Goal: Transaction & Acquisition: Purchase product/service

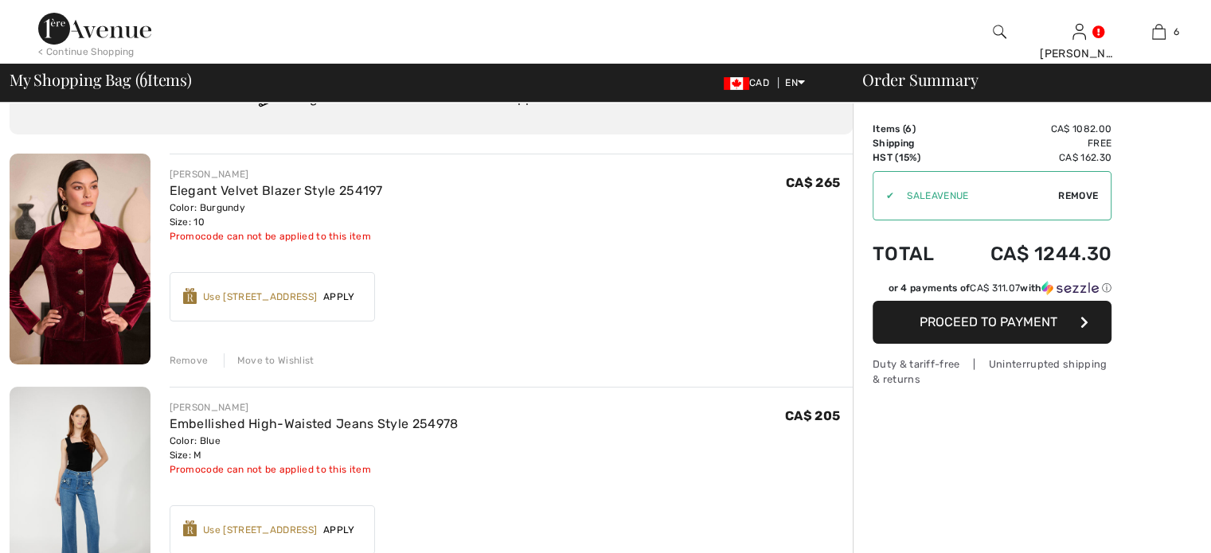
scroll to position [80, 0]
click at [207, 368] on div "Remove" at bounding box center [189, 360] width 39 height 14
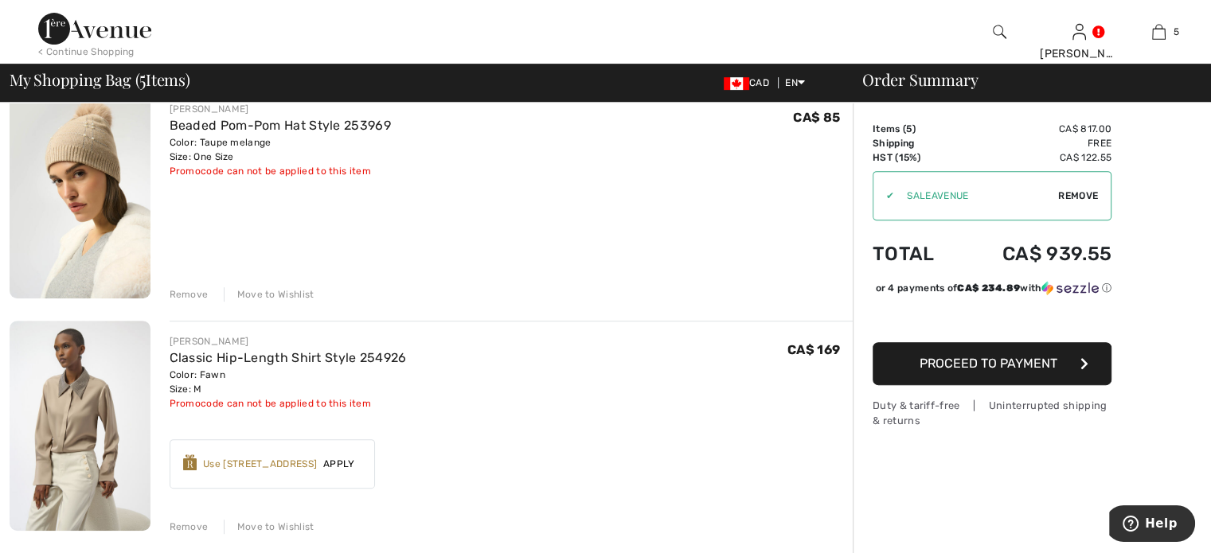
scroll to position [796, 0]
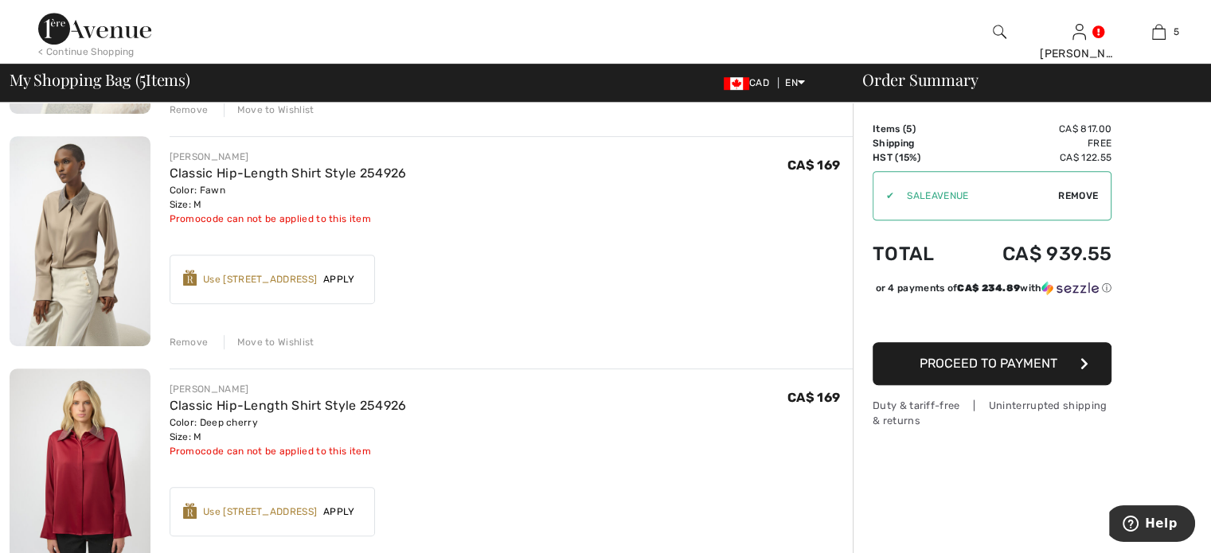
click at [200, 349] on div "Remove" at bounding box center [189, 342] width 39 height 14
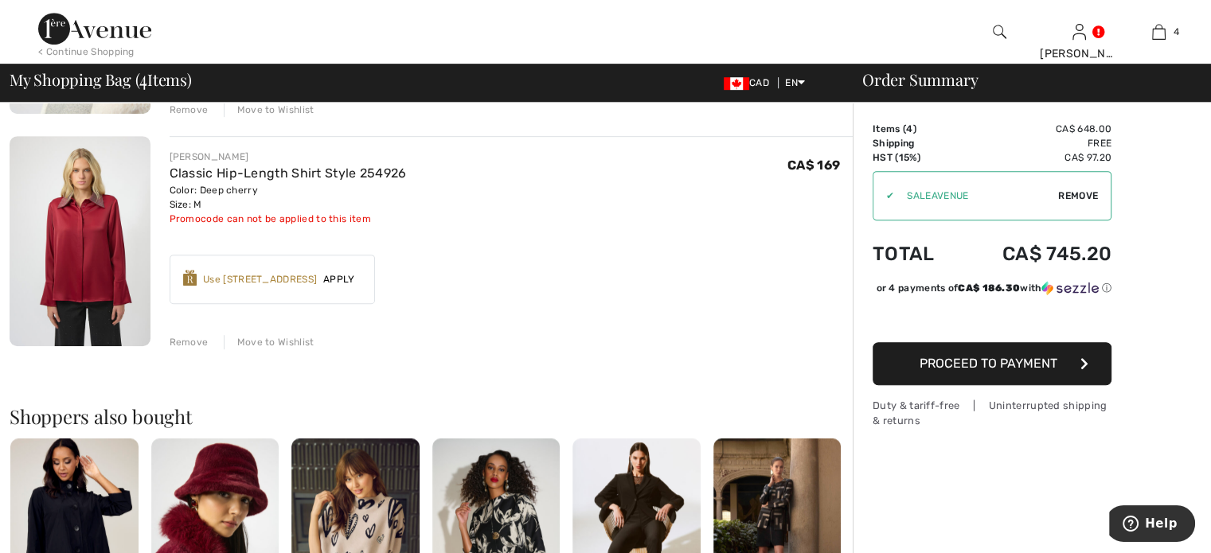
click at [200, 349] on div "Remove" at bounding box center [189, 342] width 39 height 14
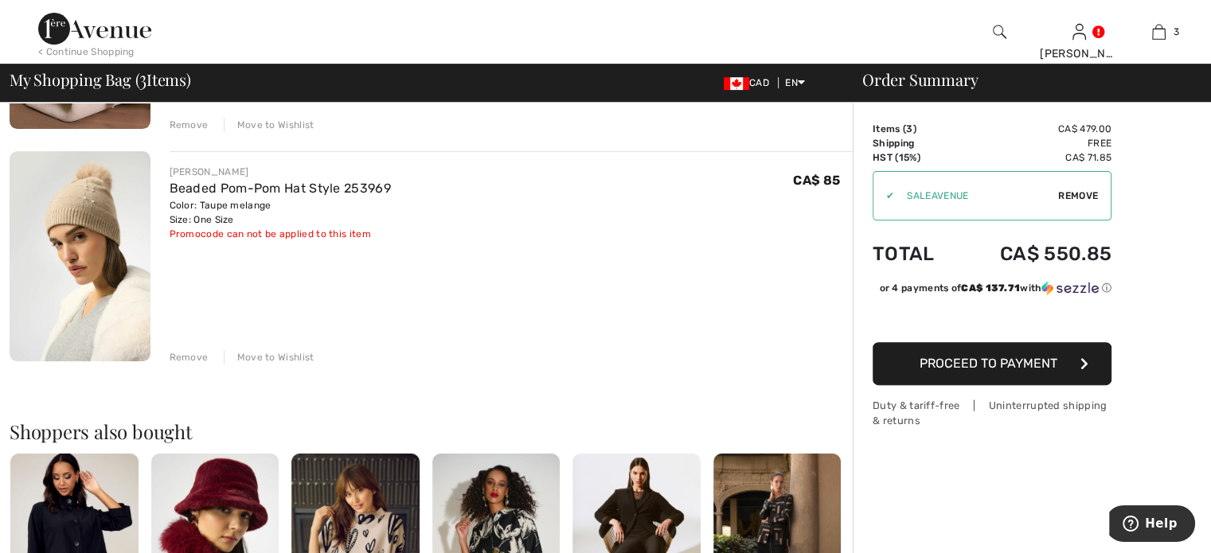
scroll to position [557, 0]
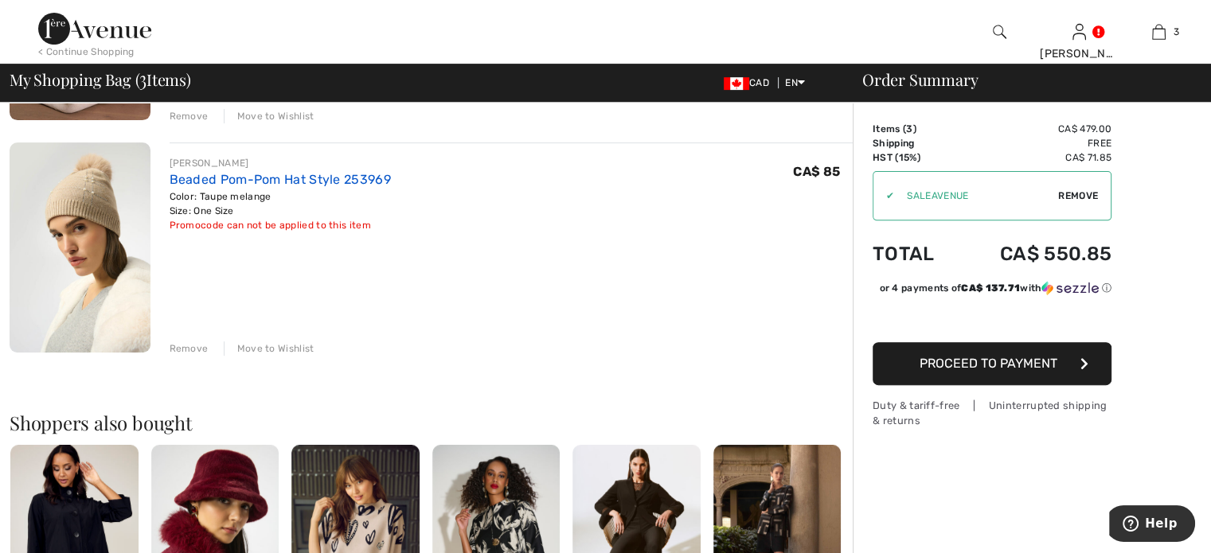
click at [303, 187] on link "Beaded Pom-Pom Hat Style 253969" at bounding box center [280, 179] width 221 height 15
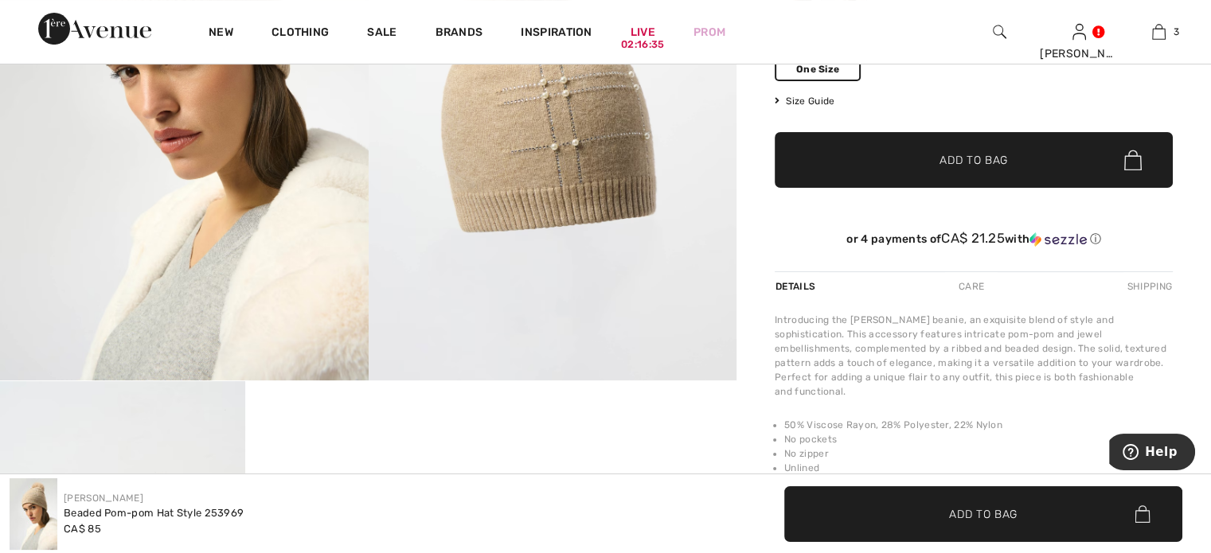
scroll to position [80, 0]
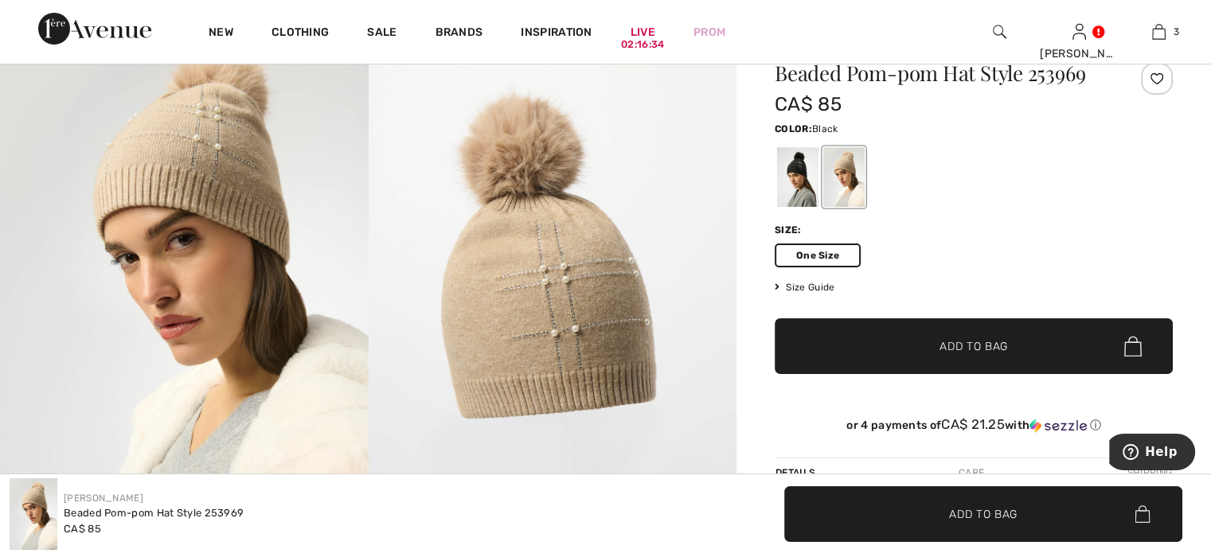
drag, startPoint x: 822, startPoint y: 224, endPoint x: 833, endPoint y: 224, distance: 10.4
click at [818, 207] on div at bounding box center [797, 177] width 41 height 60
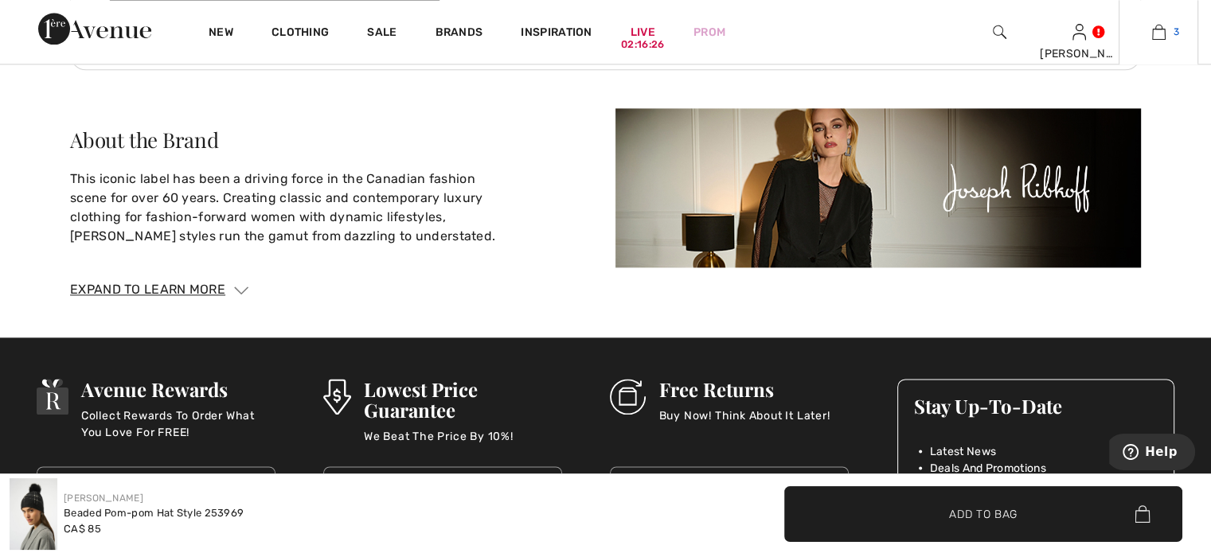
scroll to position [1735, 0]
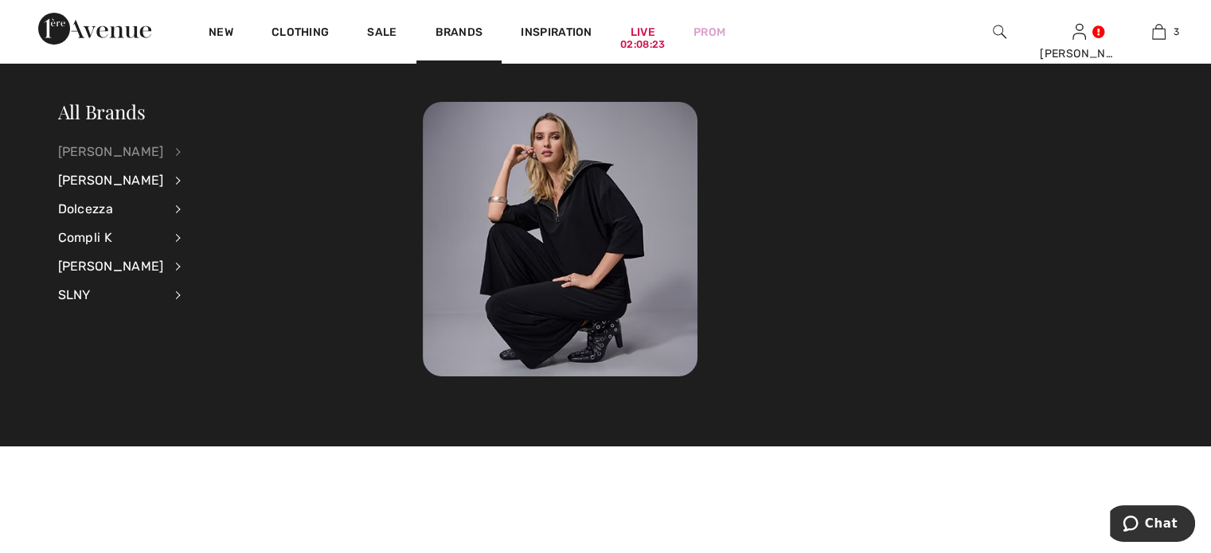
click at [131, 149] on div "[PERSON_NAME]" at bounding box center [111, 152] width 106 height 29
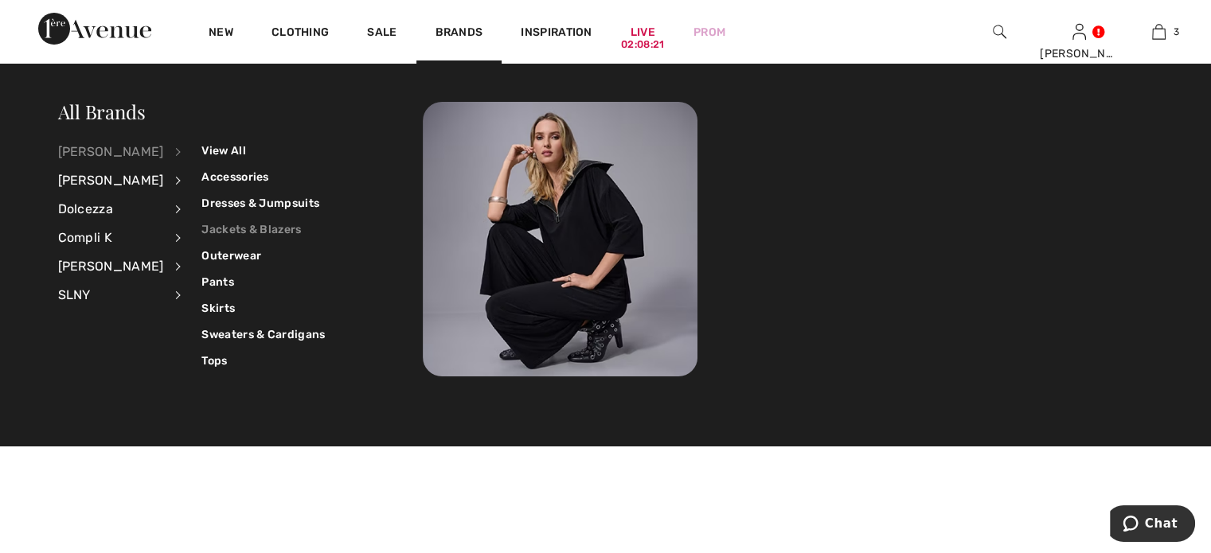
click at [239, 223] on link "Jackets & Blazers" at bounding box center [262, 230] width 123 height 26
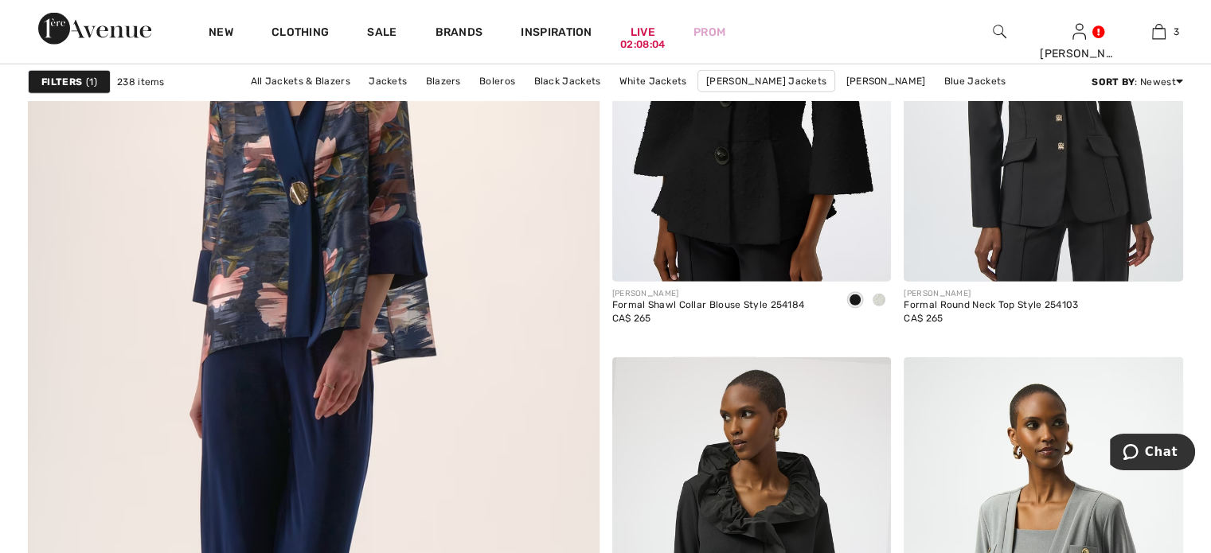
scroll to position [4298, 0]
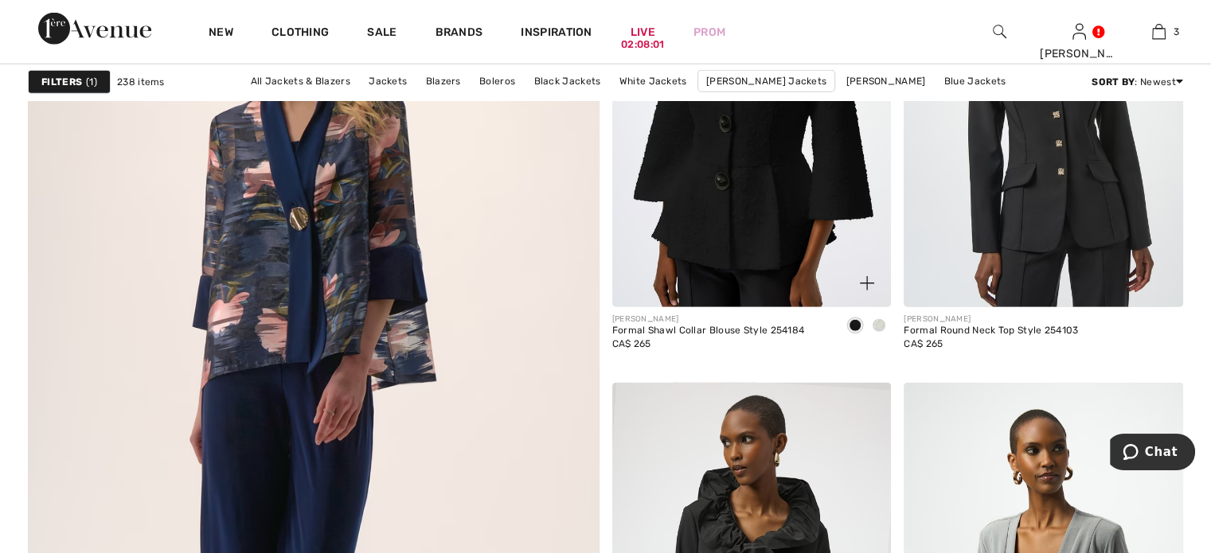
click at [876, 332] on span at bounding box center [878, 325] width 13 height 13
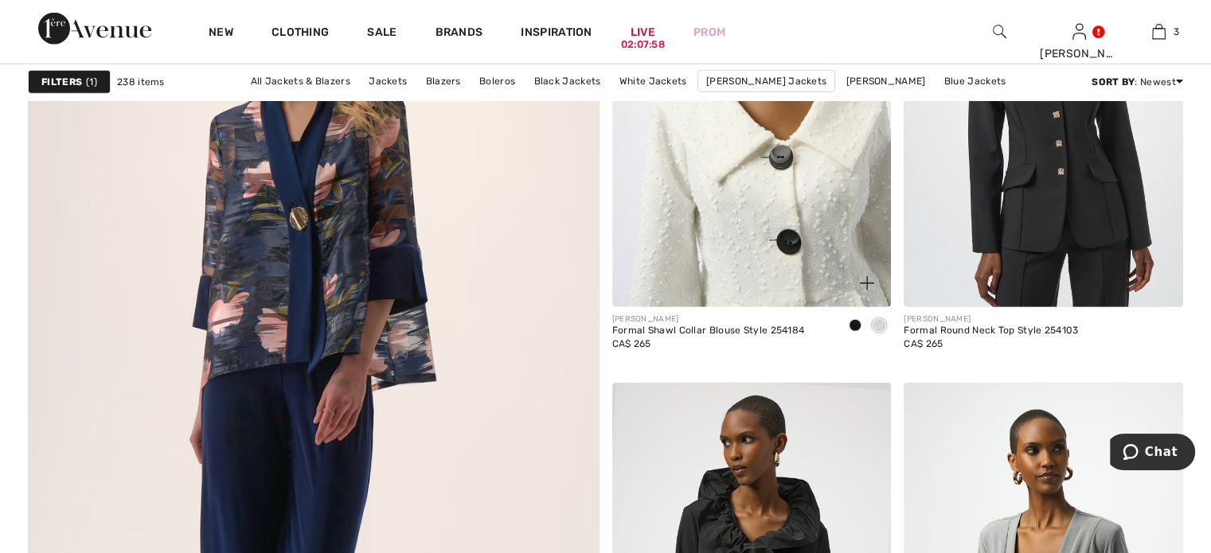
click at [738, 285] on img at bounding box center [751, 98] width 279 height 419
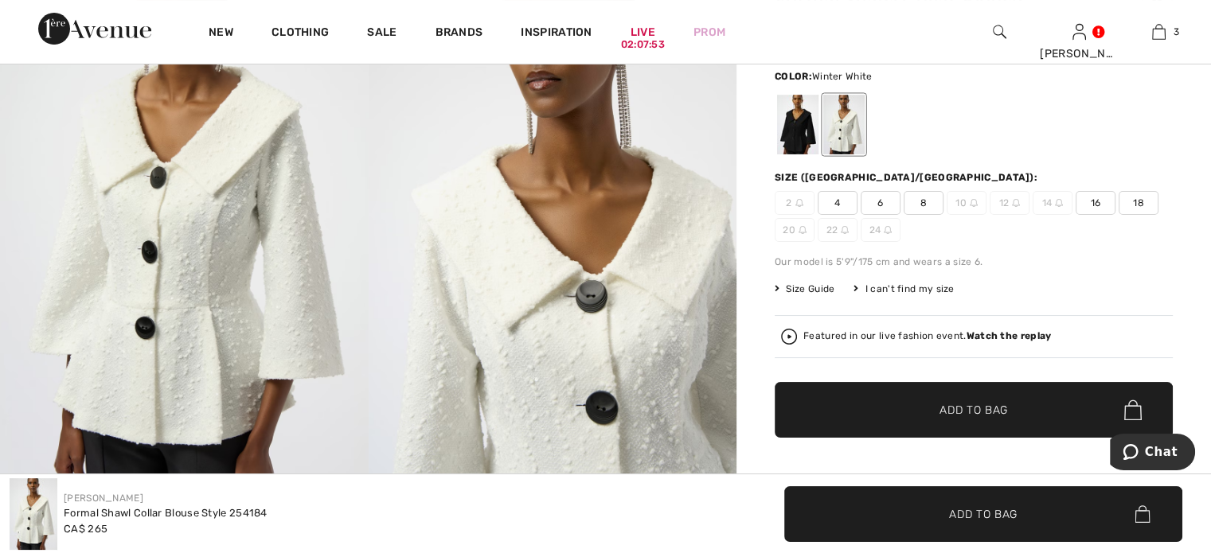
scroll to position [159, 0]
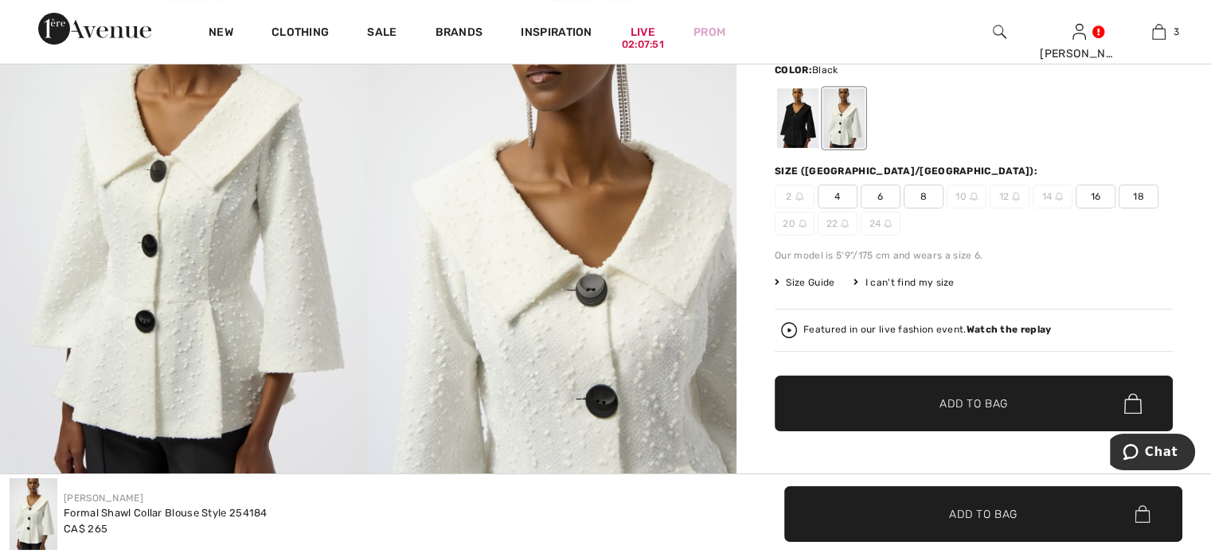
click at [818, 148] on div at bounding box center [797, 118] width 41 height 60
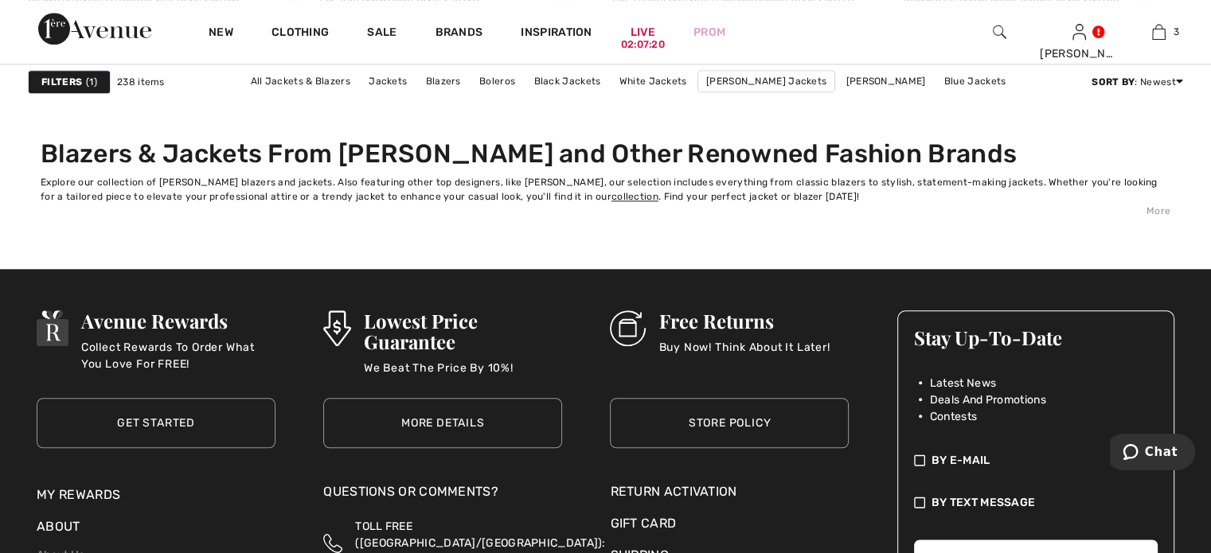
scroll to position [7881, 0]
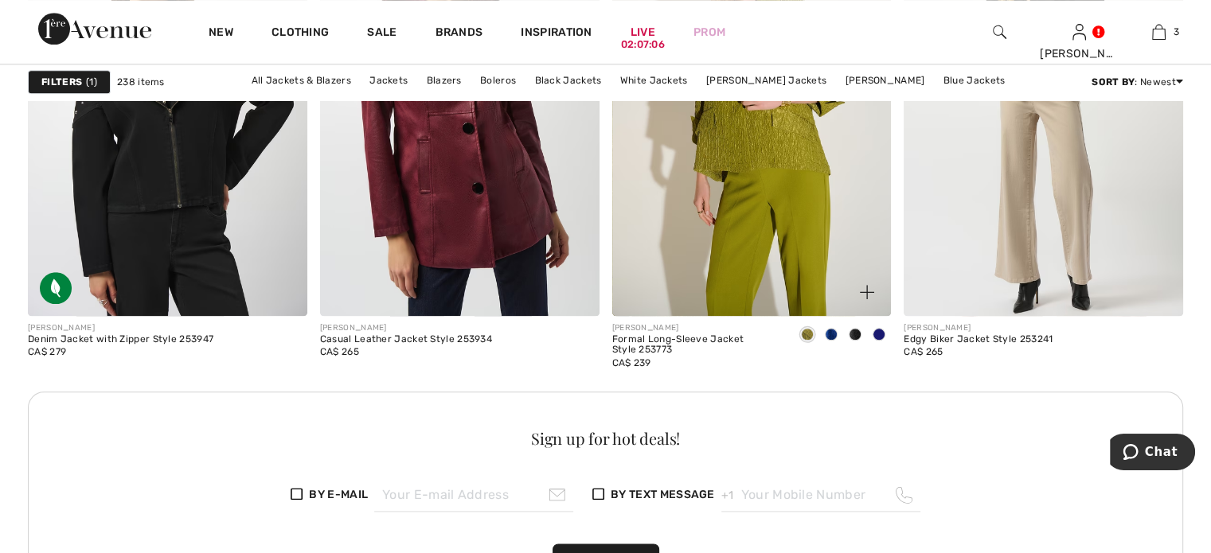
scroll to position [1831, 0]
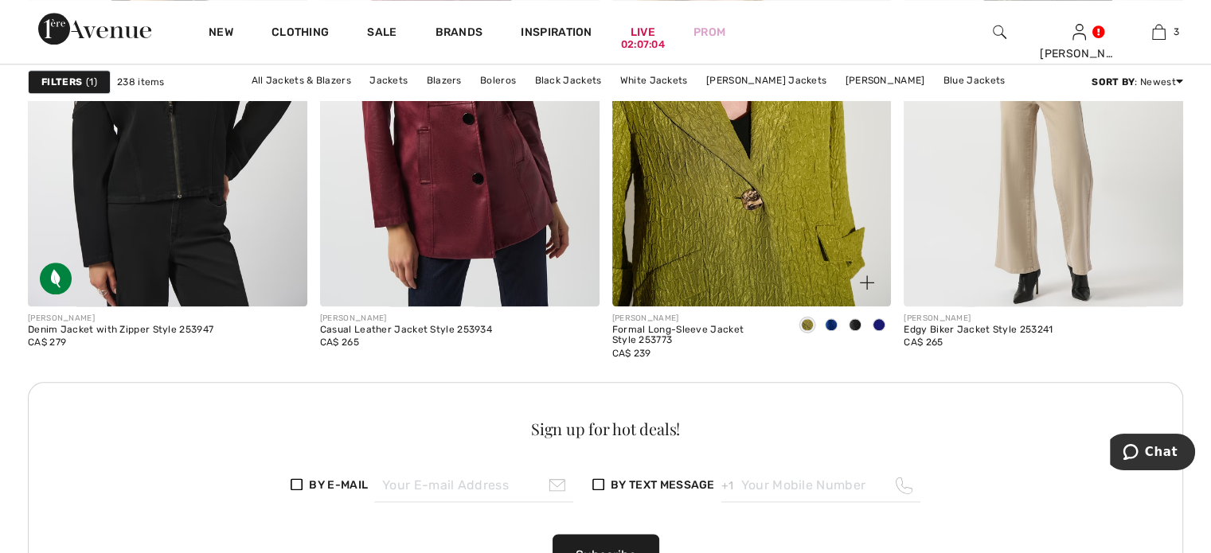
click at [797, 232] on img at bounding box center [751, 96] width 279 height 419
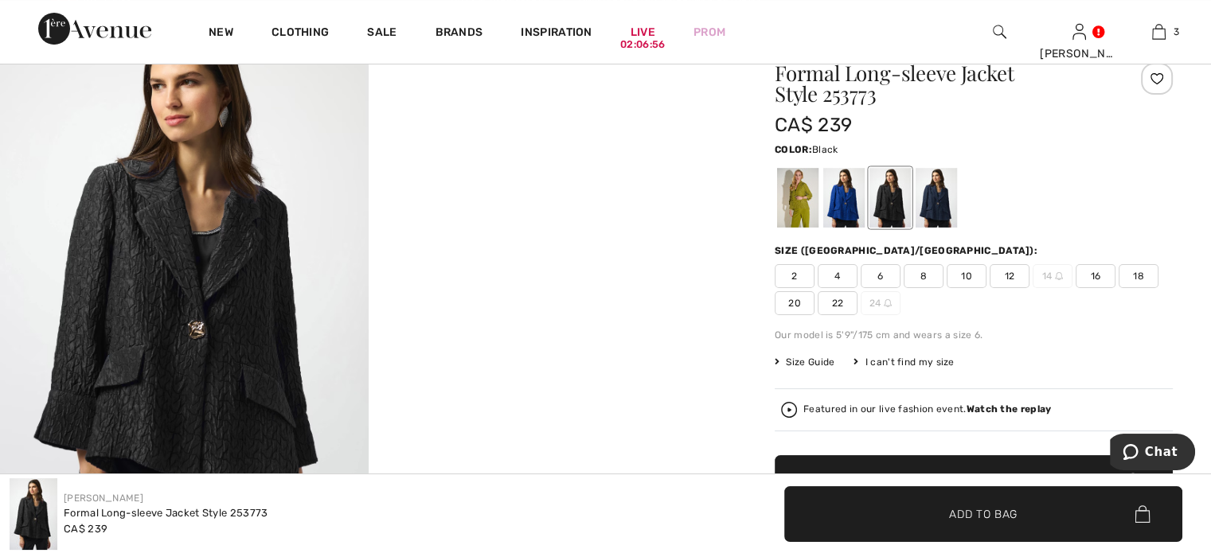
click at [911, 228] on div at bounding box center [889, 198] width 41 height 60
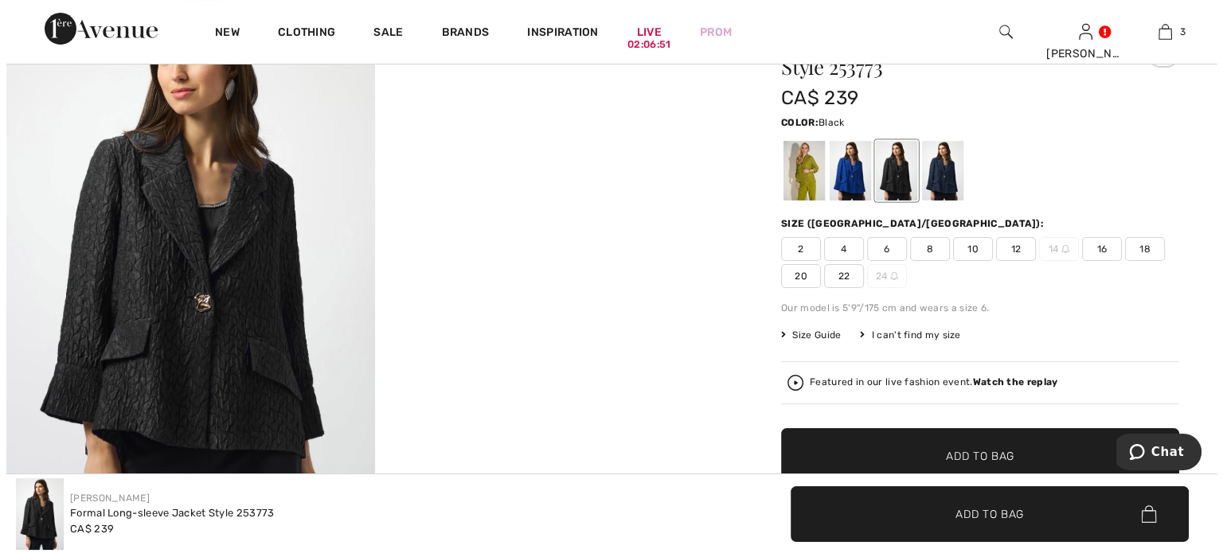
scroll to position [80, 0]
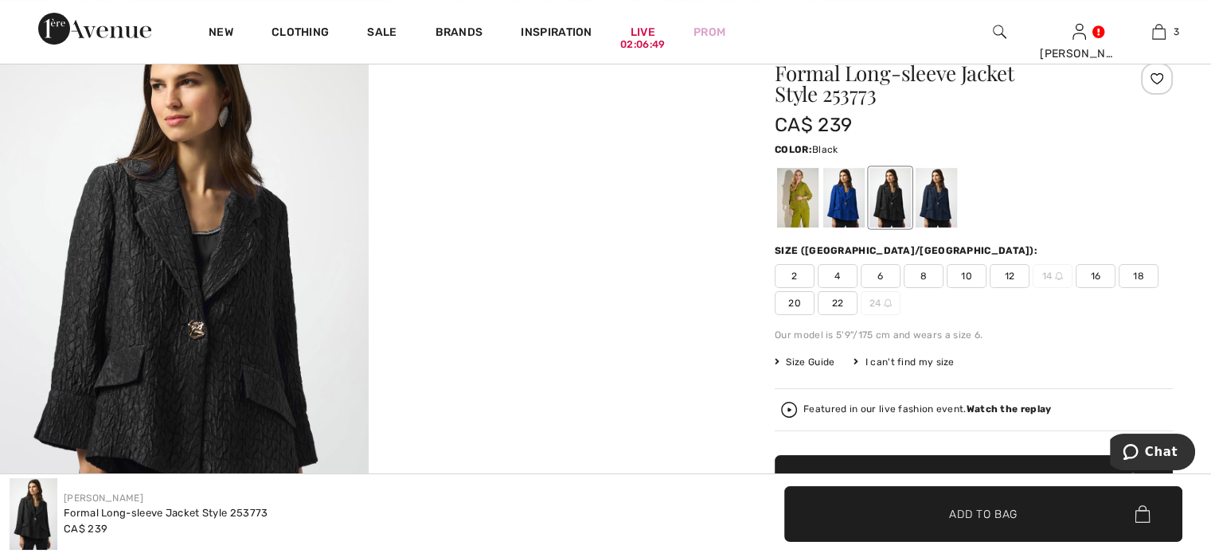
click at [191, 310] on img at bounding box center [184, 291] width 369 height 552
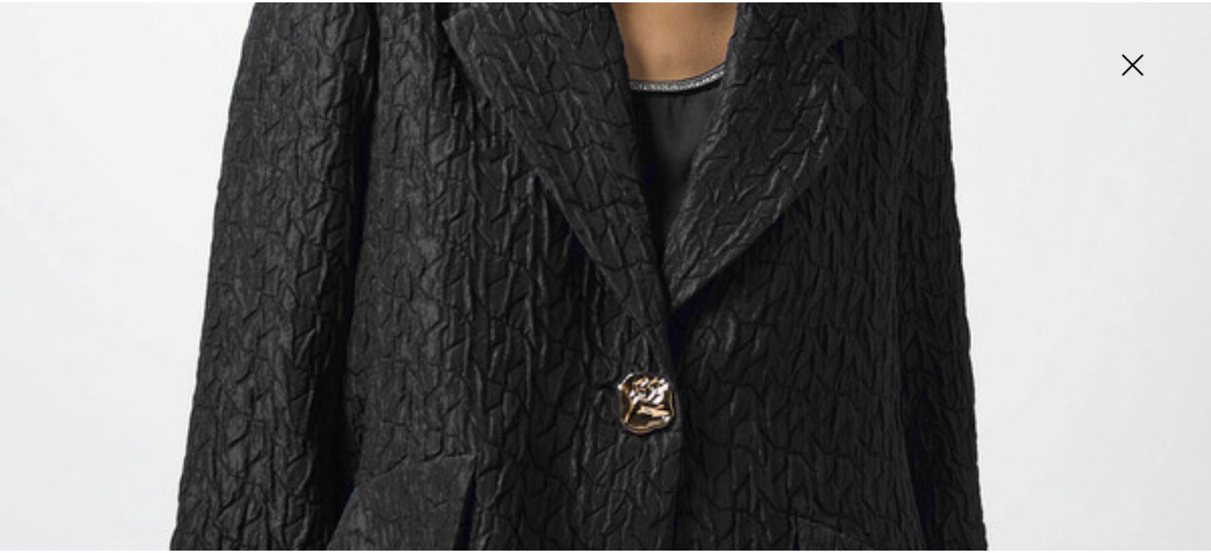
scroll to position [637, 0]
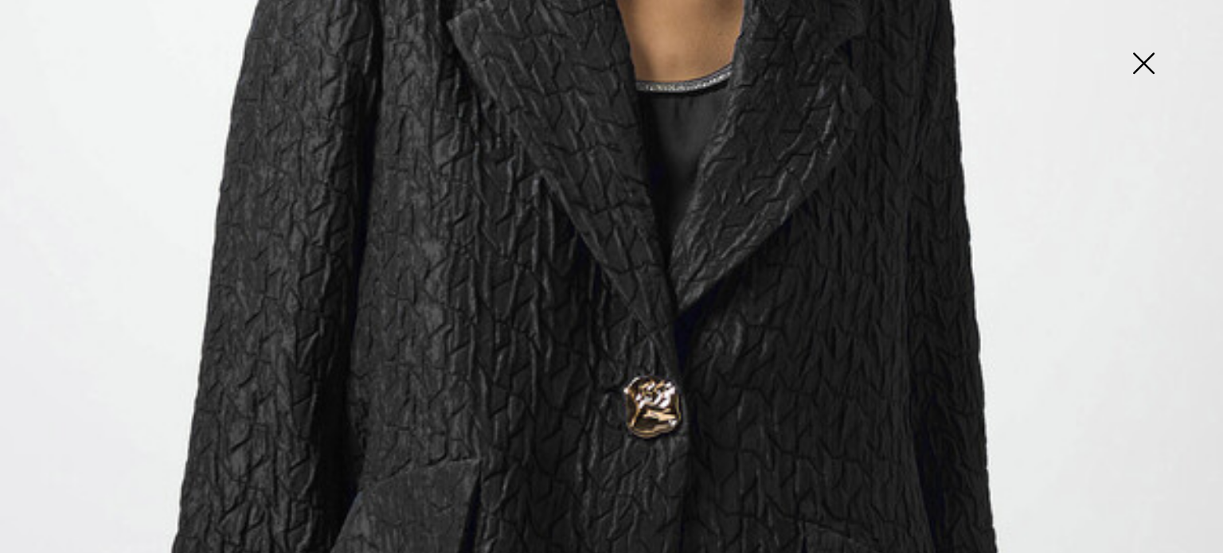
click at [1140, 62] on img at bounding box center [1143, 65] width 80 height 82
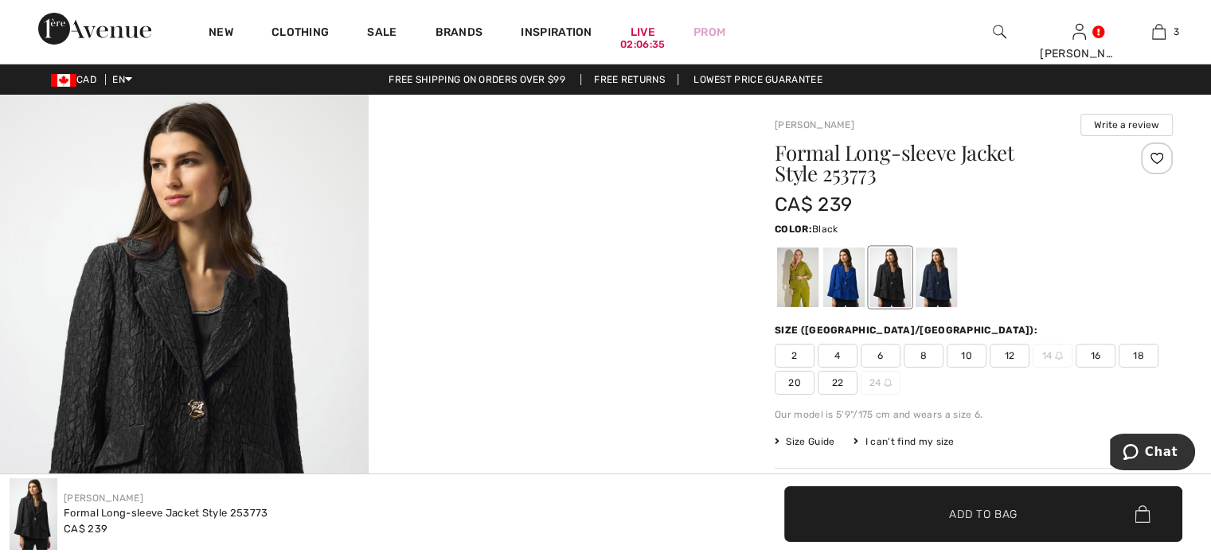
scroll to position [159, 0]
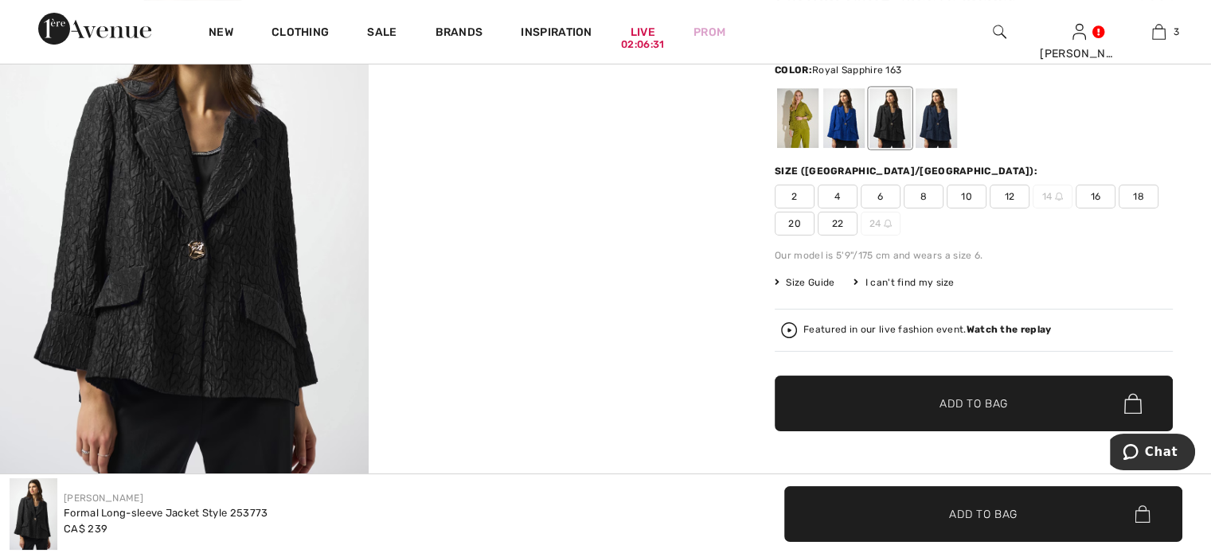
click at [861, 148] on div at bounding box center [843, 118] width 41 height 60
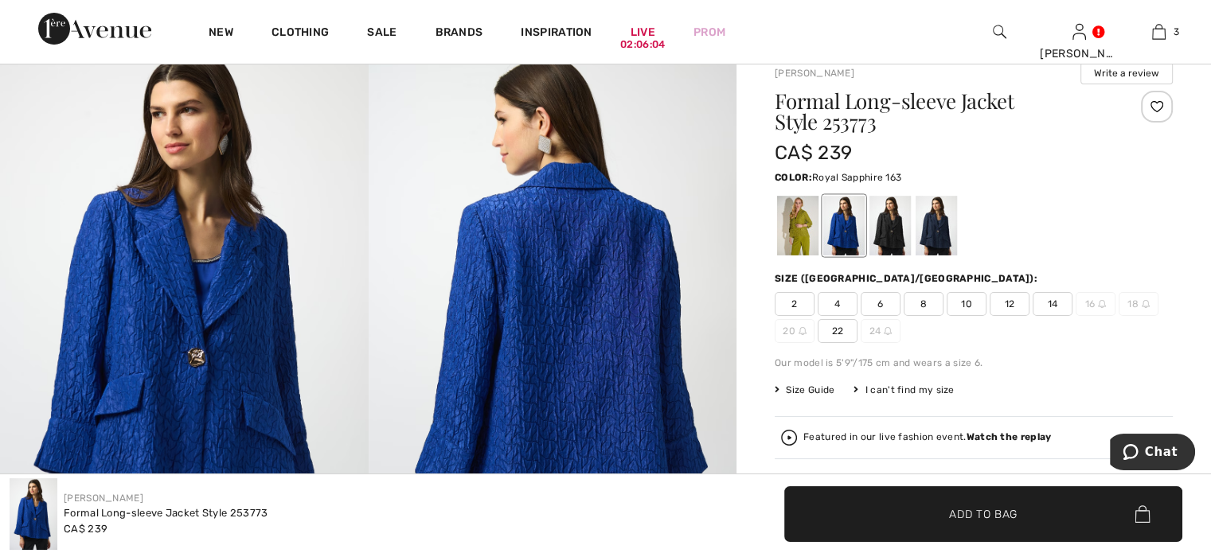
scroll to position [0, 0]
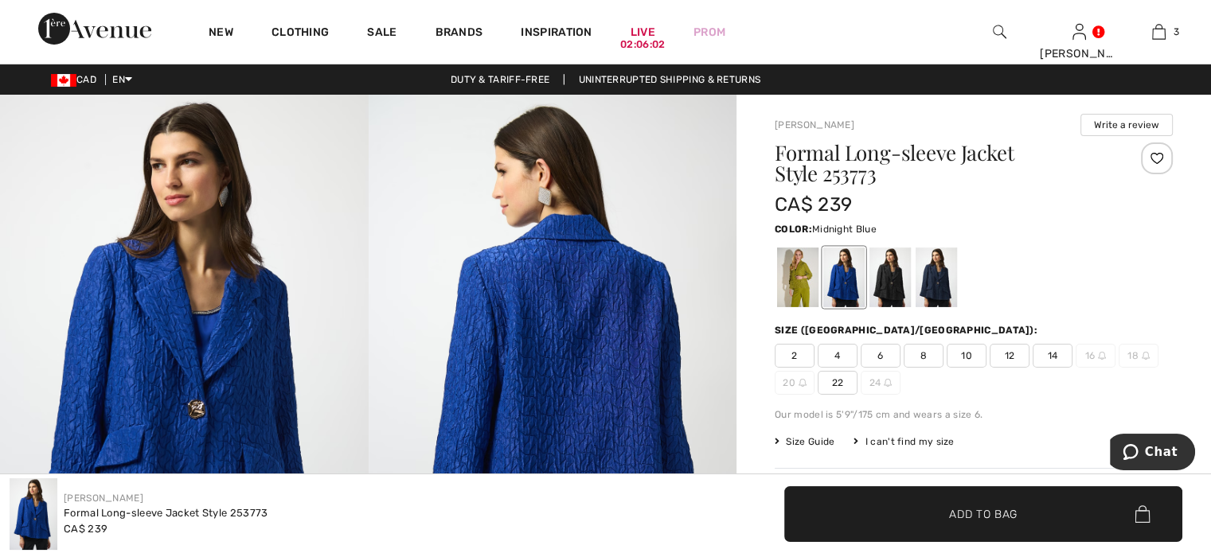
click at [957, 306] on div at bounding box center [935, 278] width 41 height 60
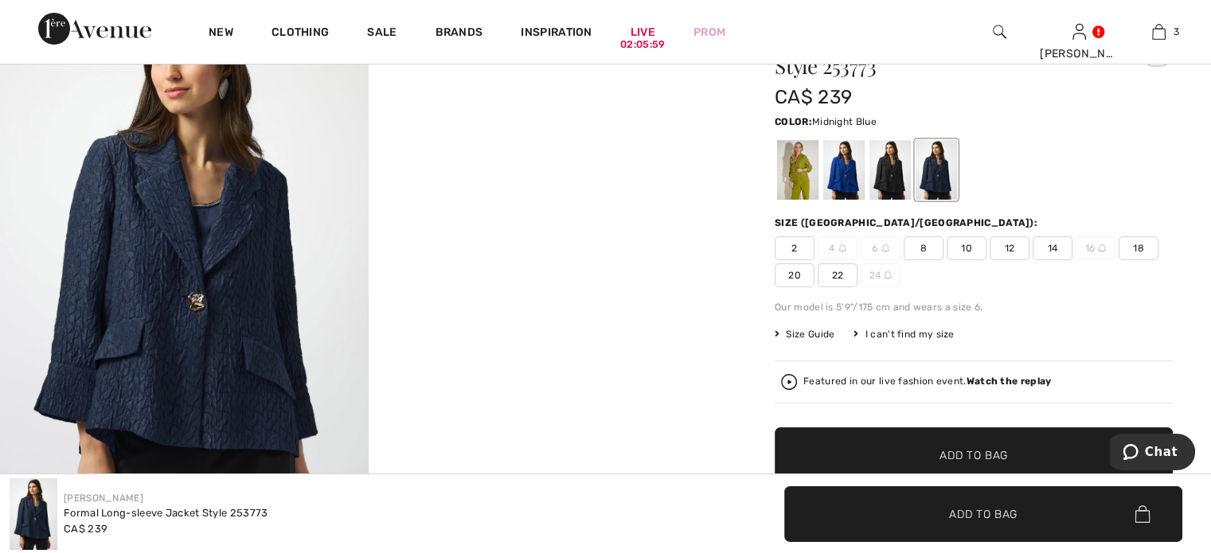
scroll to position [159, 0]
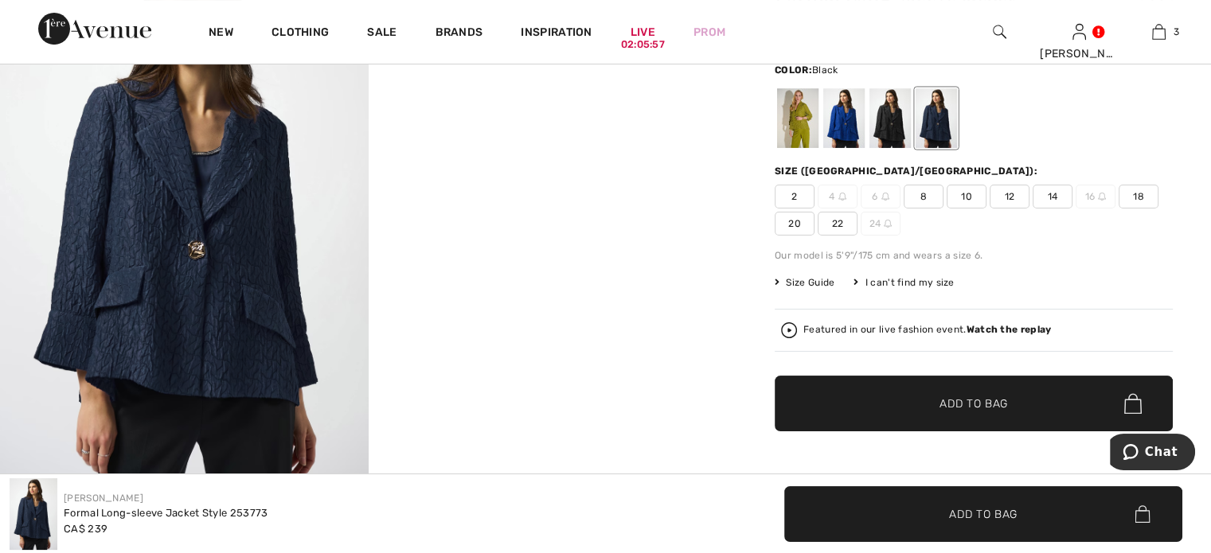
click at [904, 146] on div at bounding box center [889, 118] width 41 height 60
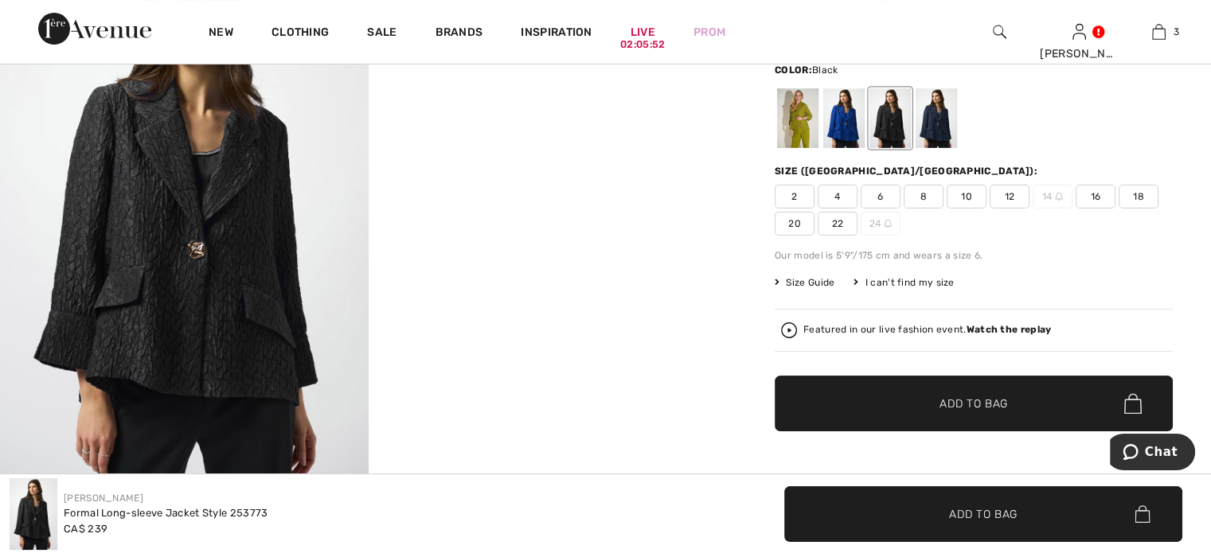
click at [942, 209] on span "8" at bounding box center [923, 197] width 40 height 24
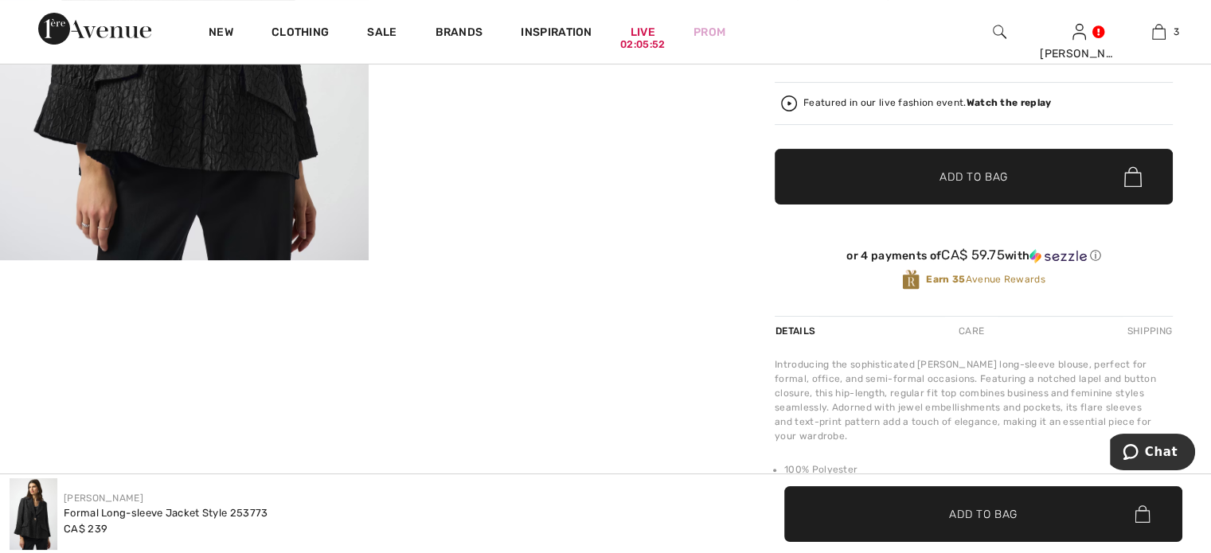
scroll to position [398, 0]
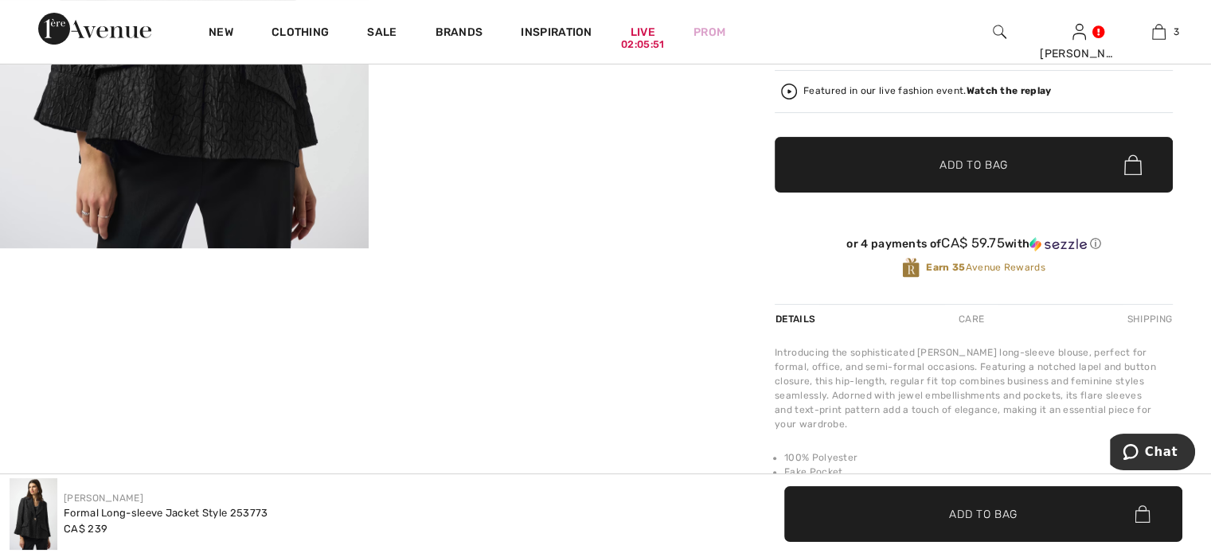
click at [930, 174] on span "✔ Added to Bag" at bounding box center [949, 165] width 97 height 17
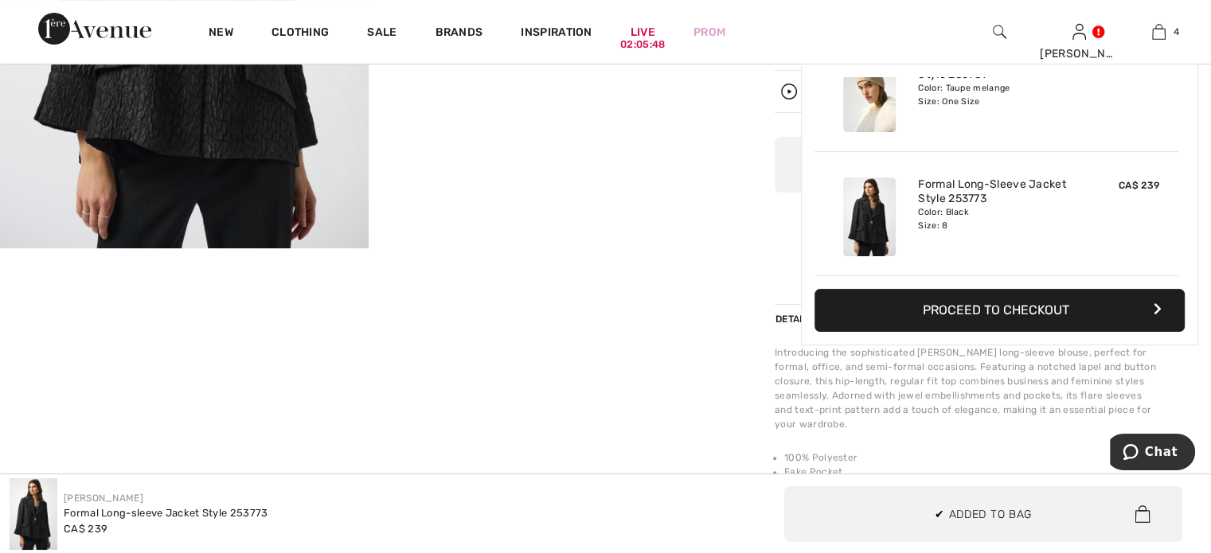
scroll to position [408, 0]
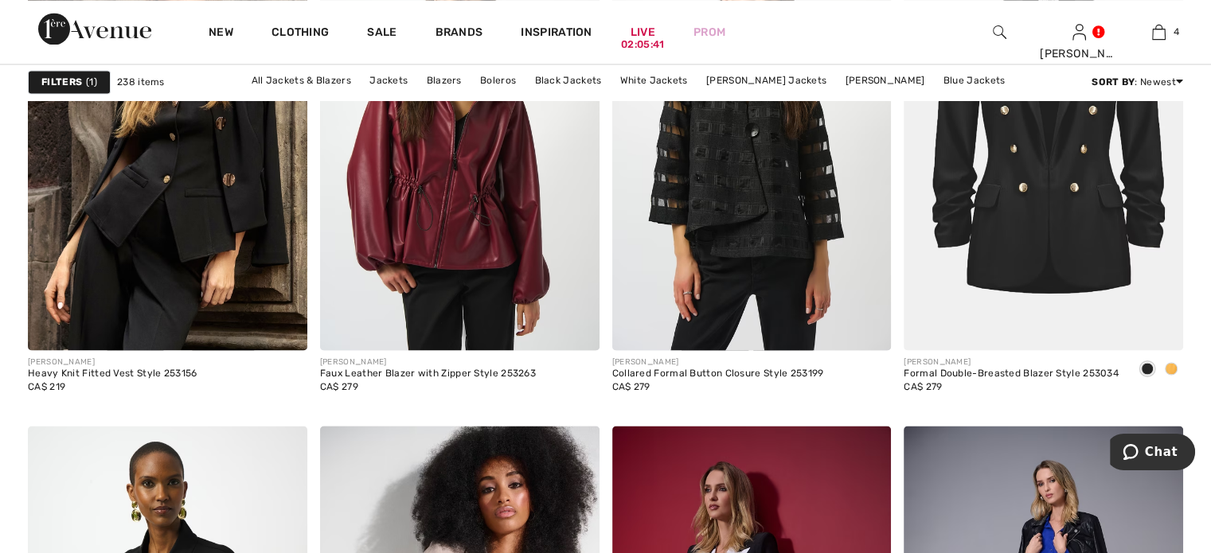
scroll to position [2547, 0]
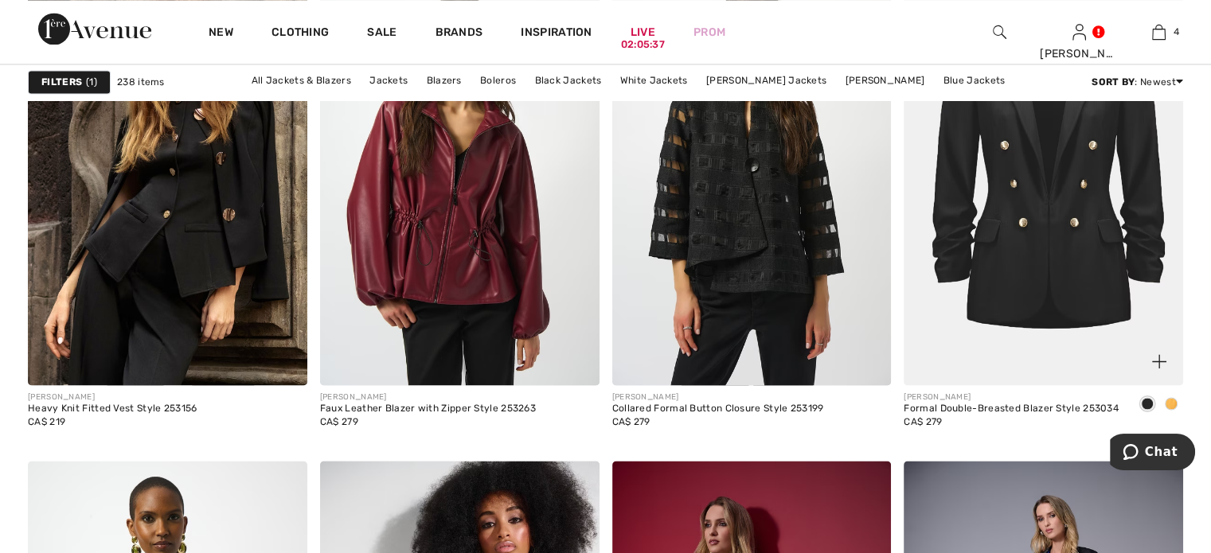
click at [1052, 300] on img at bounding box center [1042, 176] width 279 height 419
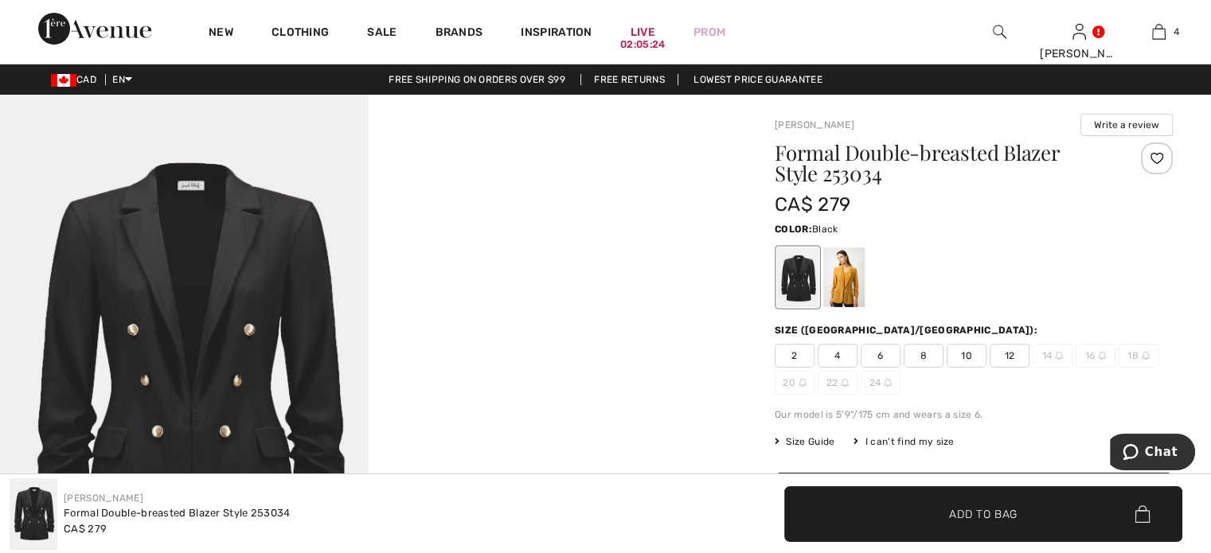
scroll to position [80, 0]
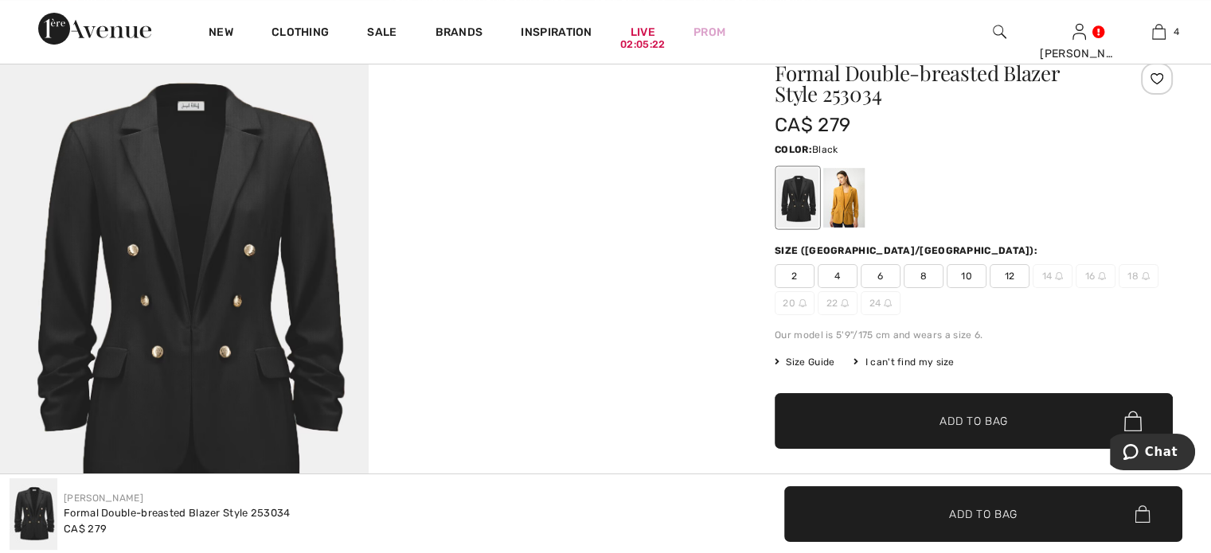
click at [817, 225] on div at bounding box center [797, 198] width 41 height 60
click at [860, 220] on div at bounding box center [843, 198] width 41 height 60
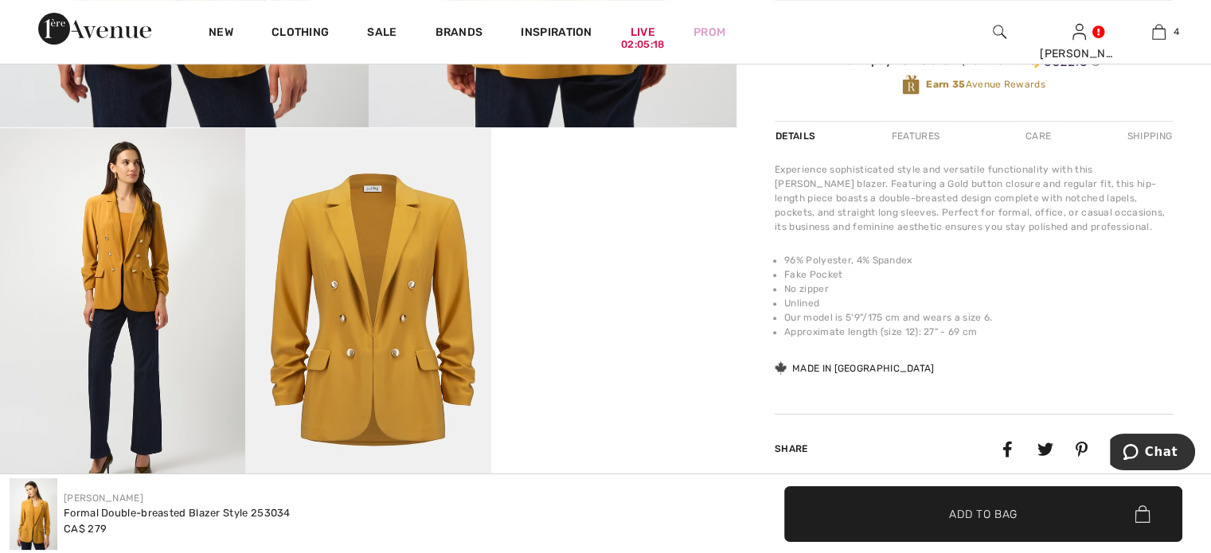
scroll to position [557, 0]
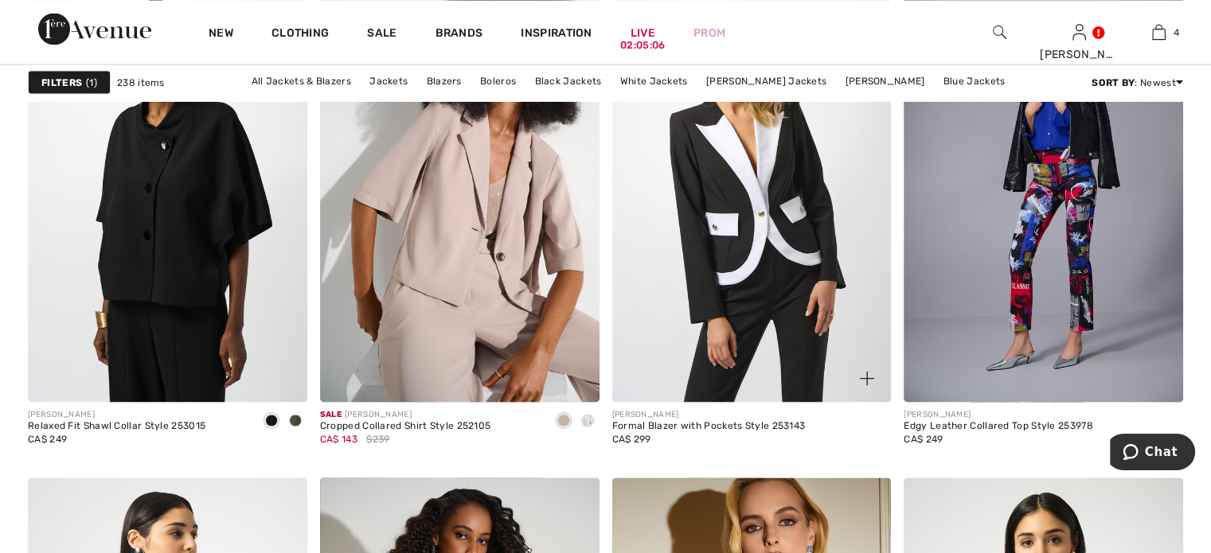
click at [745, 315] on img at bounding box center [751, 192] width 279 height 419
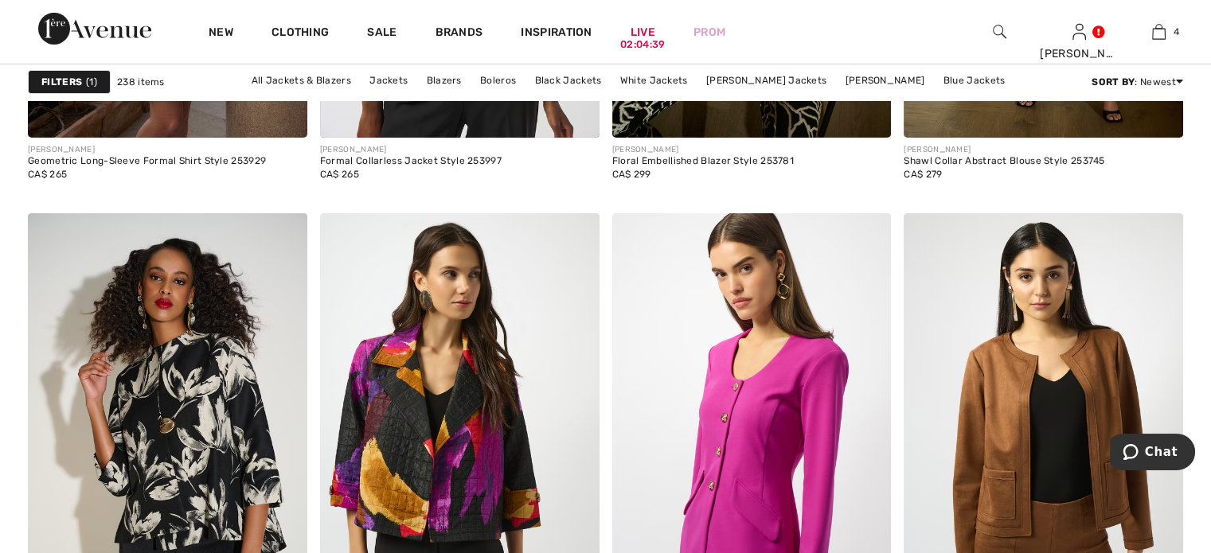
scroll to position [5731, 0]
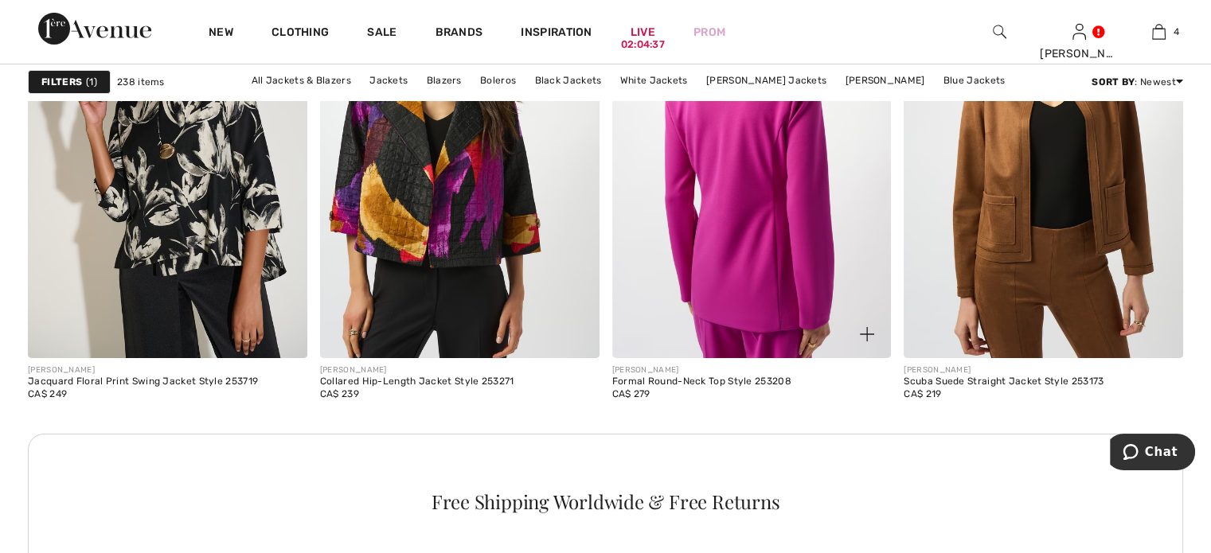
click at [755, 328] on img at bounding box center [751, 148] width 279 height 419
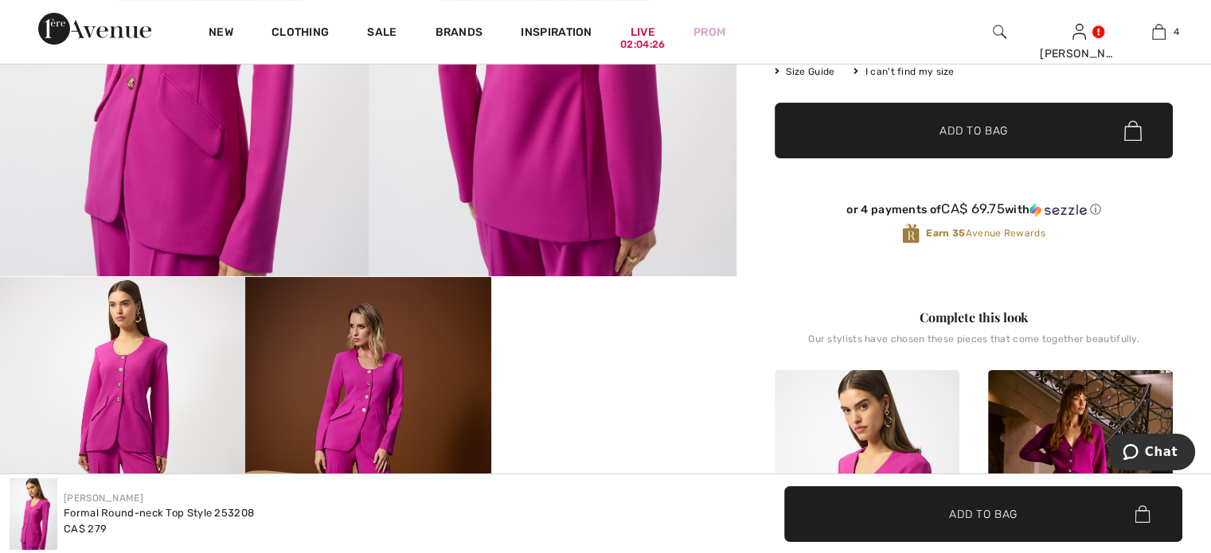
scroll to position [159, 0]
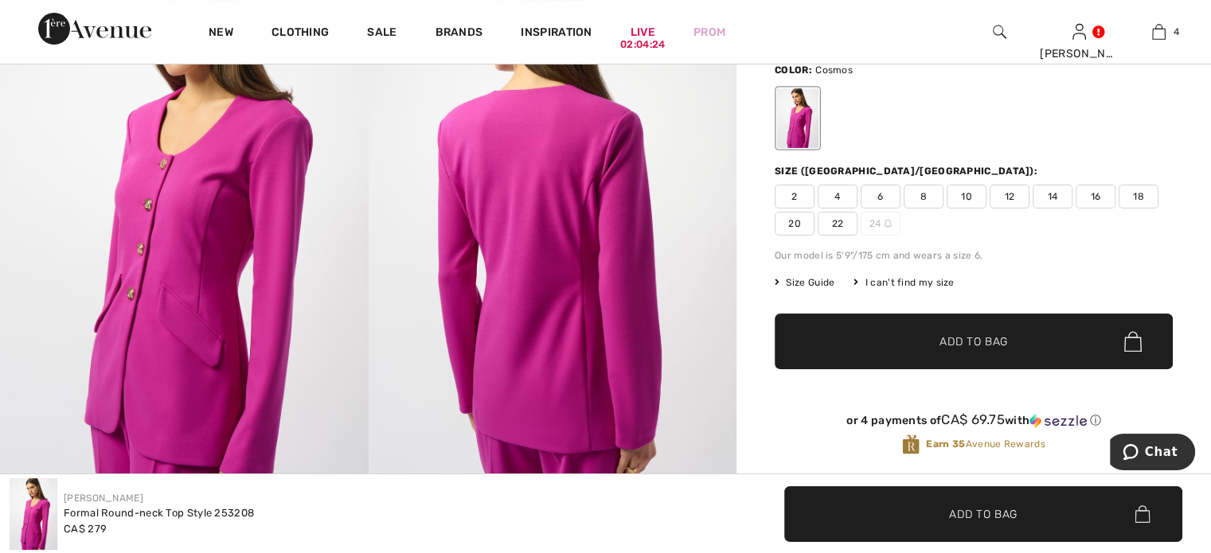
click at [985, 209] on span "10" at bounding box center [966, 197] width 40 height 24
click at [963, 350] on span "Add to Bag" at bounding box center [973, 342] width 68 height 17
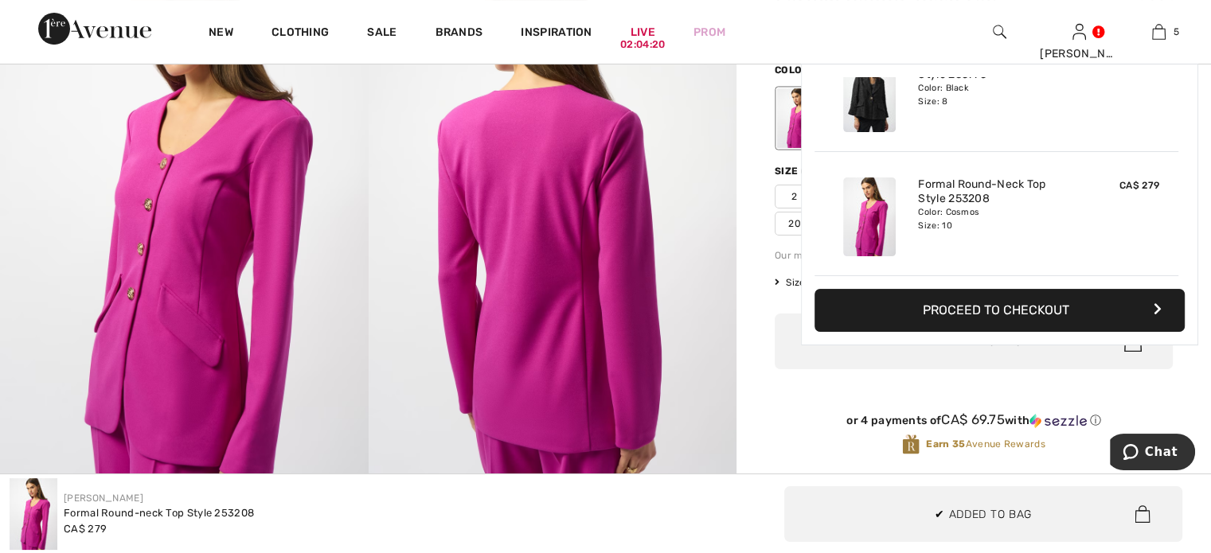
scroll to position [560, 0]
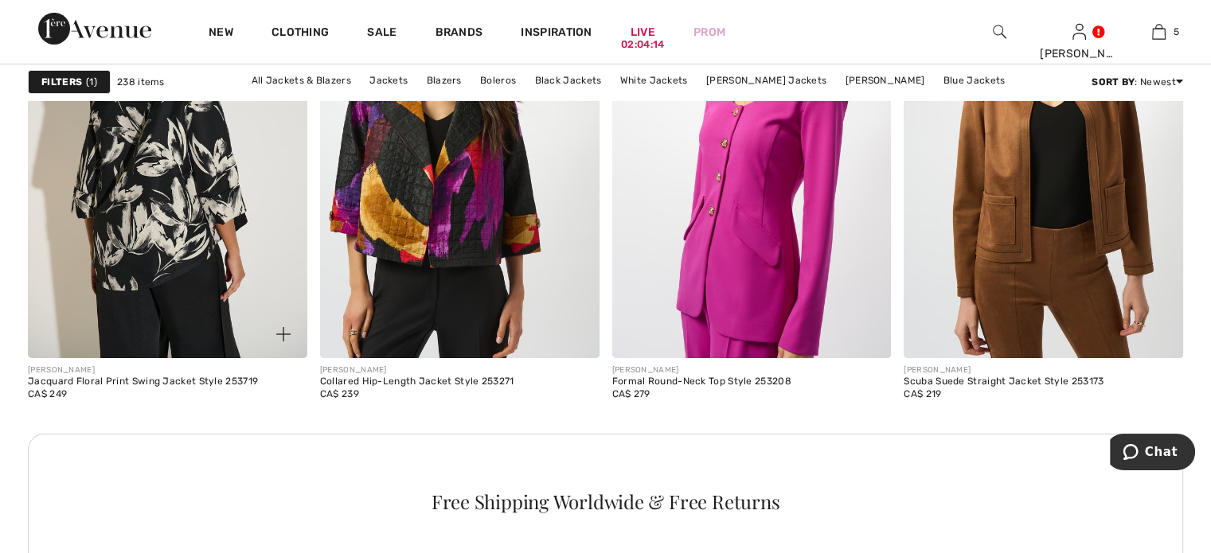
click at [169, 324] on img at bounding box center [167, 148] width 279 height 419
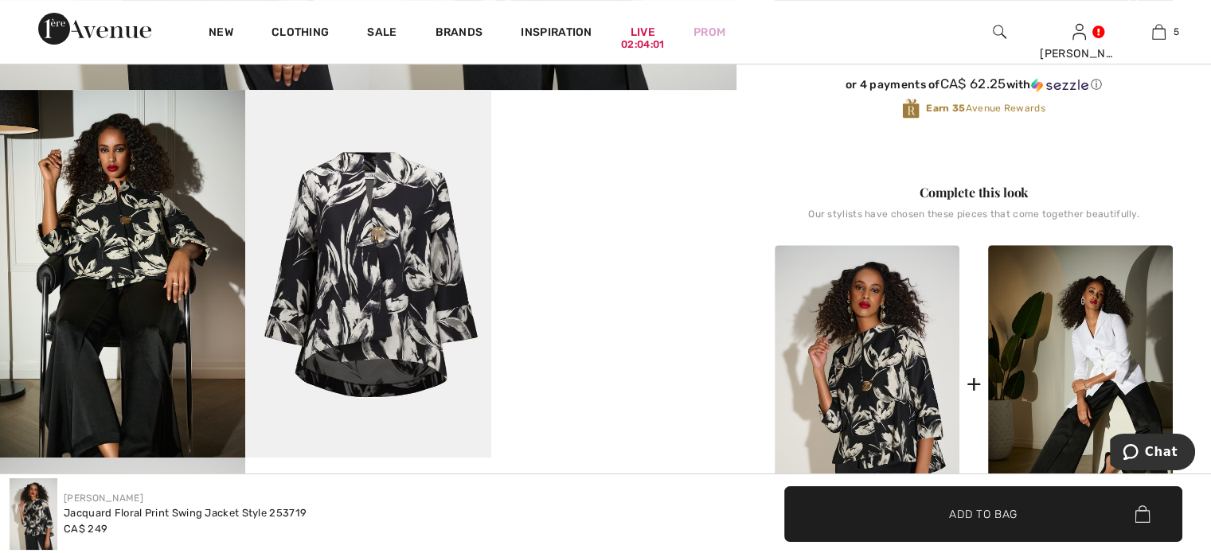
click at [369, 247] on img at bounding box center [367, 274] width 245 height 368
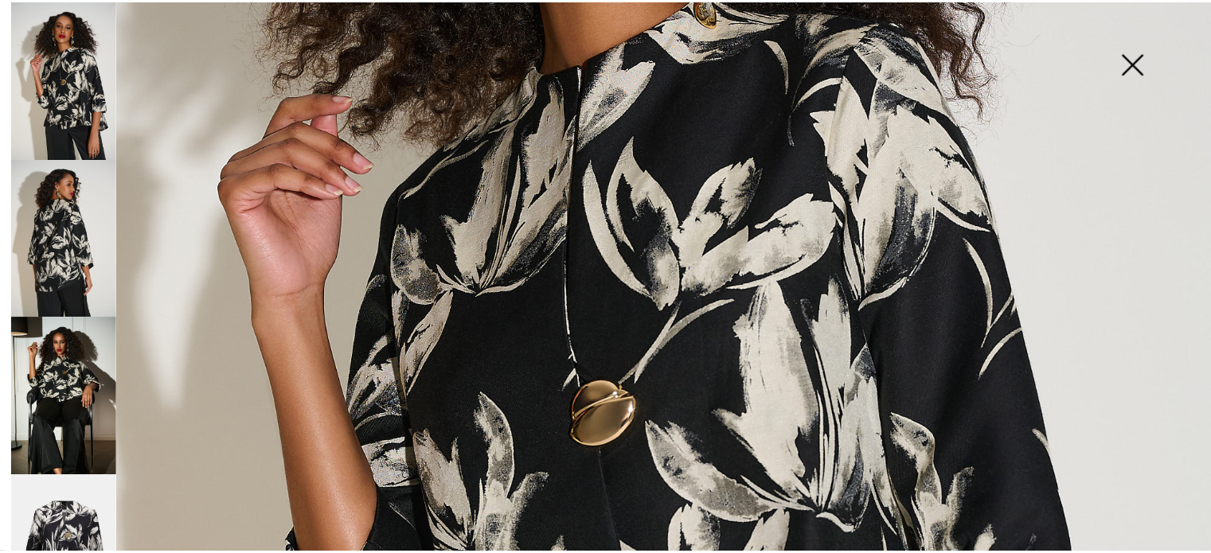
scroll to position [478, 0]
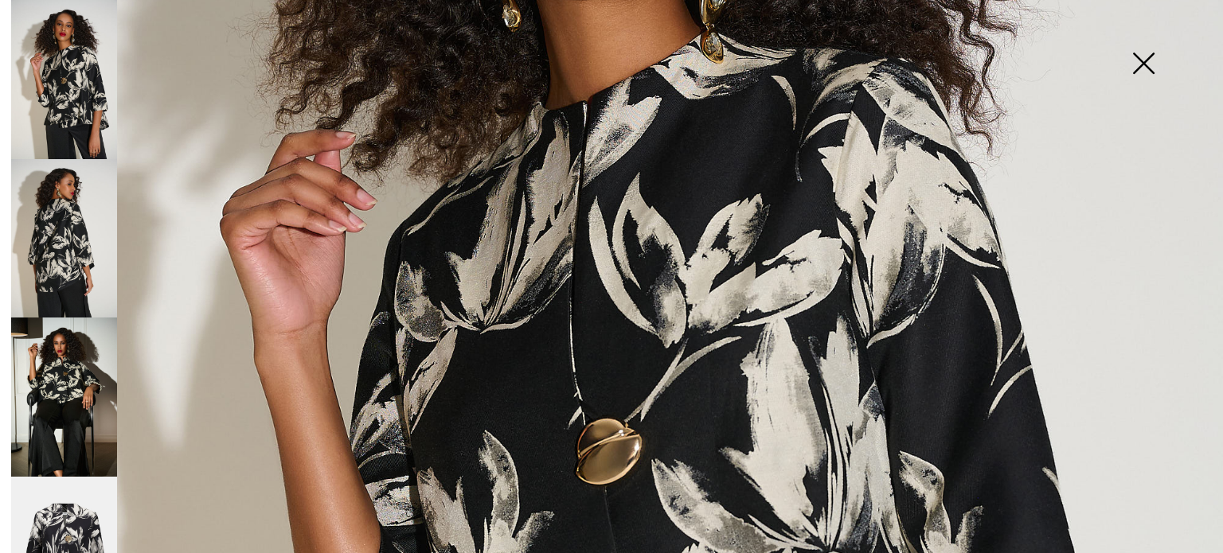
click at [1144, 66] on img at bounding box center [1143, 65] width 80 height 82
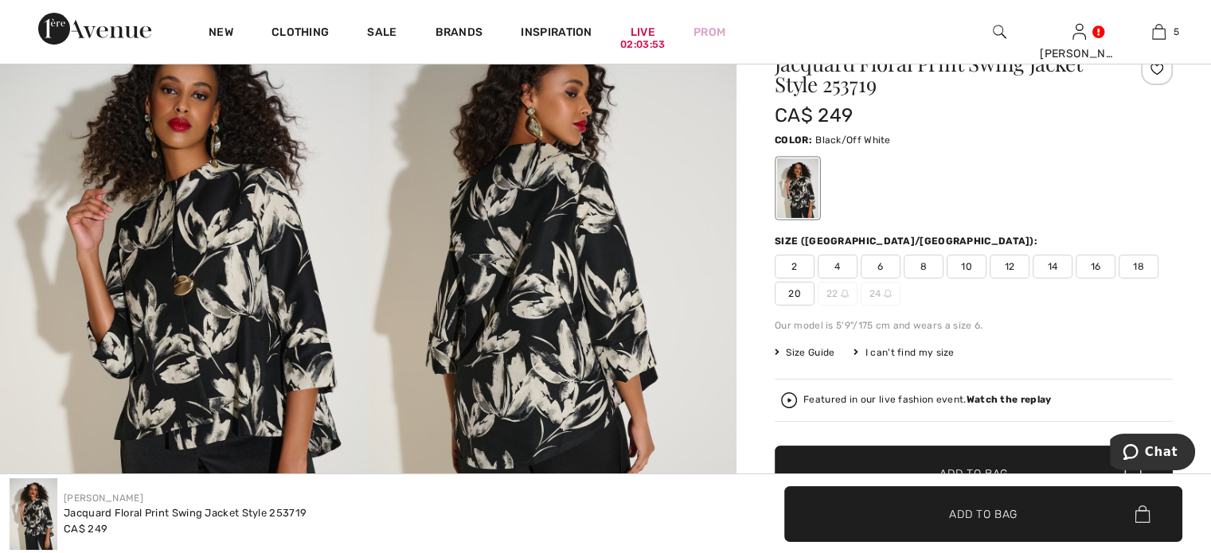
scroll to position [80, 0]
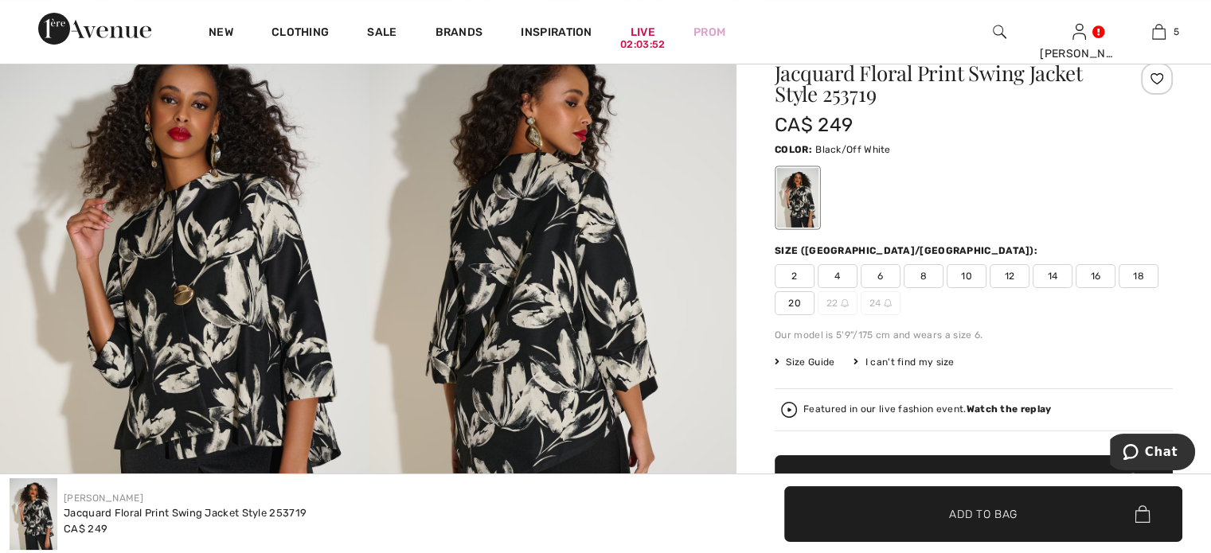
click at [942, 288] on span "8" at bounding box center [923, 276] width 40 height 24
click at [869, 496] on span "✔ Added to Bag Add to Bag" at bounding box center [983, 514] width 398 height 56
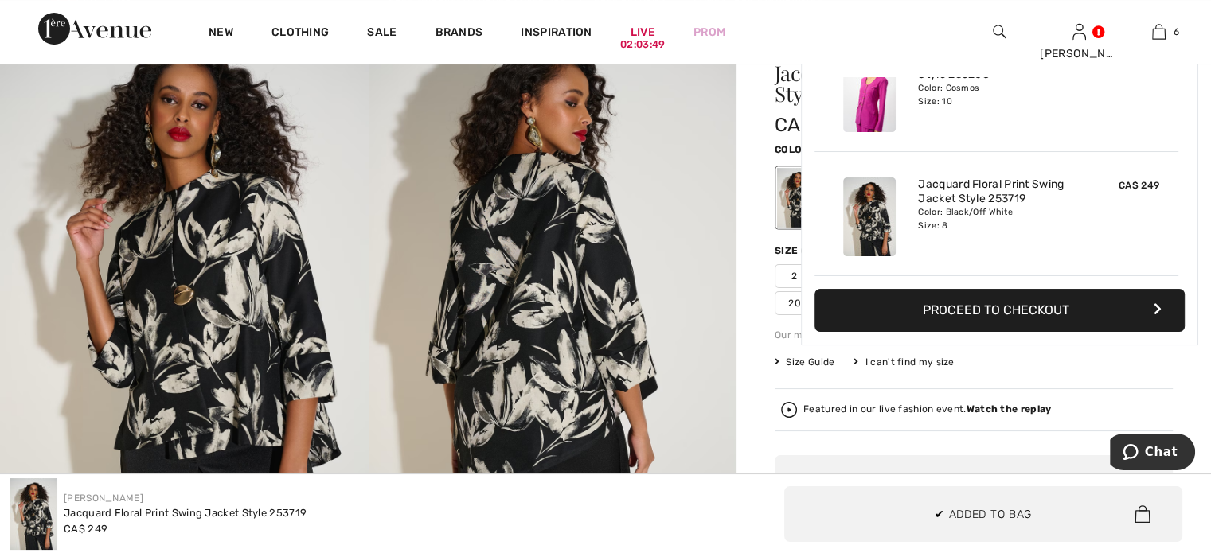
scroll to position [712, 0]
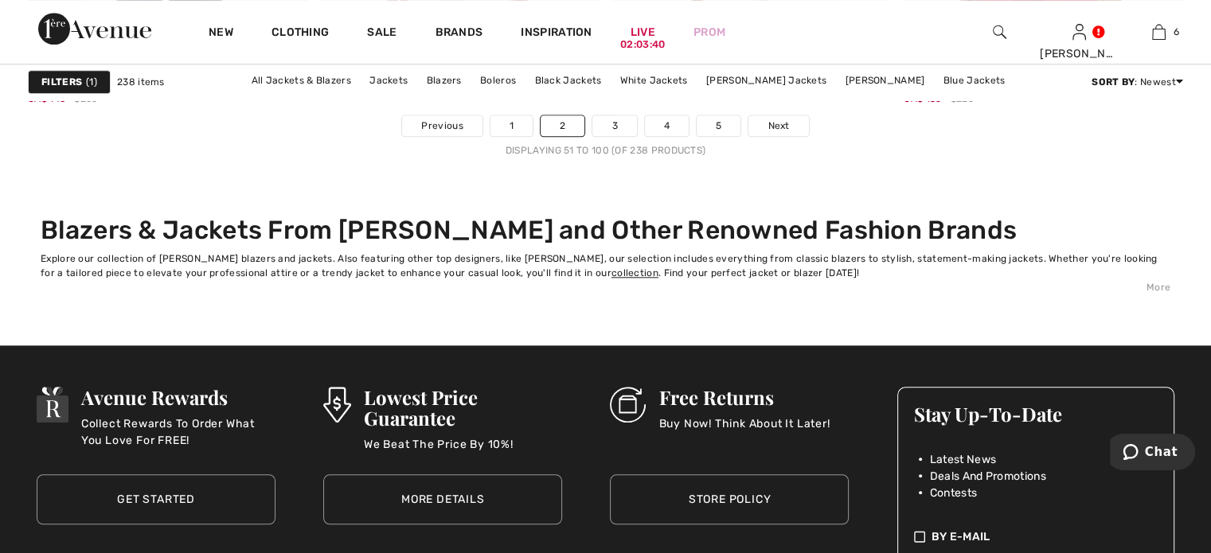
scroll to position [7721, 0]
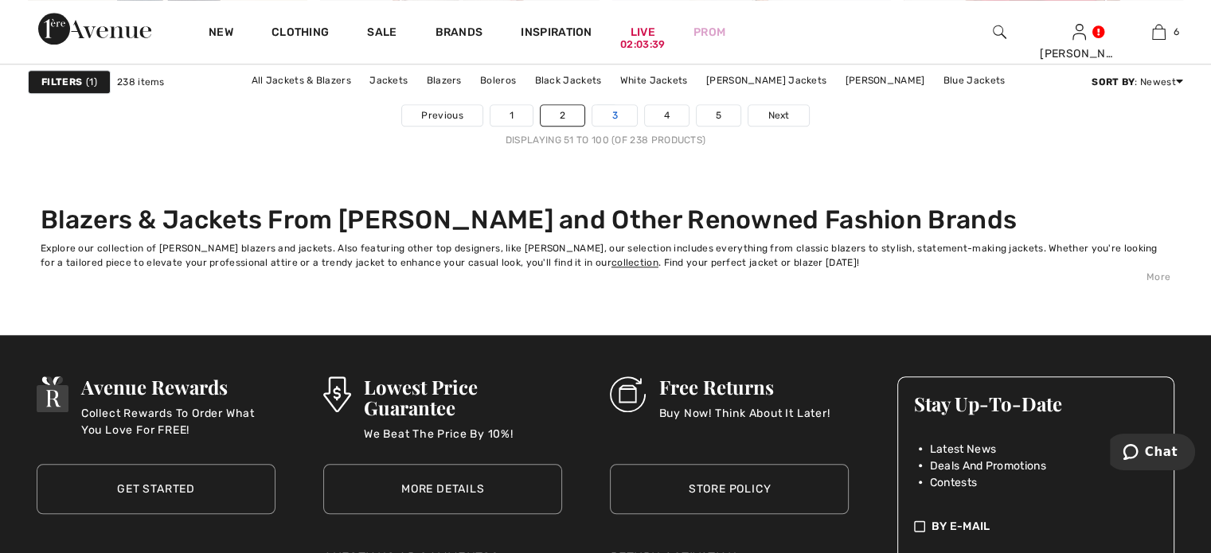
click at [608, 126] on link "3" at bounding box center [614, 115] width 44 height 21
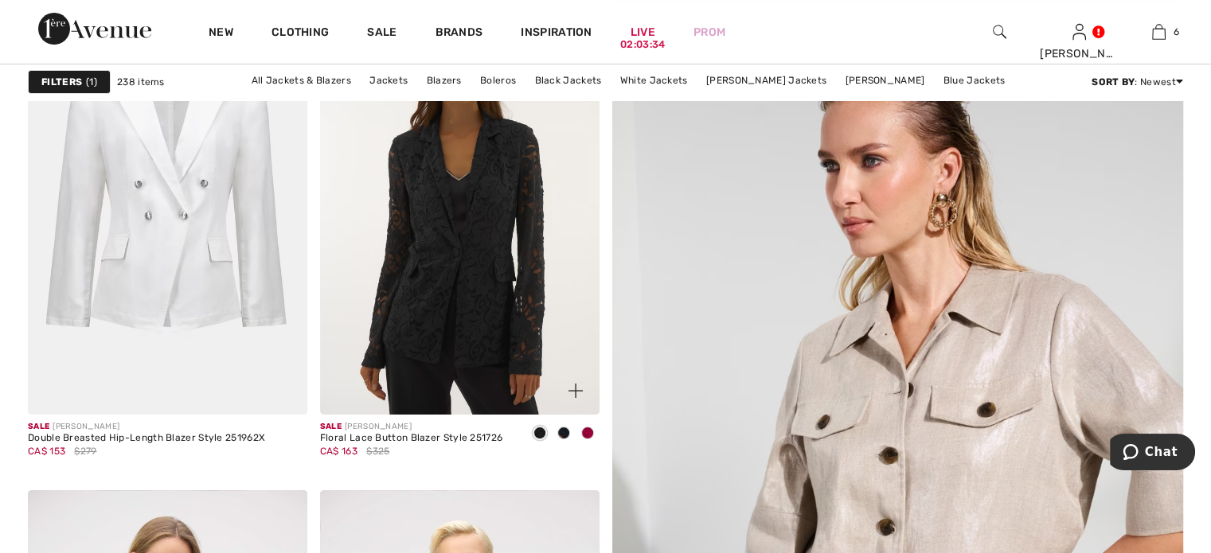
click at [449, 297] on img at bounding box center [459, 205] width 279 height 419
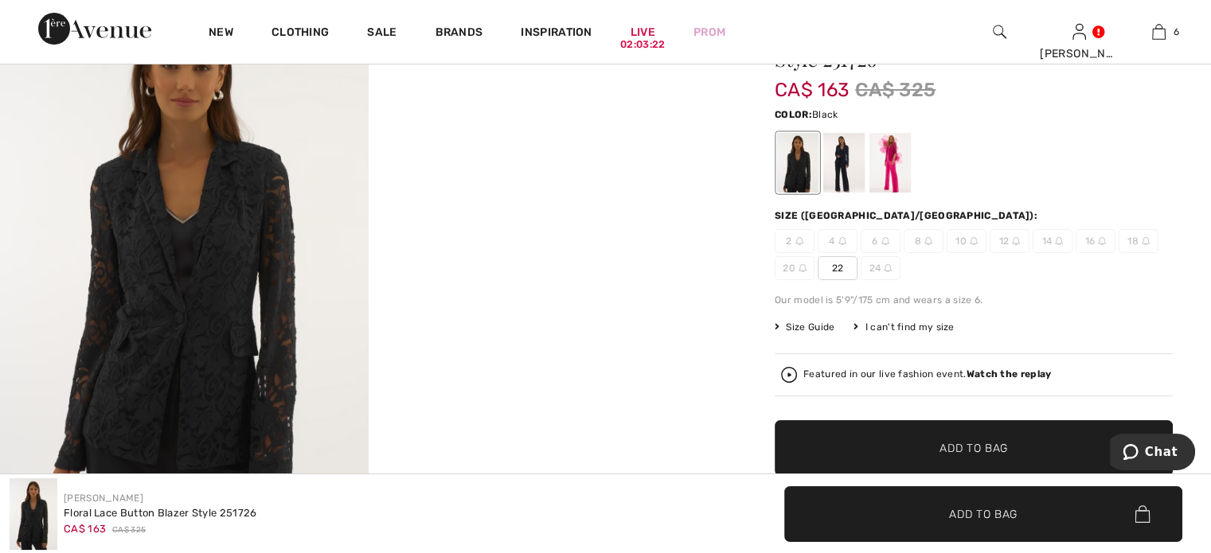
scroll to position [80, 0]
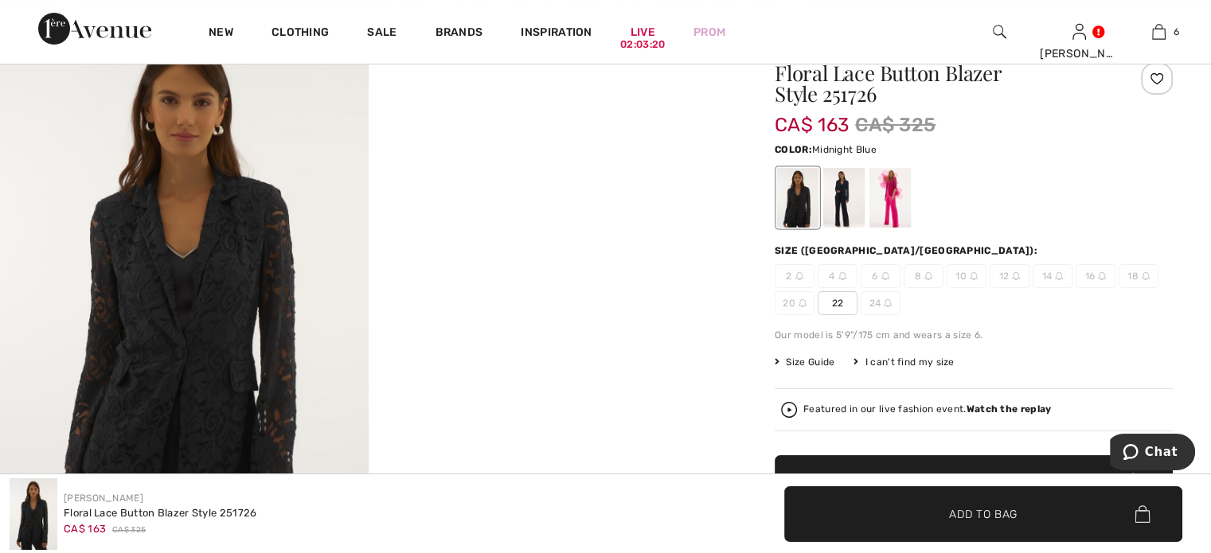
click at [864, 216] on div at bounding box center [843, 198] width 41 height 60
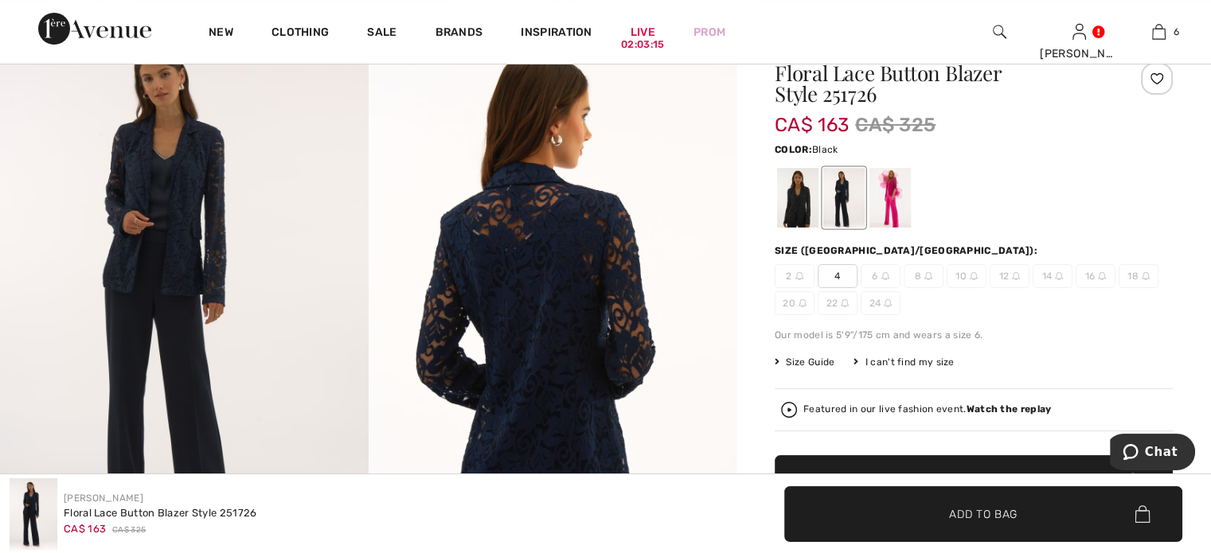
click at [814, 228] on div at bounding box center [797, 198] width 41 height 60
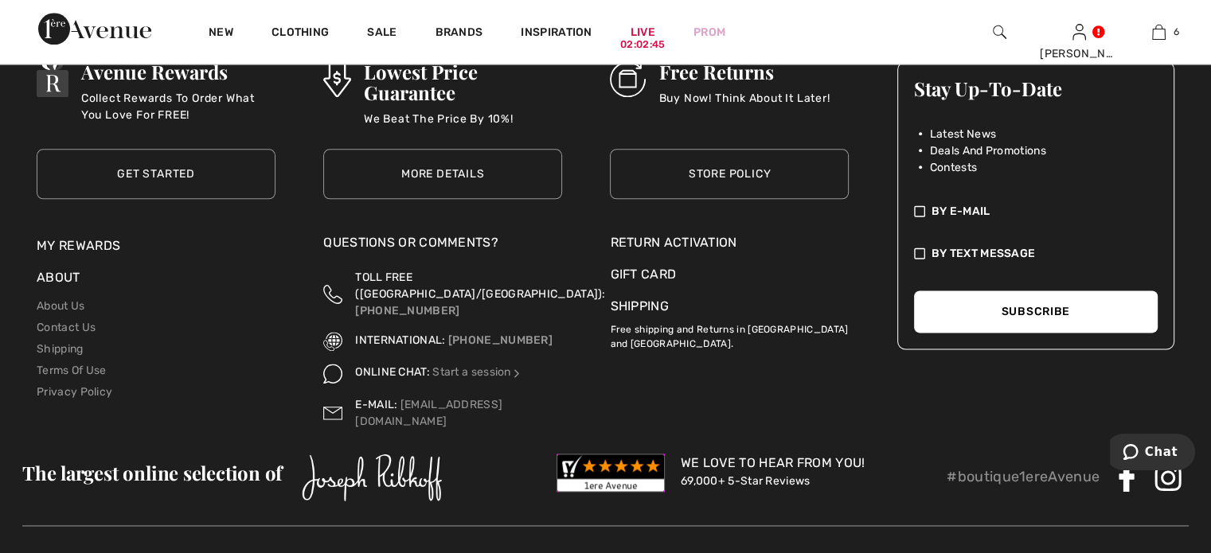
scroll to position [8040, 0]
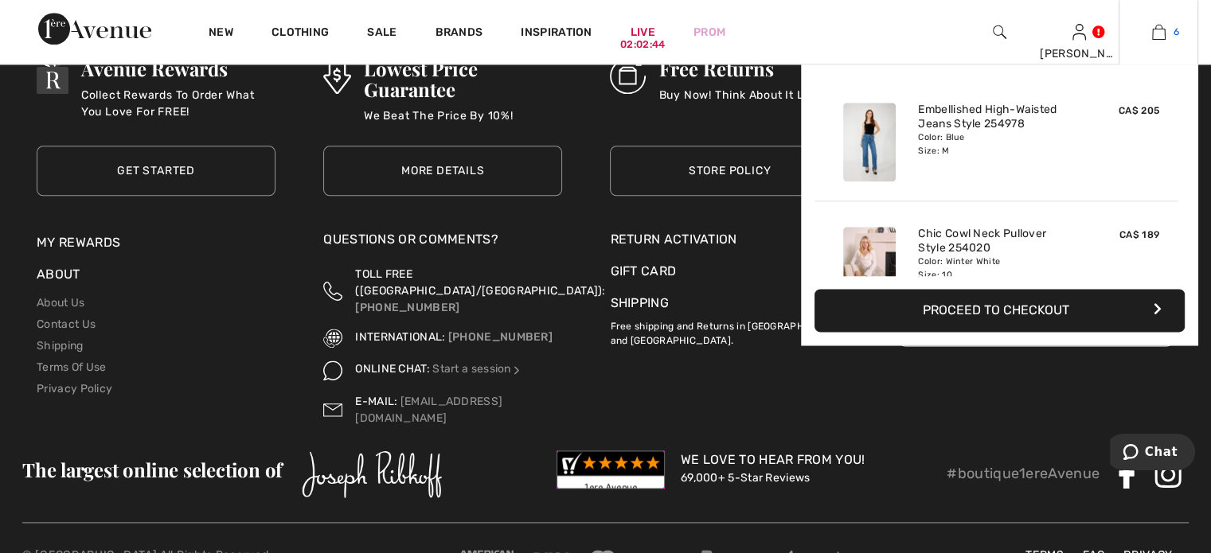
click at [1152, 28] on img at bounding box center [1159, 31] width 14 height 19
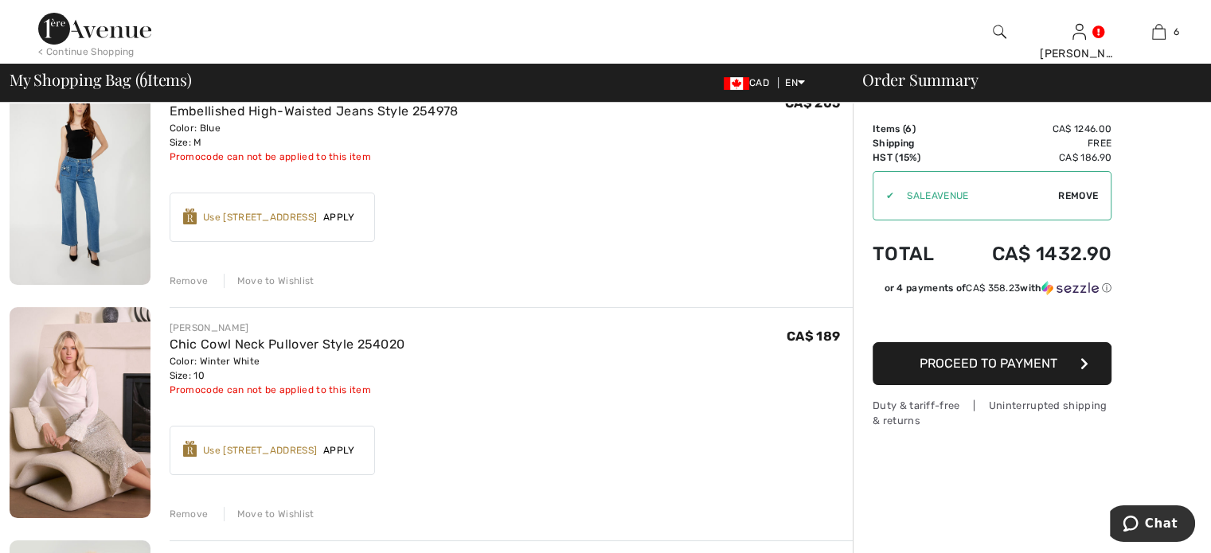
click at [209, 288] on div "Remove" at bounding box center [189, 281] width 39 height 14
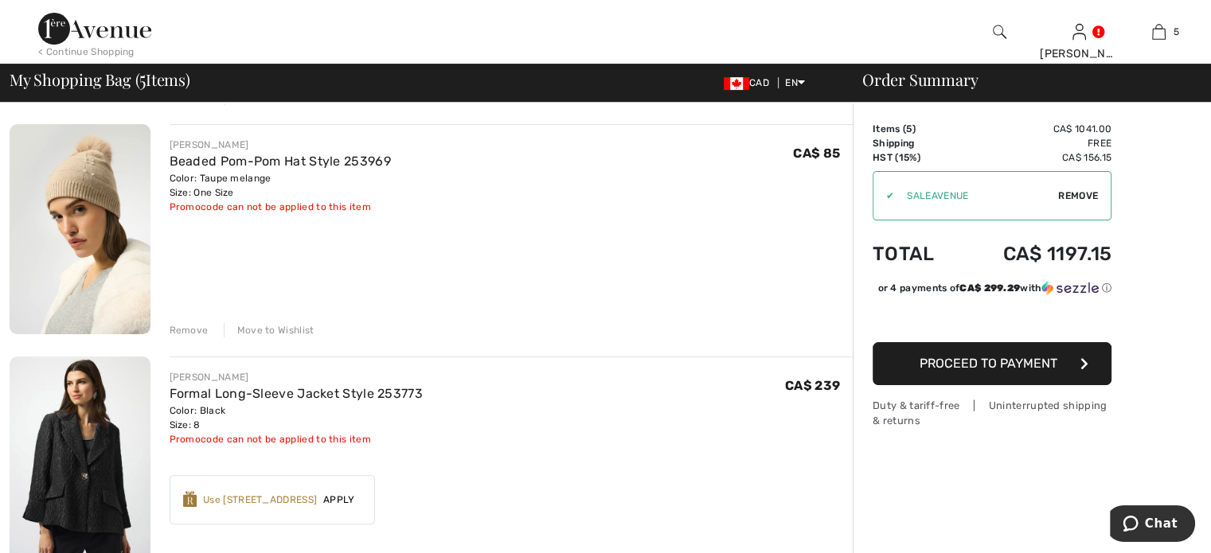
scroll to position [398, 0]
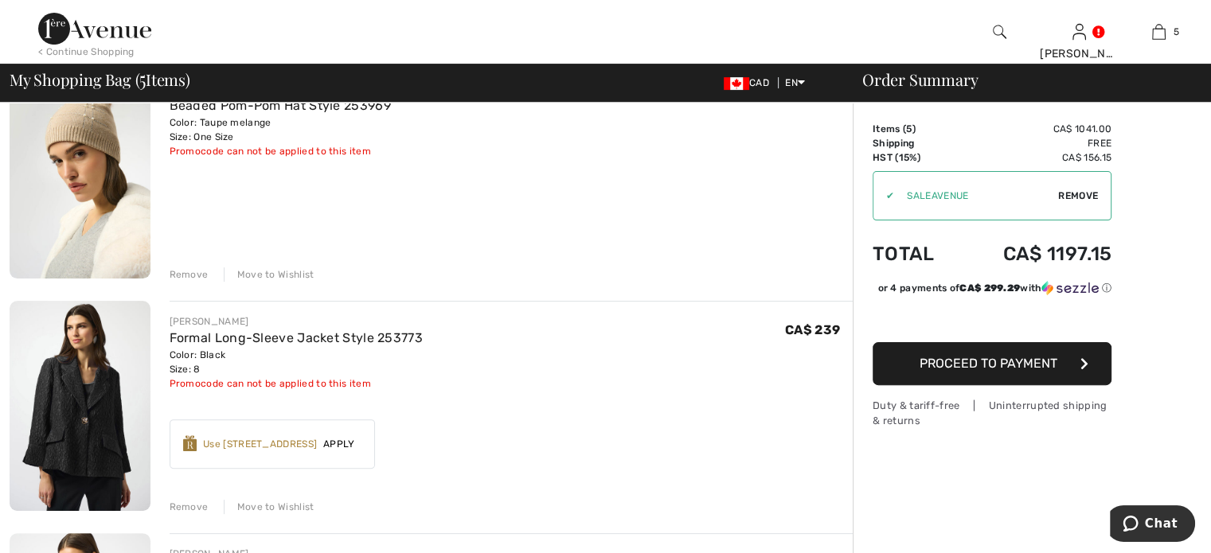
click at [201, 282] on div "Remove" at bounding box center [189, 274] width 39 height 14
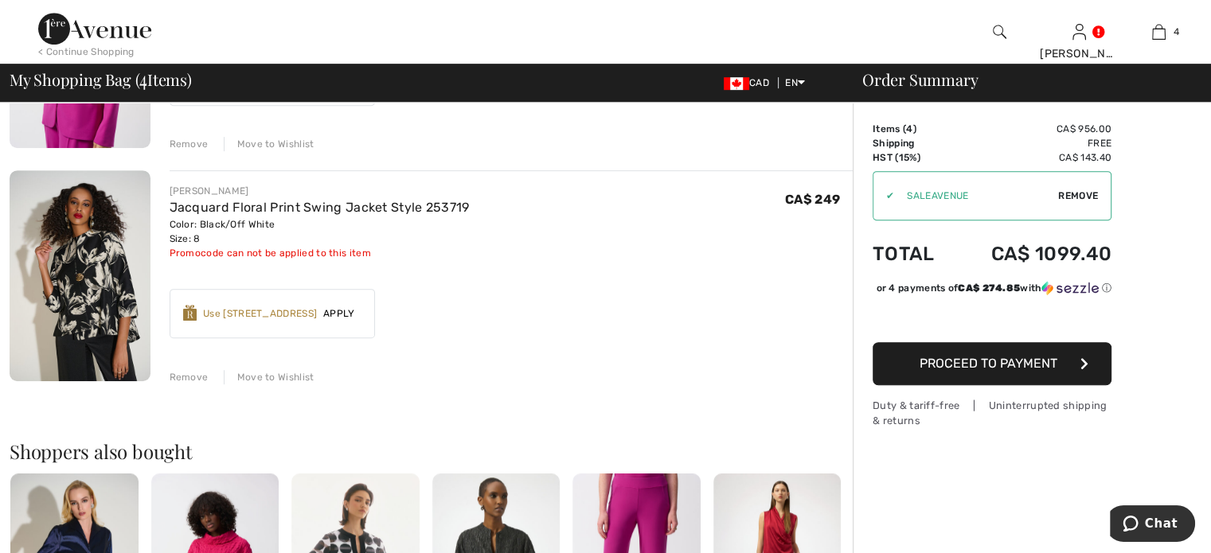
scroll to position [796, 0]
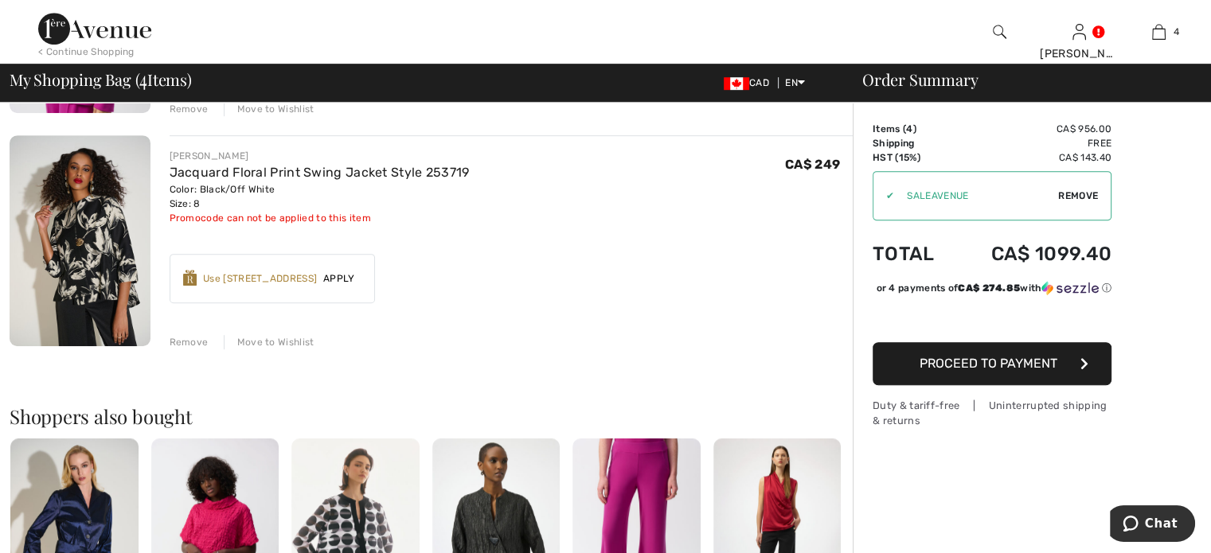
click at [209, 349] on div "Remove" at bounding box center [189, 342] width 39 height 14
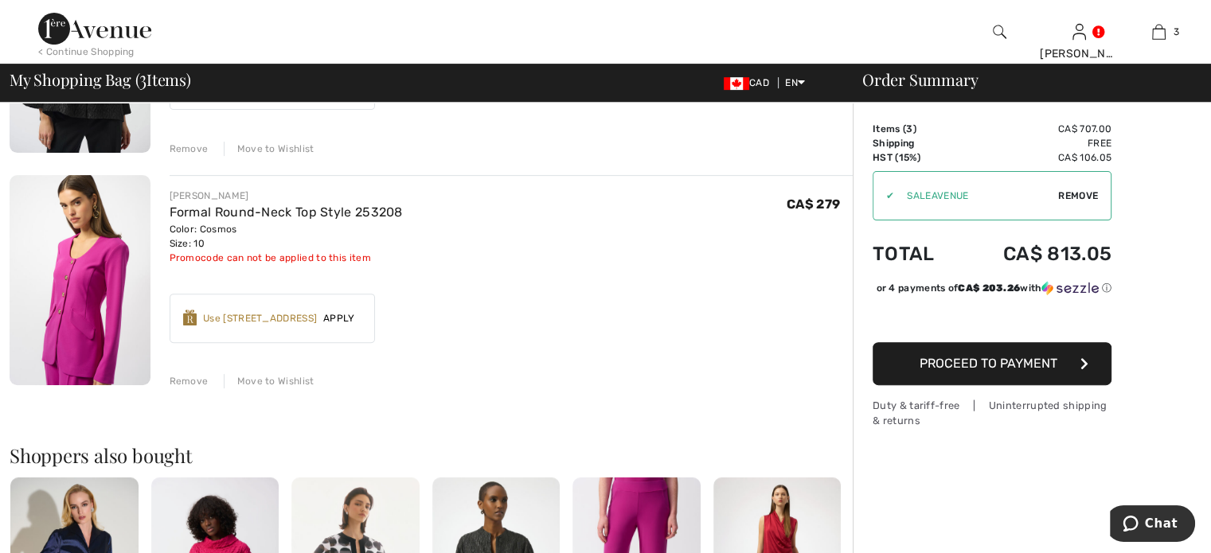
scroll to position [557, 0]
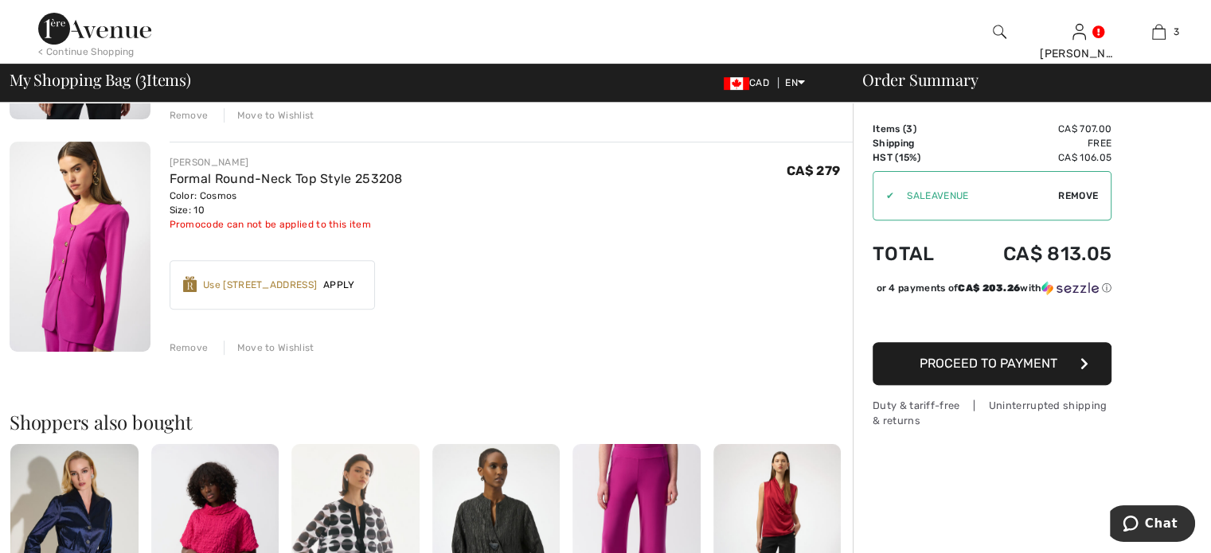
click at [288, 292] on div "Use 1000 Avenue Rewards" at bounding box center [260, 285] width 114 height 14
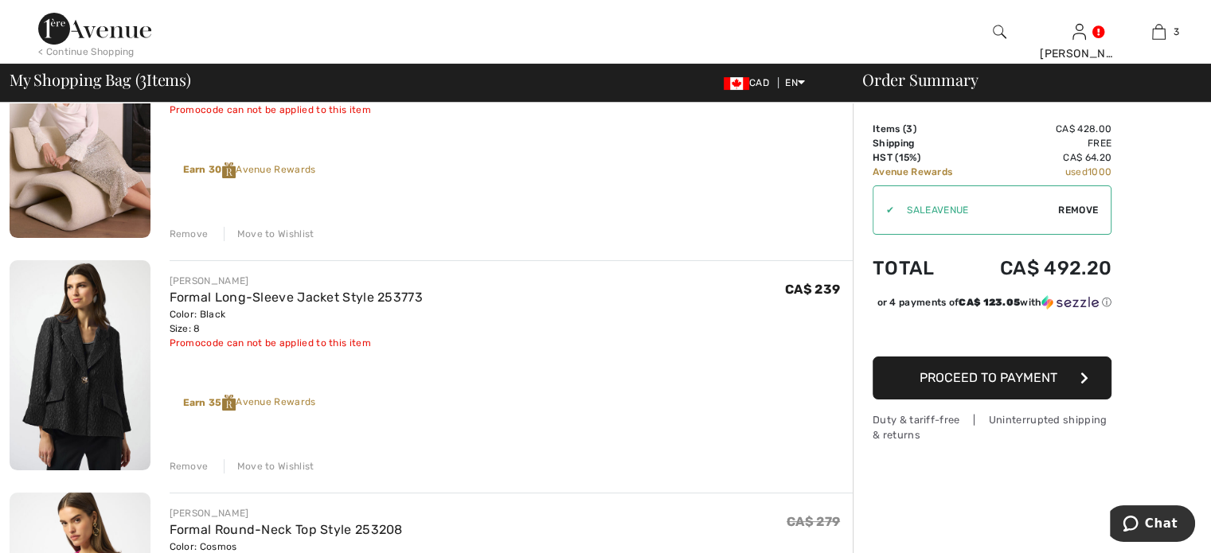
scroll to position [230, 0]
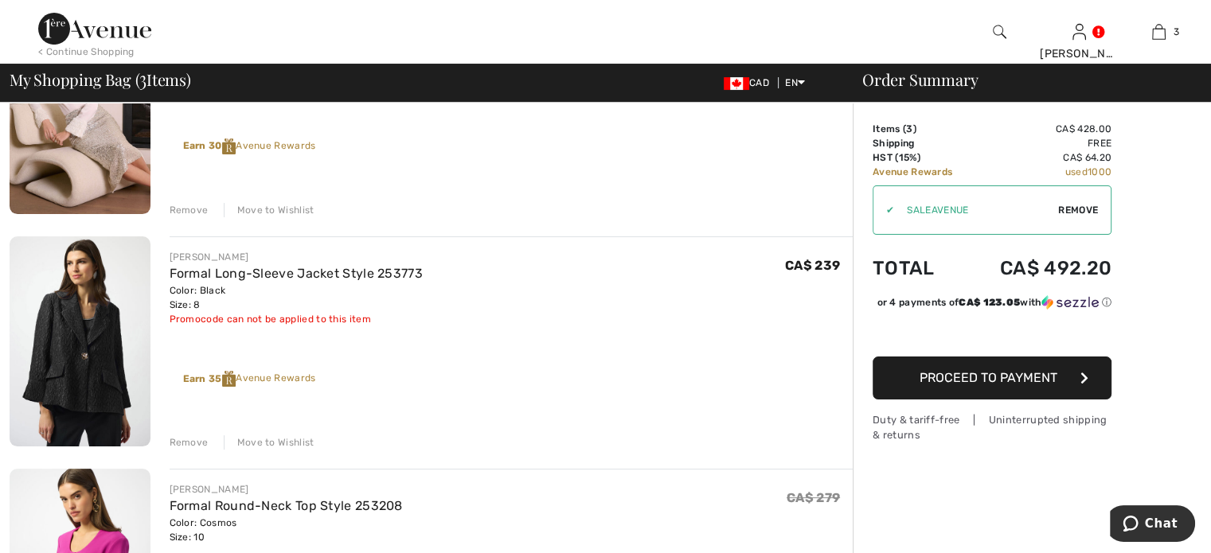
click at [205, 217] on div "Remove" at bounding box center [189, 210] width 39 height 14
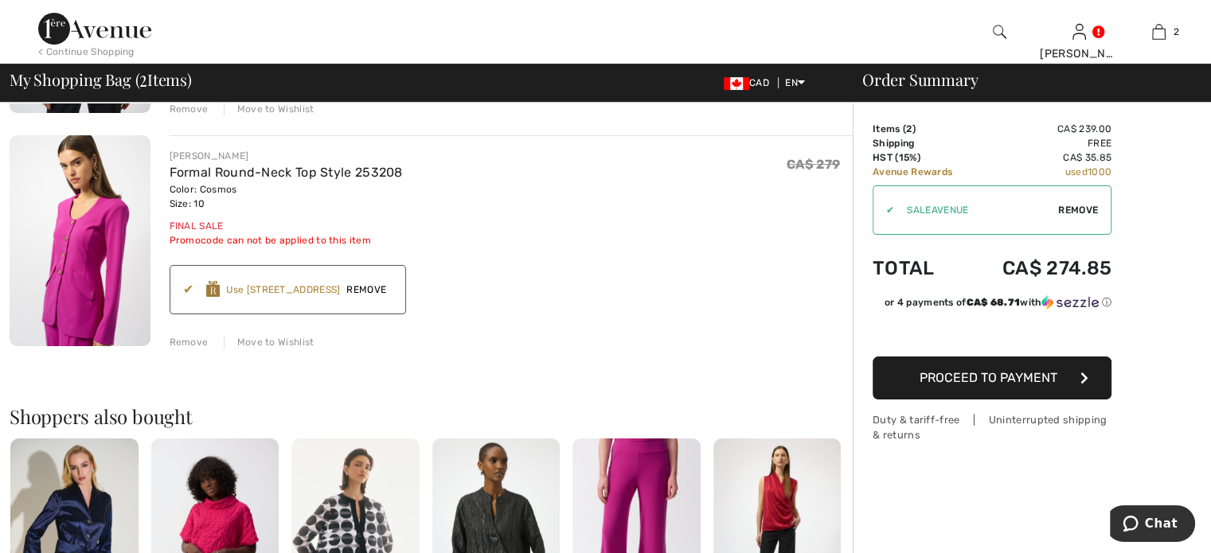
scroll to position [357, 0]
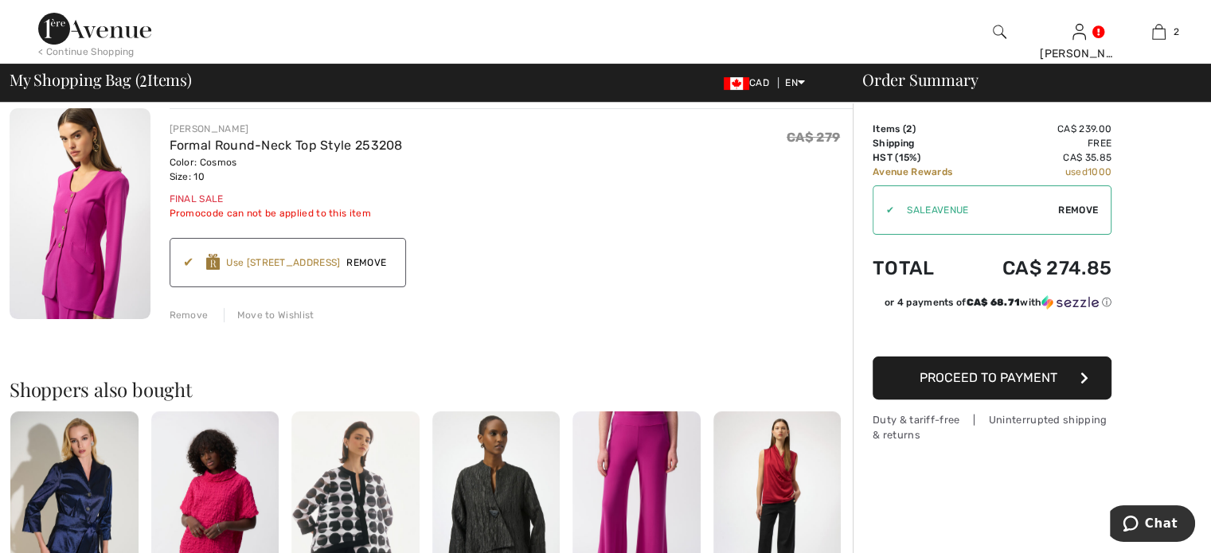
click at [202, 322] on div "Remove" at bounding box center [189, 315] width 39 height 14
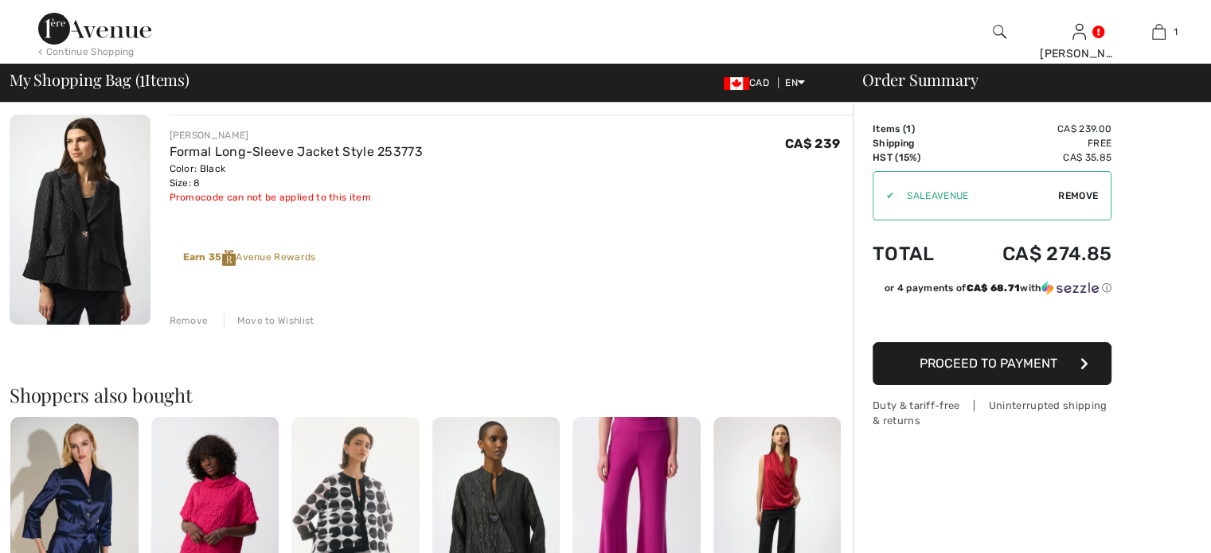
scroll to position [0, 0]
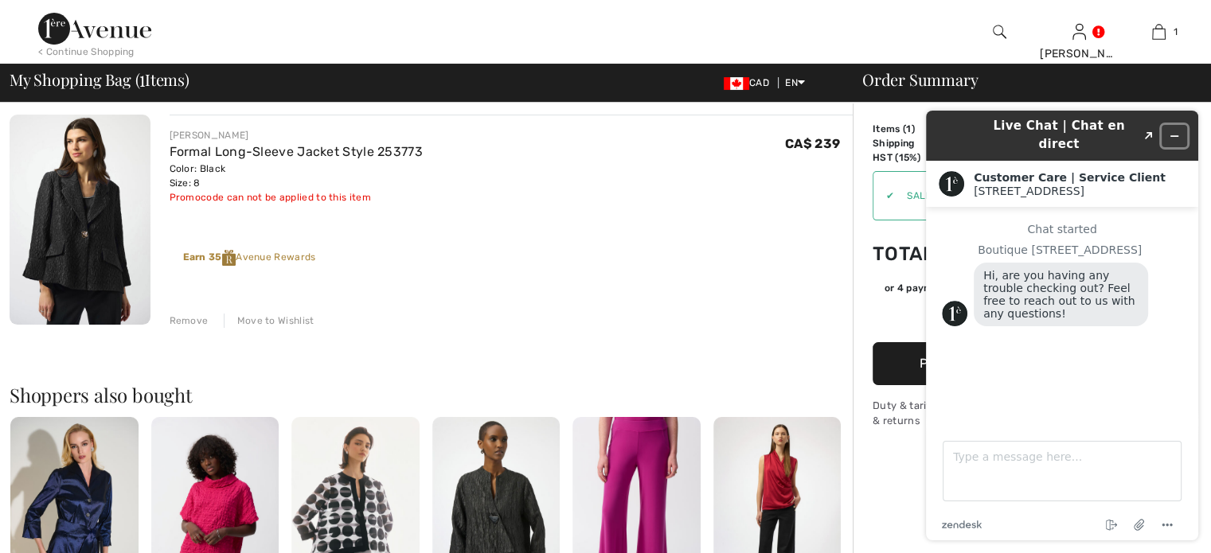
click at [1178, 131] on icon "Minimize widget" at bounding box center [1174, 136] width 11 height 11
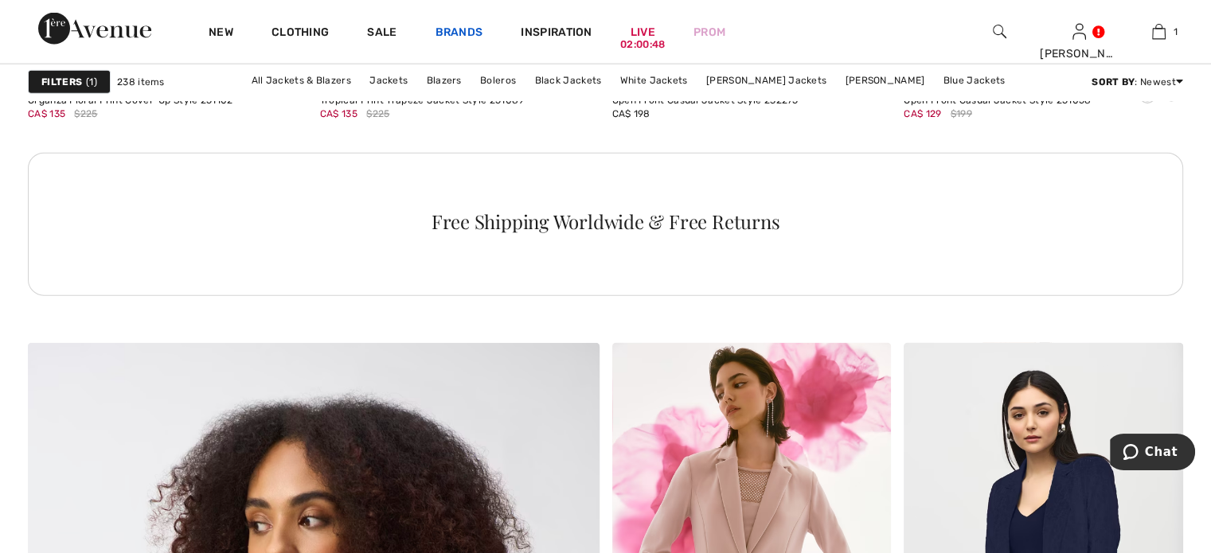
scroll to position [3821, 0]
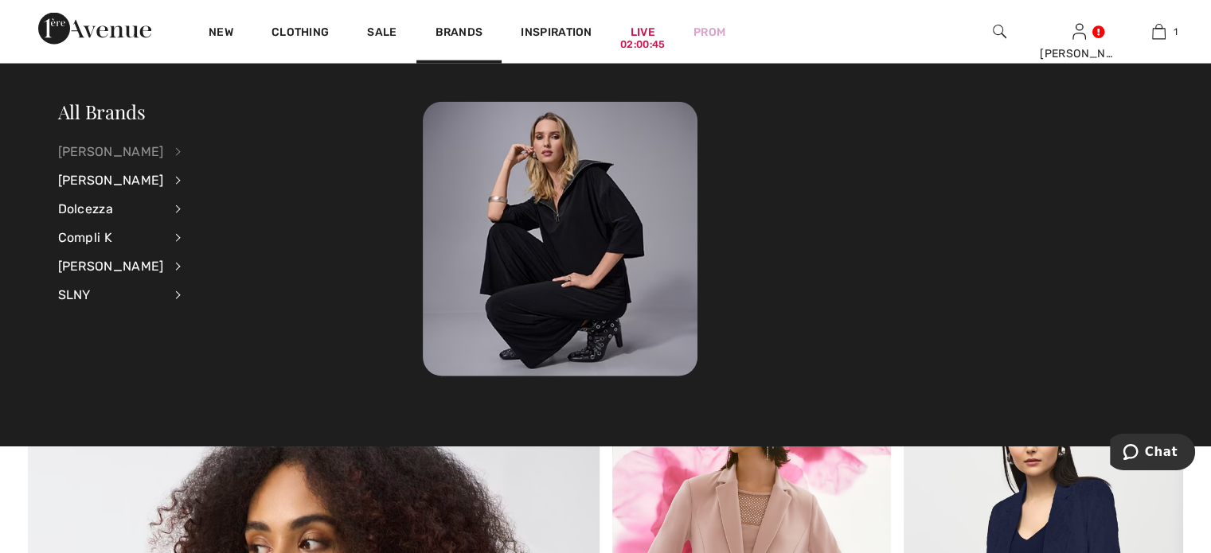
click at [76, 155] on div "[PERSON_NAME]" at bounding box center [111, 152] width 106 height 29
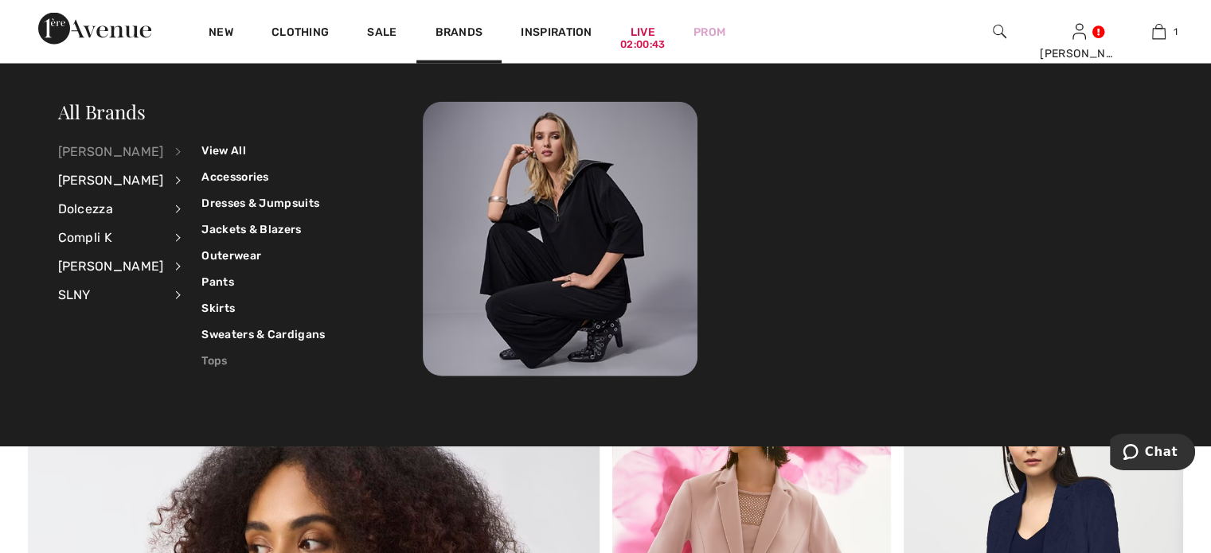
click at [232, 364] on link "Tops" at bounding box center [262, 361] width 123 height 26
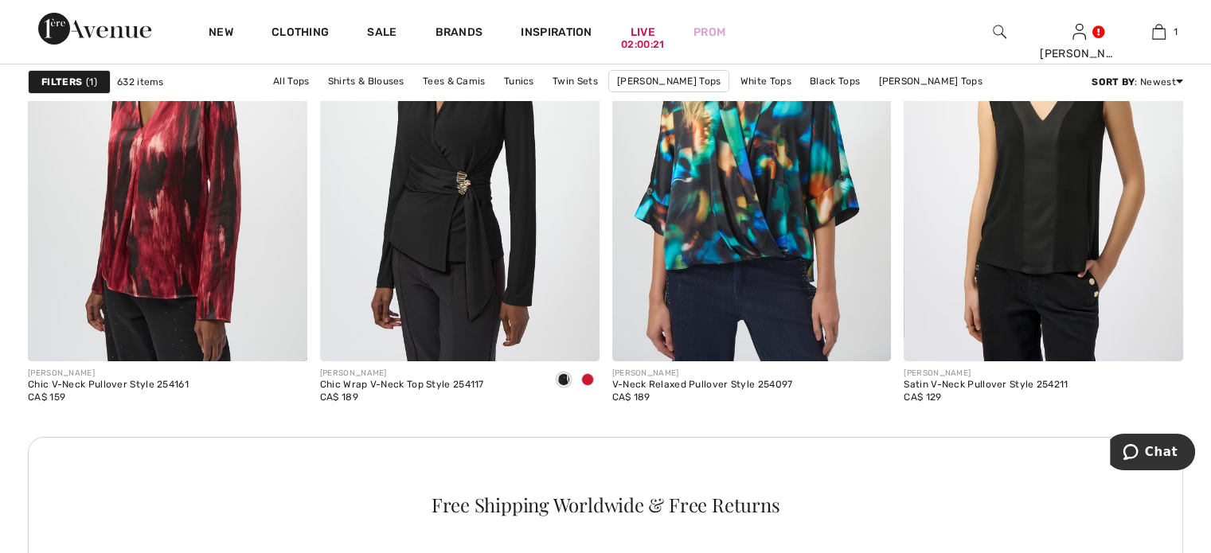
scroll to position [5731, 0]
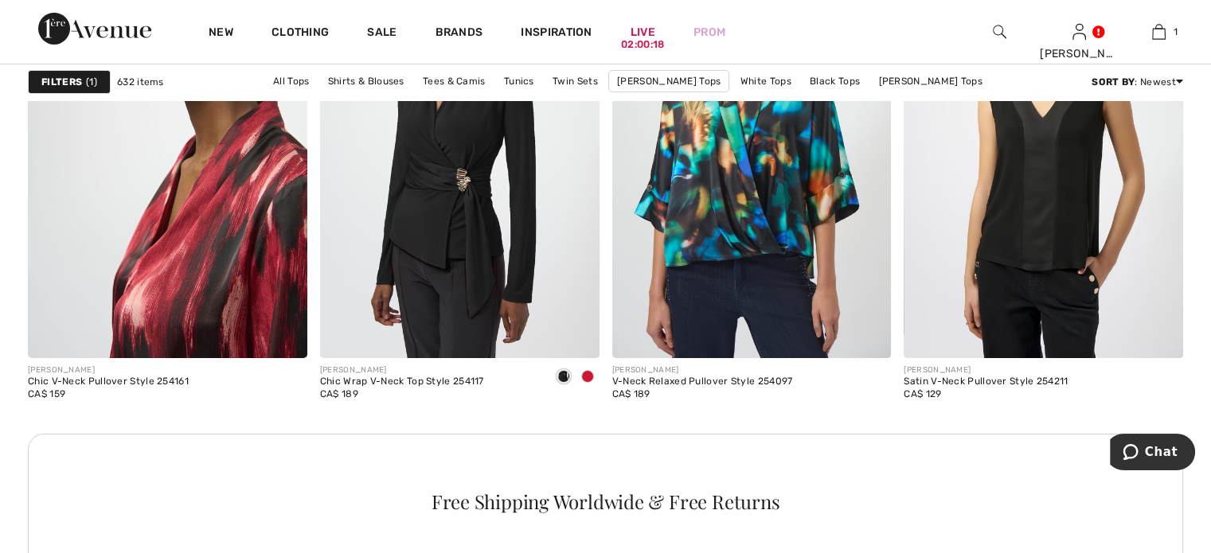
click at [179, 357] on img at bounding box center [167, 148] width 279 height 419
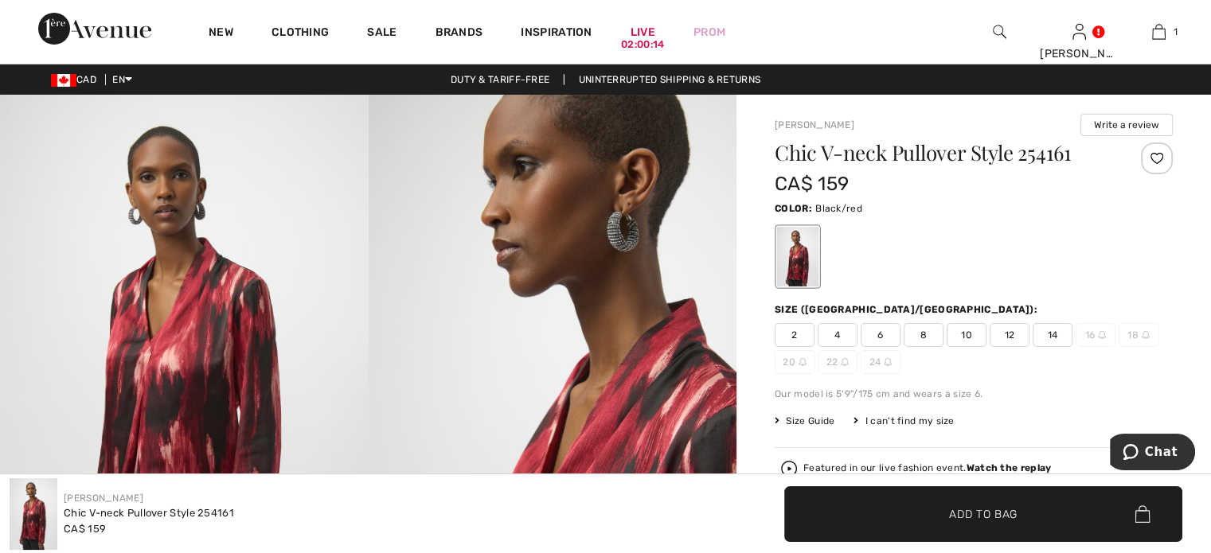
click at [986, 347] on span "10" at bounding box center [966, 335] width 40 height 24
click at [978, 513] on span "Add to Bag" at bounding box center [983, 513] width 68 height 17
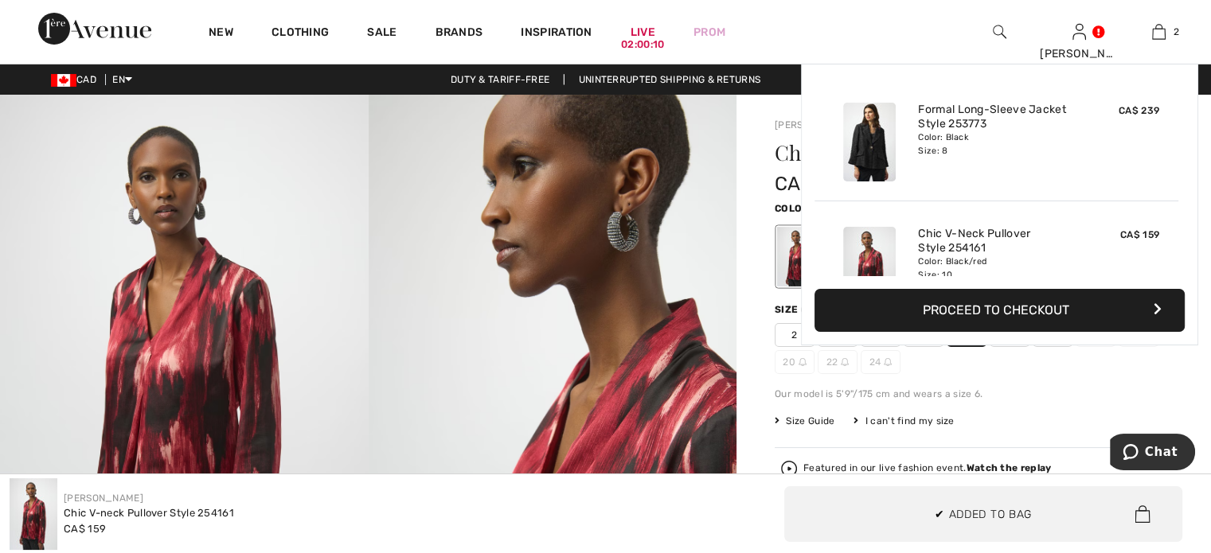
scroll to position [104, 0]
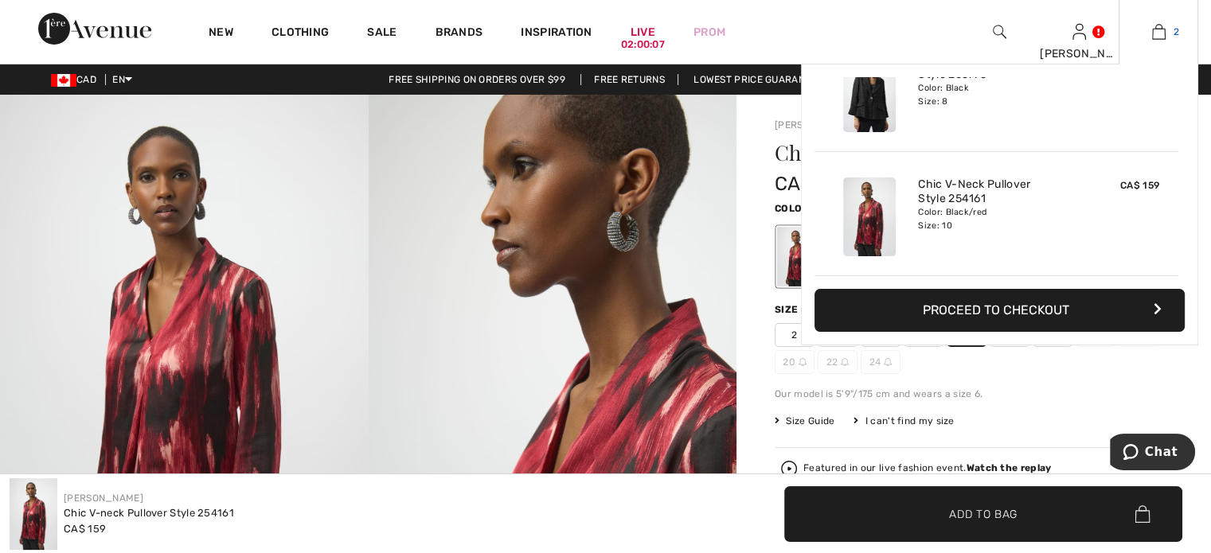
click at [1152, 29] on img at bounding box center [1159, 31] width 14 height 19
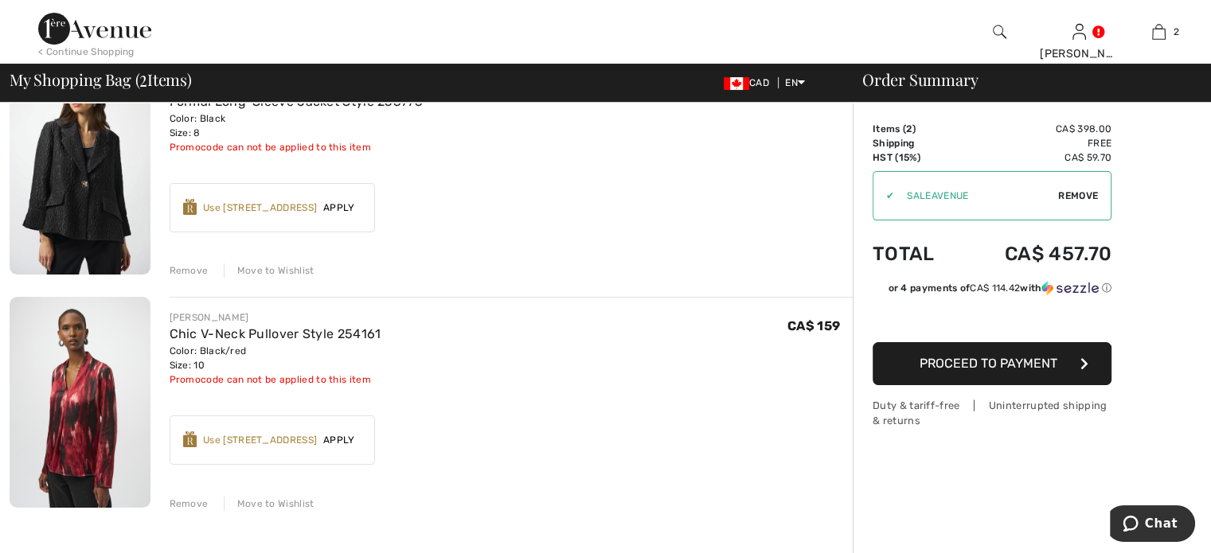
scroll to position [159, 0]
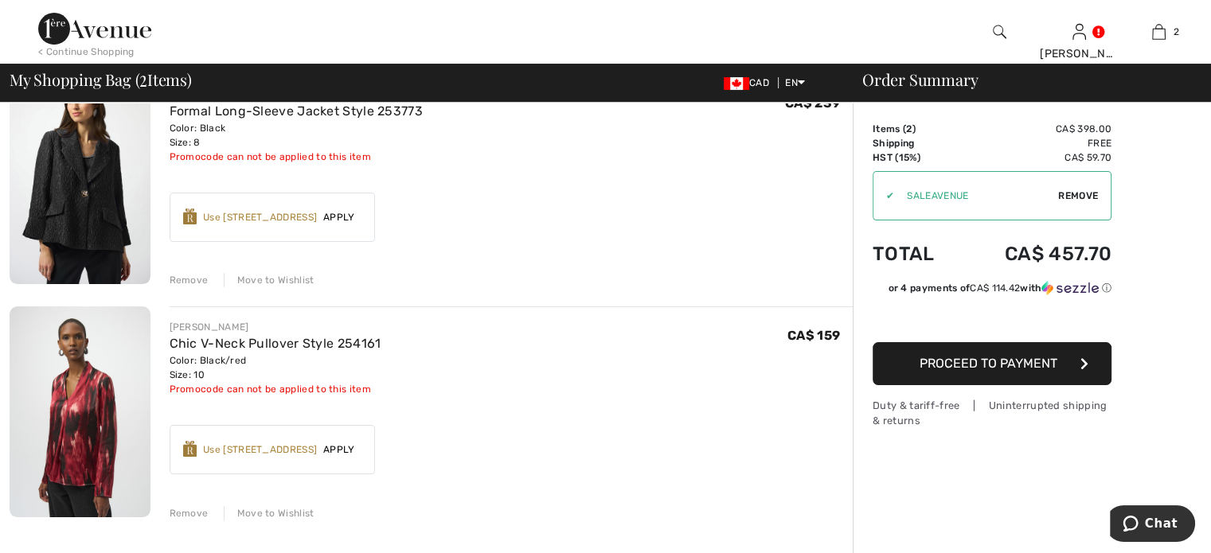
click at [361, 224] on span "Apply" at bounding box center [339, 217] width 45 height 14
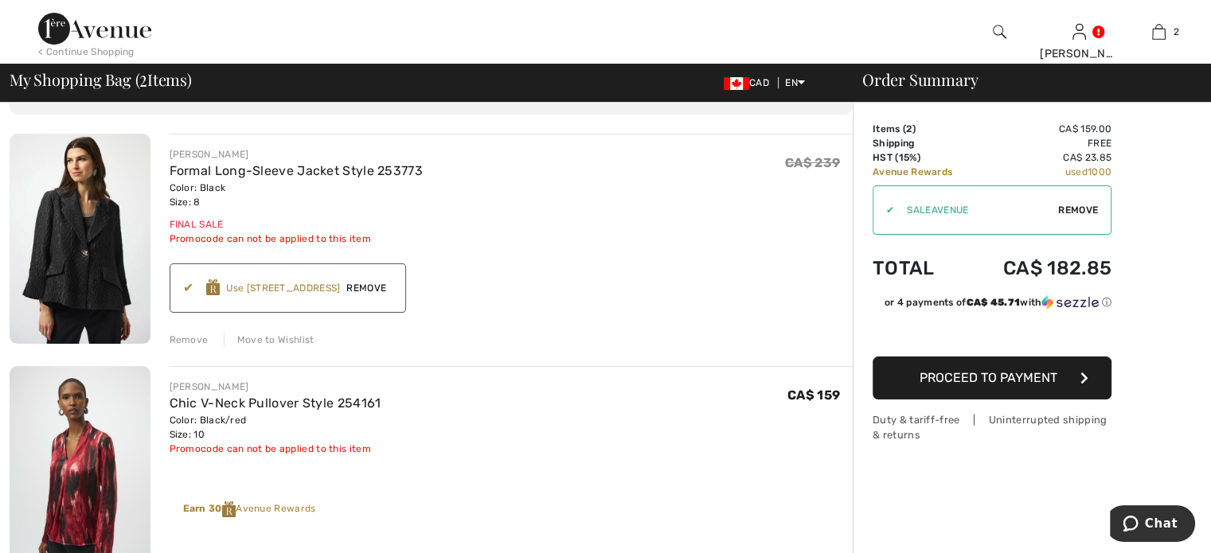
scroll to position [80, 0]
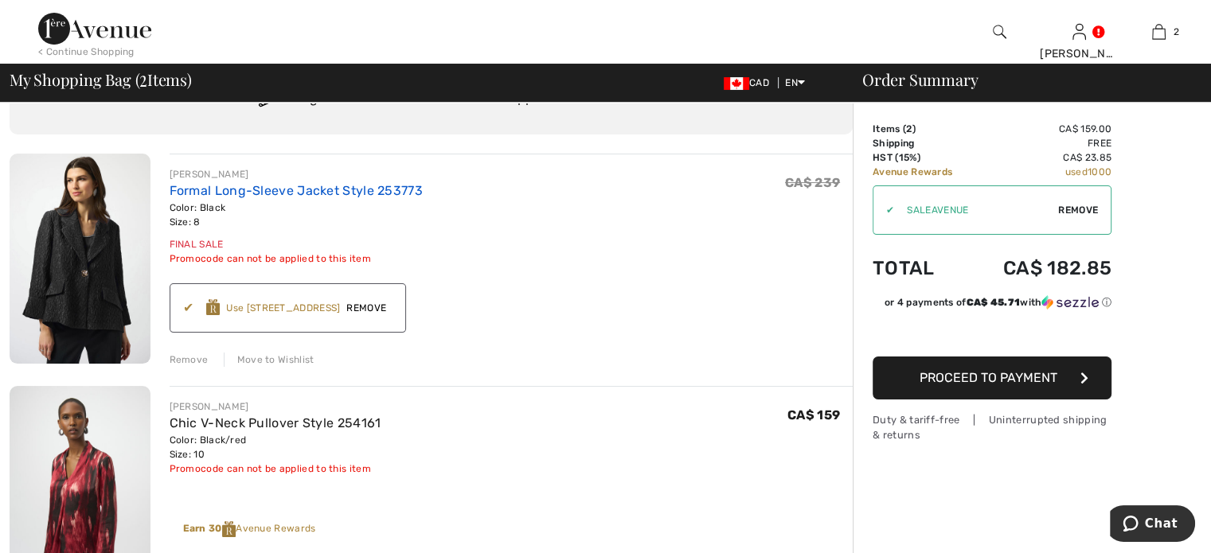
click at [380, 198] on link "Formal Long-Sleeve Jacket Style 253773" at bounding box center [296, 190] width 253 height 15
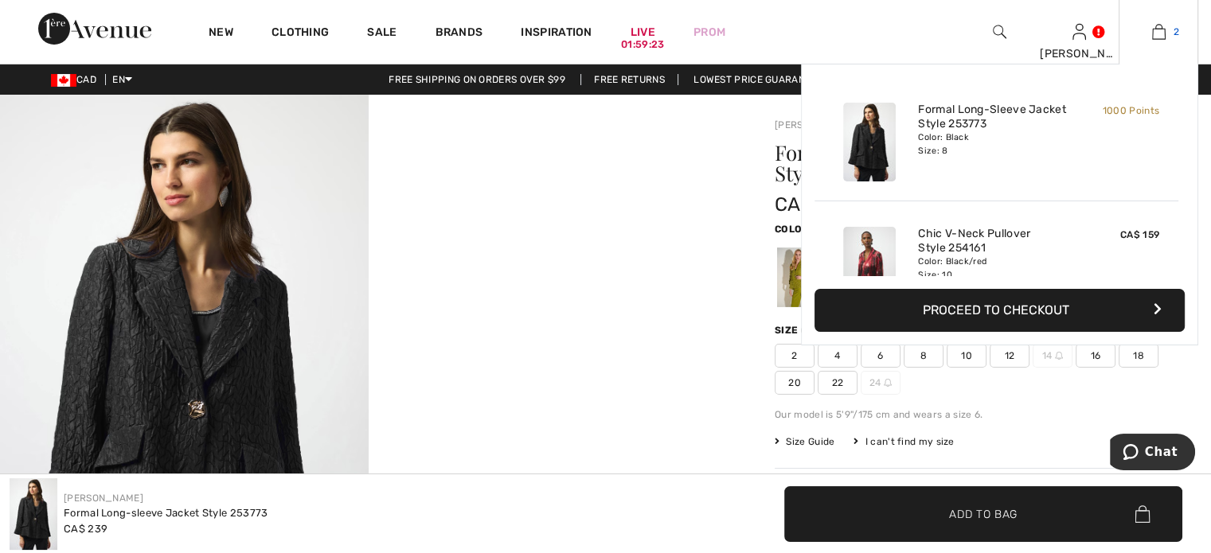
click at [1154, 29] on img at bounding box center [1159, 31] width 14 height 19
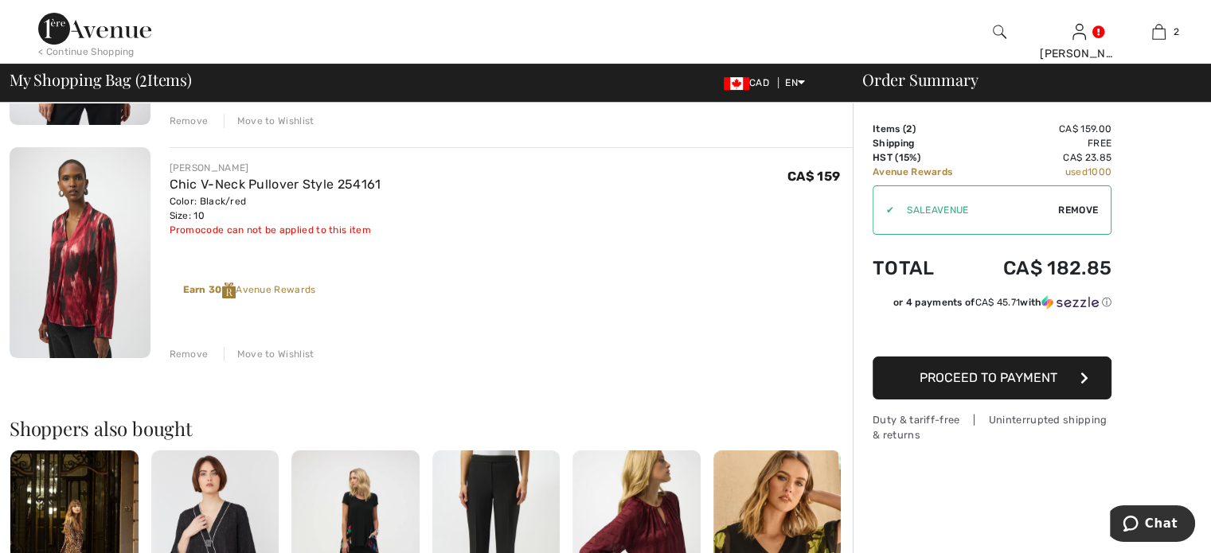
scroll to position [159, 0]
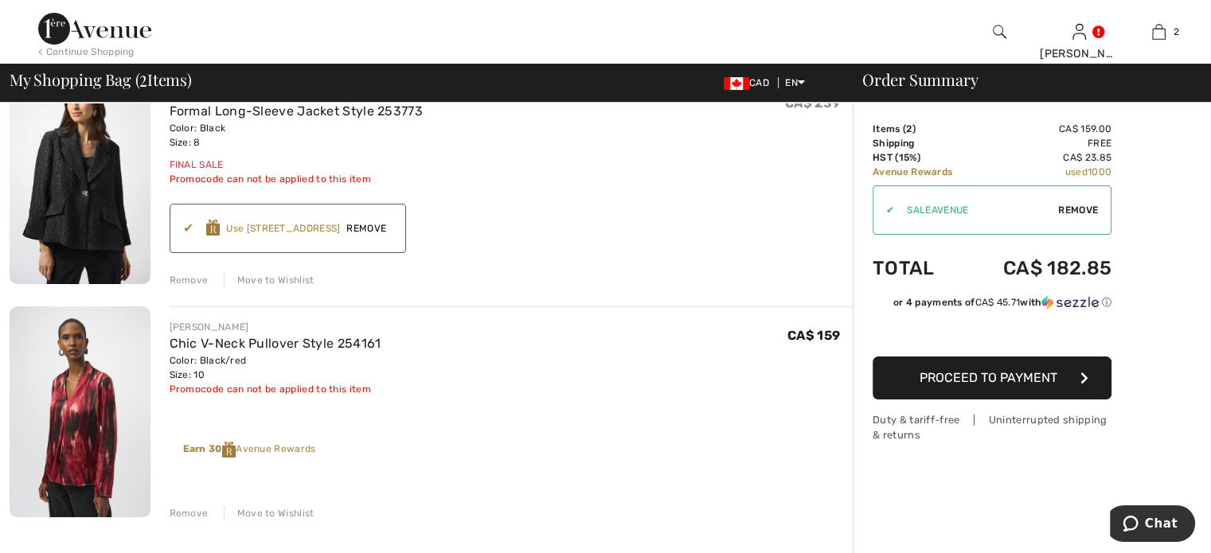
click at [935, 385] on span "Proceed to Payment" at bounding box center [988, 377] width 138 height 15
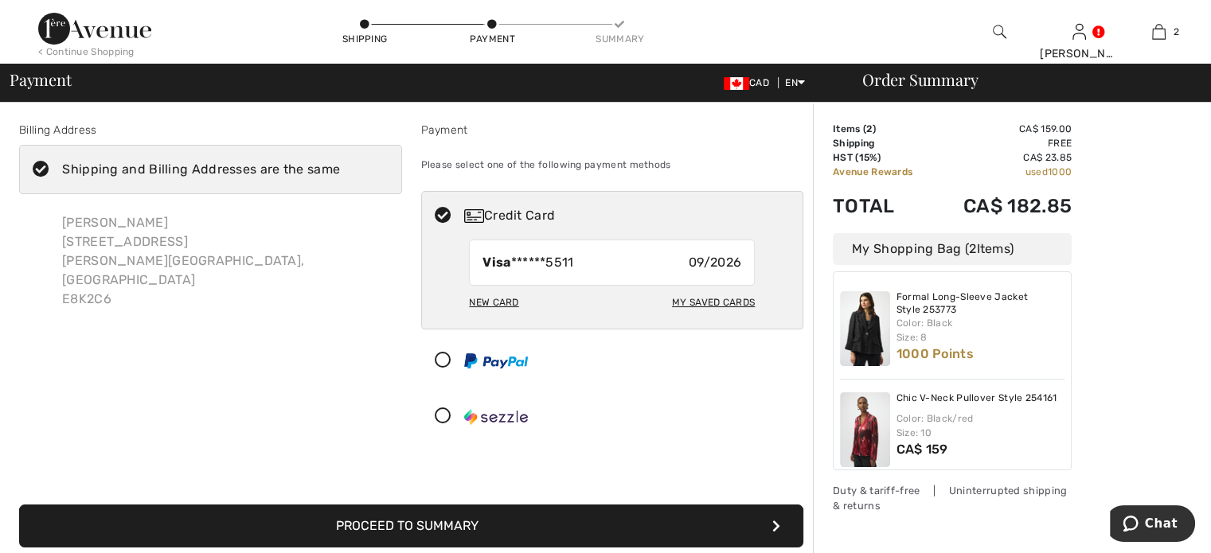
click at [494, 316] on div "New Card" at bounding box center [493, 302] width 49 height 27
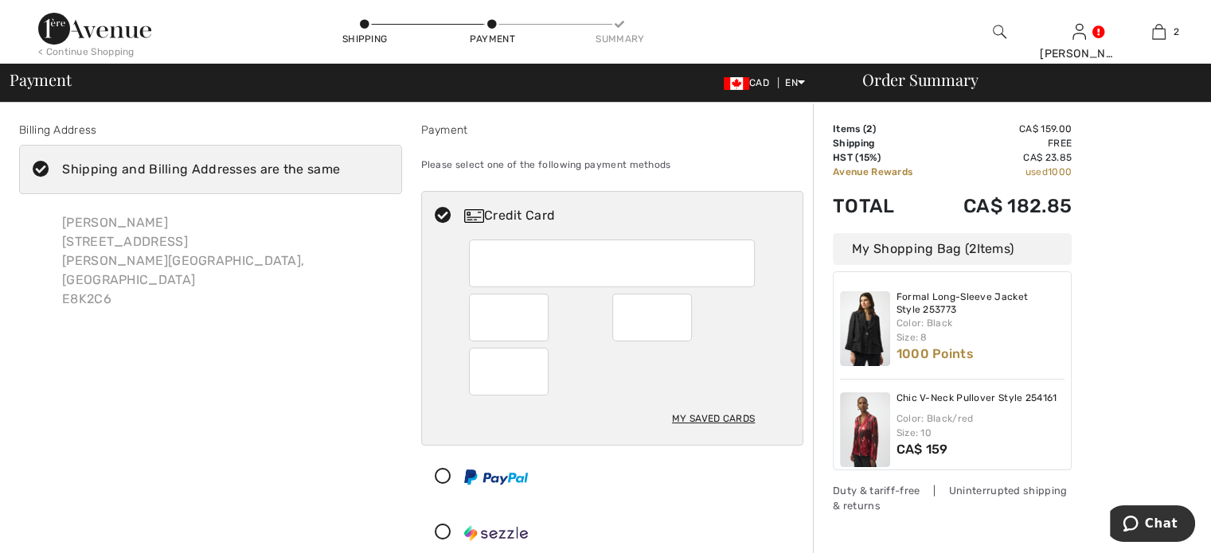
click at [454, 356] on div "My Saved Cards" at bounding box center [612, 342] width 381 height 205
radio input "true"
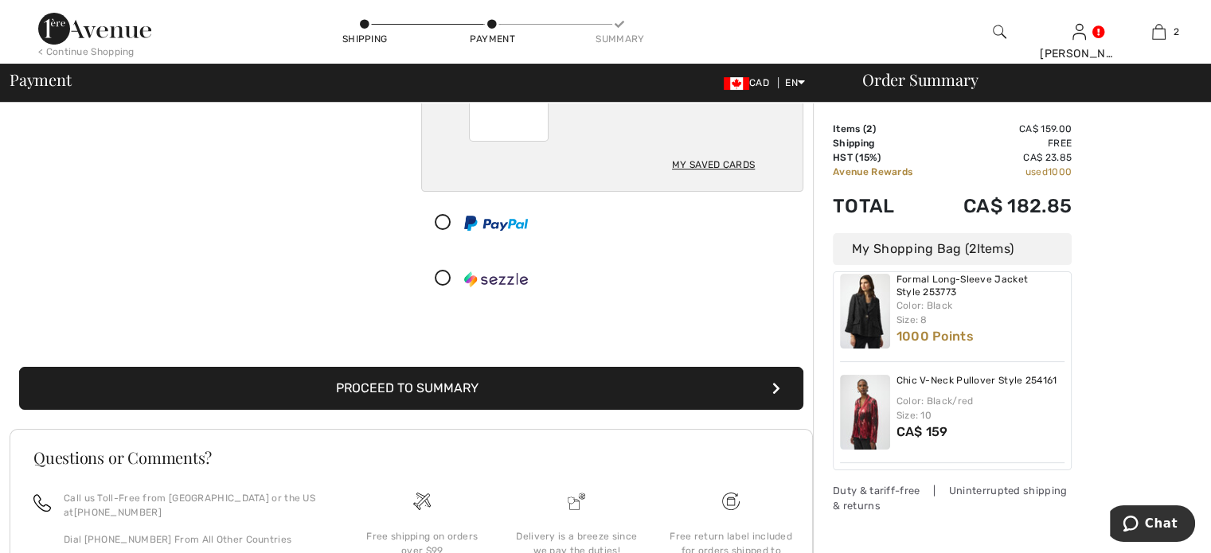
scroll to position [318, 0]
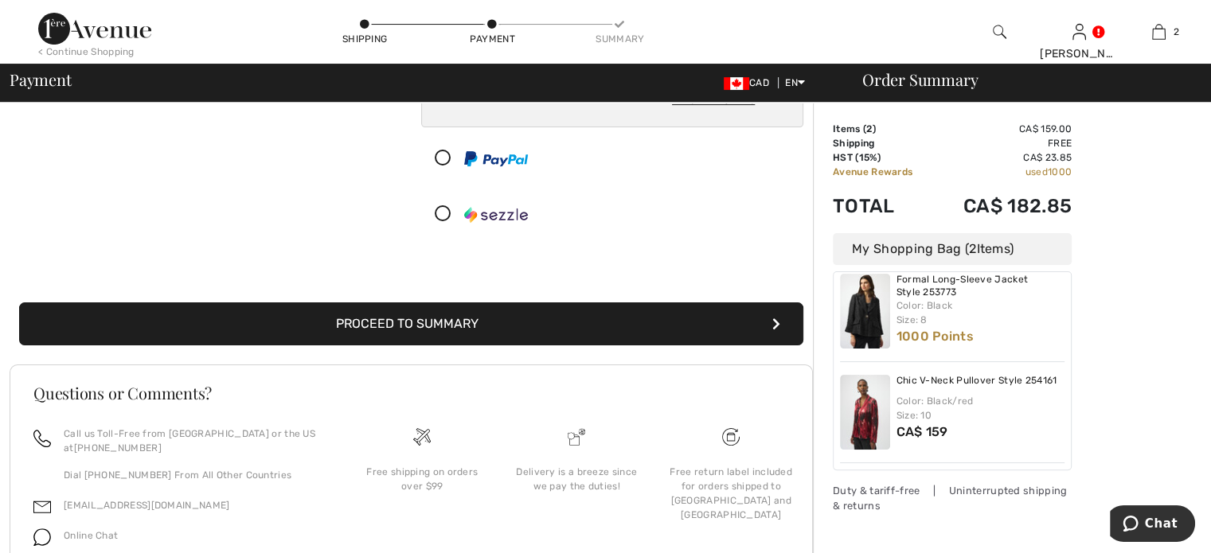
click at [365, 345] on button "Proceed to Summary" at bounding box center [411, 323] width 784 height 43
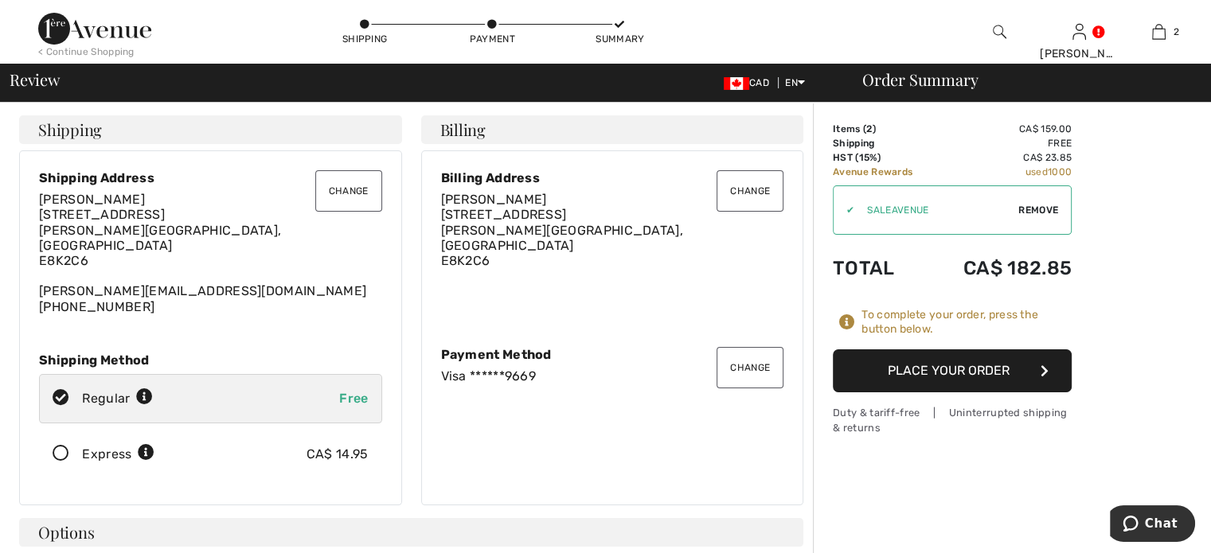
click at [954, 392] on button "Place Your Order" at bounding box center [952, 370] width 239 height 43
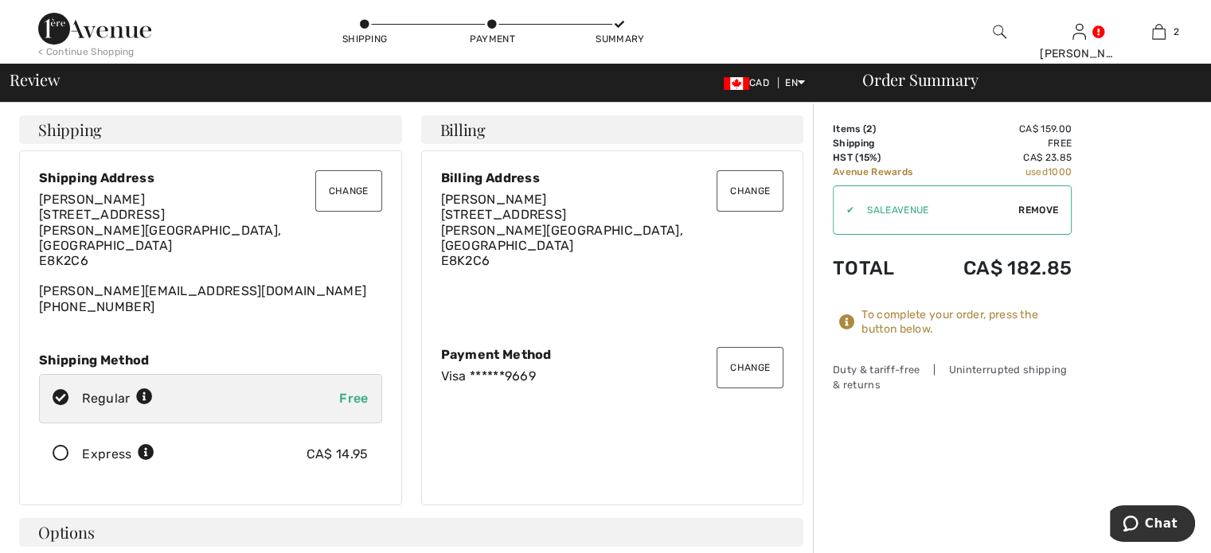
scroll to position [11, 0]
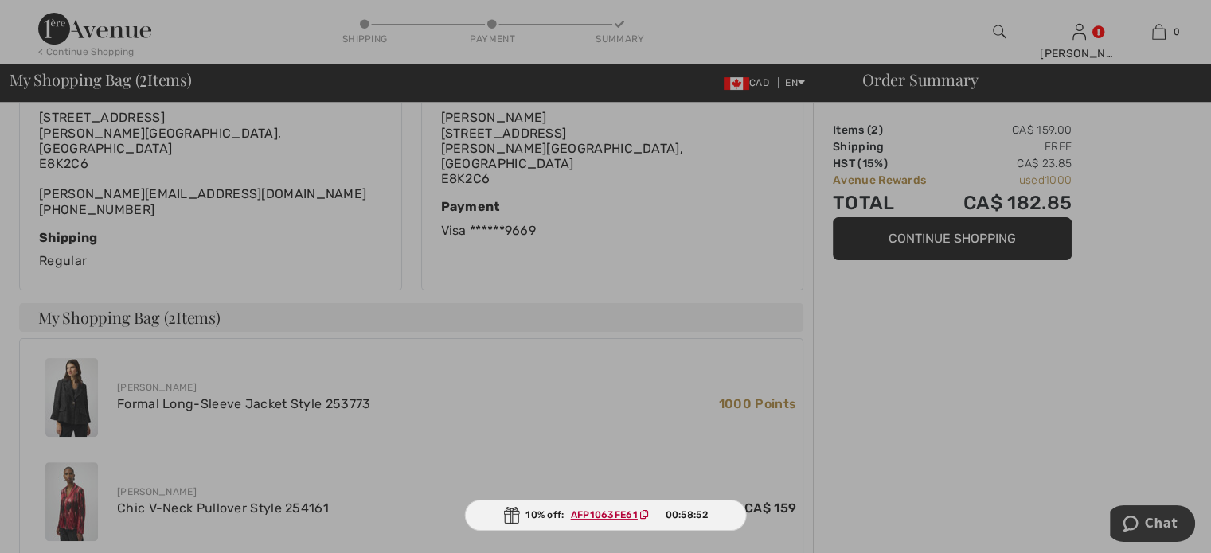
scroll to position [398, 0]
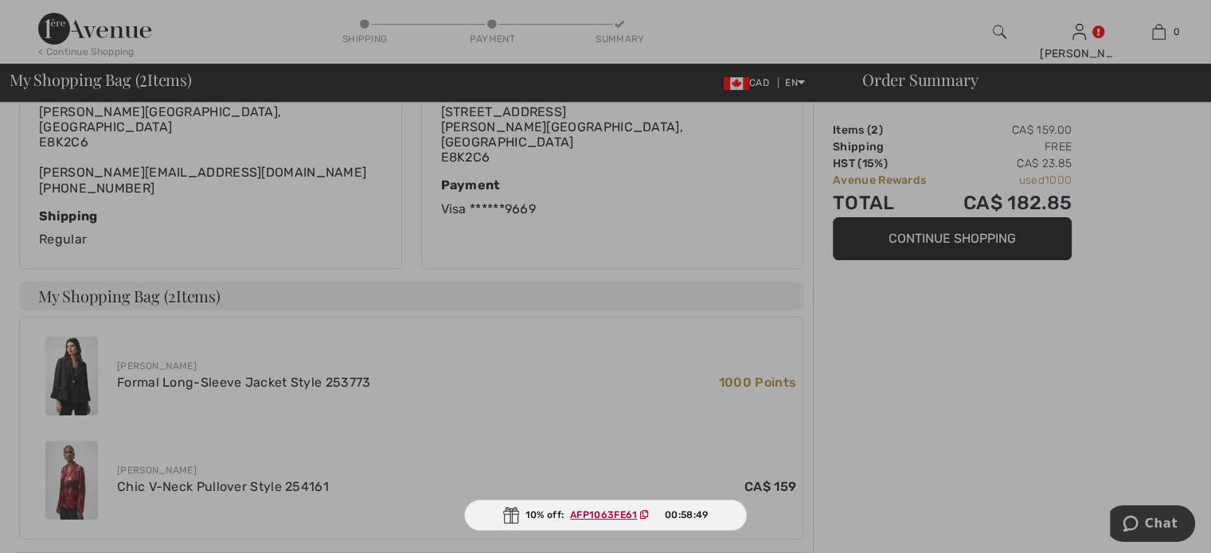
click at [992, 367] on div at bounding box center [605, 276] width 1211 height 553
click at [965, 239] on div at bounding box center [605, 276] width 1211 height 553
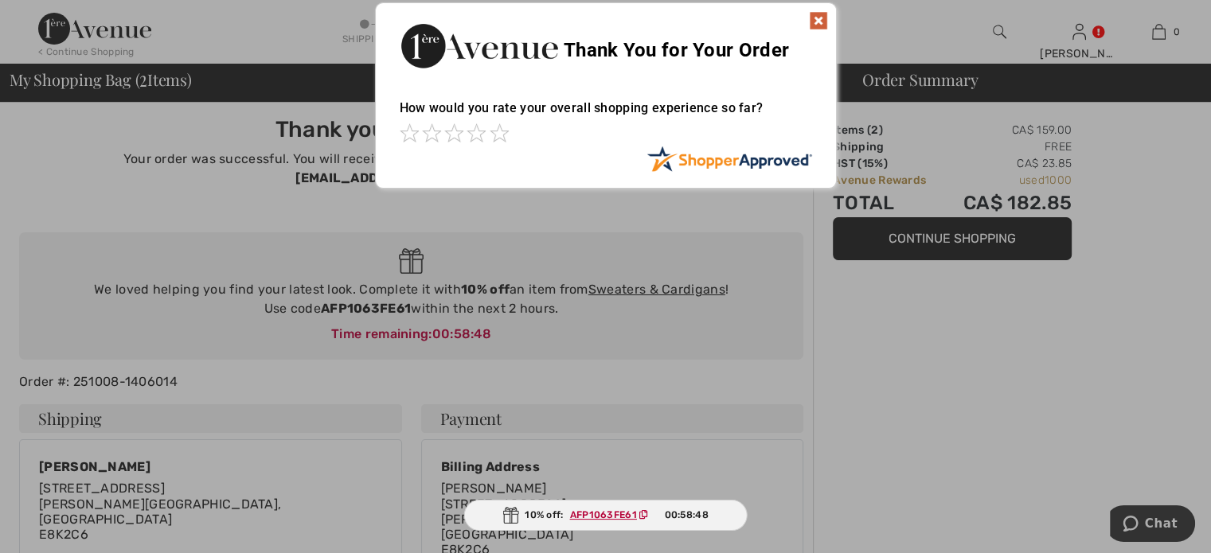
scroll to position [0, 0]
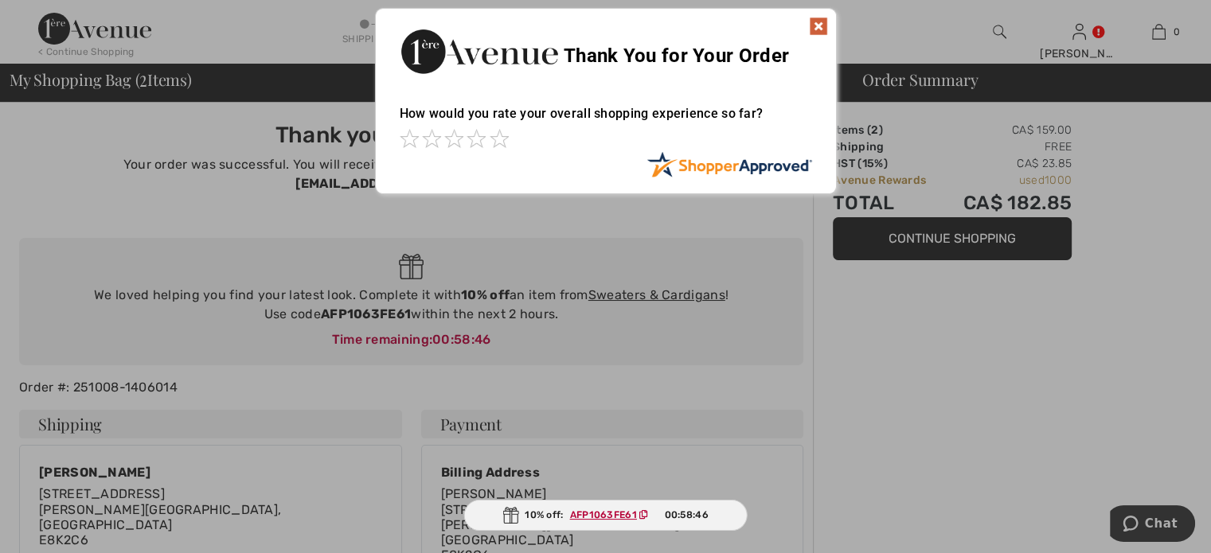
click at [818, 21] on img at bounding box center [818, 26] width 19 height 19
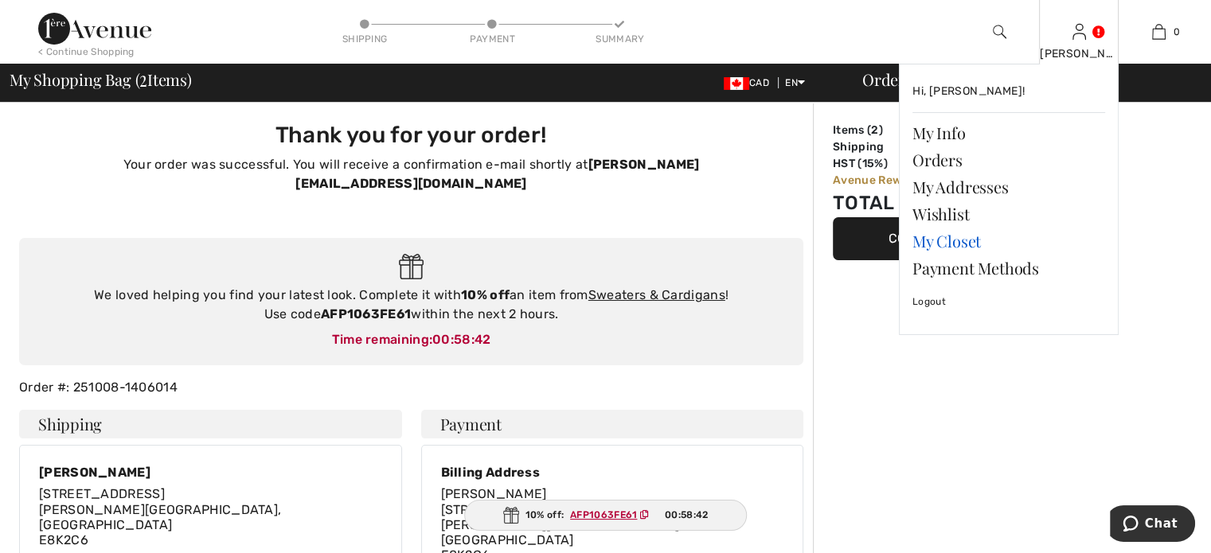
click at [944, 255] on link "My Closet" at bounding box center [1008, 241] width 193 height 27
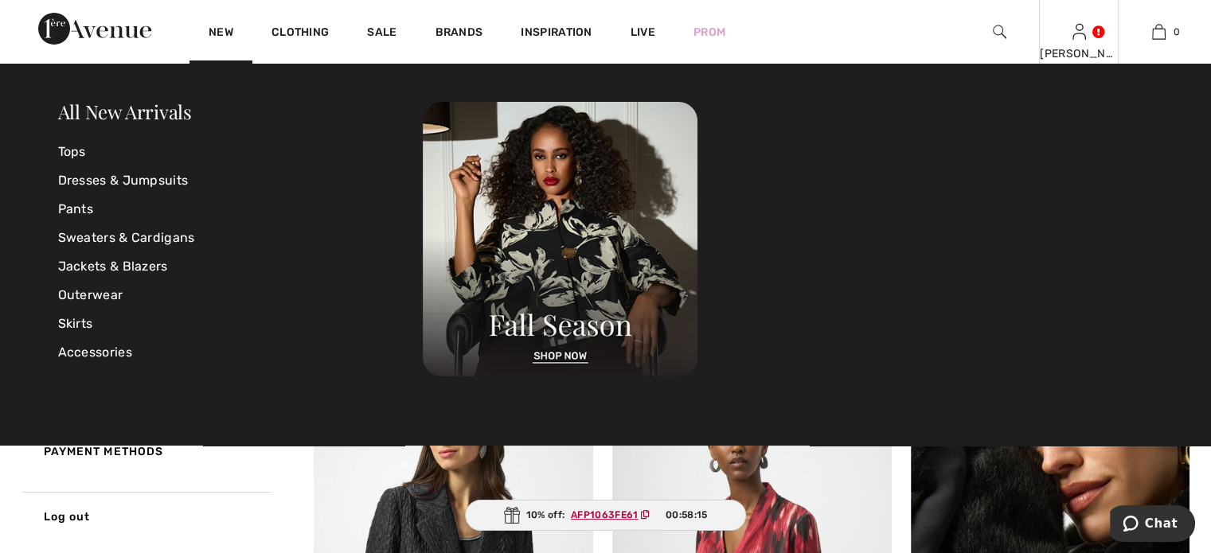
click at [1072, 25] on img at bounding box center [1079, 31] width 14 height 19
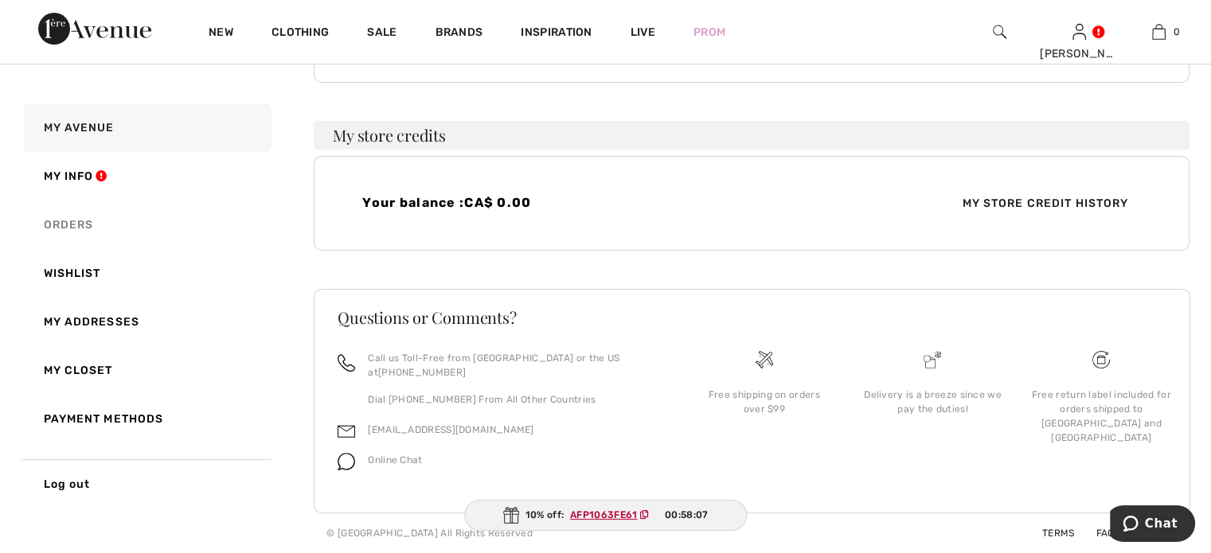
scroll to position [254, 0]
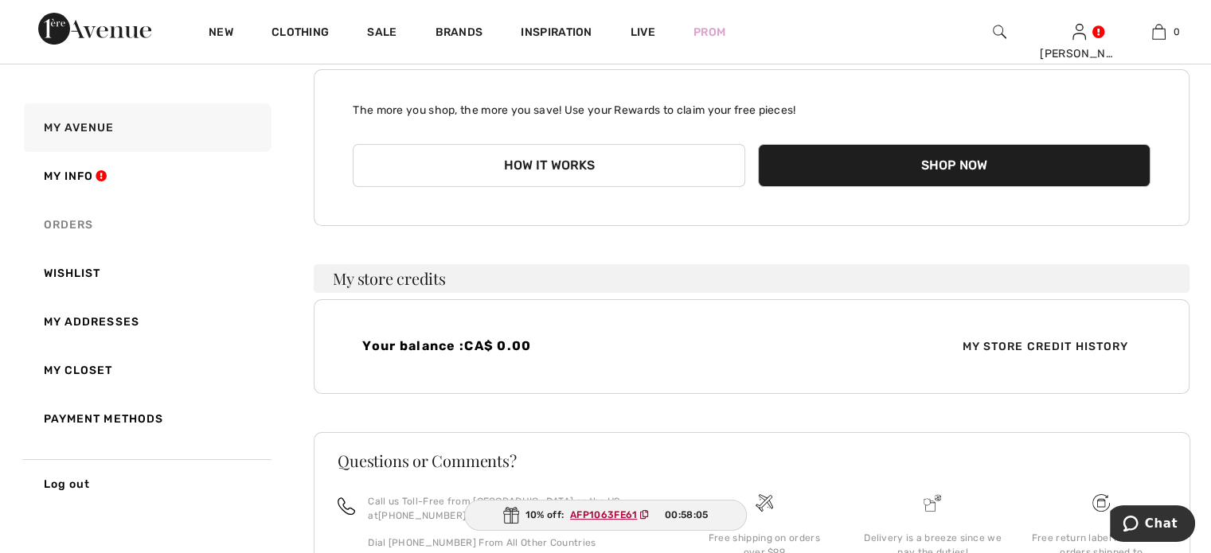
click at [71, 224] on link "Orders" at bounding box center [146, 225] width 251 height 49
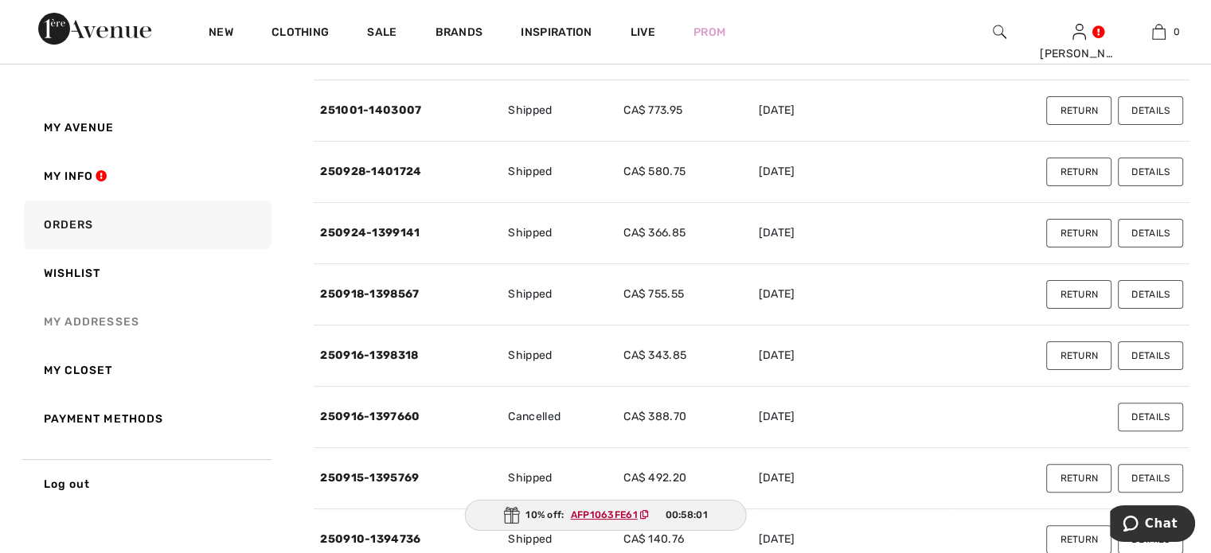
scroll to position [413, 0]
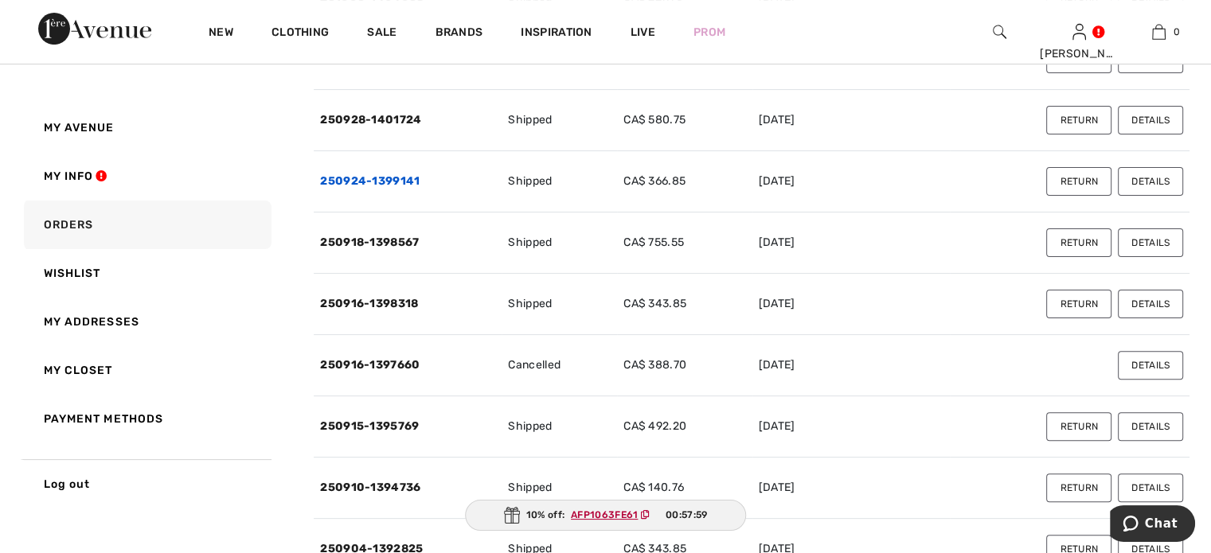
click at [376, 188] on link "250924-1399141" at bounding box center [370, 181] width 100 height 14
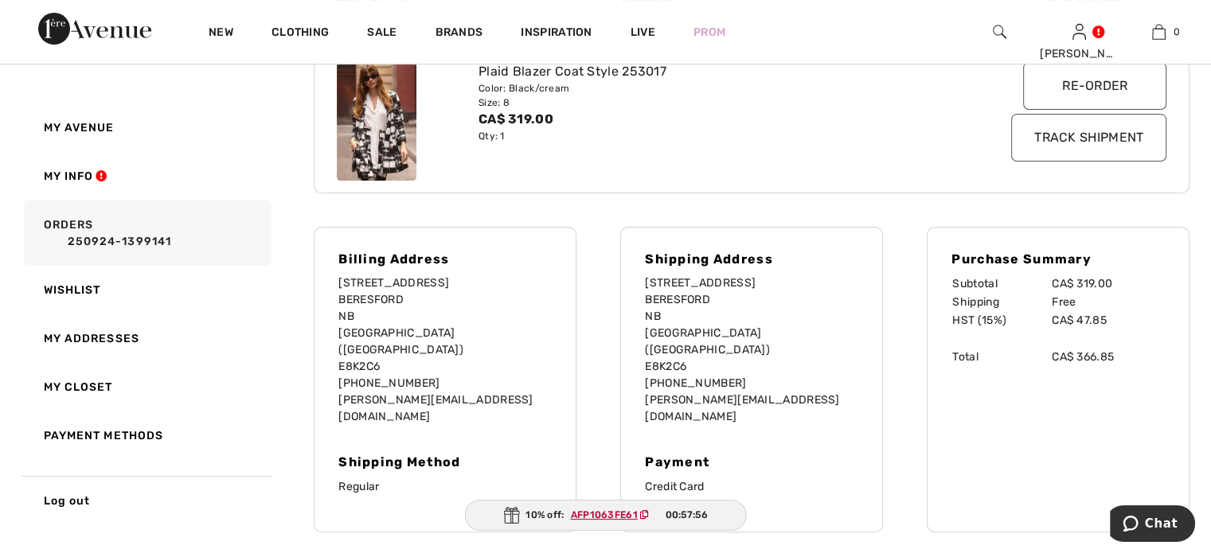
click at [1040, 162] on input "Track Shipment" at bounding box center [1088, 138] width 155 height 48
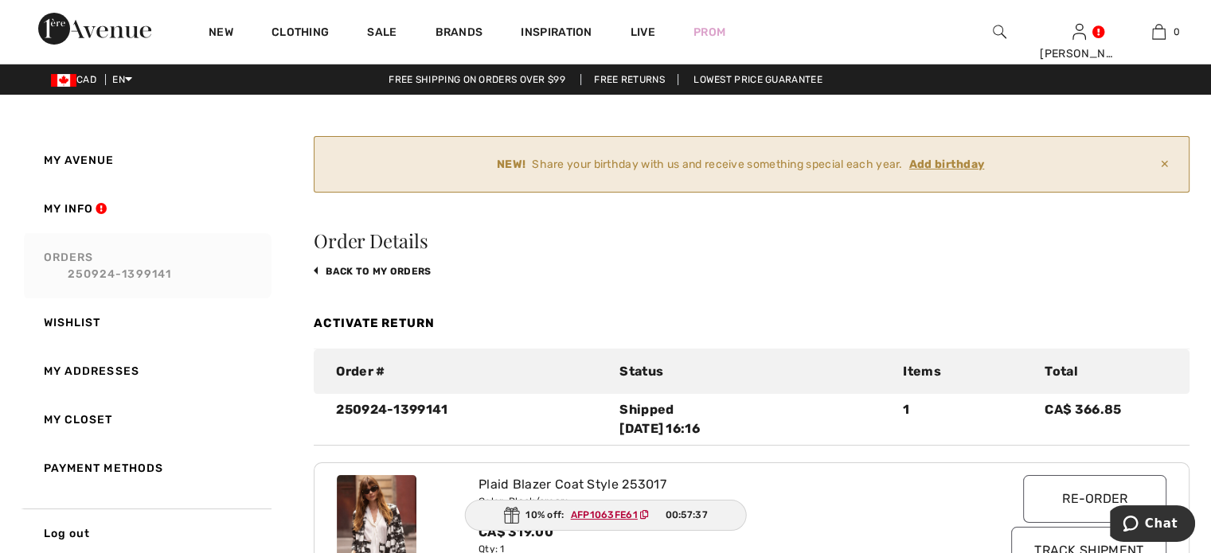
scroll to position [0, 0]
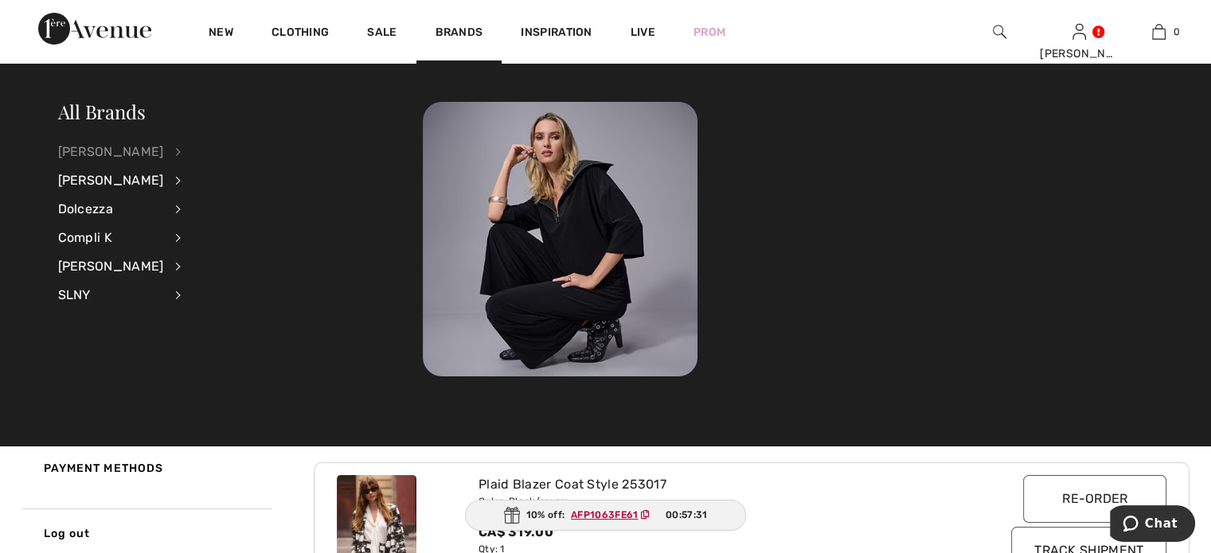
click at [100, 154] on div "[PERSON_NAME]" at bounding box center [111, 152] width 106 height 29
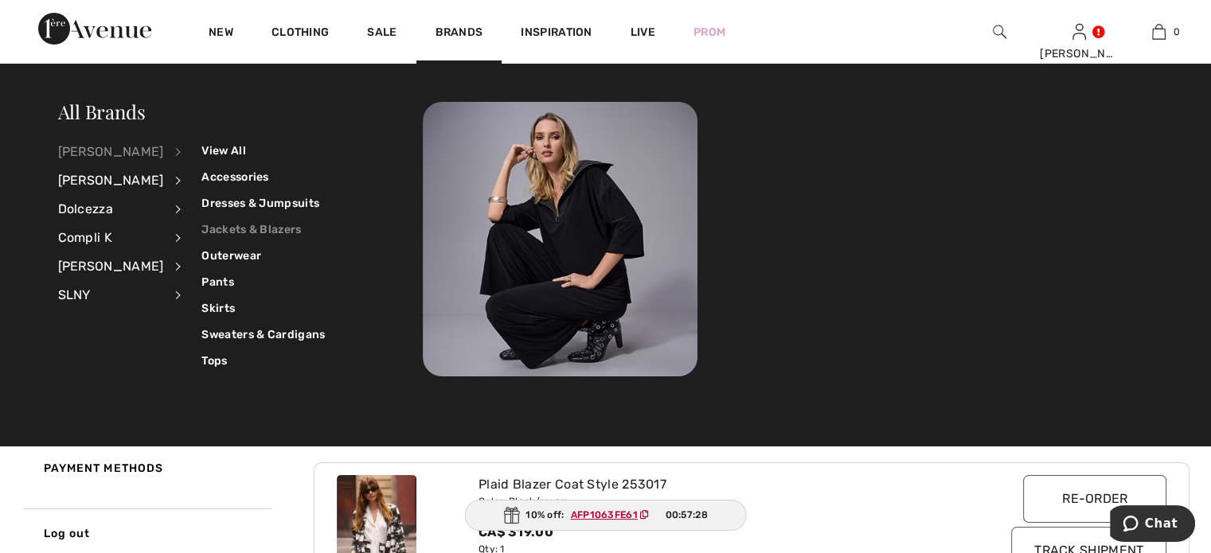
click at [245, 228] on link "Jackets & Blazers" at bounding box center [262, 230] width 123 height 26
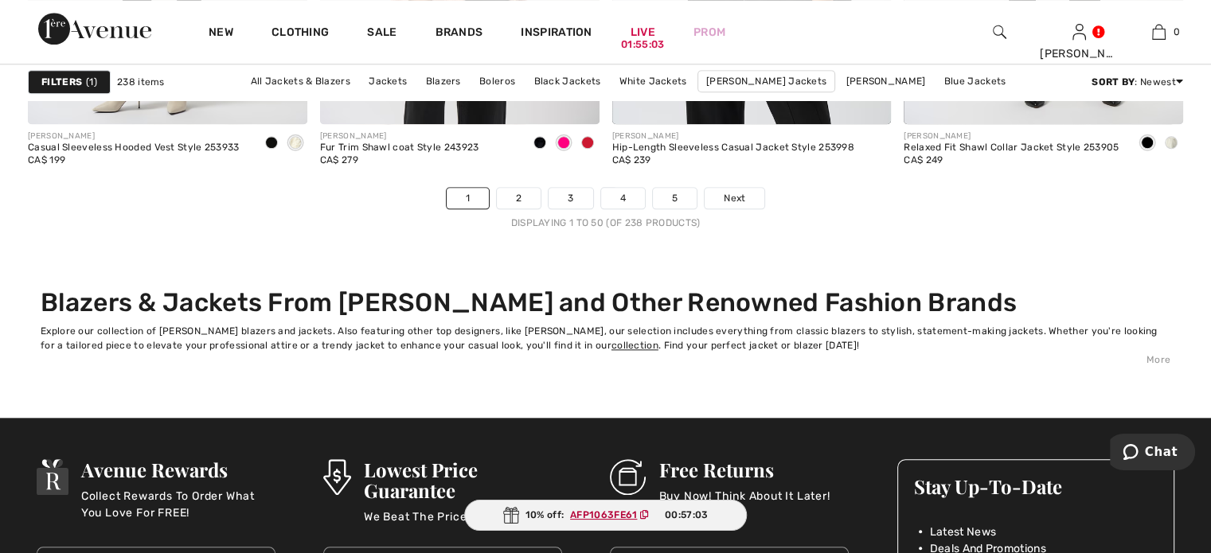
scroll to position [7642, 0]
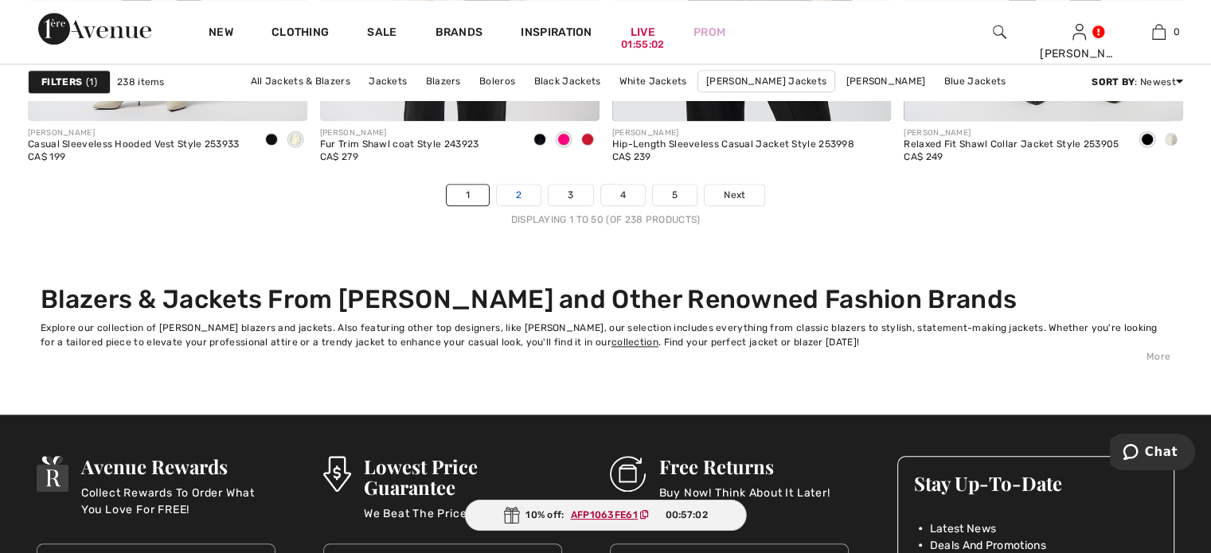
click at [497, 205] on link "2" at bounding box center [519, 195] width 44 height 21
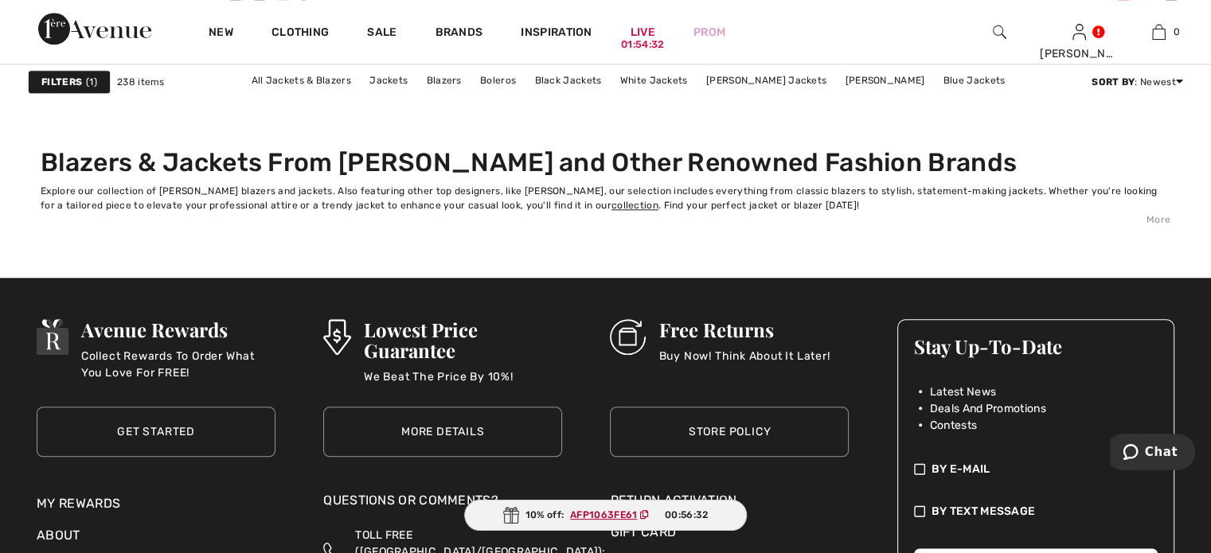
scroll to position [8040, 0]
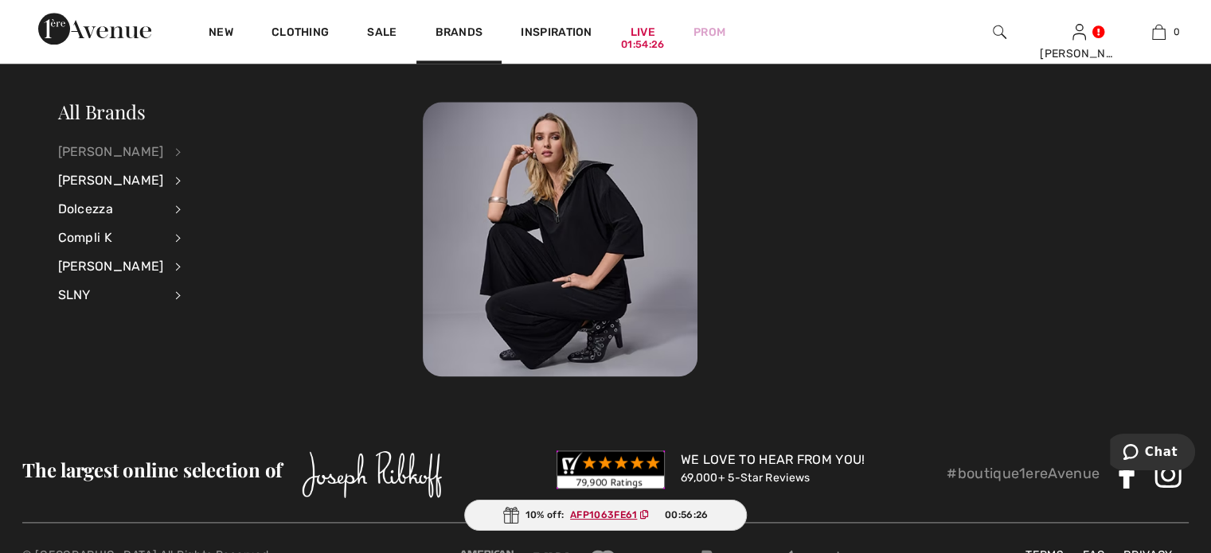
click at [139, 152] on div "[PERSON_NAME]" at bounding box center [111, 152] width 106 height 29
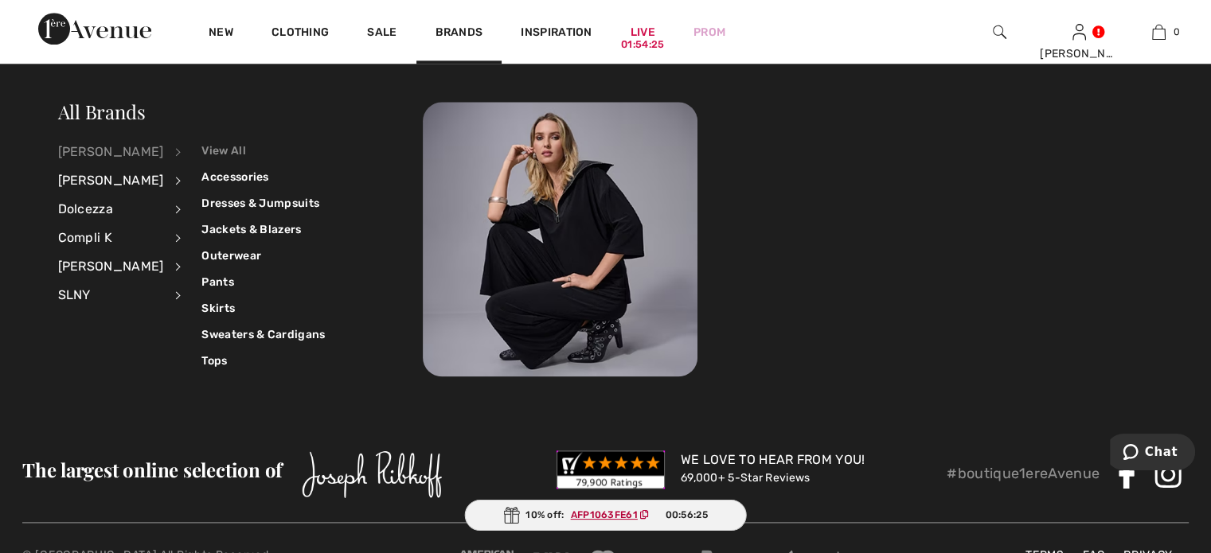
click at [233, 149] on link "View All" at bounding box center [262, 151] width 123 height 26
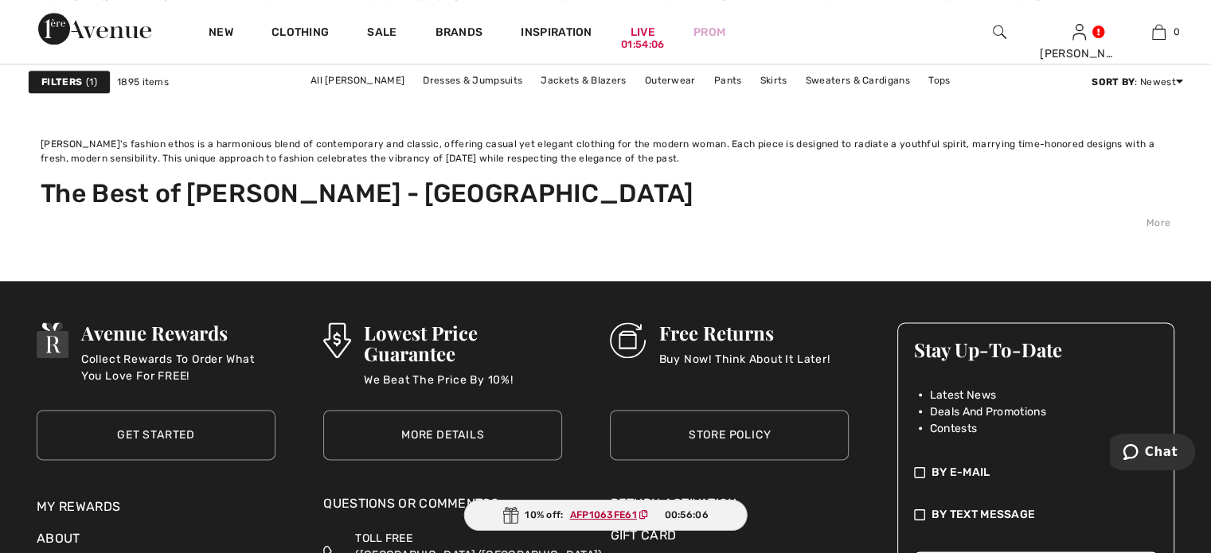
scroll to position [8199, 0]
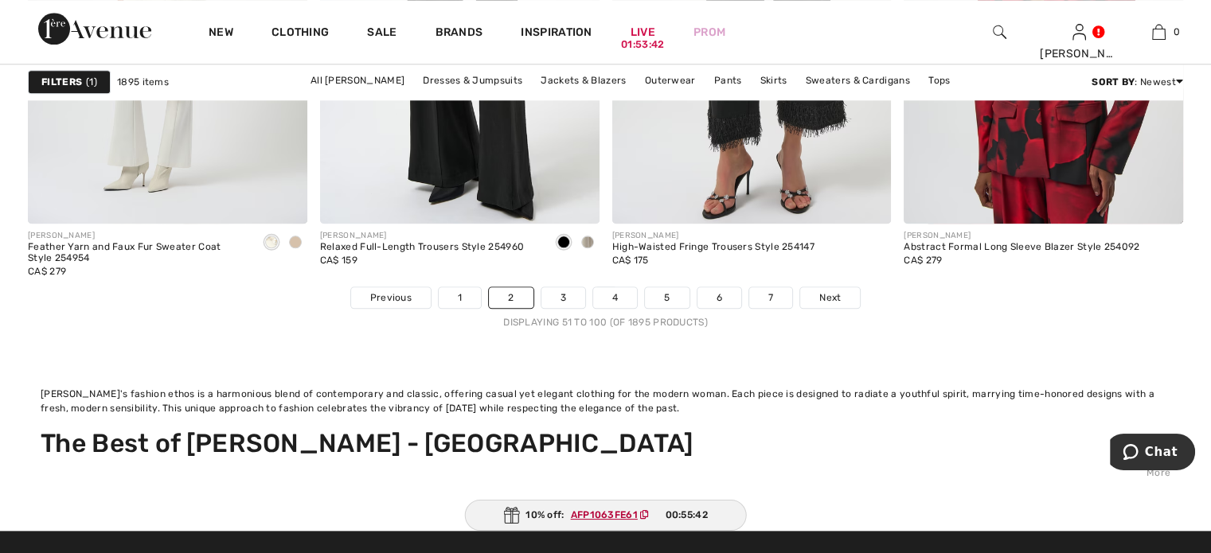
scroll to position [7960, 0]
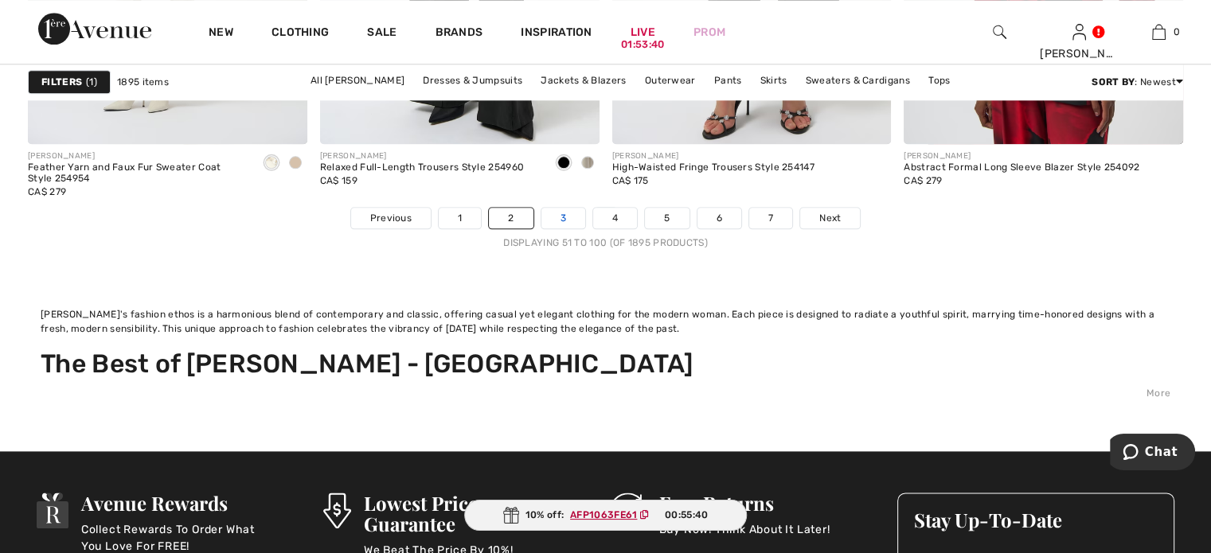
click at [544, 228] on link "3" at bounding box center [563, 218] width 44 height 21
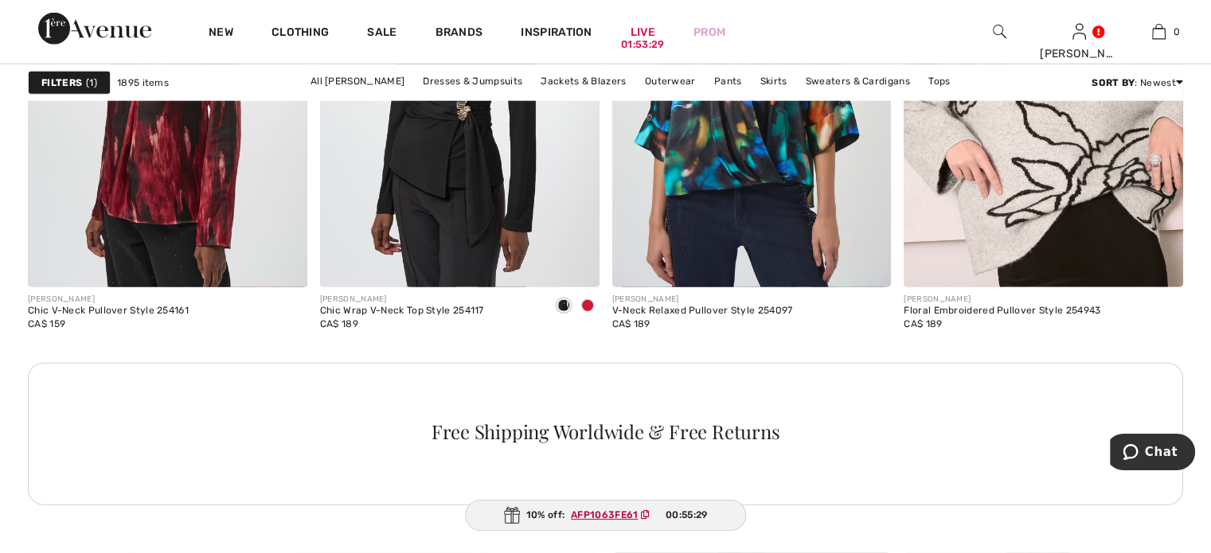
scroll to position [3980, 0]
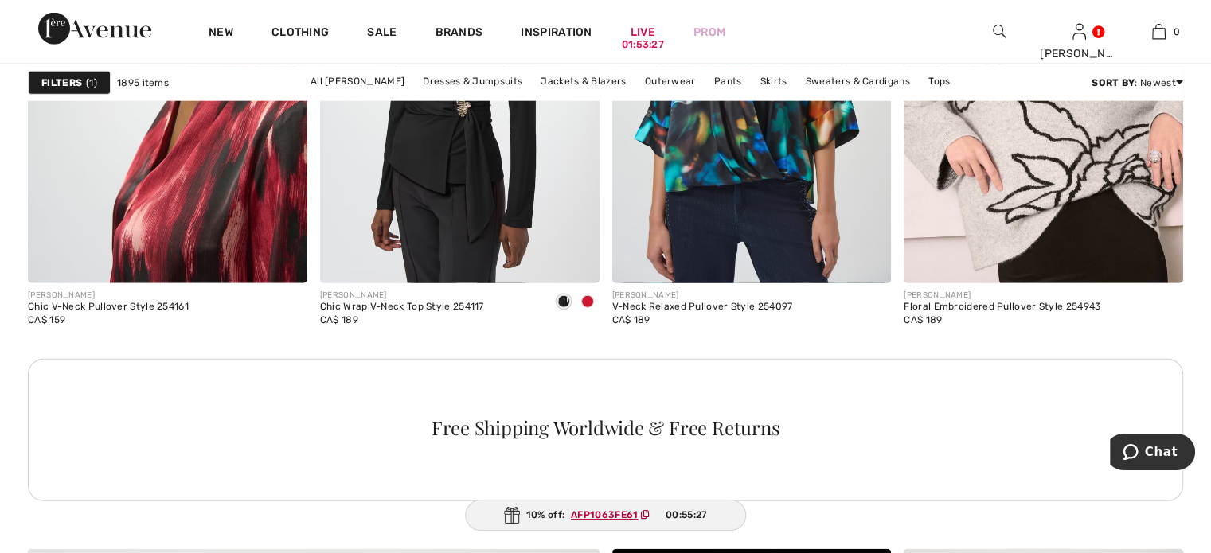
click at [139, 263] on img at bounding box center [167, 74] width 279 height 419
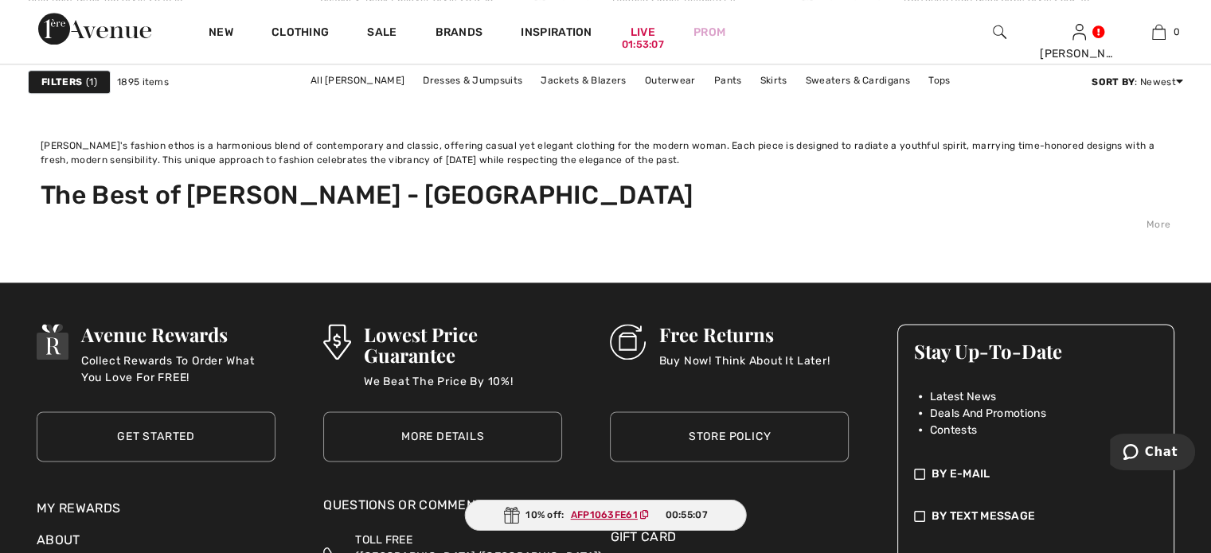
scroll to position [8119, 0]
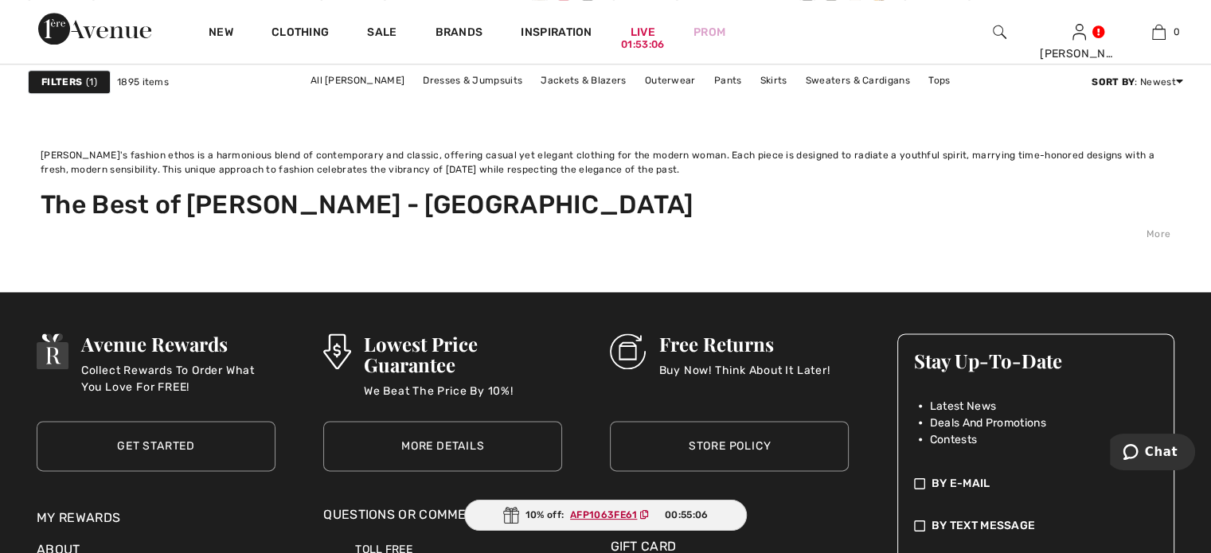
click at [611, 69] on link "4" at bounding box center [615, 59] width 44 height 21
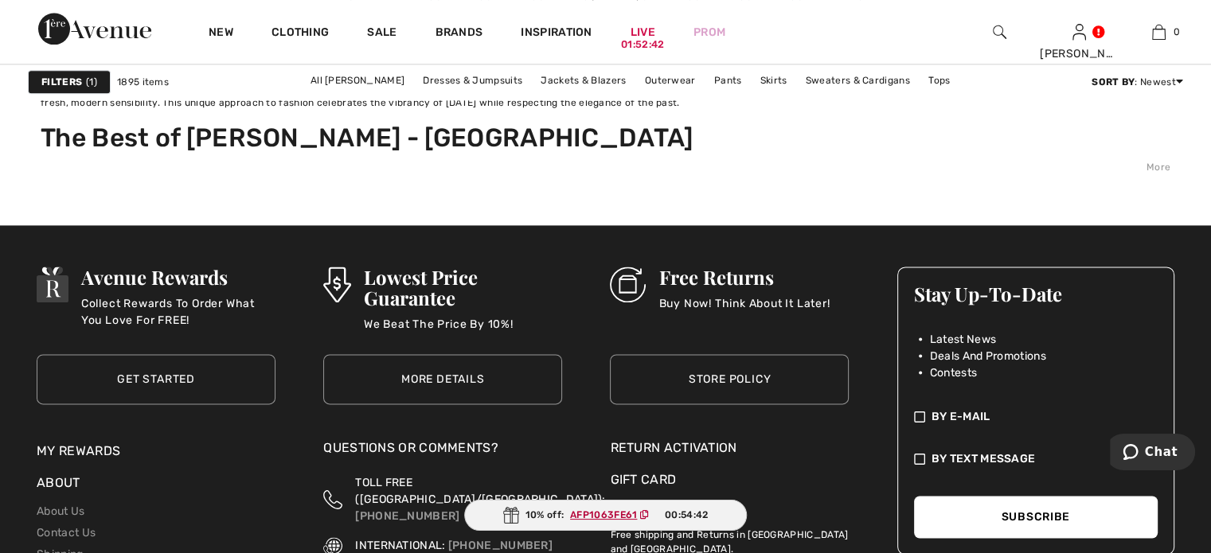
scroll to position [8119, 0]
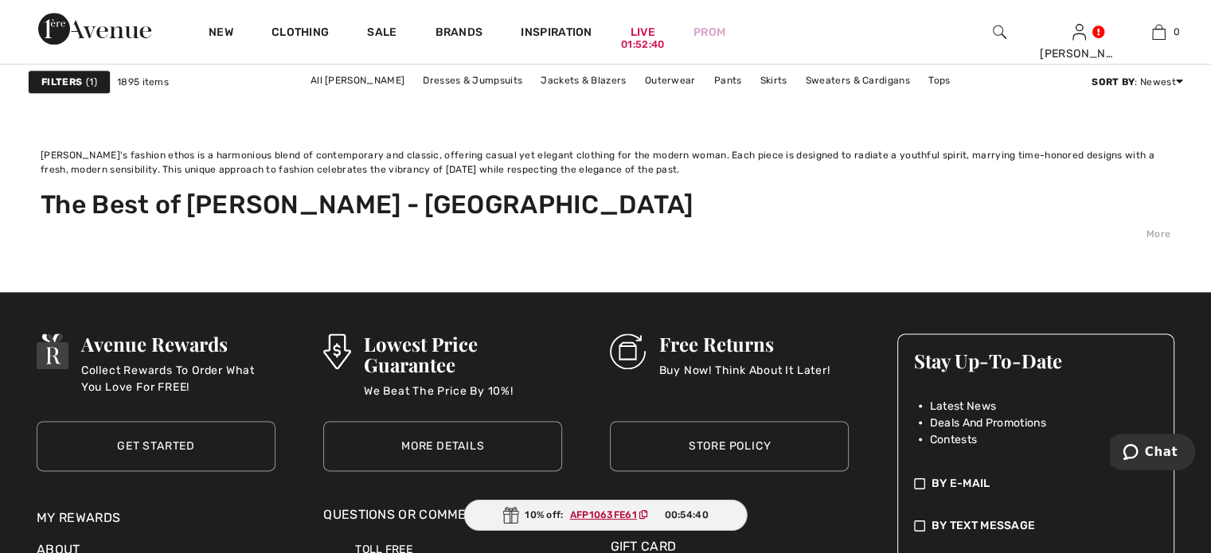
click at [689, 69] on link "5" at bounding box center [667, 59] width 44 height 21
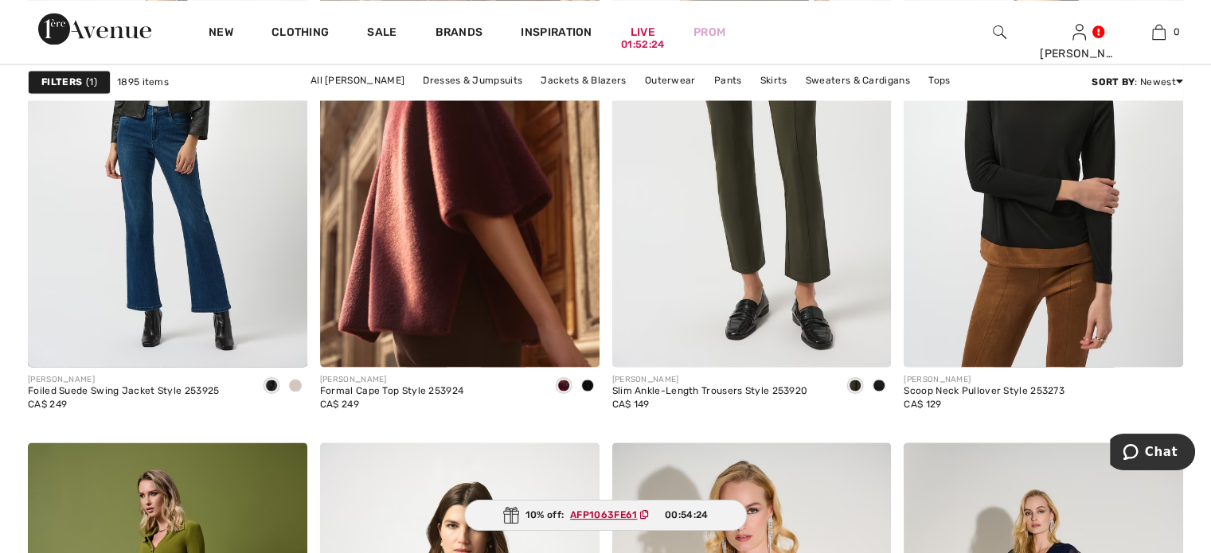
scroll to position [2945, 0]
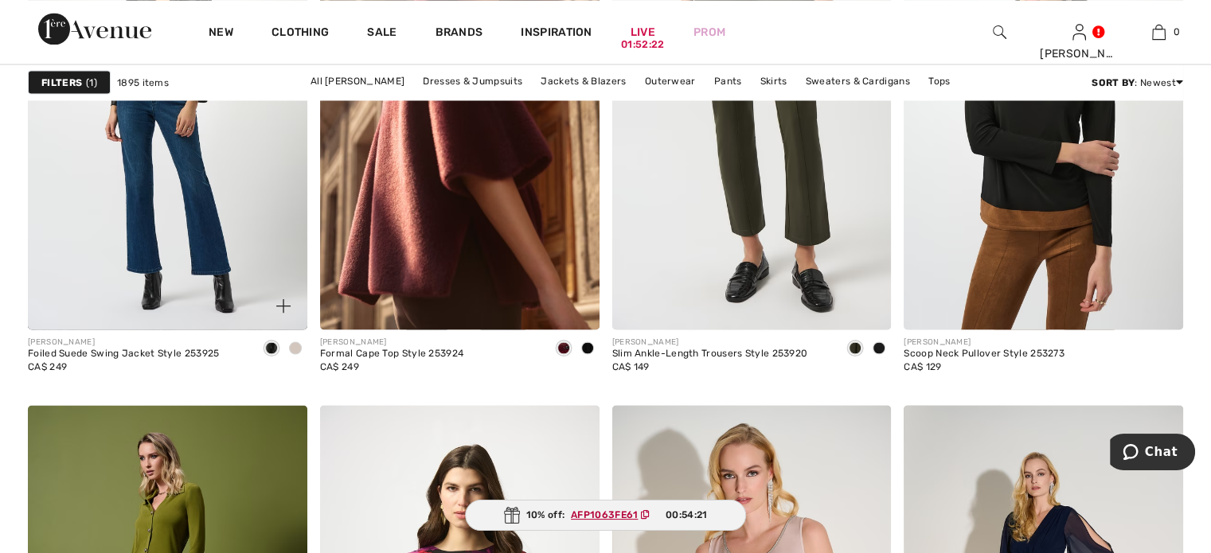
click at [289, 354] on span at bounding box center [295, 347] width 13 height 13
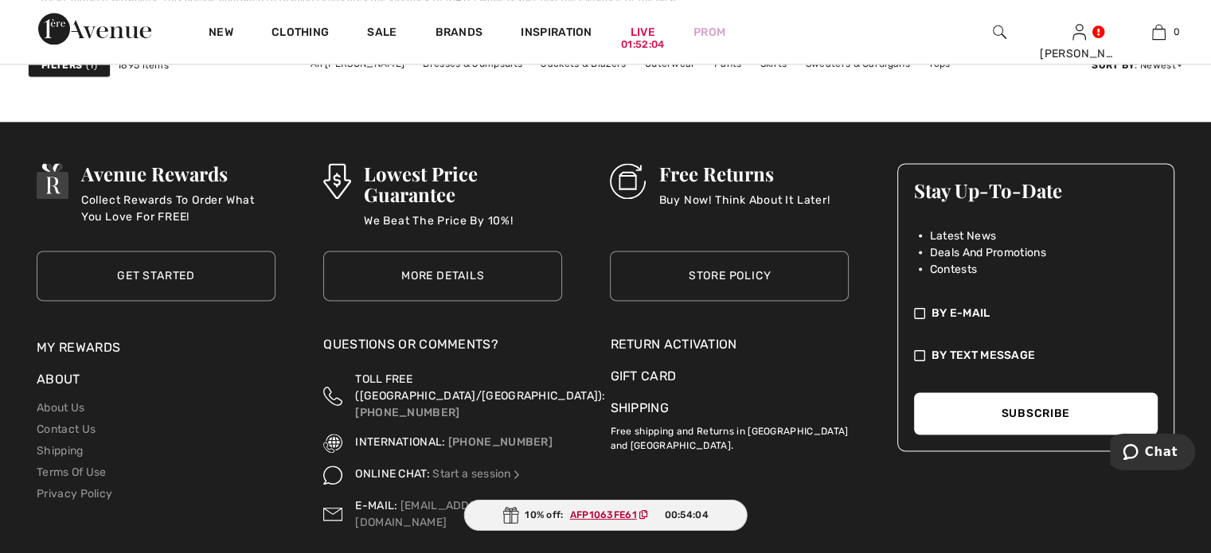
scroll to position [8199, 0]
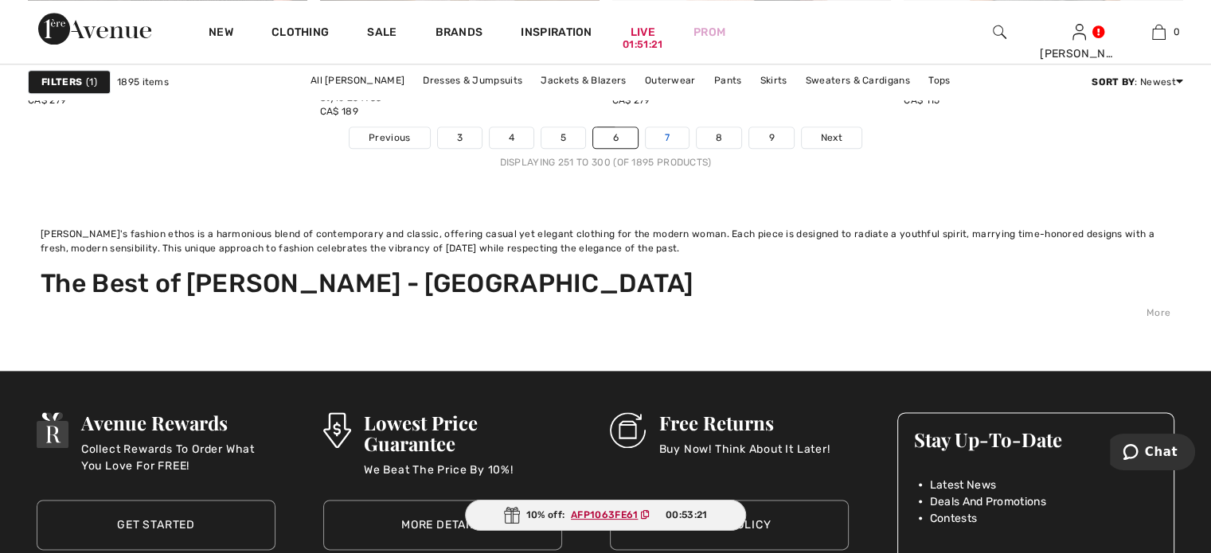
scroll to position [8040, 0]
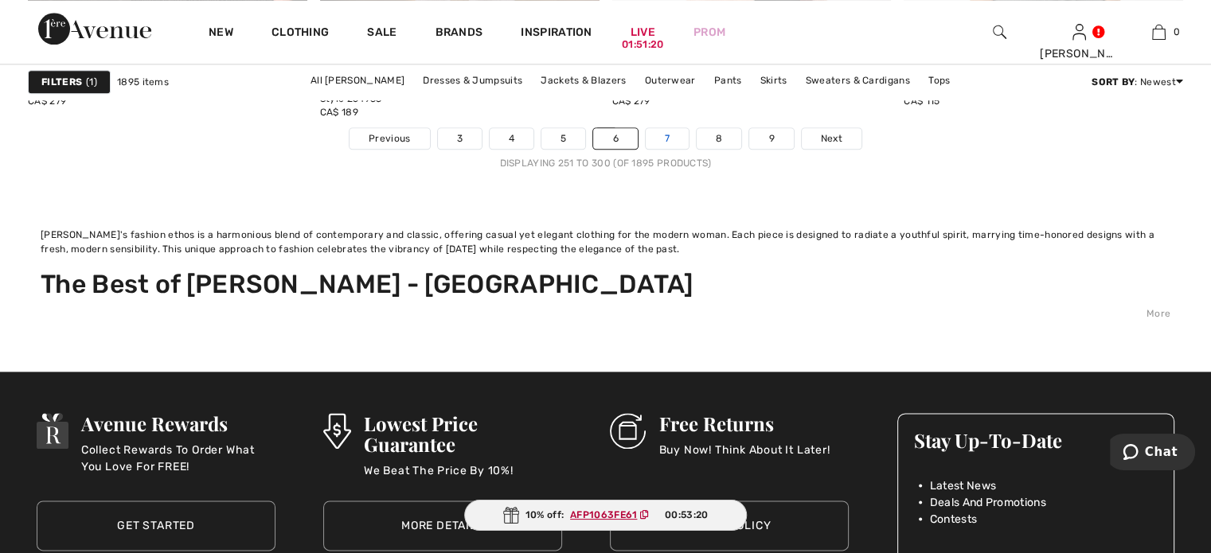
click at [689, 149] on link "7" at bounding box center [667, 138] width 43 height 21
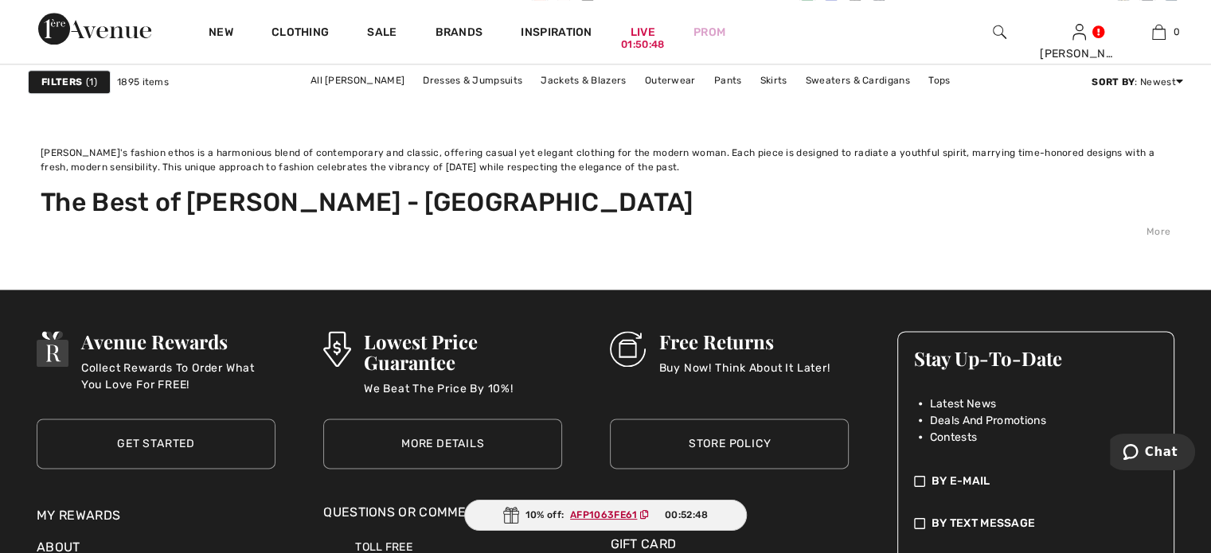
scroll to position [8119, 0]
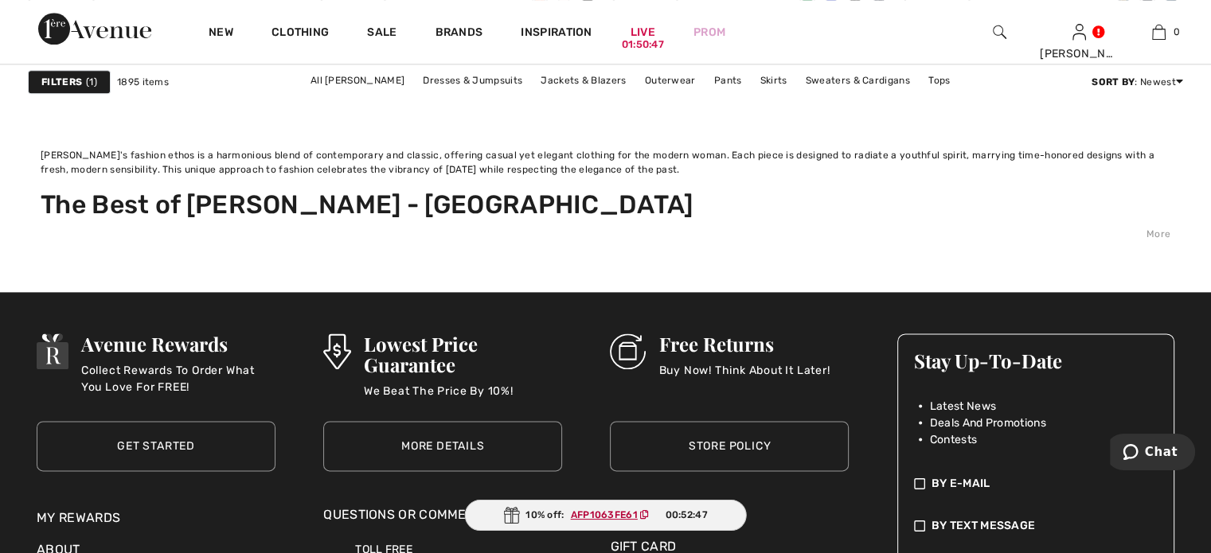
click at [687, 69] on link "8" at bounding box center [664, 59] width 45 height 21
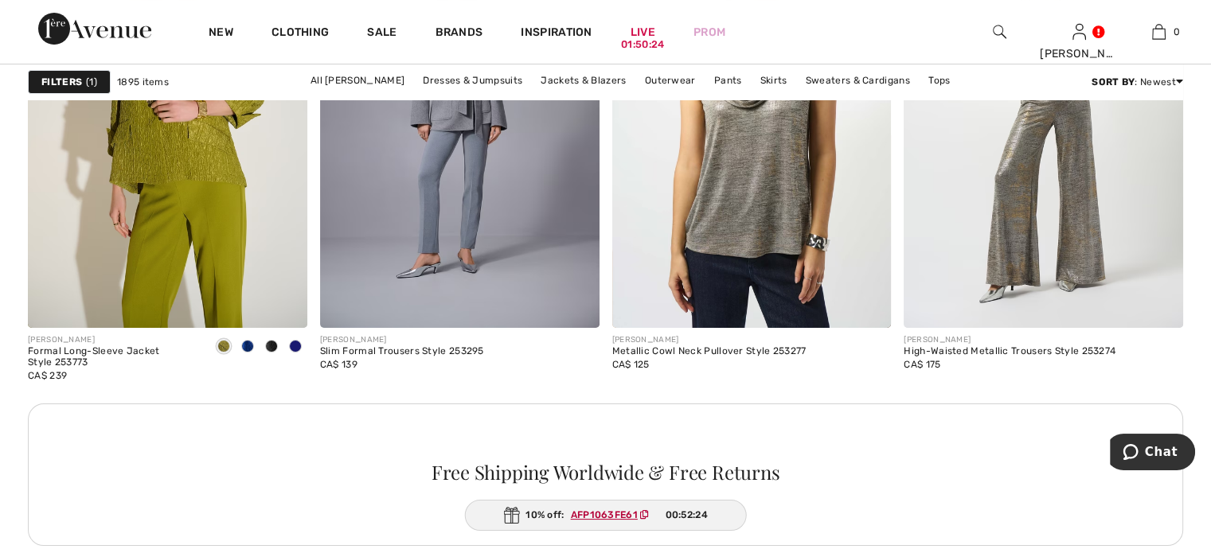
scroll to position [6129, 0]
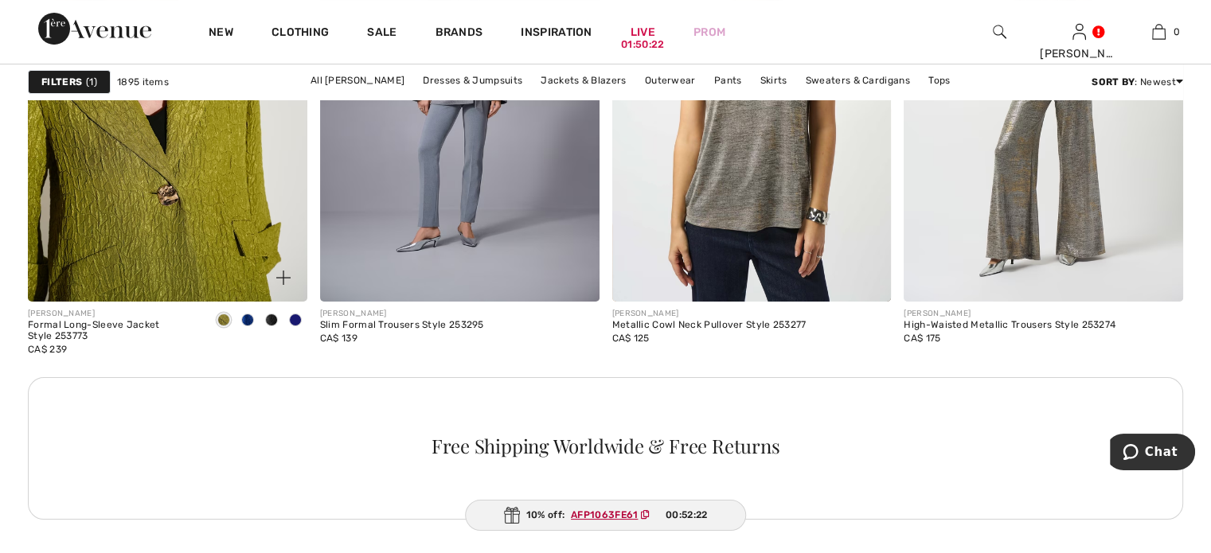
click at [194, 302] on img at bounding box center [167, 92] width 279 height 419
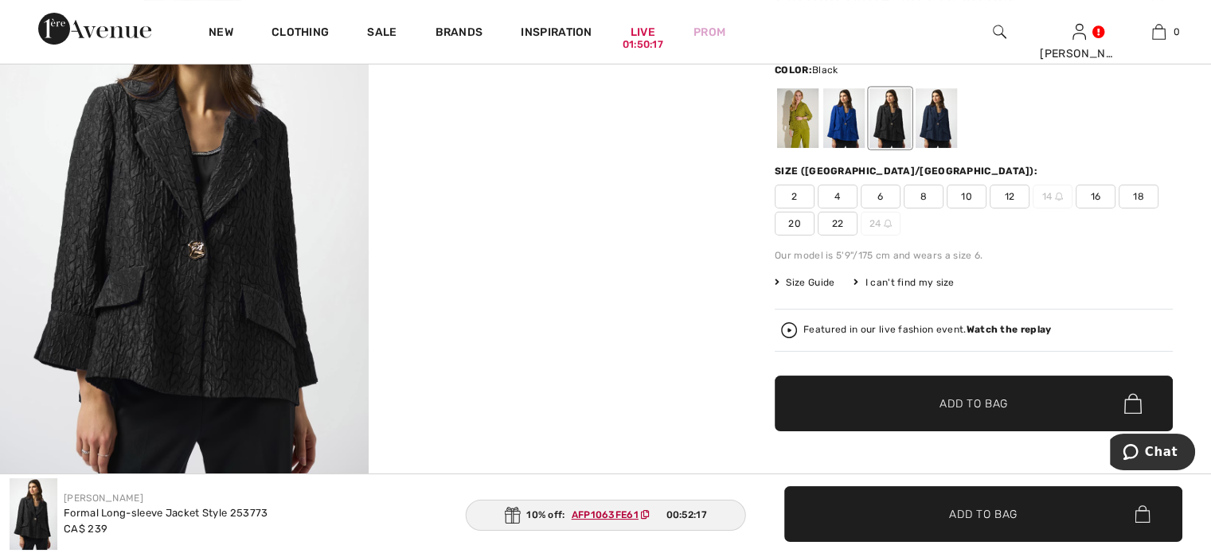
click at [911, 146] on div at bounding box center [889, 118] width 41 height 60
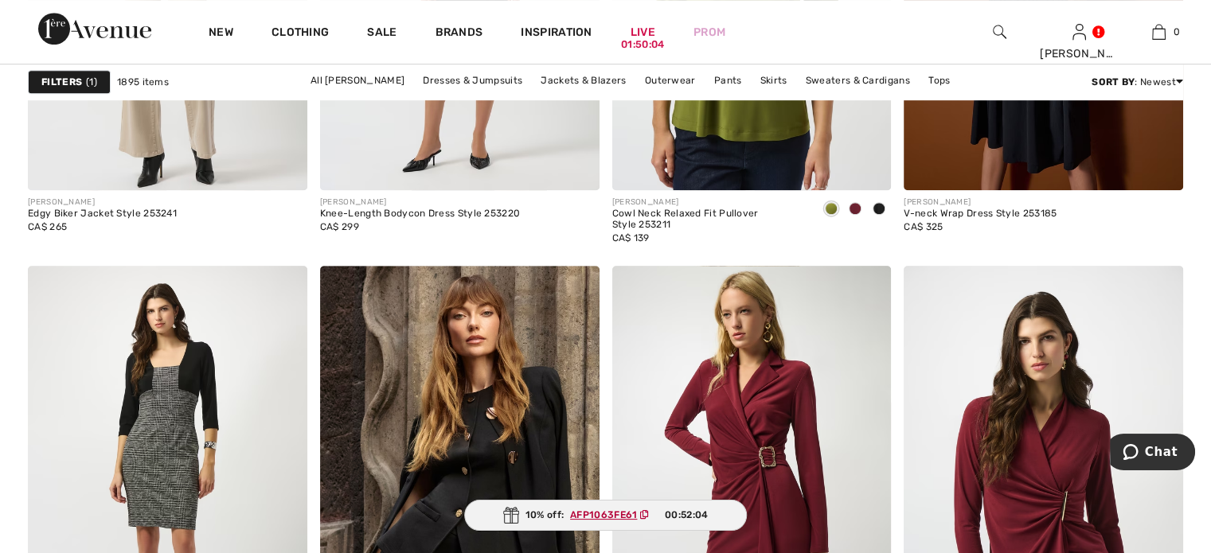
scroll to position [6846, 0]
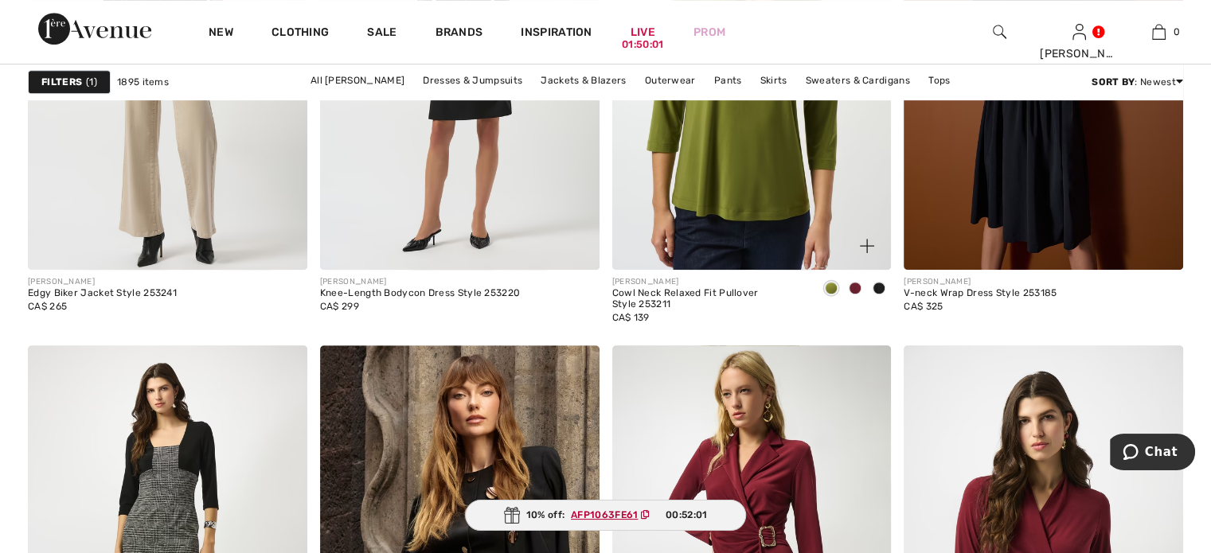
click at [852, 295] on span at bounding box center [855, 288] width 13 height 13
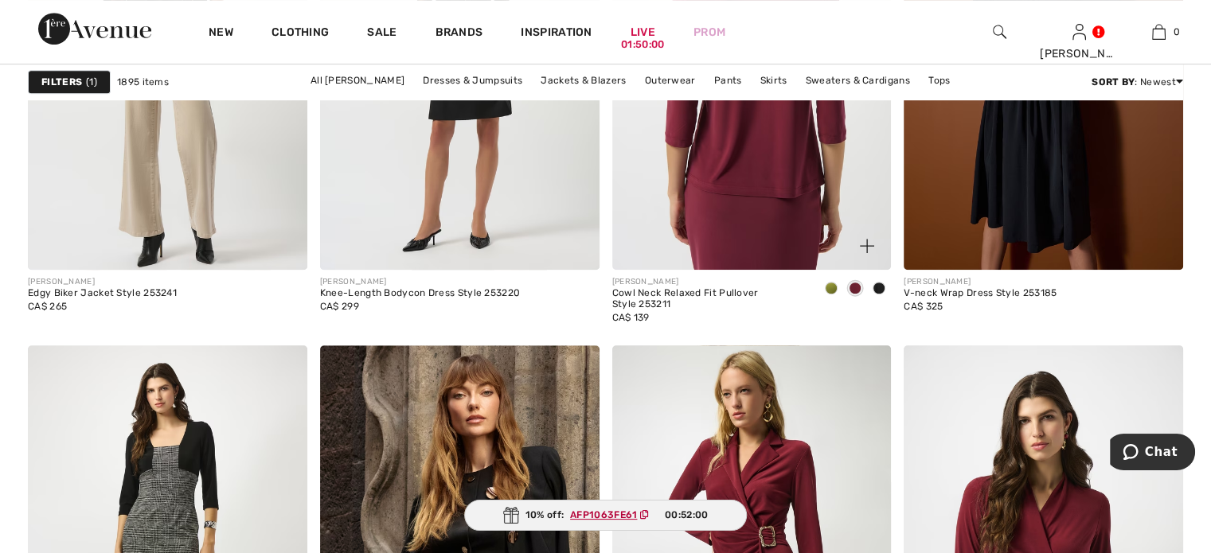
click at [780, 270] on img at bounding box center [751, 60] width 279 height 419
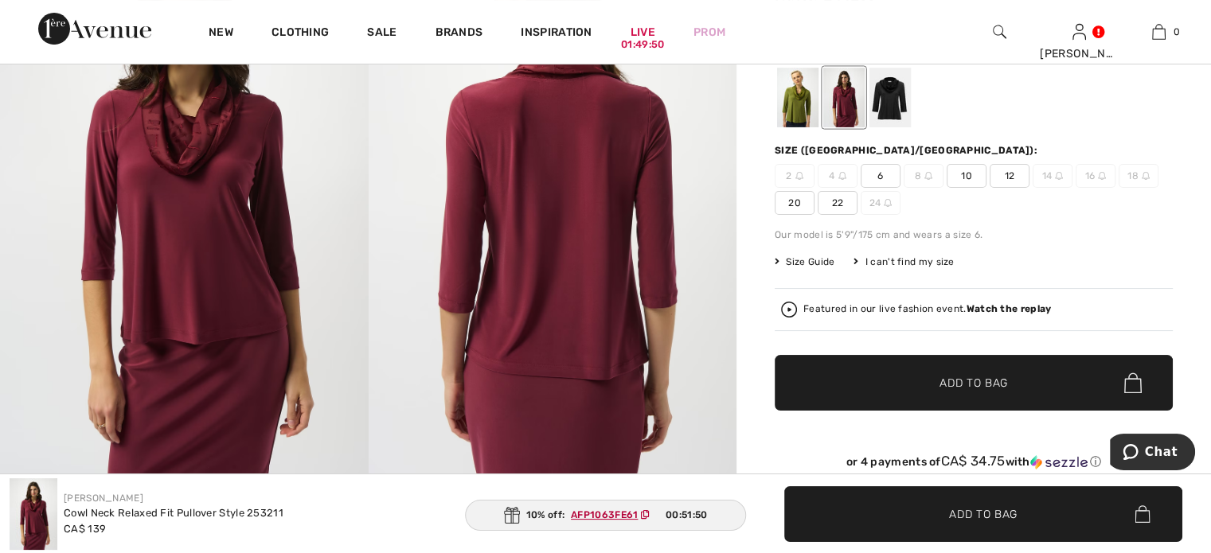
scroll to position [159, 0]
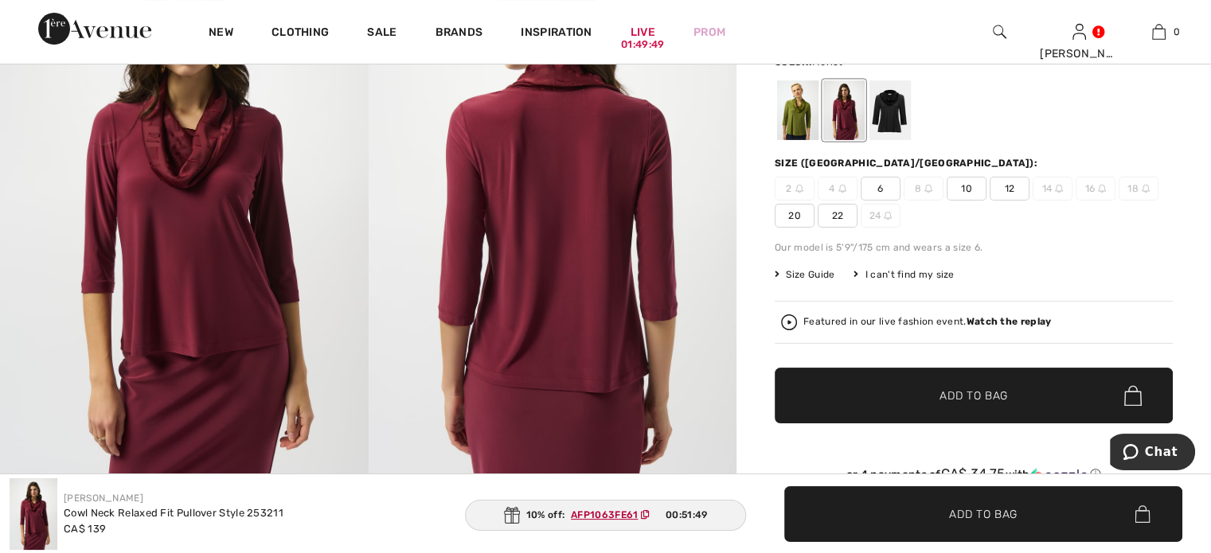
click at [985, 201] on span "10" at bounding box center [966, 189] width 40 height 24
click at [896, 423] on span "✔ Added to Bag Add to Bag" at bounding box center [974, 396] width 398 height 56
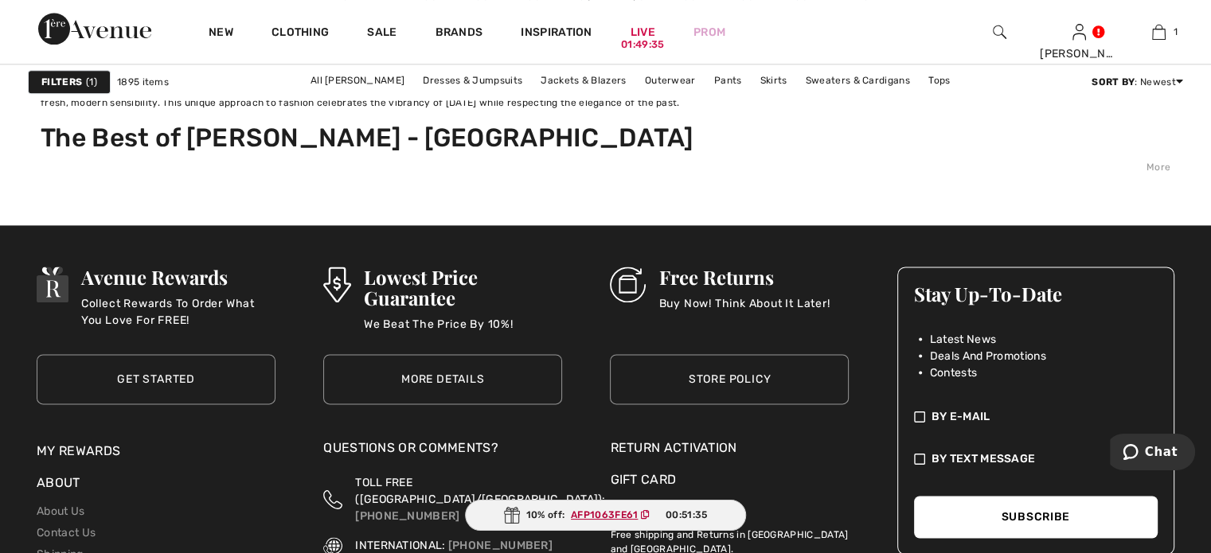
scroll to position [8119, 0]
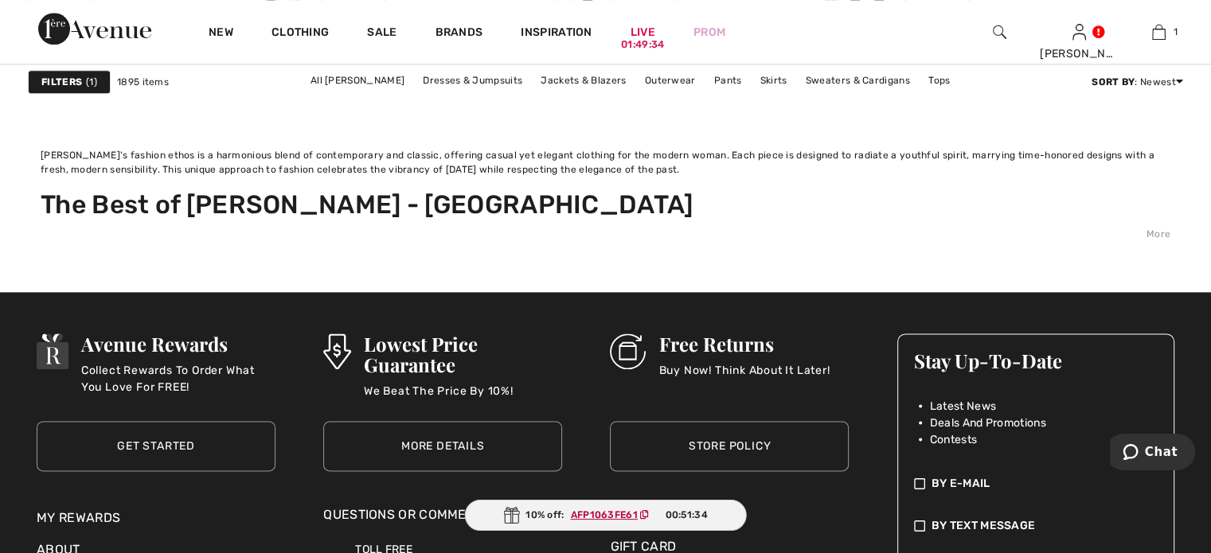
click at [685, 69] on link "9" at bounding box center [664, 59] width 44 height 21
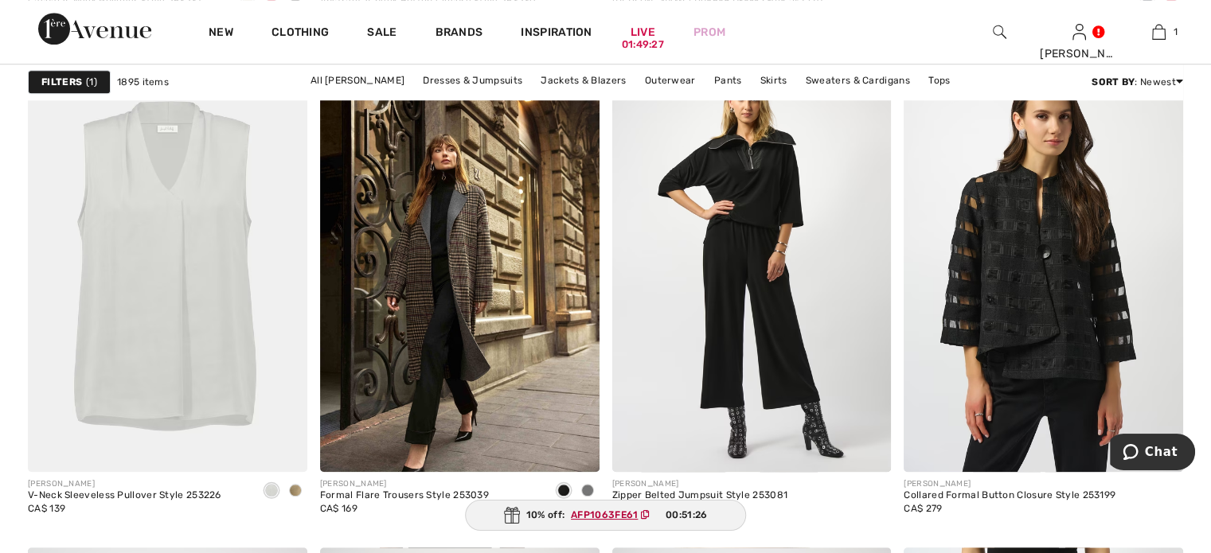
scroll to position [1035, 0]
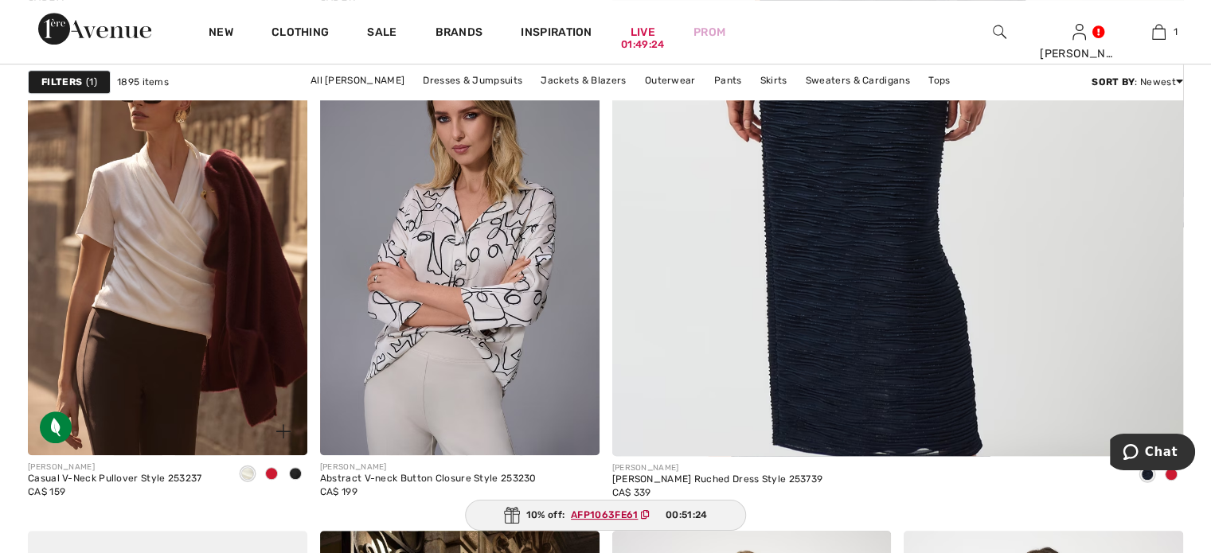
click at [265, 480] on span at bounding box center [271, 473] width 13 height 13
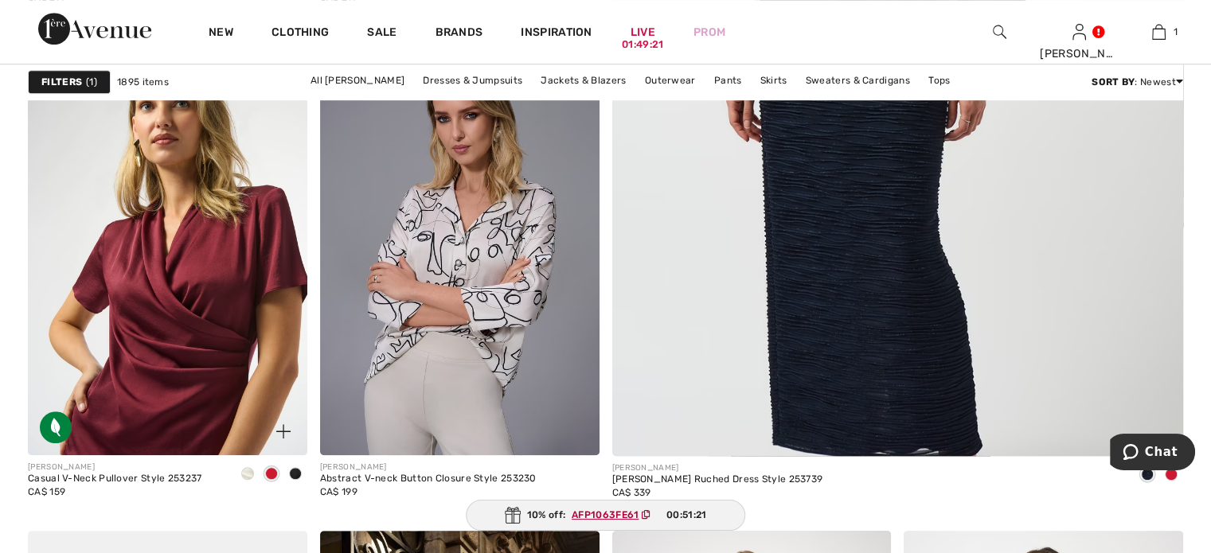
click at [172, 322] on img at bounding box center [167, 246] width 279 height 419
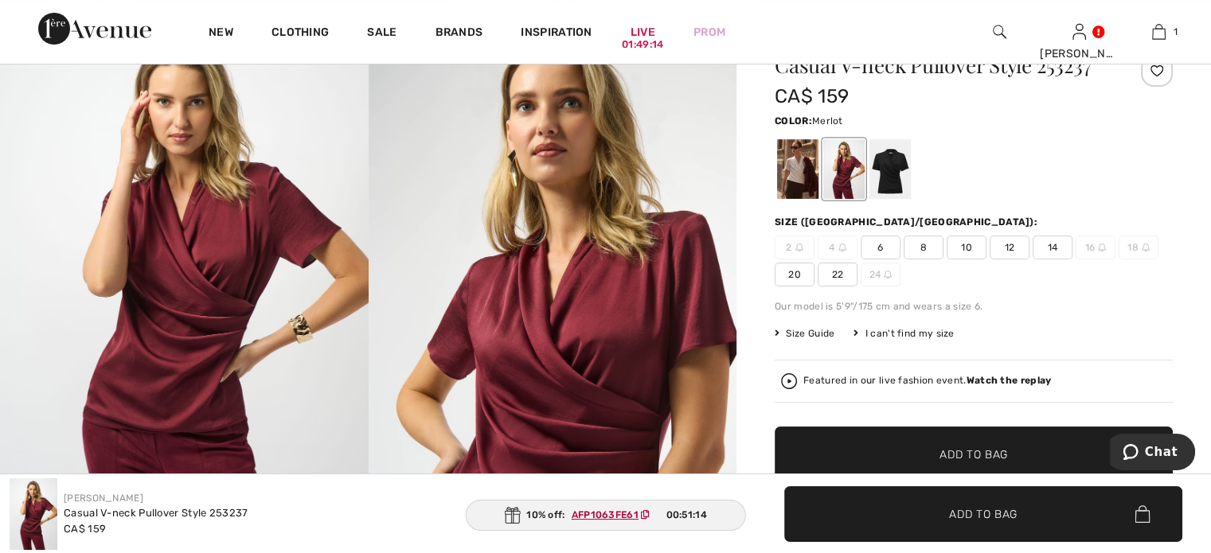
click at [986, 259] on span "10" at bounding box center [966, 248] width 40 height 24
drag, startPoint x: 987, startPoint y: 514, endPoint x: 845, endPoint y: 456, distance: 153.9
click at [985, 513] on span "Add to Bag" at bounding box center [983, 513] width 68 height 17
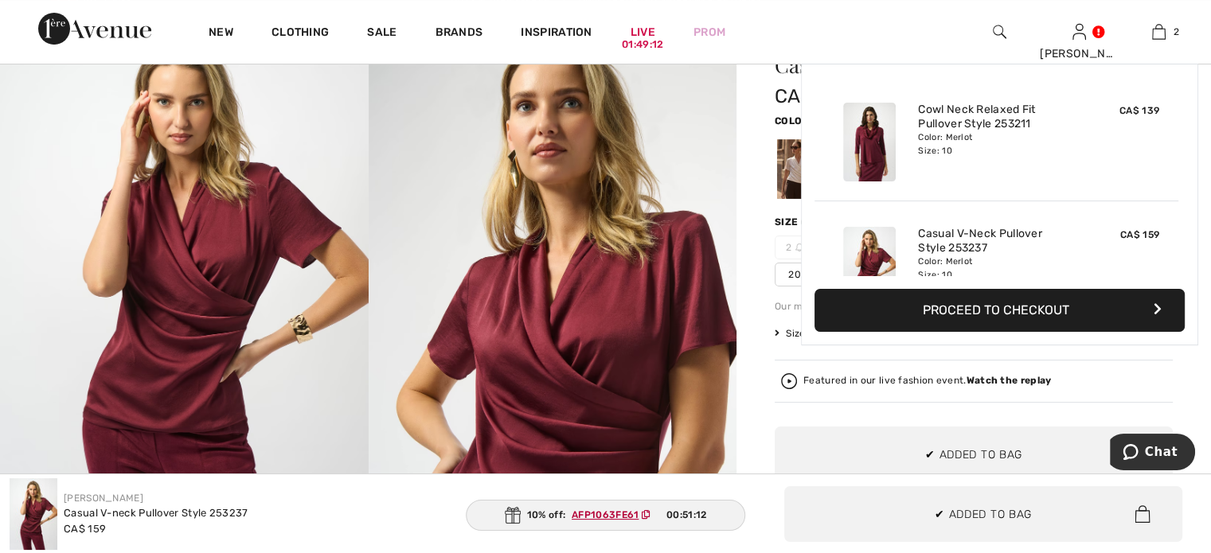
scroll to position [104, 0]
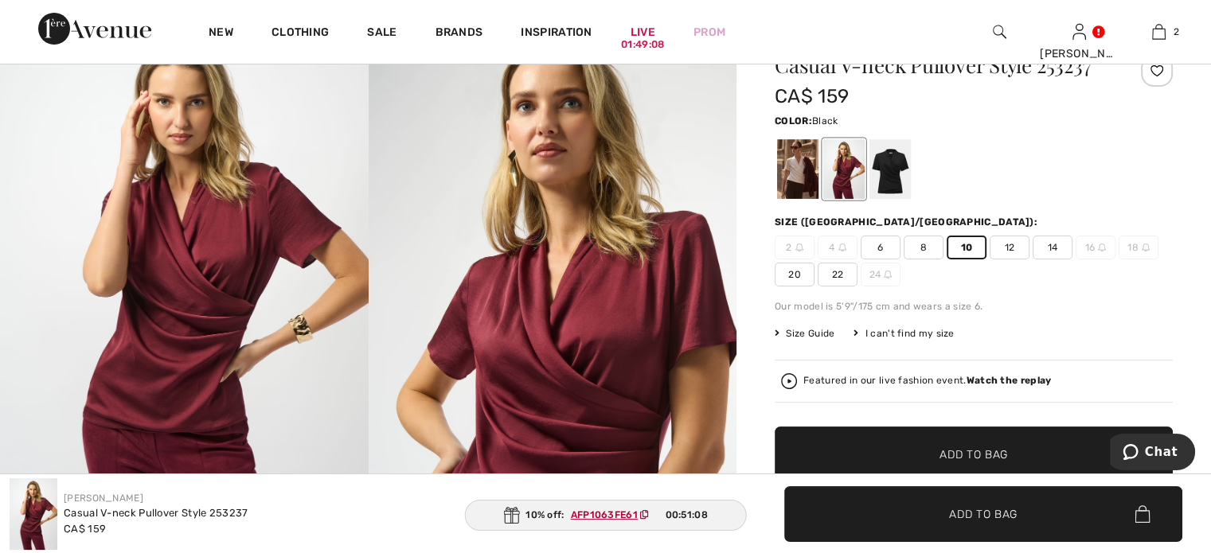
click at [911, 199] on div at bounding box center [889, 169] width 41 height 60
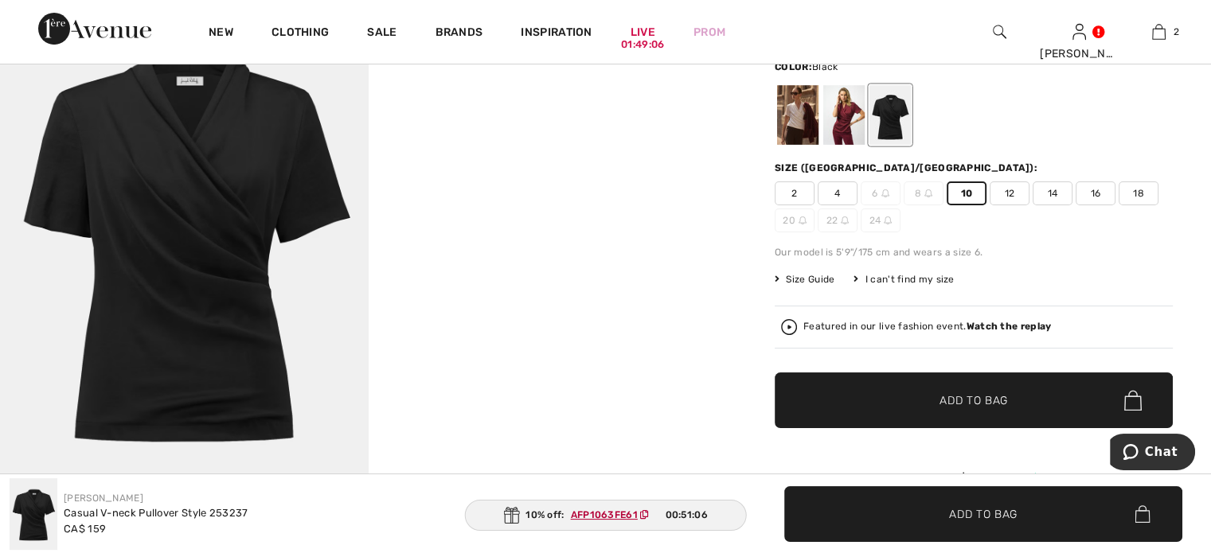
scroll to position [159, 0]
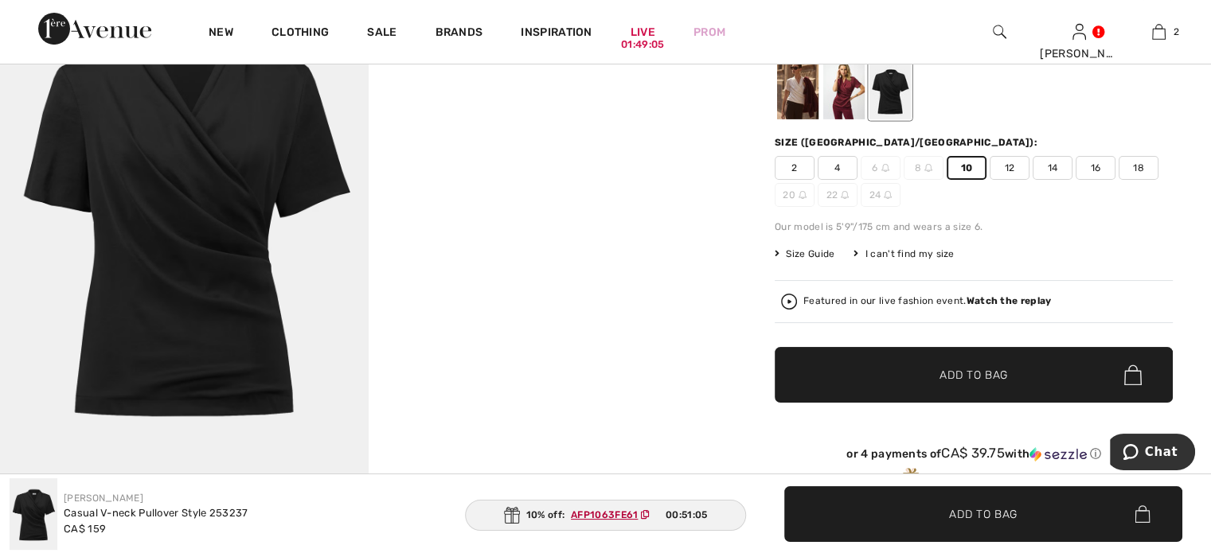
click at [986, 403] on span "✔ Added to Bag Add to Bag" at bounding box center [974, 375] width 398 height 56
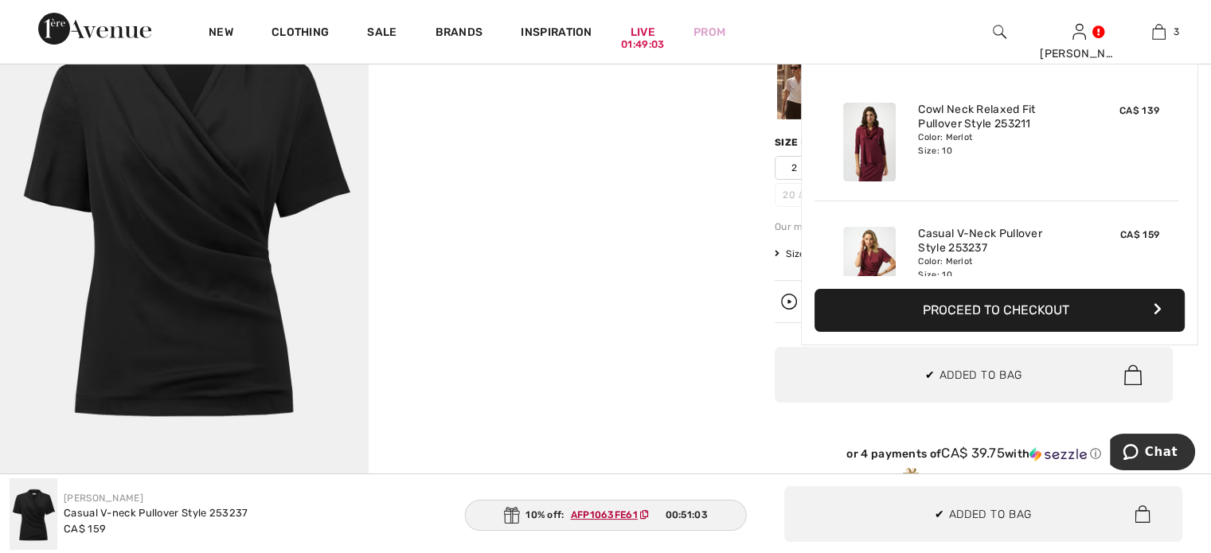
scroll to position [256, 0]
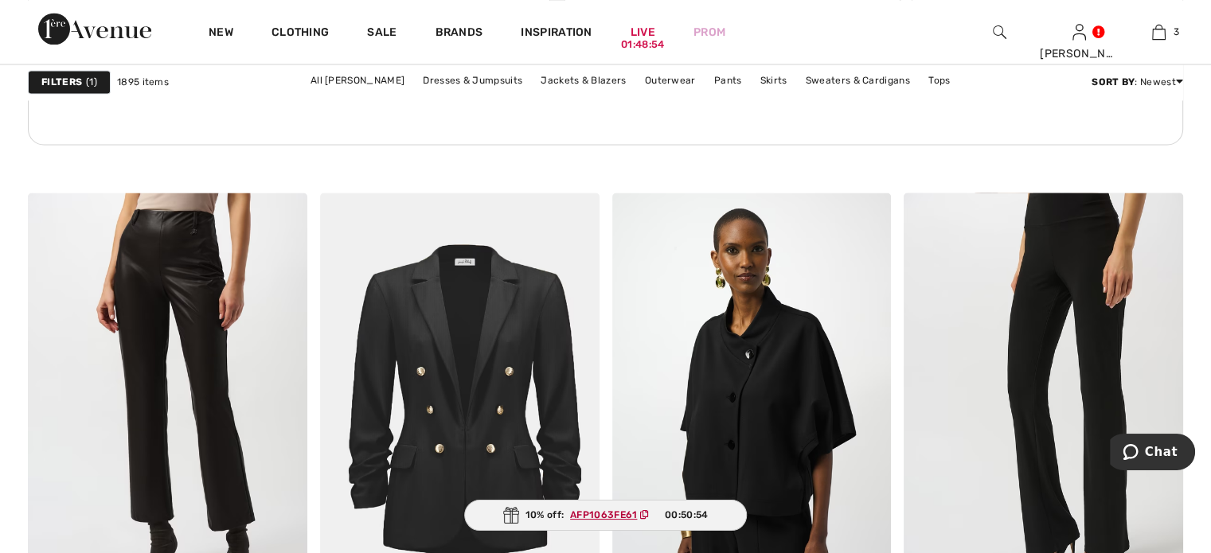
scroll to position [2866, 0]
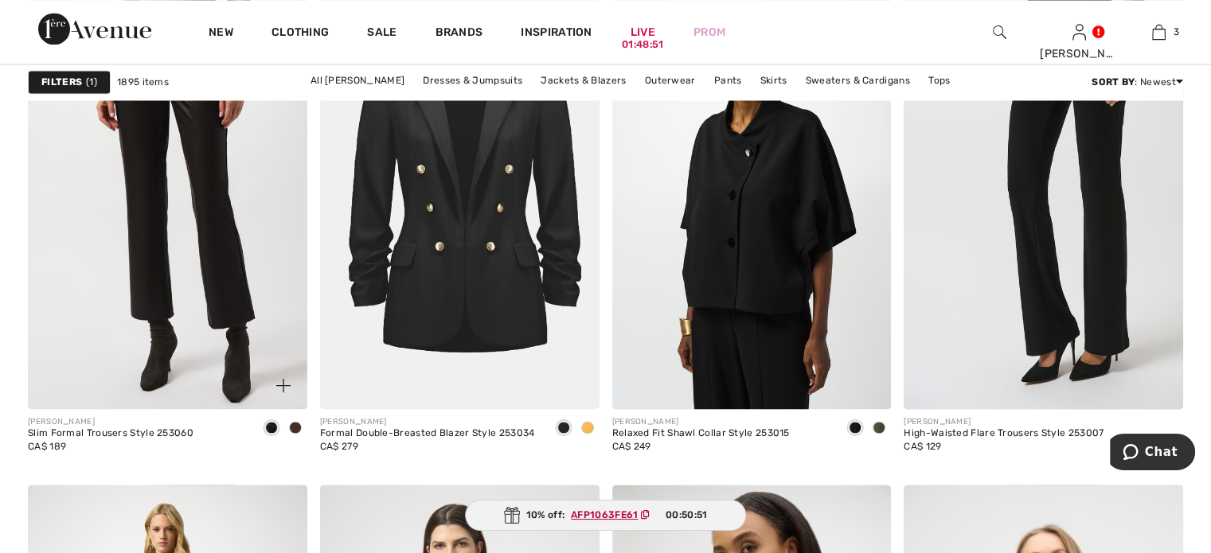
click at [289, 434] on span at bounding box center [295, 427] width 13 height 13
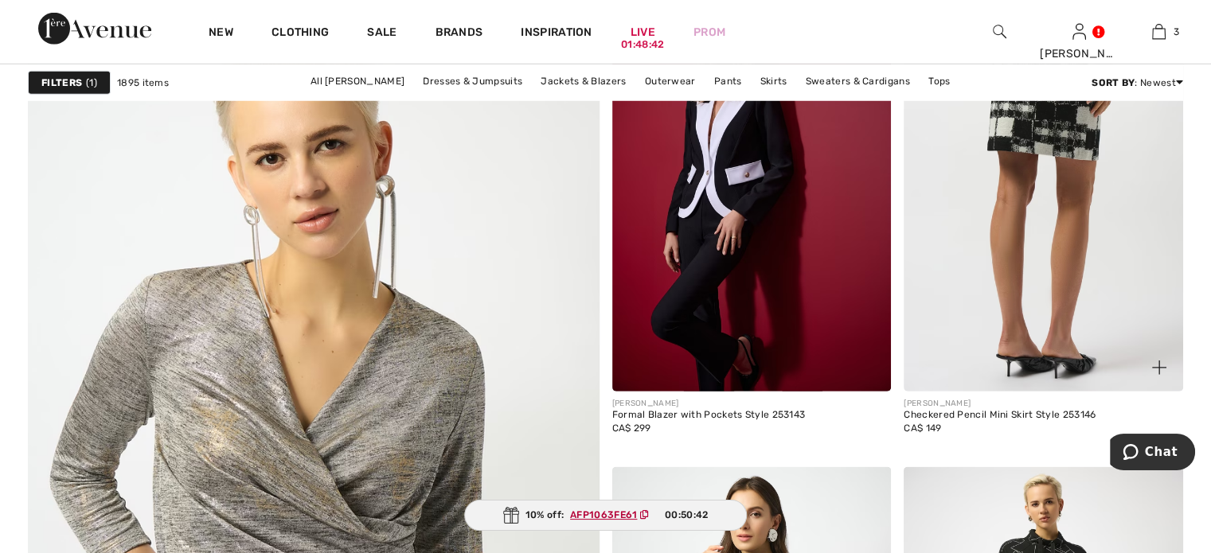
scroll to position [4696, 0]
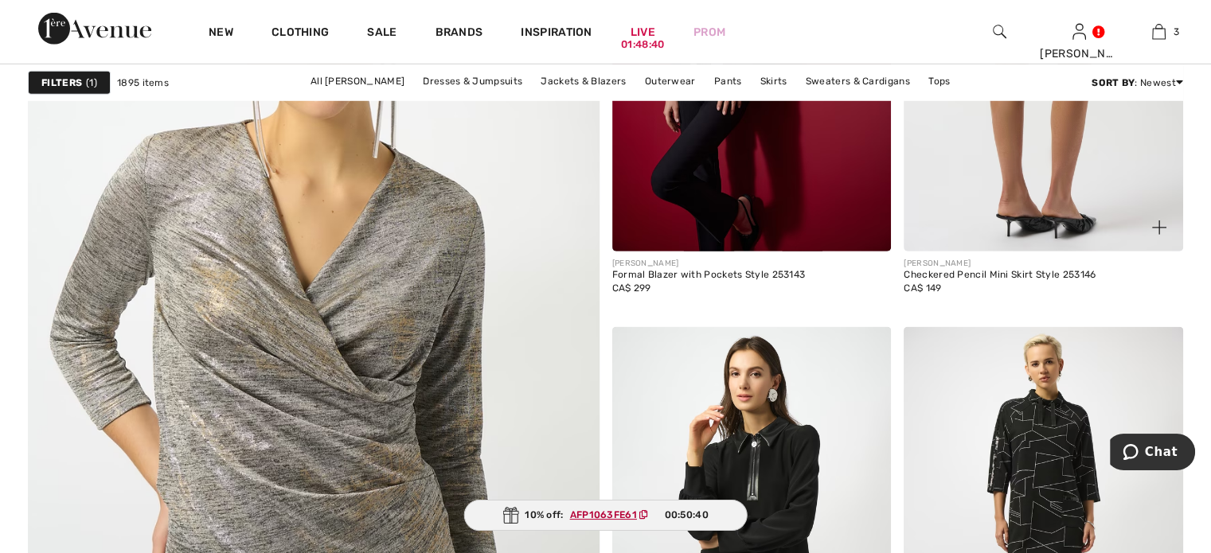
click at [1021, 252] on img at bounding box center [1042, 42] width 279 height 419
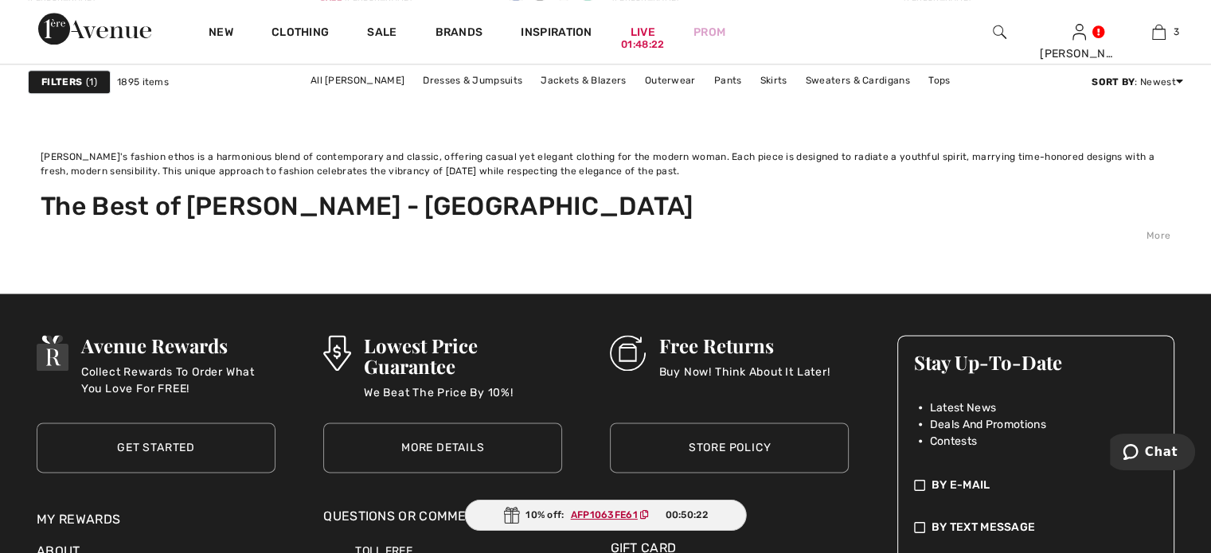
scroll to position [8119, 0]
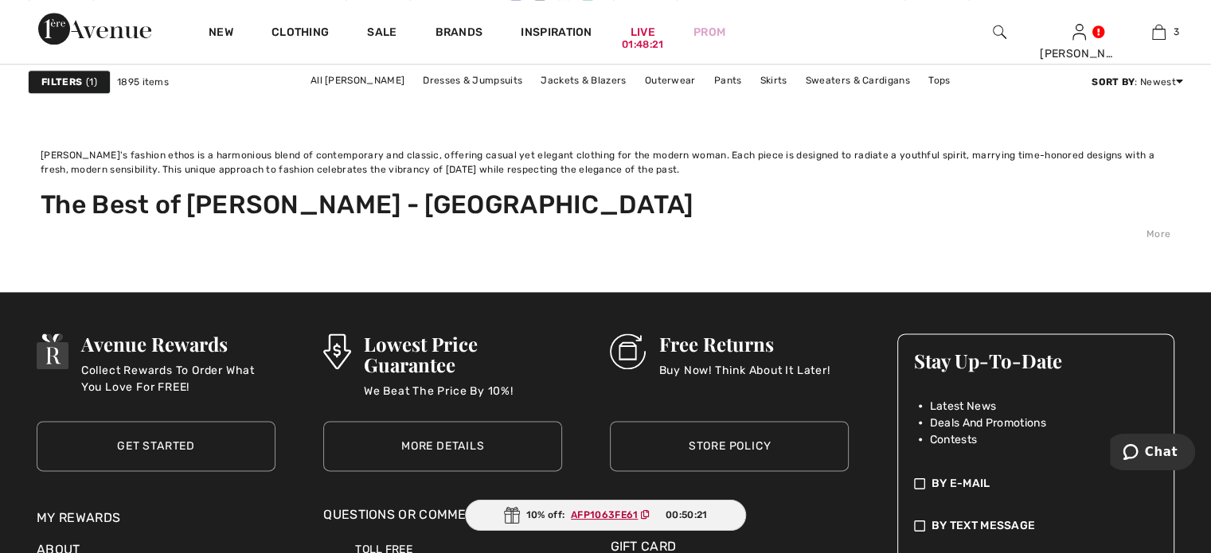
click at [689, 69] on link "10" at bounding box center [663, 59] width 49 height 21
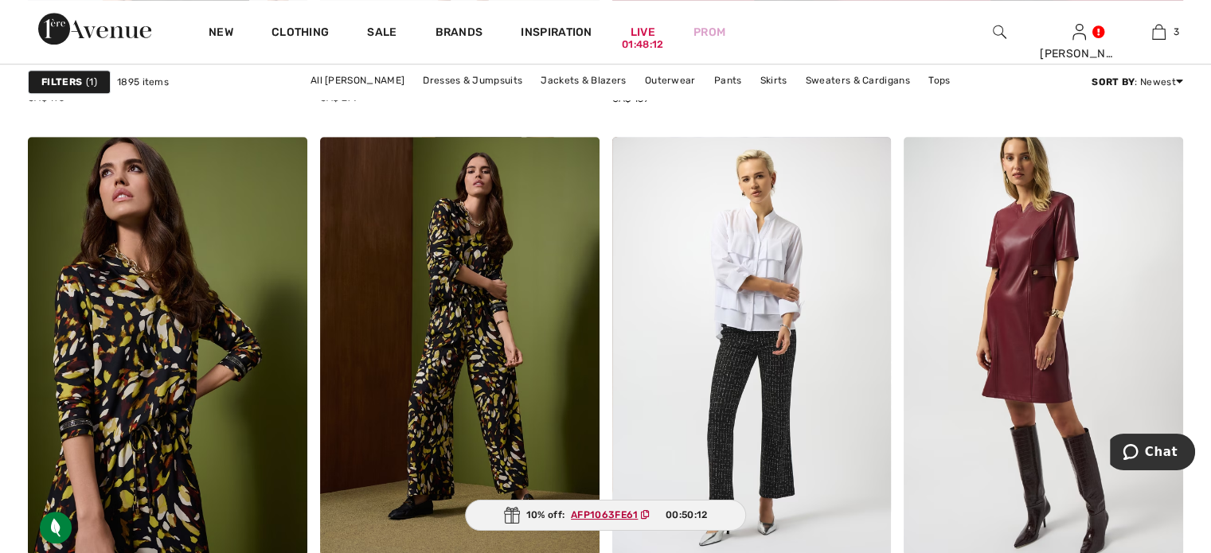
scroll to position [1512, 0]
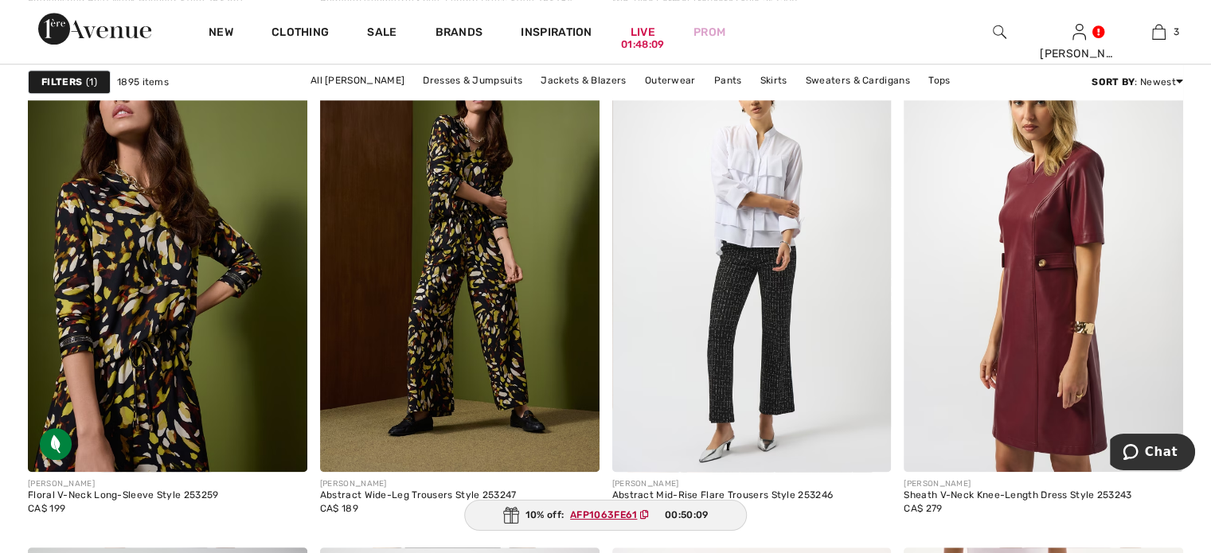
click at [1051, 312] on img at bounding box center [1042, 262] width 279 height 419
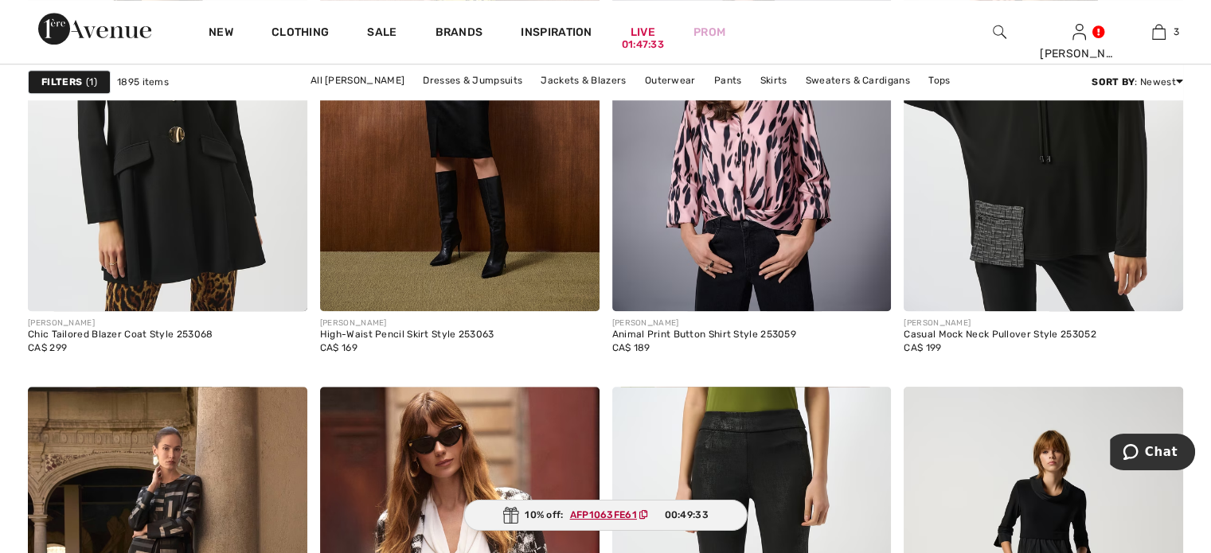
scroll to position [7323, 0]
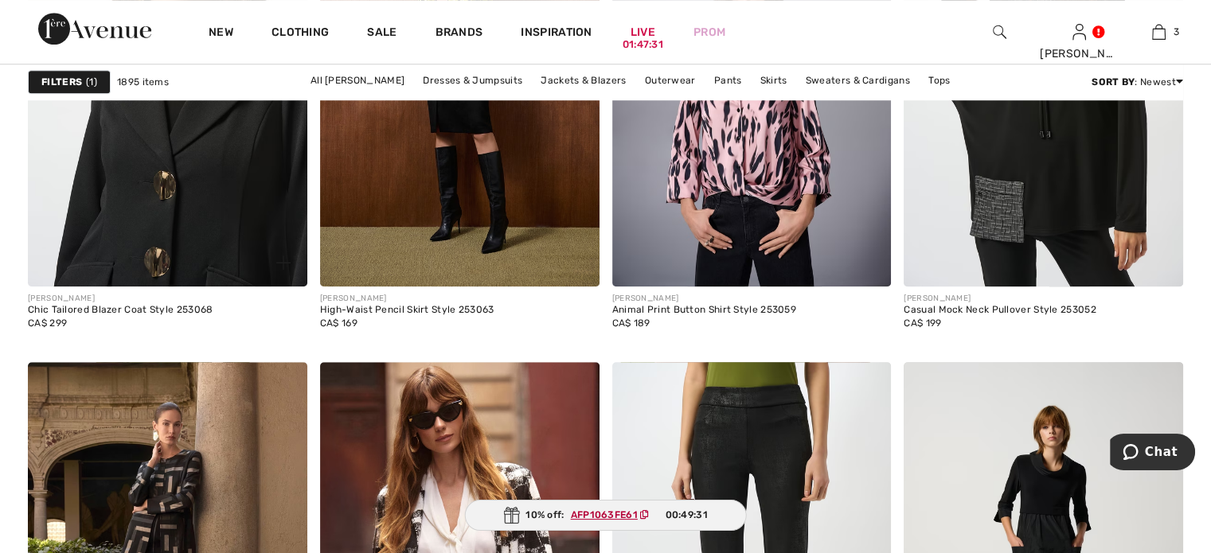
click at [149, 287] on img at bounding box center [167, 77] width 279 height 419
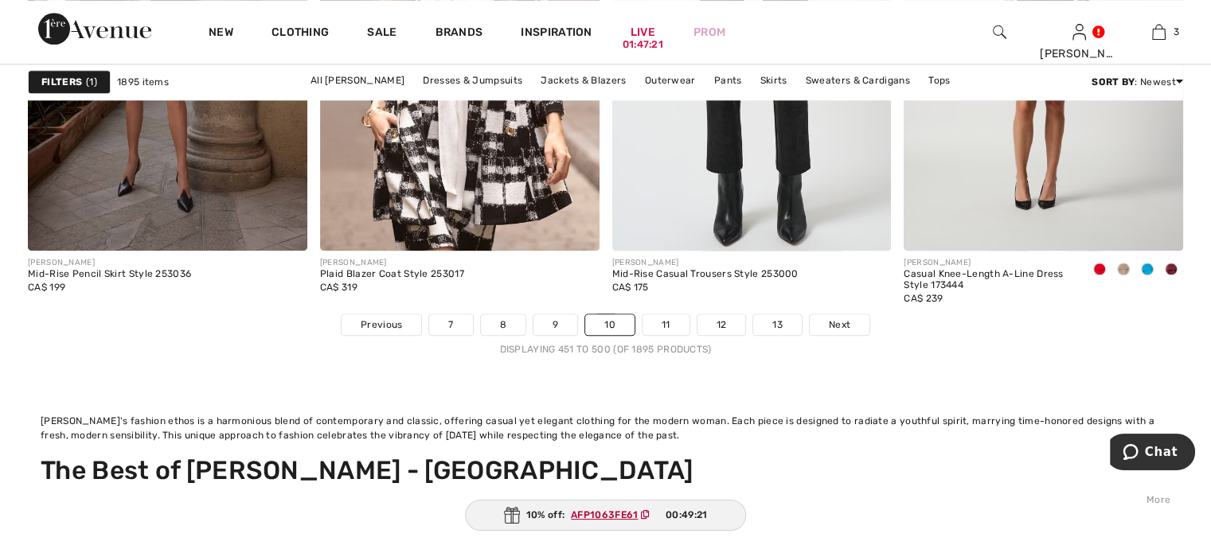
scroll to position [7881, 0]
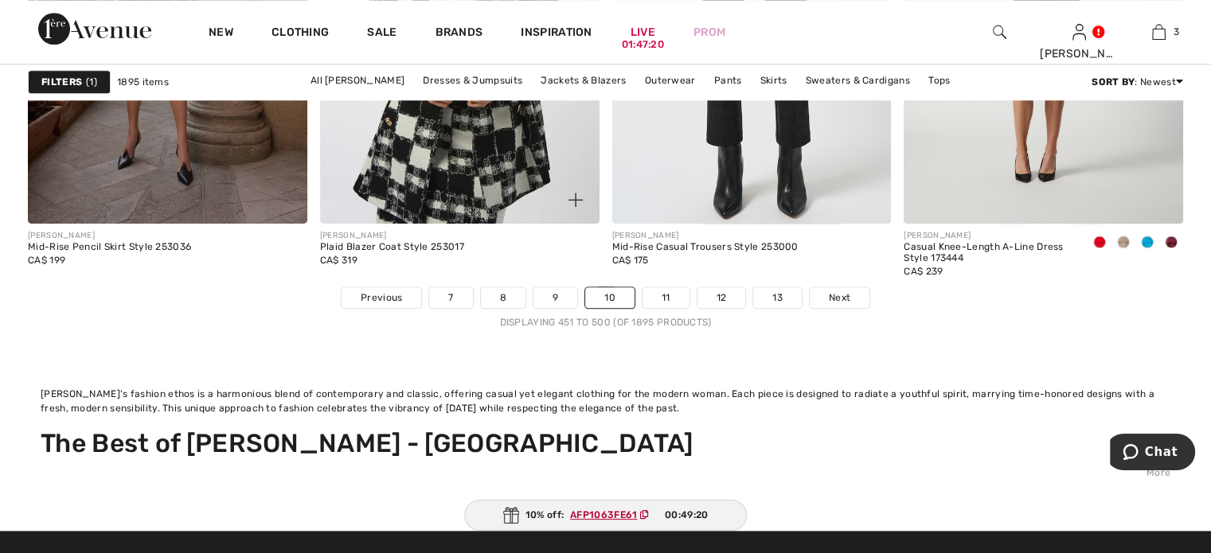
click at [516, 224] on img at bounding box center [459, 14] width 279 height 419
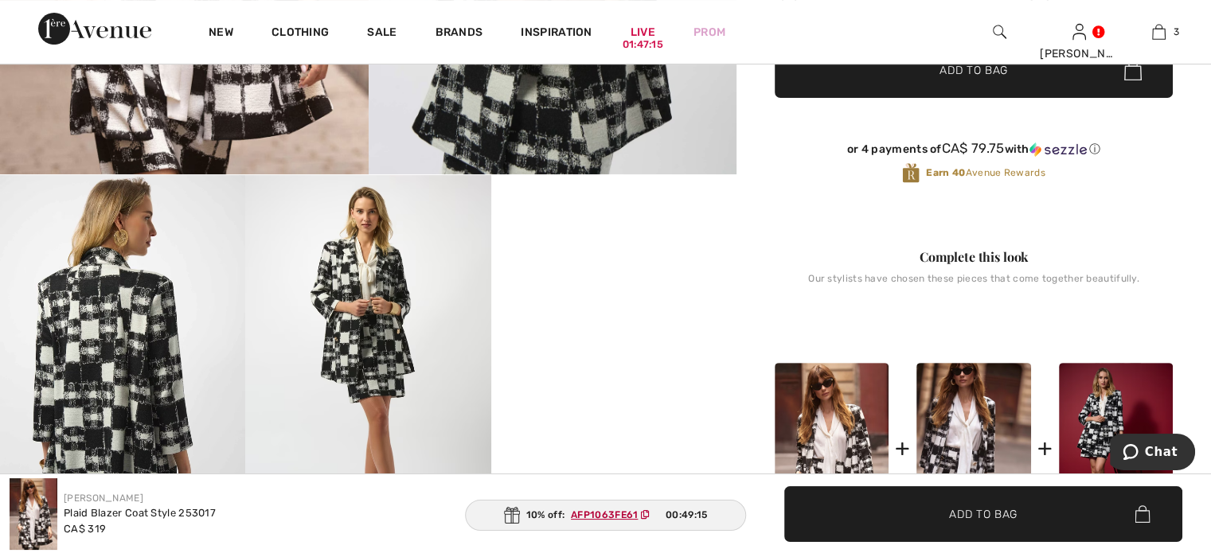
scroll to position [557, 0]
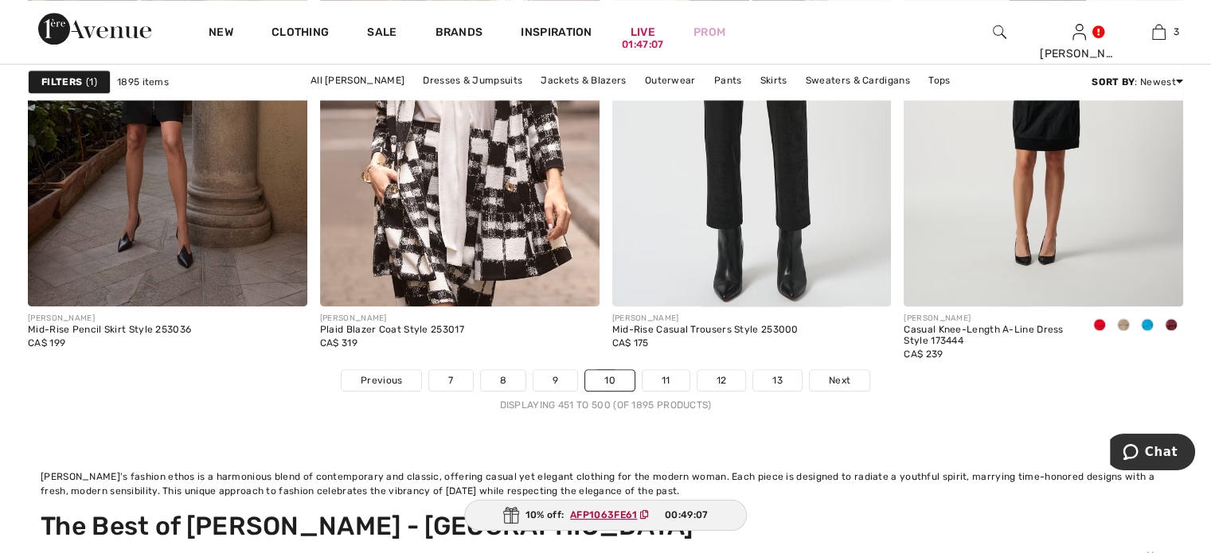
scroll to position [8119, 0]
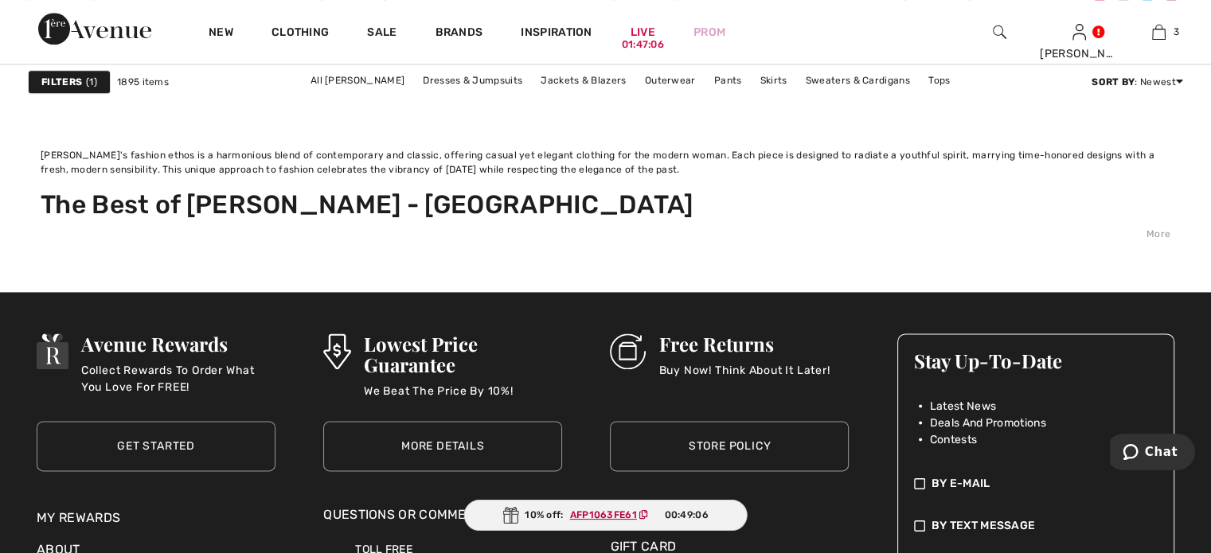
click at [689, 69] on link "11" at bounding box center [665, 59] width 47 height 21
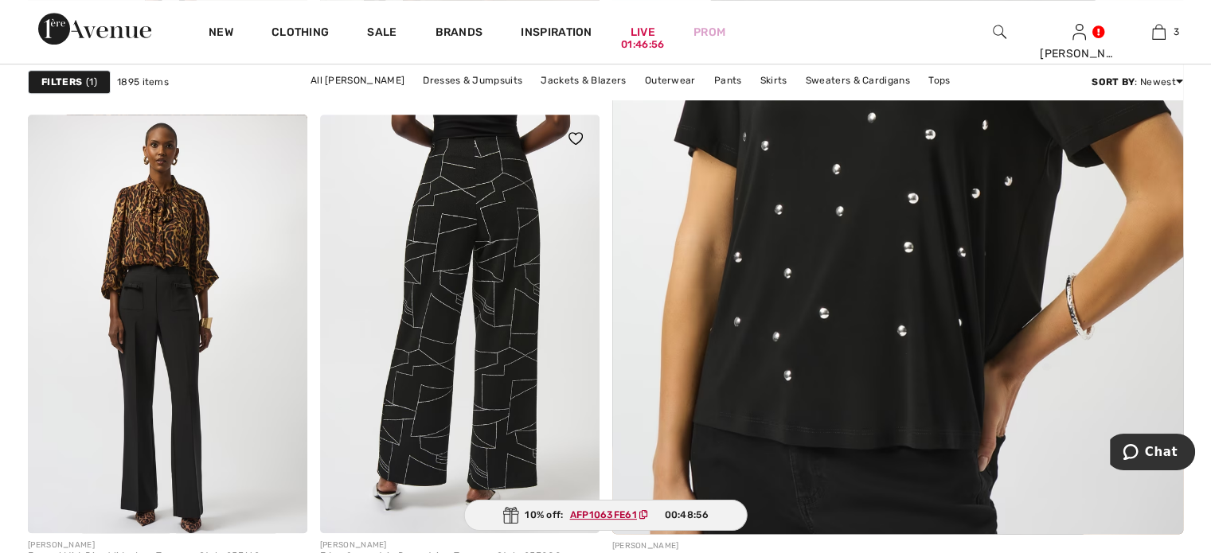
scroll to position [955, 0]
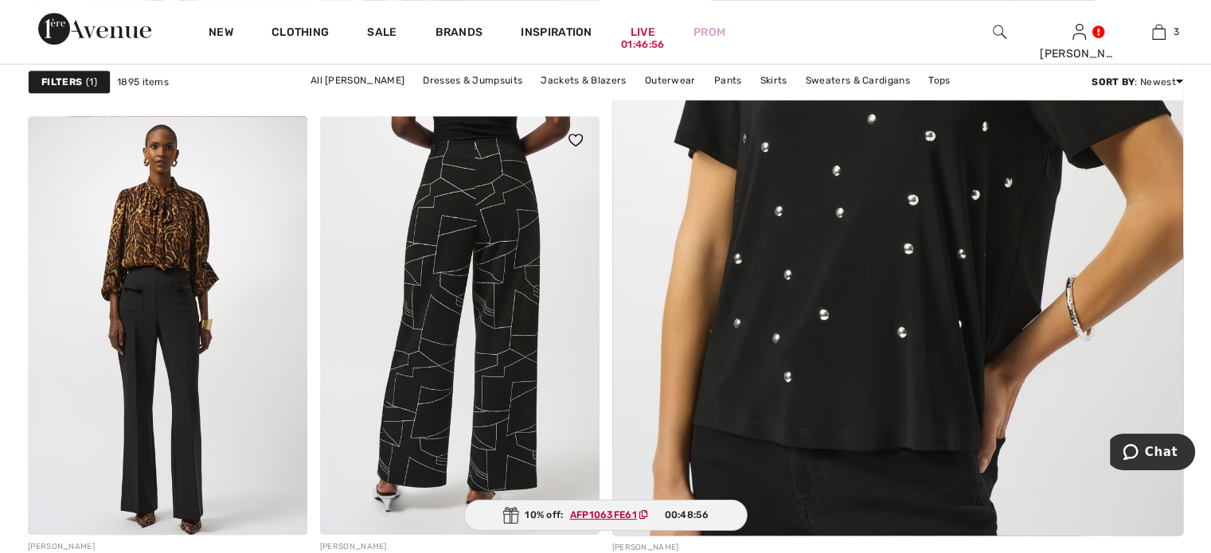
click at [491, 318] on img at bounding box center [459, 325] width 279 height 419
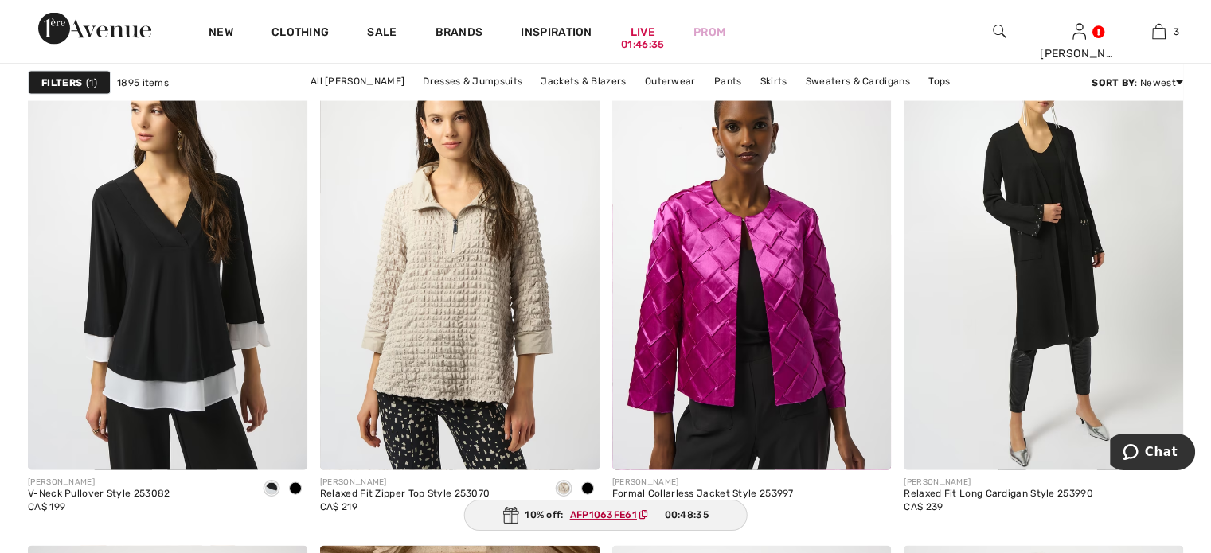
scroll to position [3423, 0]
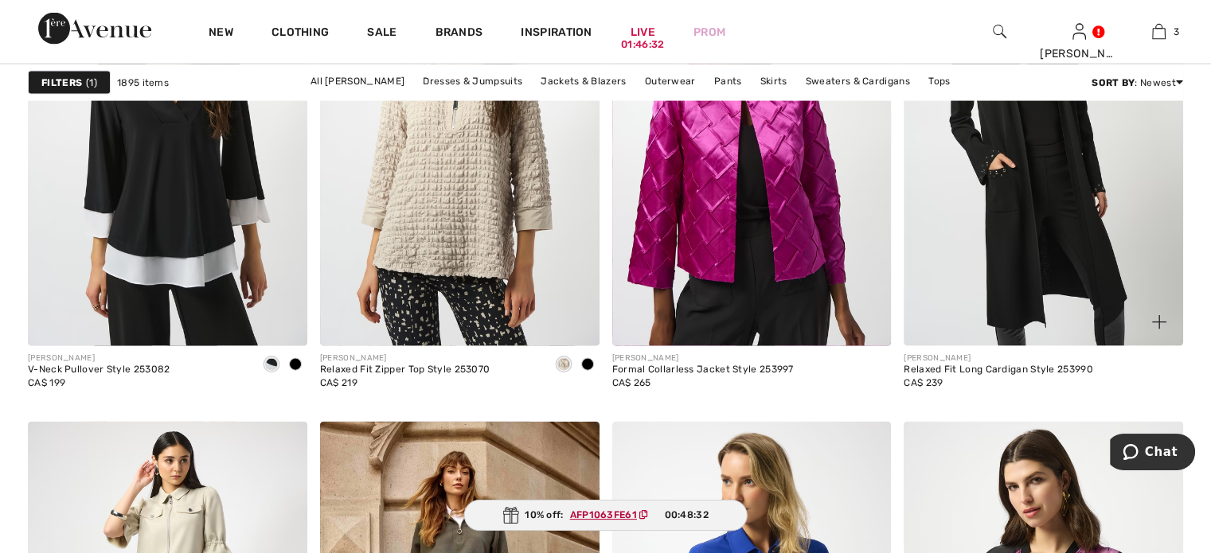
click at [1036, 292] on img at bounding box center [1042, 137] width 279 height 419
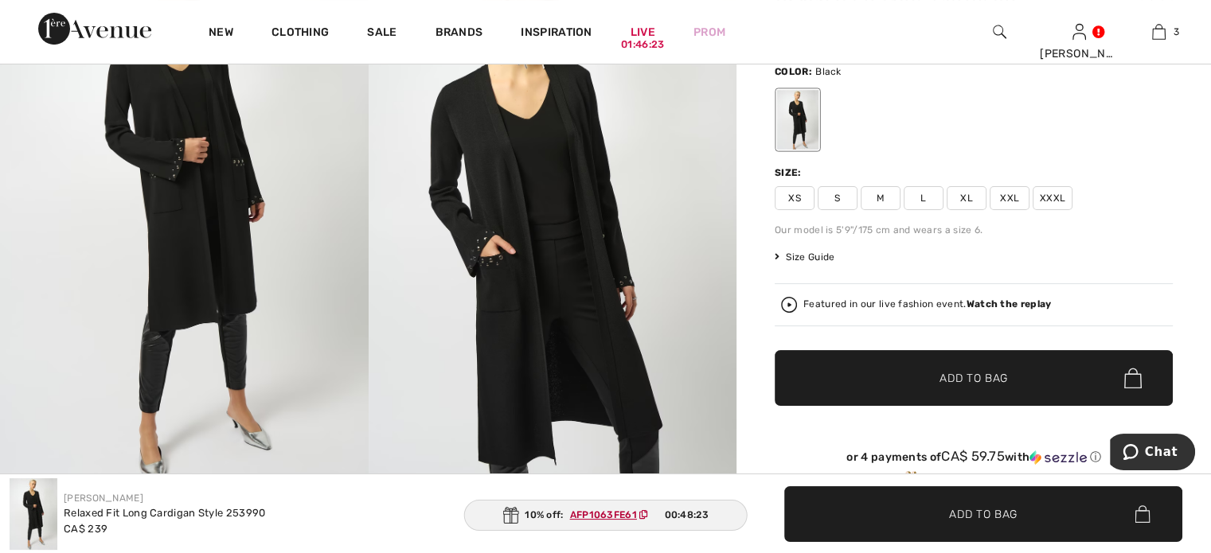
scroll to position [80, 0]
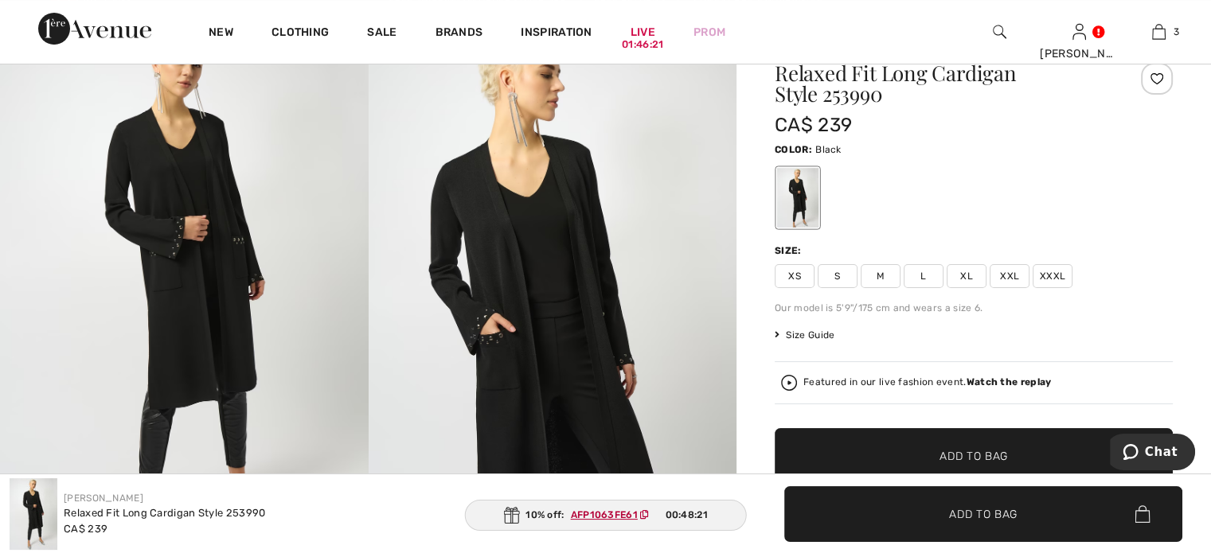
click at [900, 288] on span "M" at bounding box center [880, 276] width 40 height 24
drag, startPoint x: 892, startPoint y: 499, endPoint x: 1222, endPoint y: 293, distance: 389.4
click at [892, 499] on span "✔ Added to Bag Add to Bag" at bounding box center [983, 514] width 398 height 56
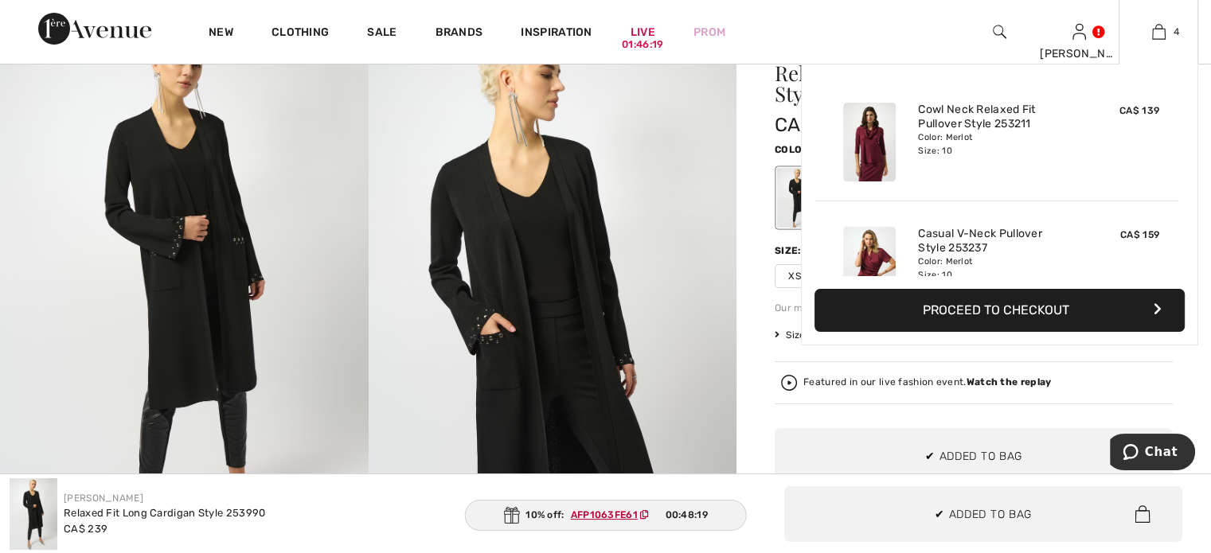
scroll to position [408, 0]
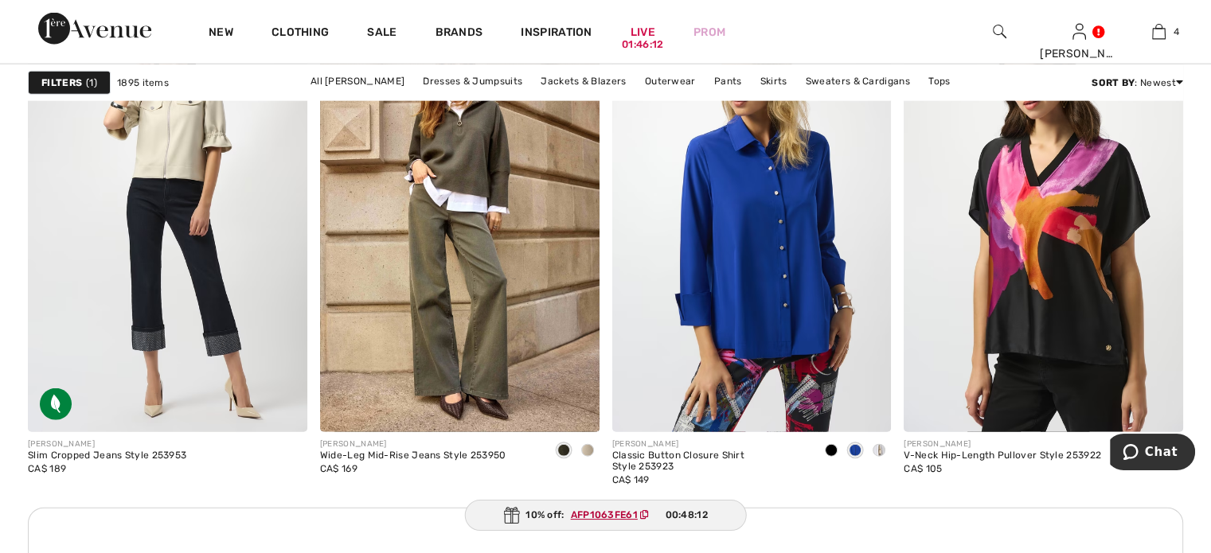
scroll to position [3900, 0]
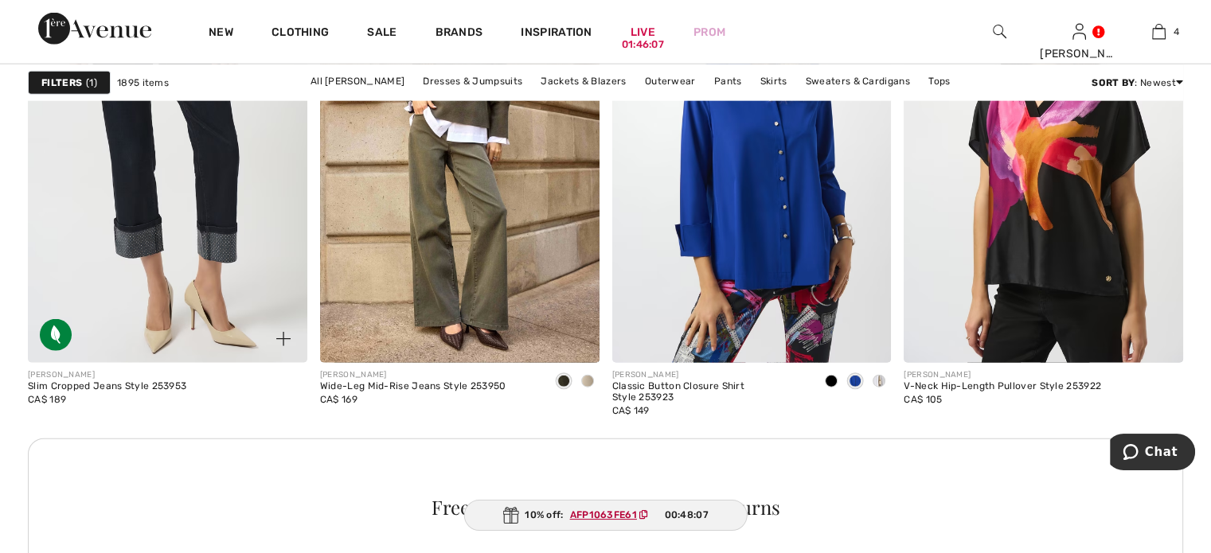
click at [102, 284] on img at bounding box center [167, 153] width 279 height 419
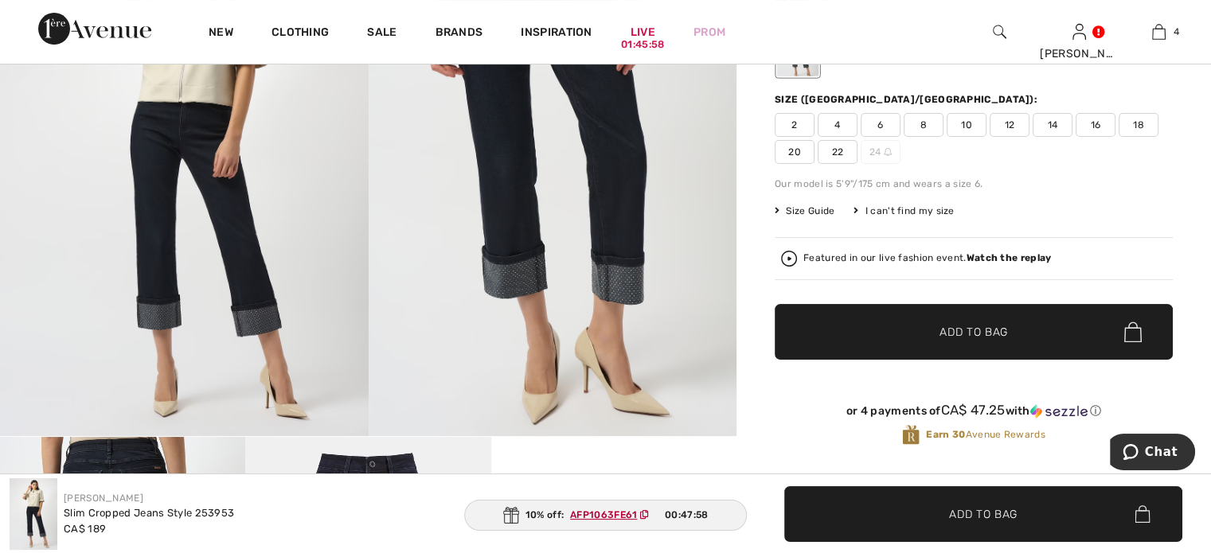
scroll to position [239, 0]
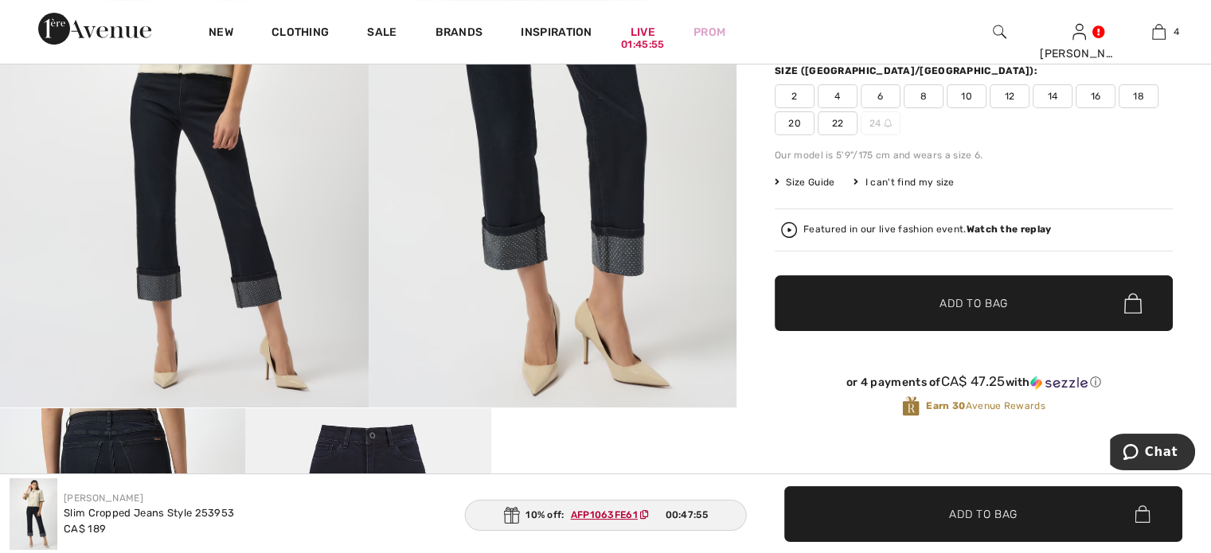
click at [986, 108] on span "10" at bounding box center [966, 96] width 40 height 24
click at [935, 331] on span "✔ Added to Bag Add to Bag" at bounding box center [974, 303] width 398 height 56
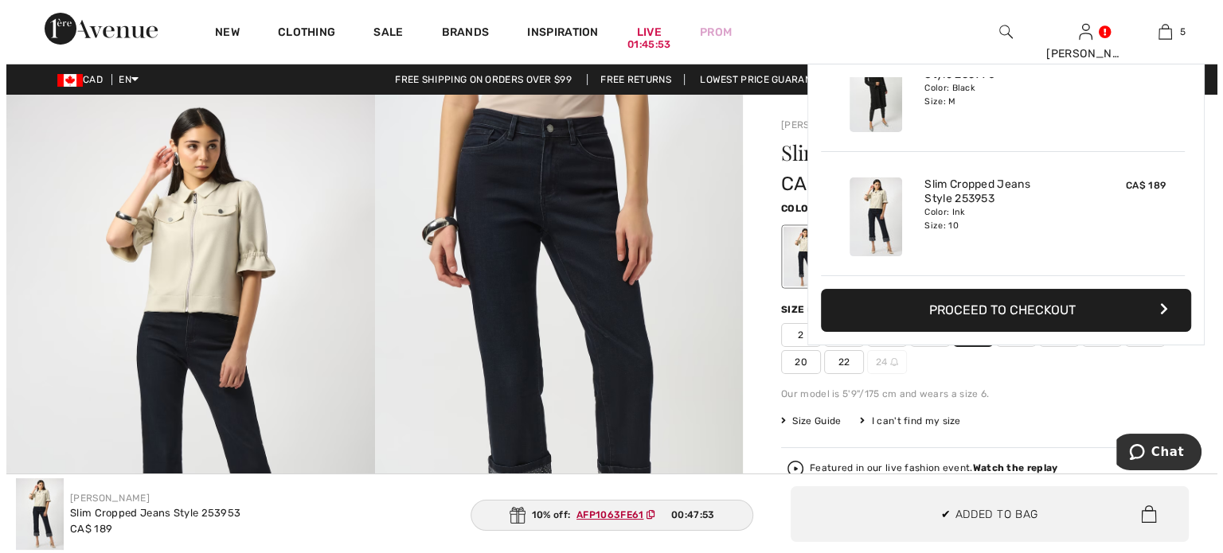
scroll to position [560, 0]
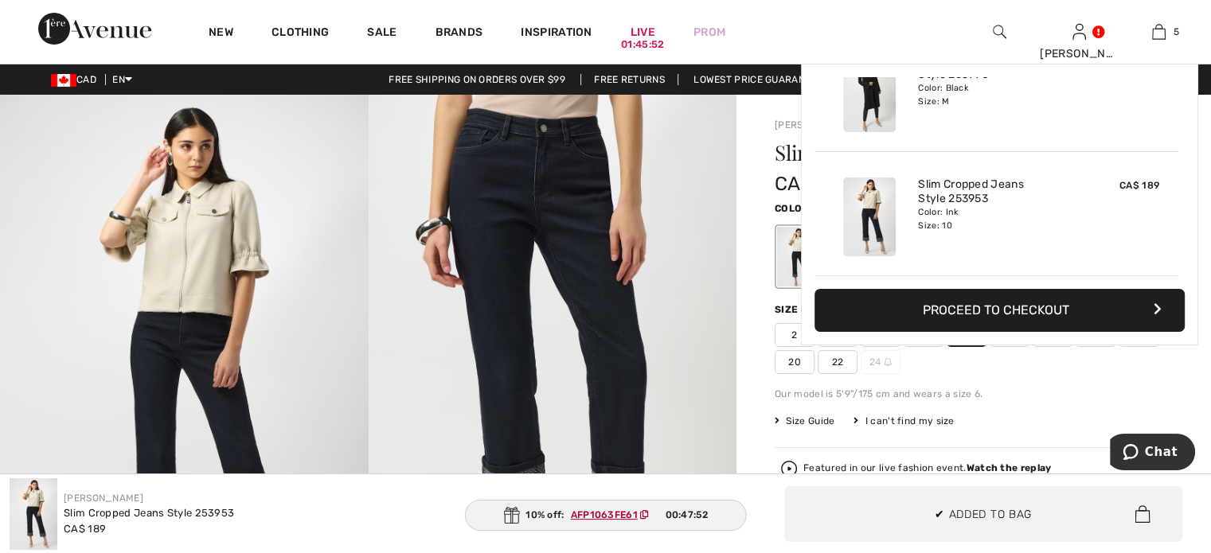
click at [3, 255] on img at bounding box center [184, 371] width 369 height 552
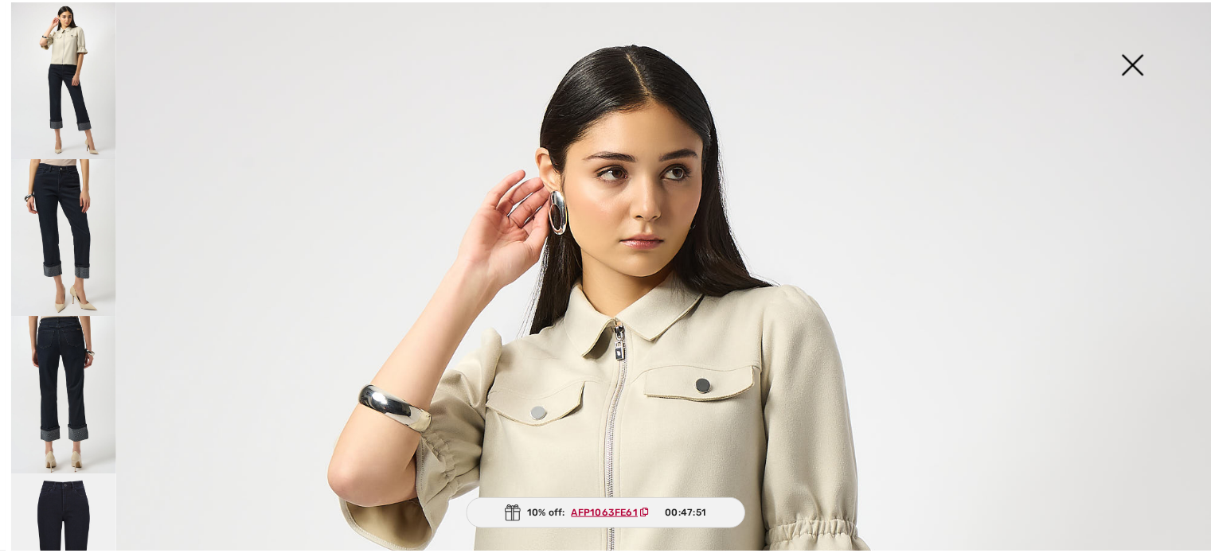
scroll to position [57, 0]
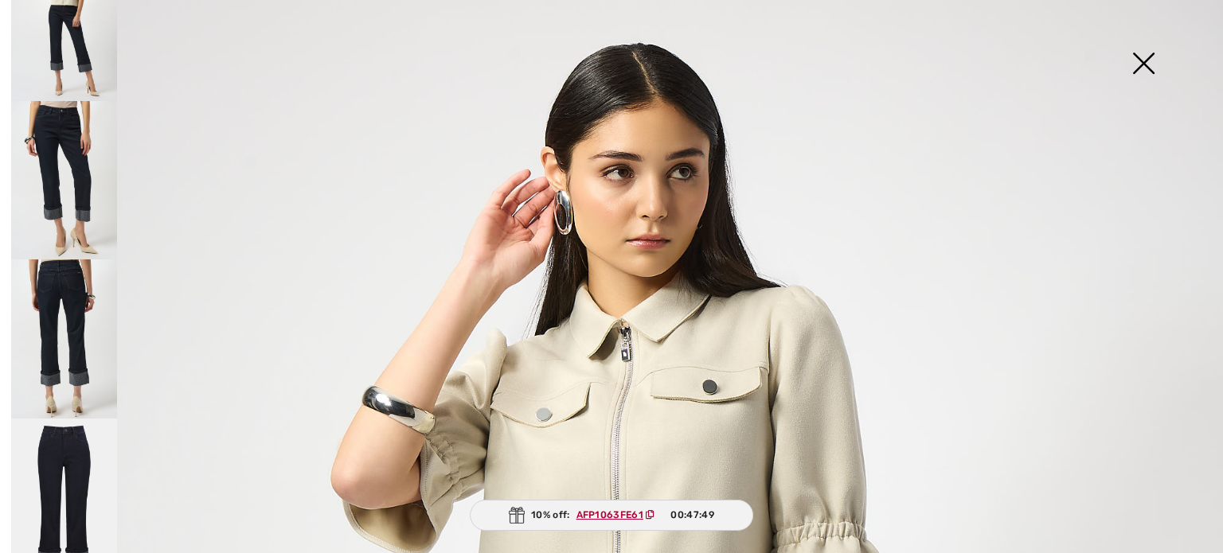
click at [1143, 56] on img at bounding box center [1143, 65] width 80 height 82
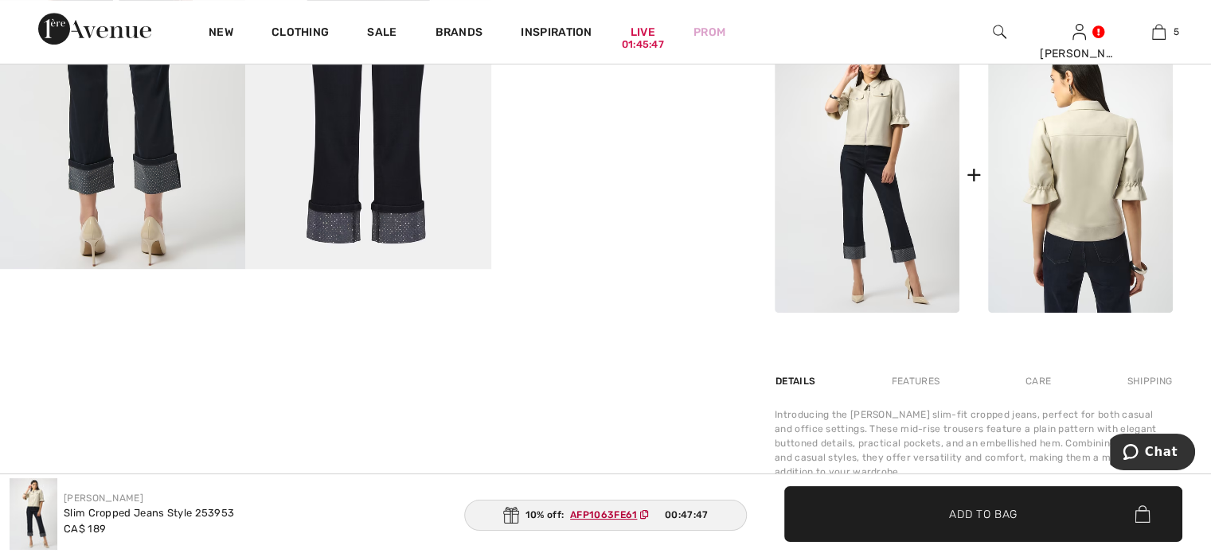
scroll to position [796, 0]
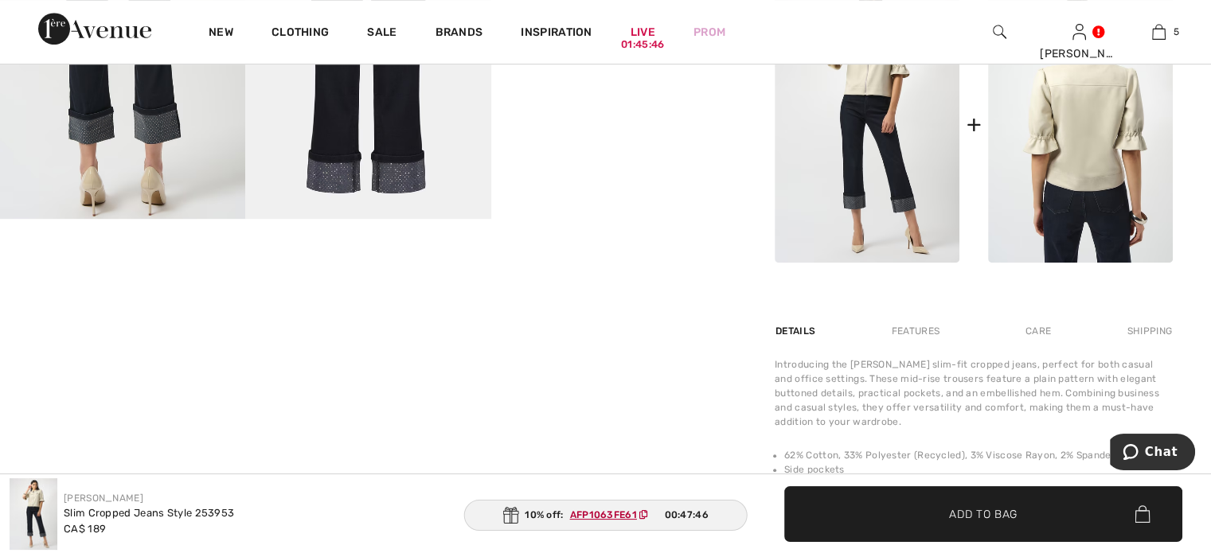
click at [1077, 263] on img at bounding box center [1080, 124] width 185 height 277
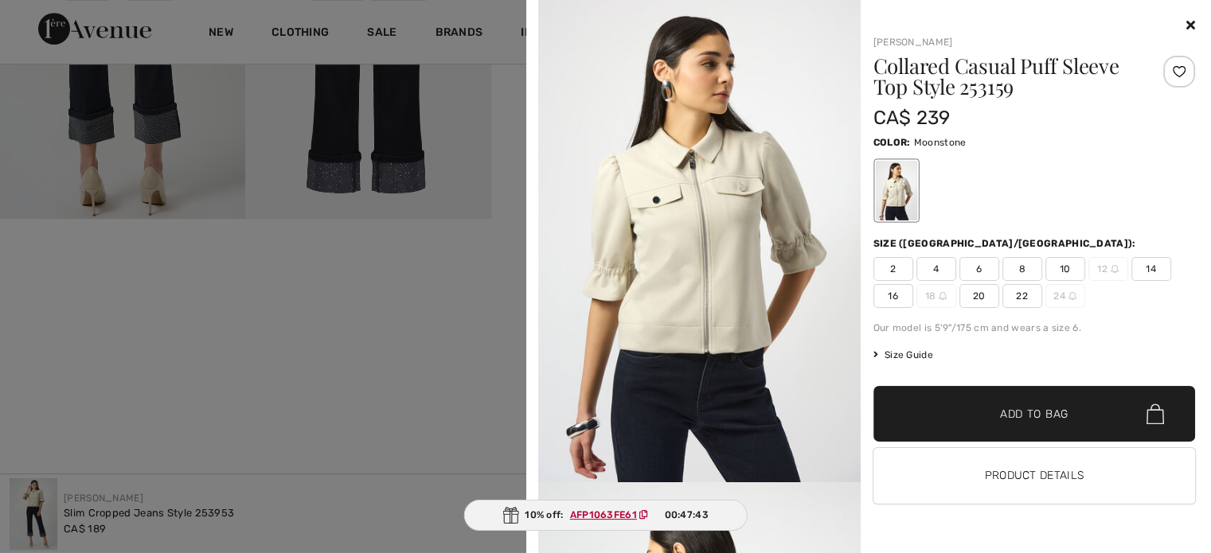
click at [1055, 281] on span "10" at bounding box center [1065, 269] width 40 height 24
click at [962, 423] on span "✔ Added to Bag" at bounding box center [1010, 414] width 97 height 17
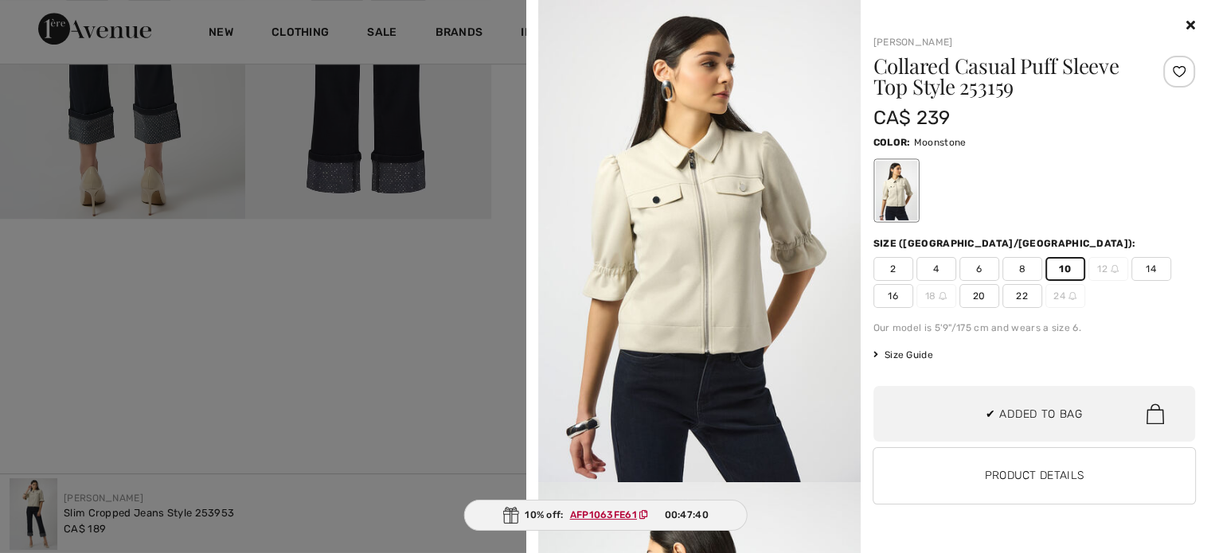
scroll to position [712, 0]
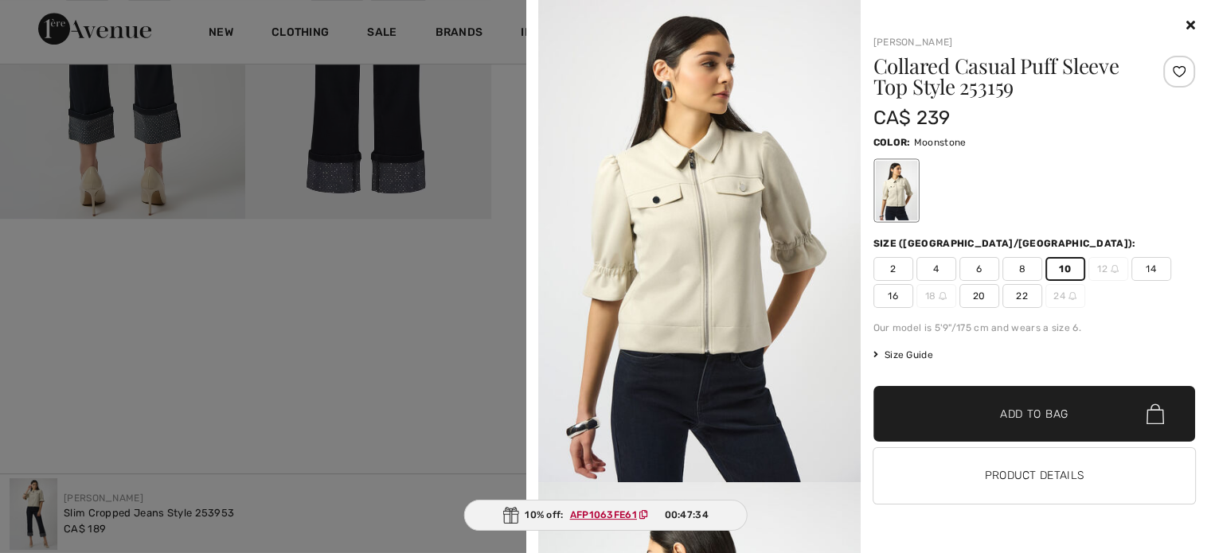
click at [0, 133] on div at bounding box center [605, 276] width 1211 height 553
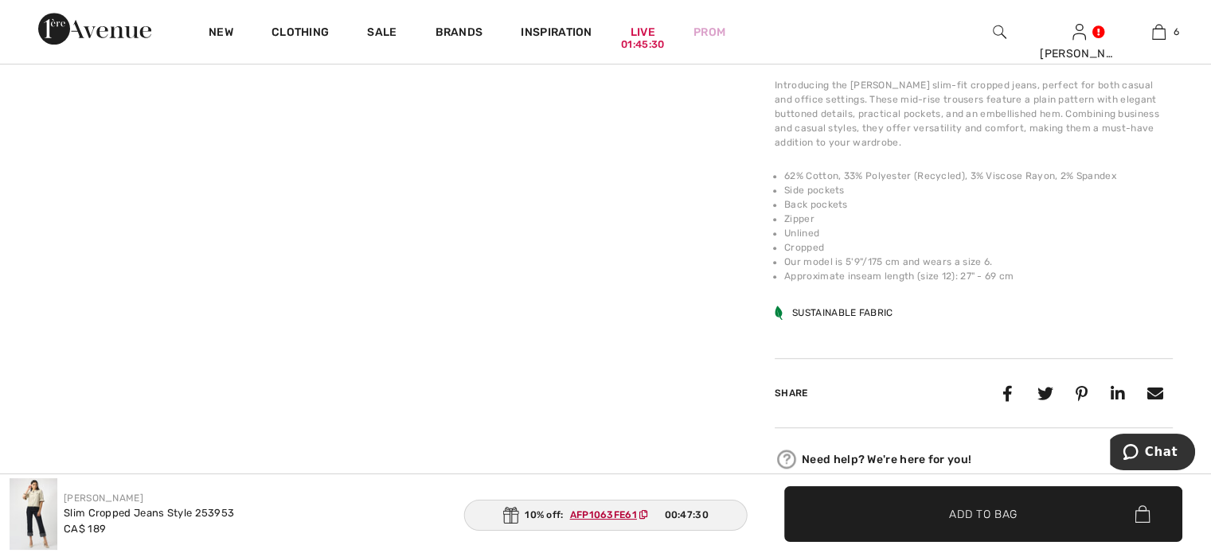
scroll to position [796, 0]
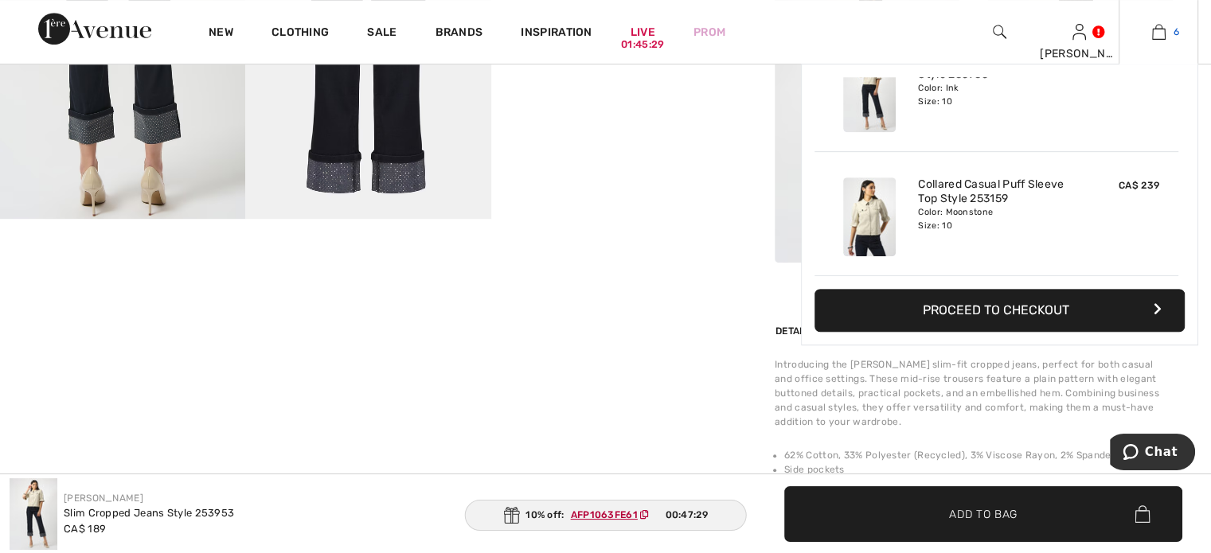
click at [1152, 28] on img at bounding box center [1159, 31] width 14 height 19
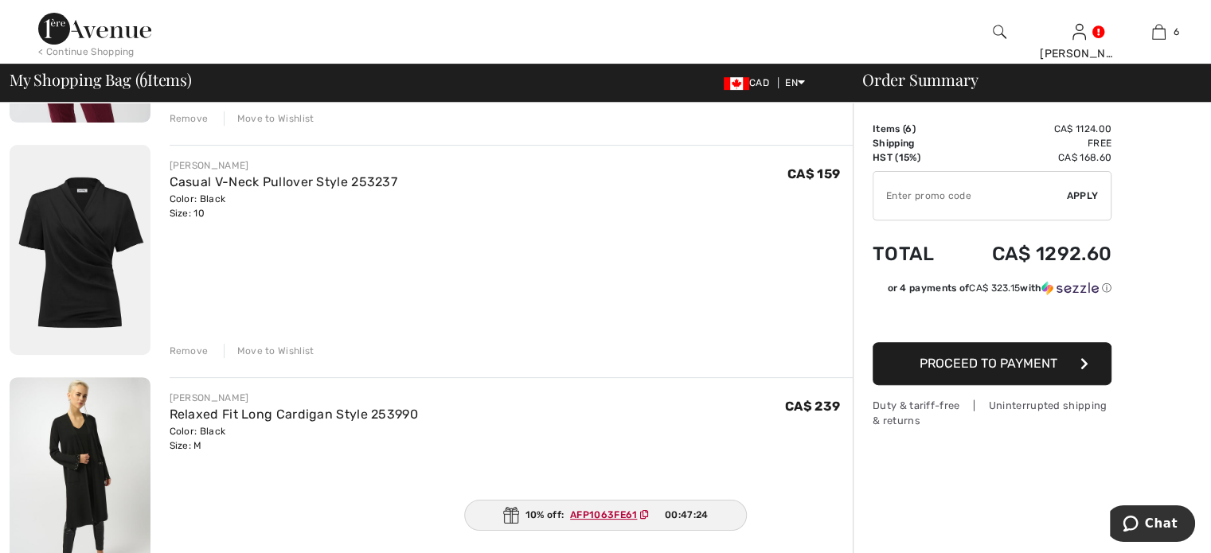
scroll to position [637, 0]
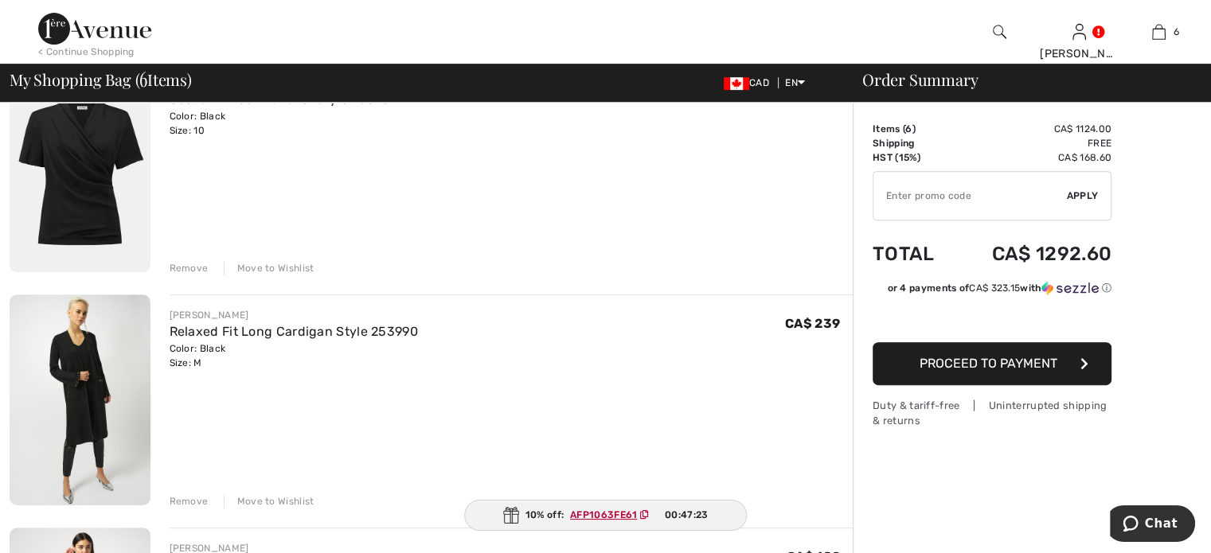
click at [202, 275] on div "Remove" at bounding box center [189, 268] width 39 height 14
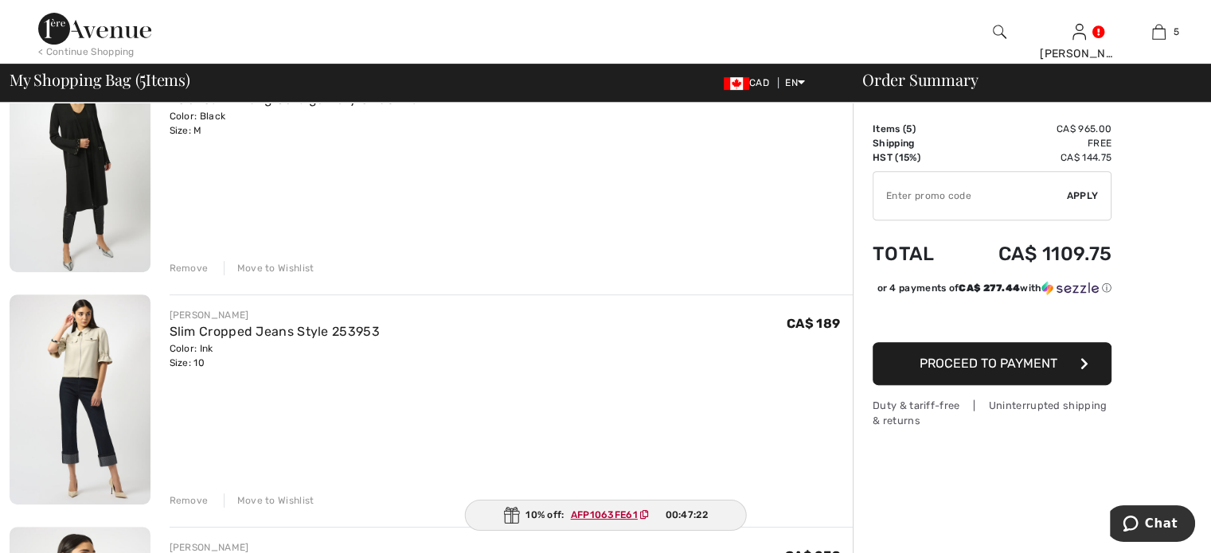
click at [202, 275] on div "Remove" at bounding box center [189, 268] width 39 height 14
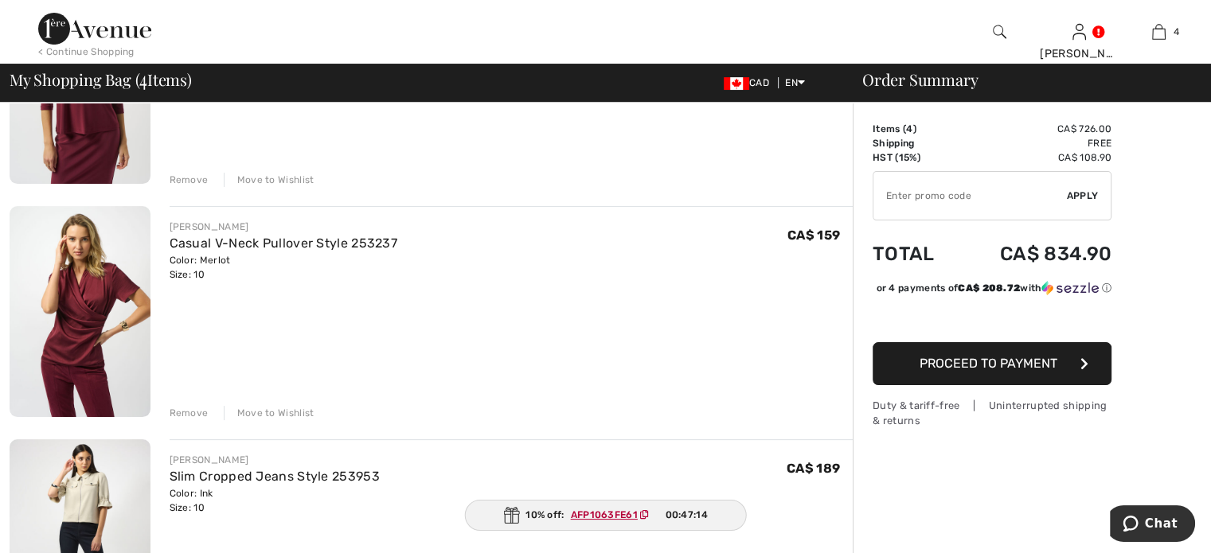
scroll to position [159, 0]
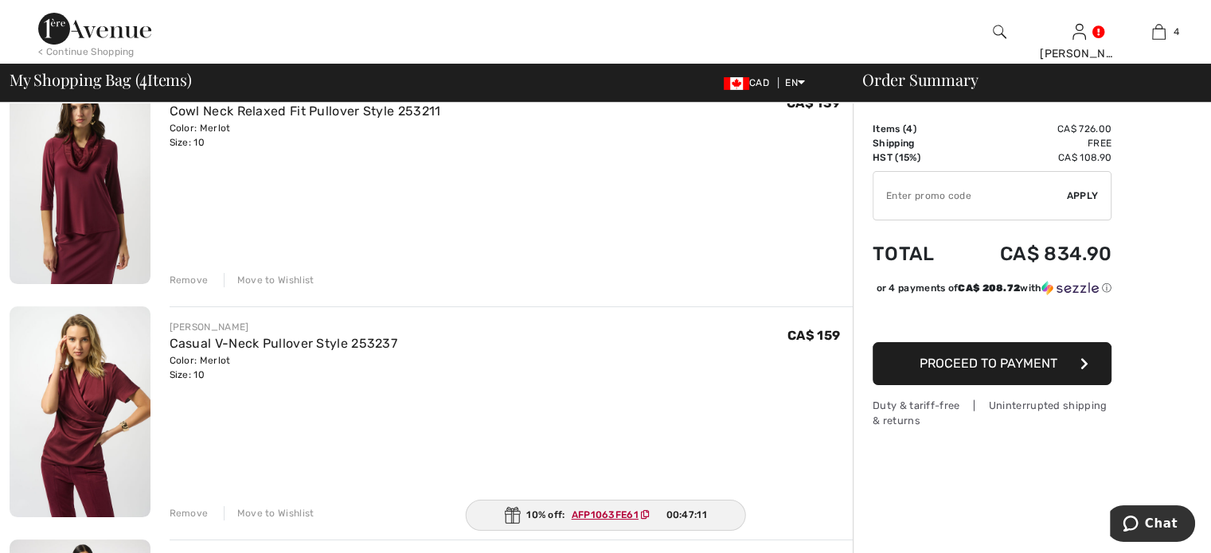
drag, startPoint x: 201, startPoint y: 341, endPoint x: 223, endPoint y: 334, distance: 23.4
click at [201, 287] on div "Remove" at bounding box center [189, 280] width 39 height 14
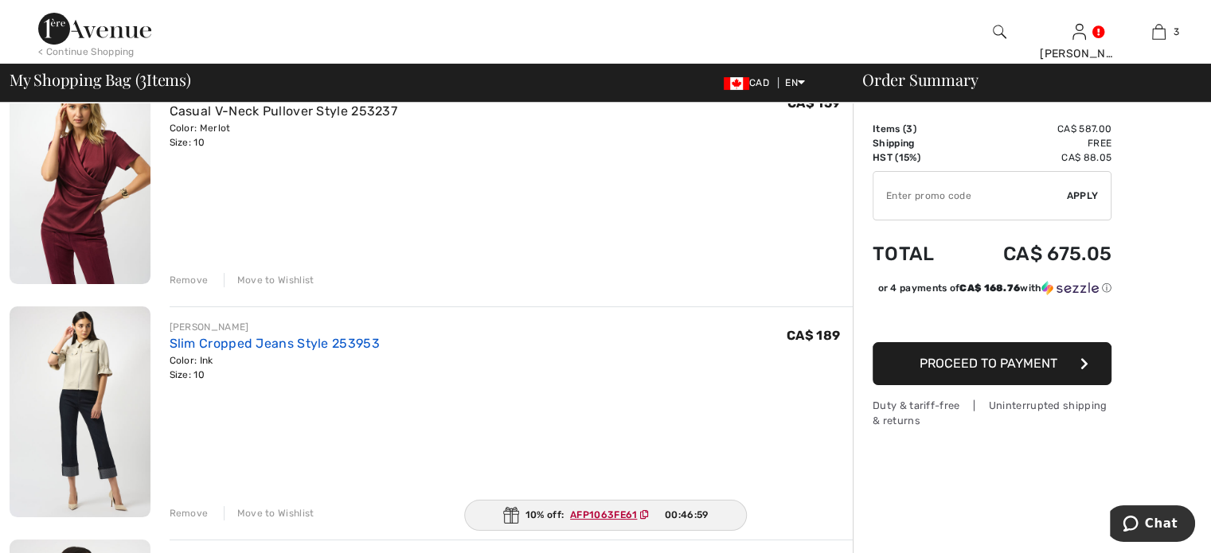
click at [338, 351] on link "Slim Cropped Jeans Style 253953" at bounding box center [275, 343] width 210 height 15
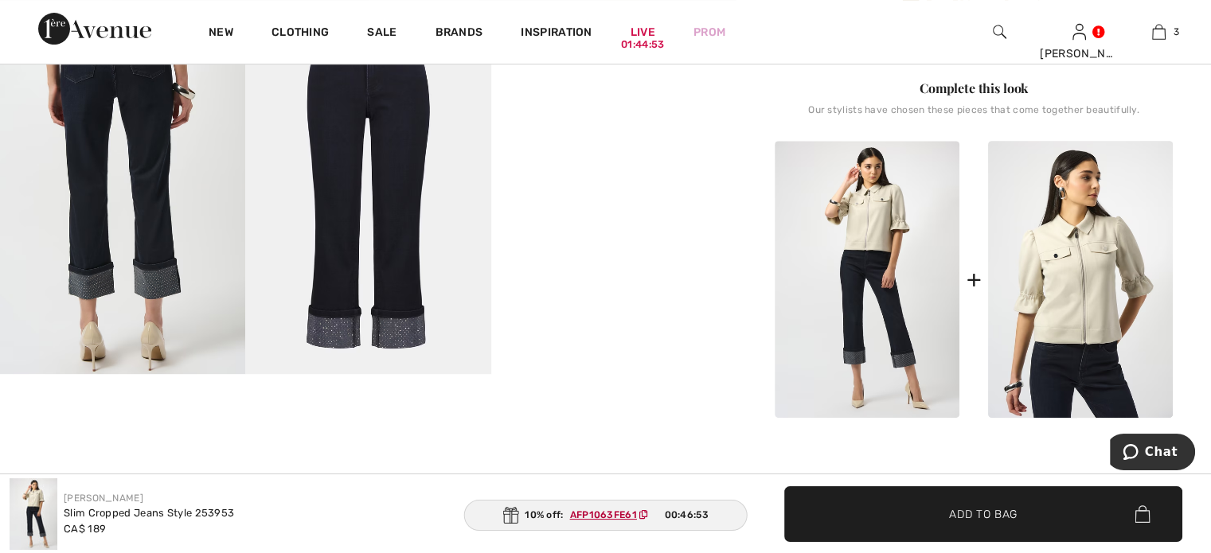
scroll to position [716, 0]
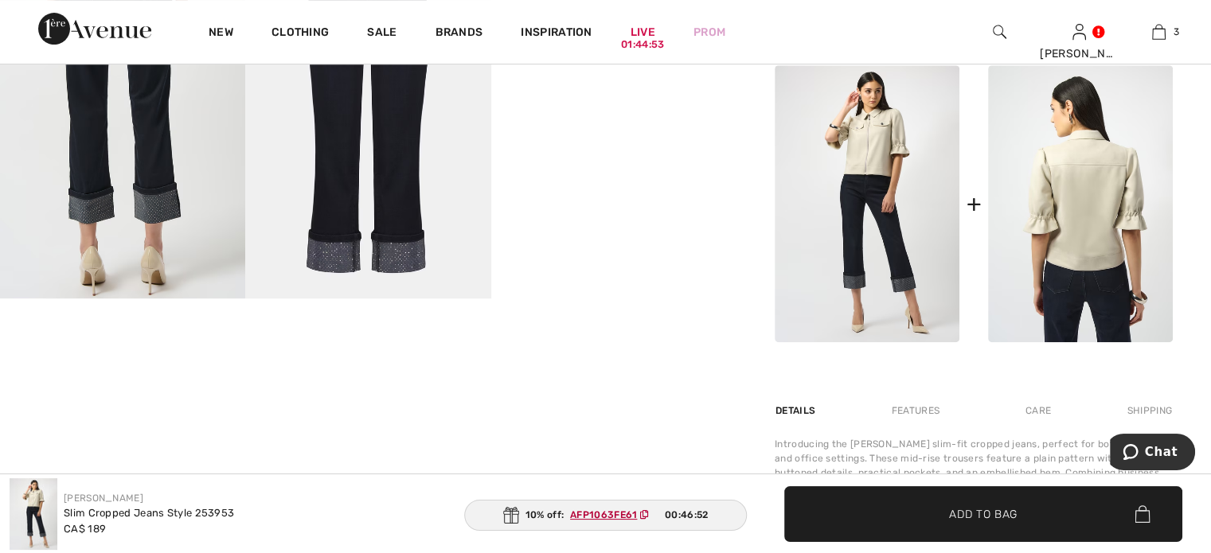
click at [1051, 318] on img at bounding box center [1080, 203] width 185 height 277
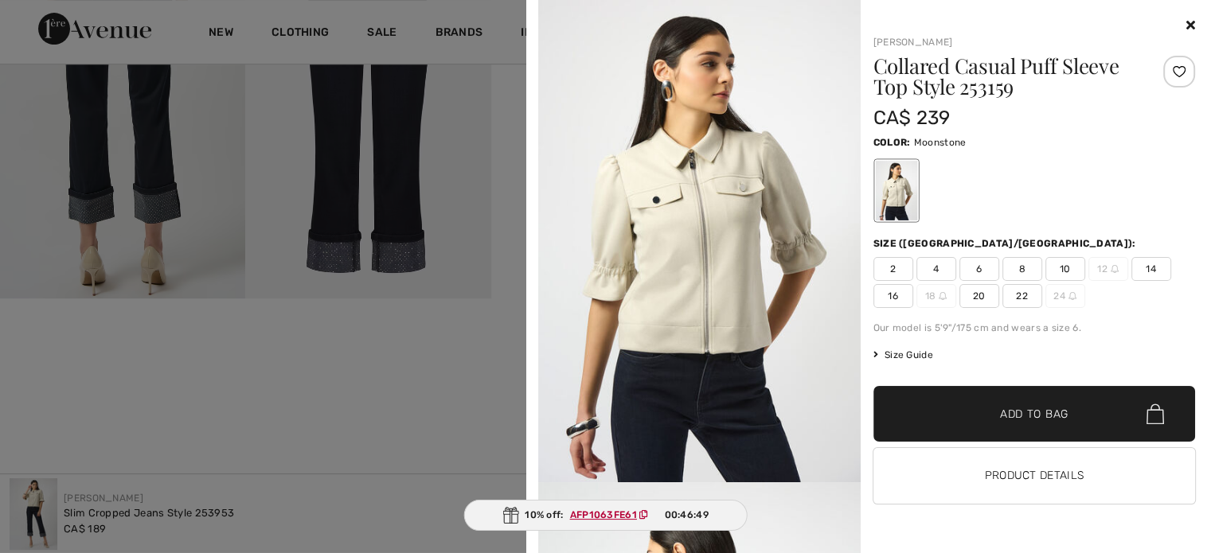
scroll to position [38, 0]
click at [996, 480] on button "Product Details" at bounding box center [1034, 476] width 322 height 56
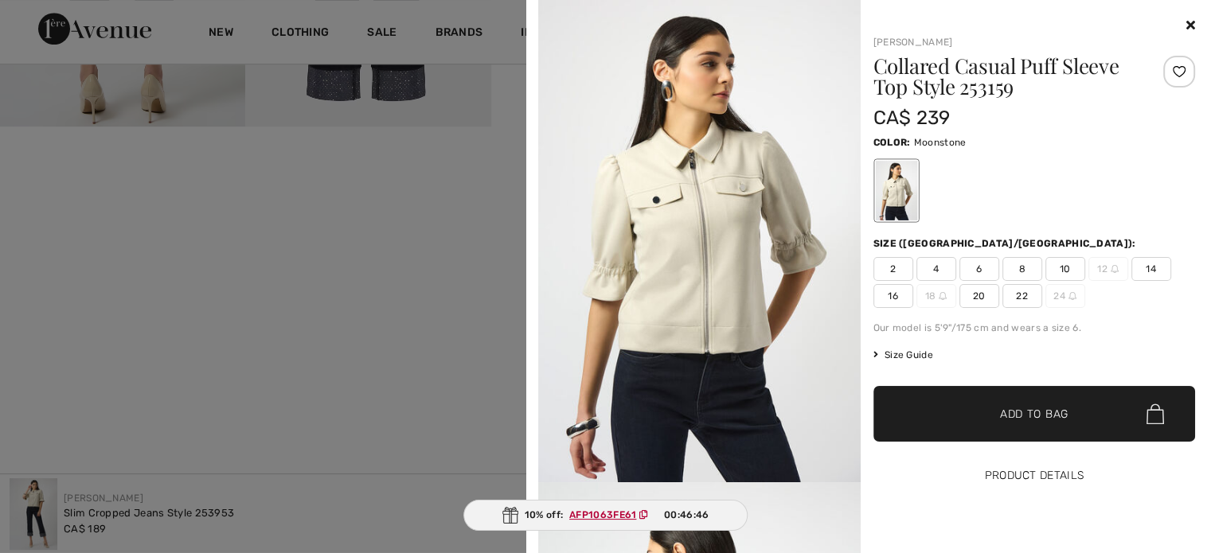
scroll to position [955, 0]
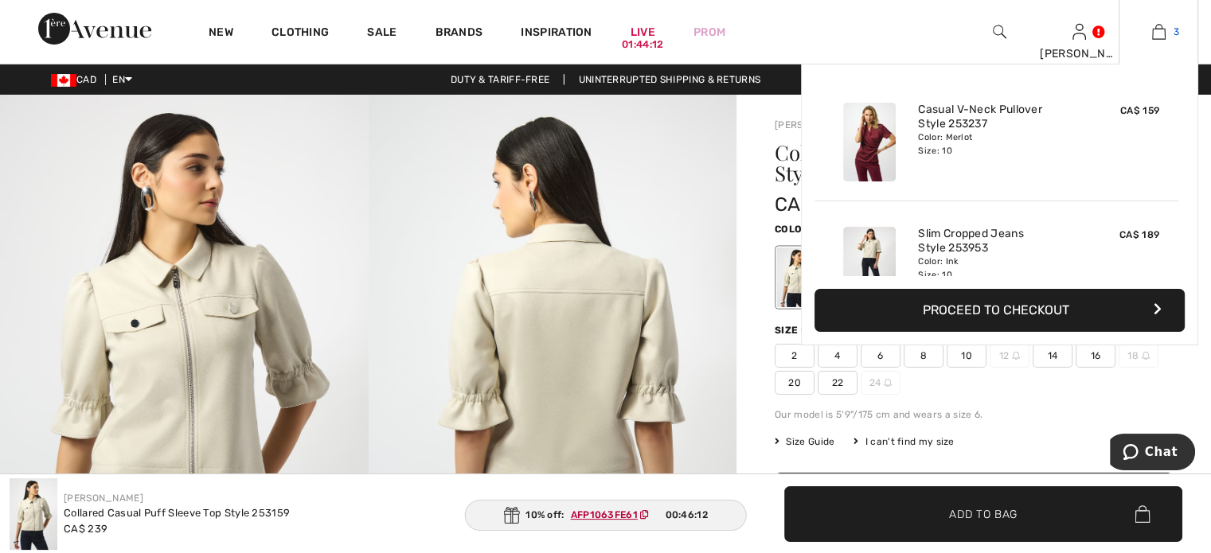
click at [1152, 25] on img at bounding box center [1159, 31] width 14 height 19
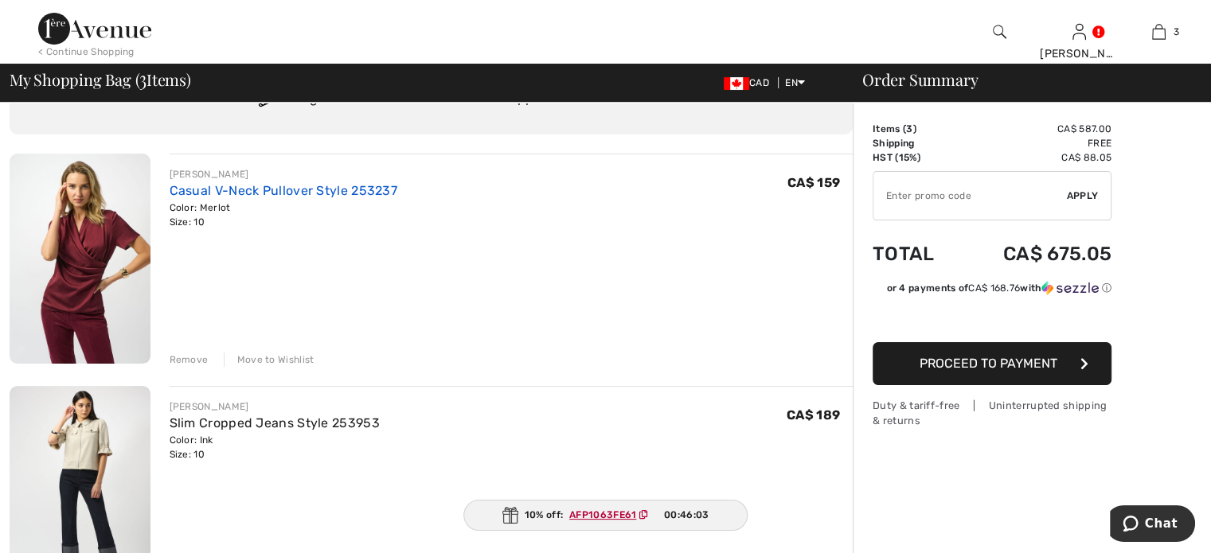
click at [376, 198] on link "Casual V-Neck Pullover Style 253237" at bounding box center [284, 190] width 228 height 15
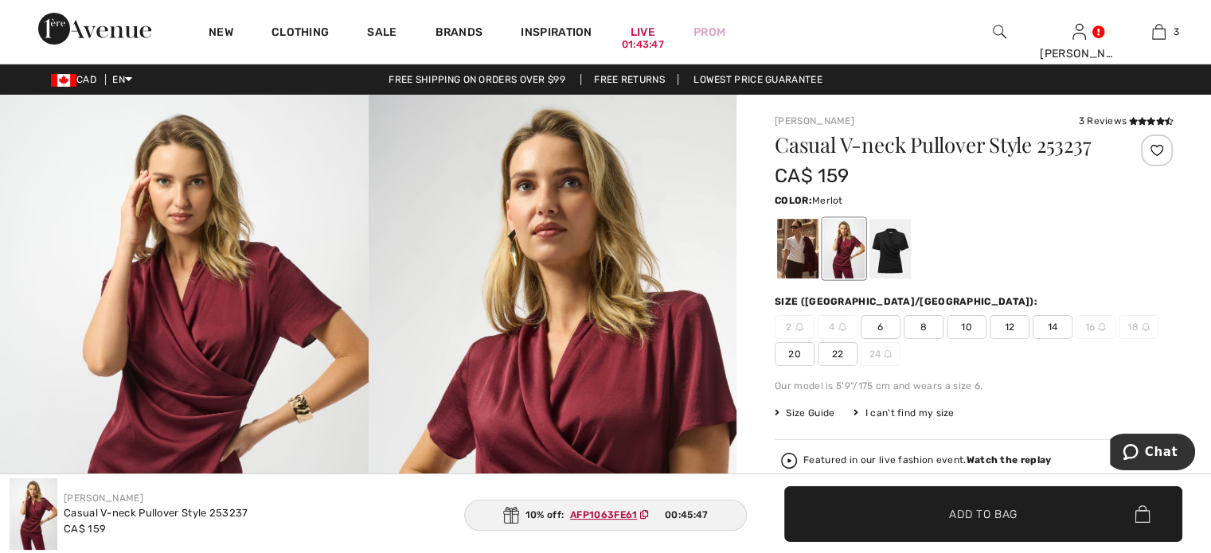
scroll to position [80, 0]
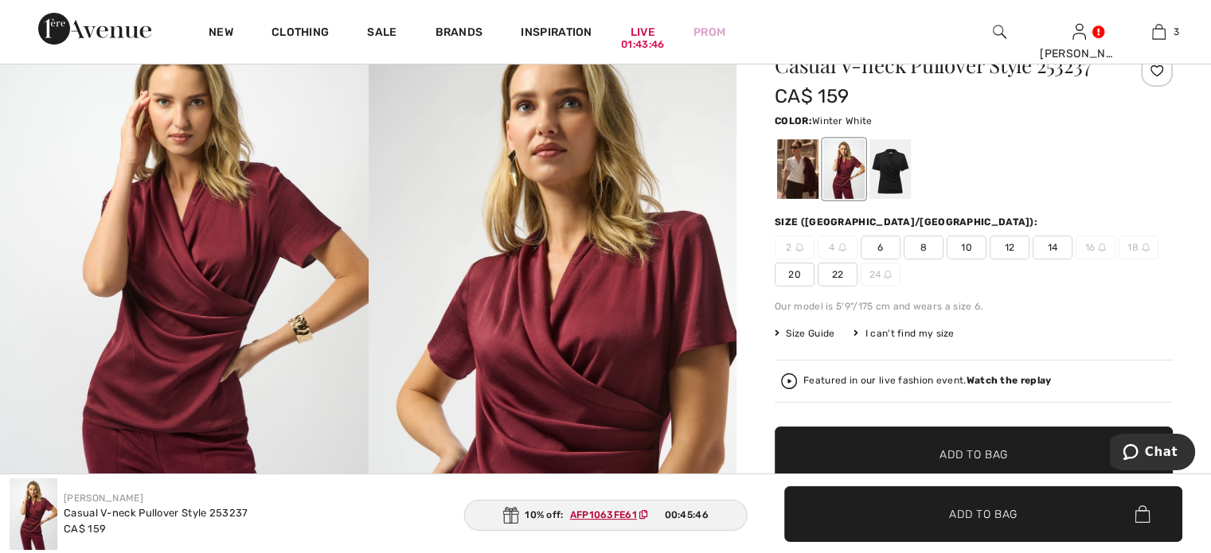
click at [814, 199] on div at bounding box center [797, 169] width 41 height 60
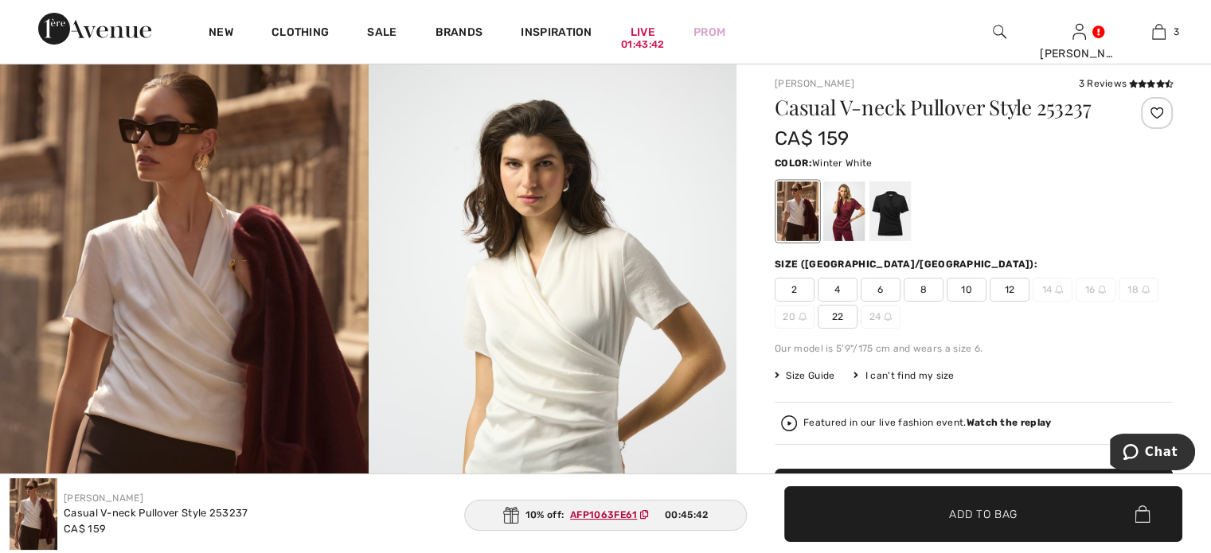
scroll to position [0, 0]
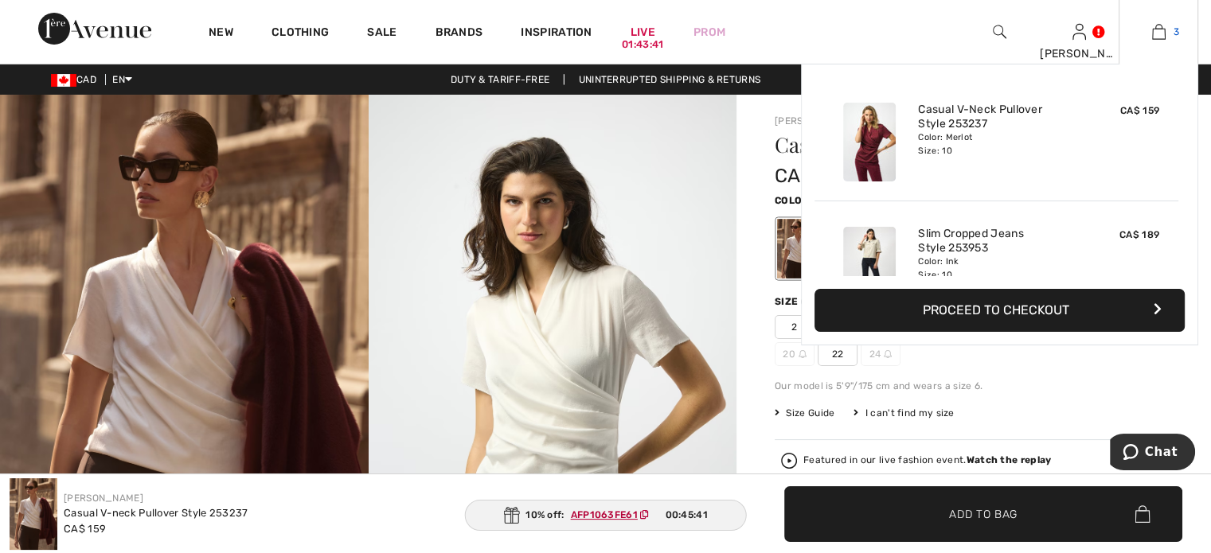
click at [1152, 29] on img at bounding box center [1159, 31] width 14 height 19
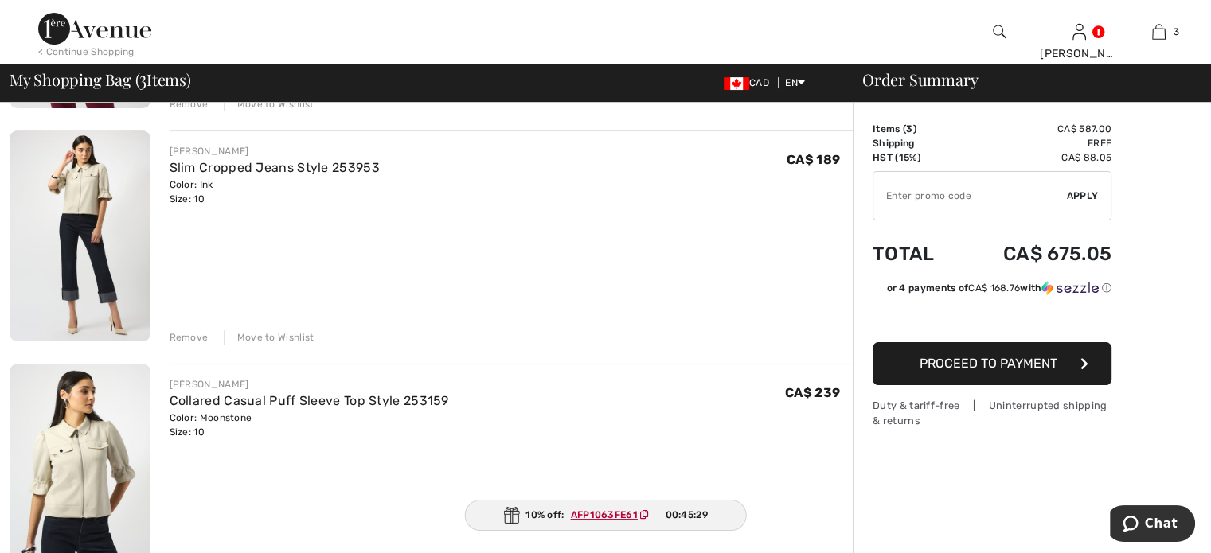
scroll to position [239, 0]
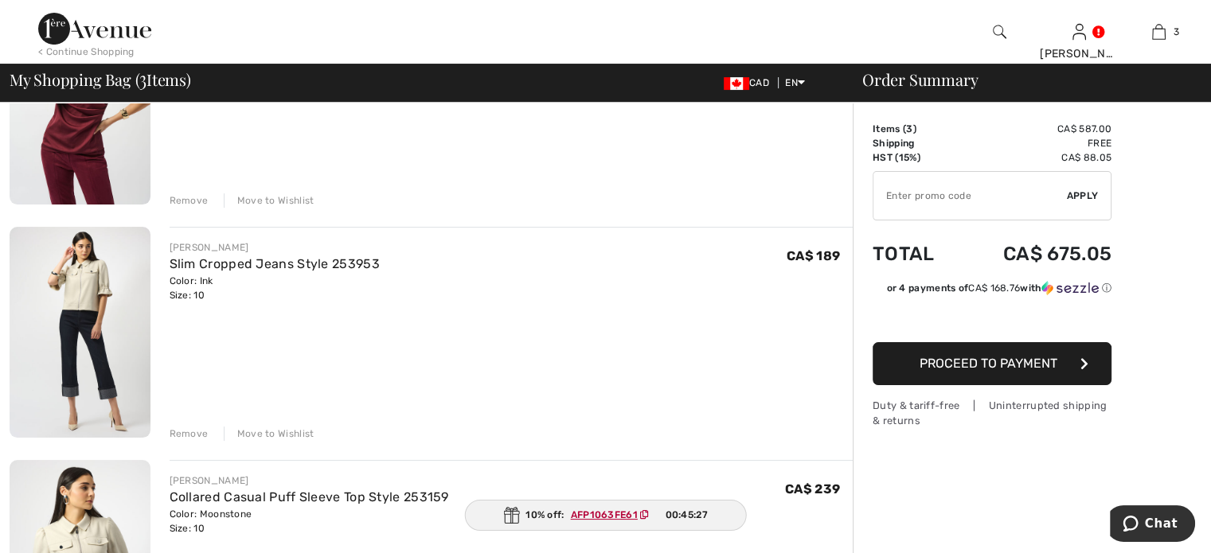
click at [201, 441] on div "Remove" at bounding box center [189, 434] width 39 height 14
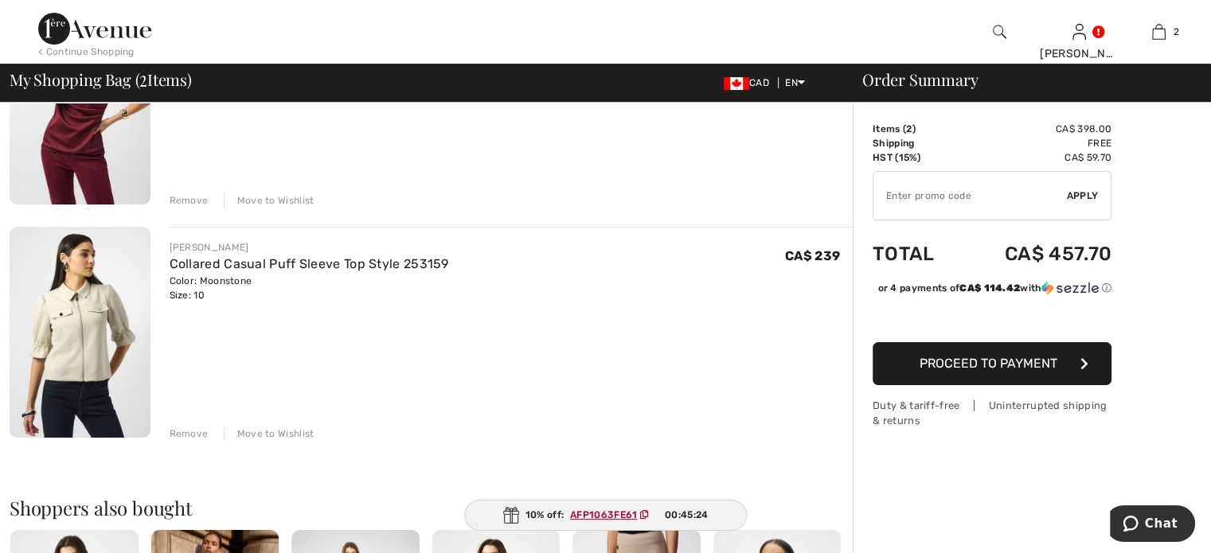
click at [199, 441] on div "Remove" at bounding box center [189, 434] width 39 height 14
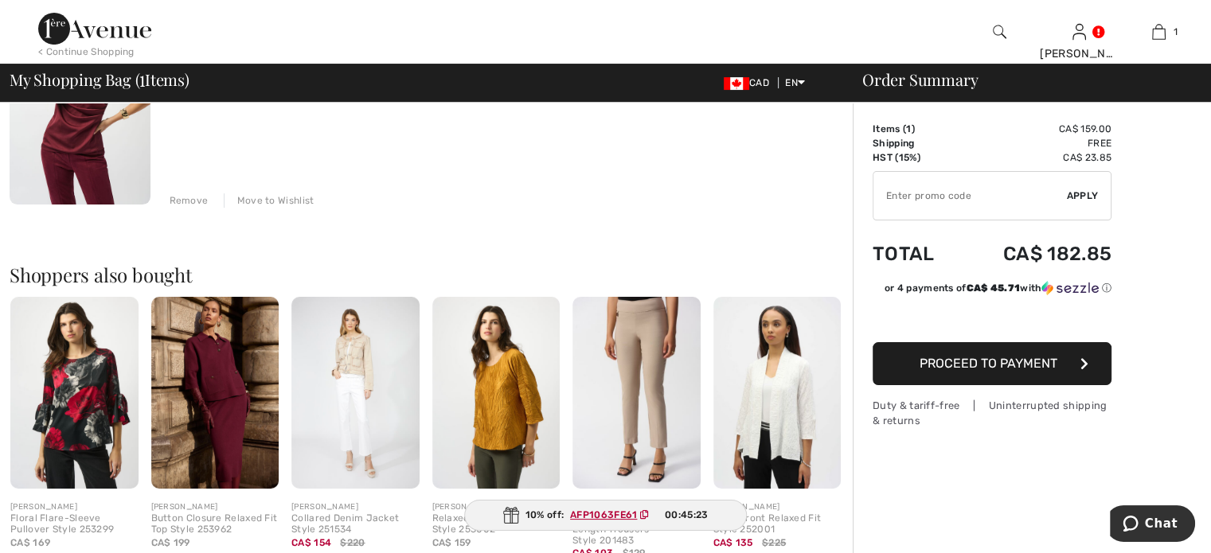
scroll to position [0, 0]
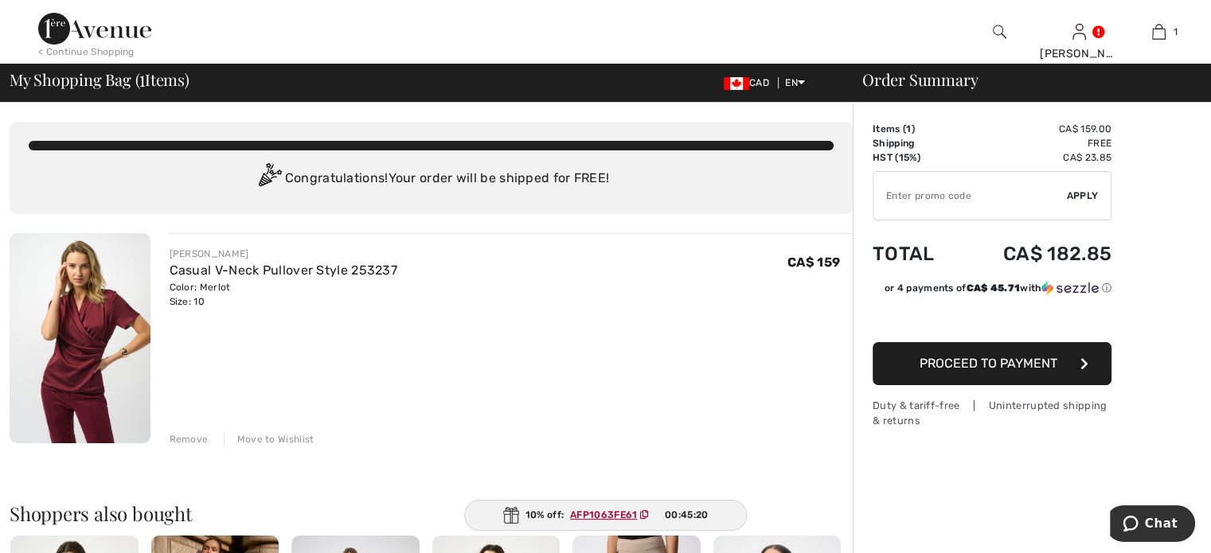
click at [965, 371] on span "Proceed to Payment" at bounding box center [988, 363] width 138 height 15
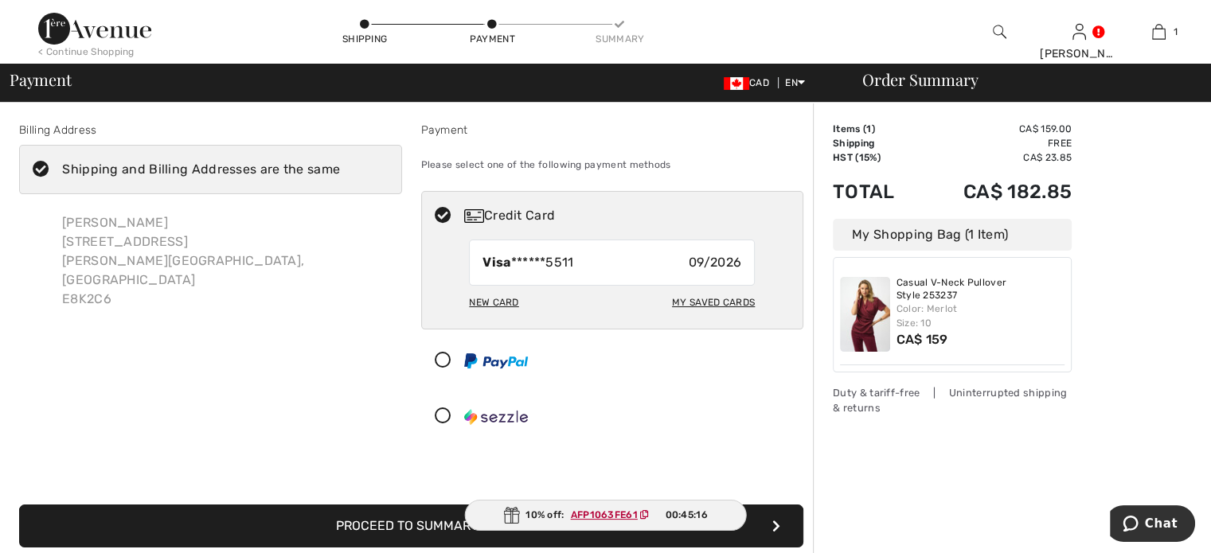
scroll to position [80, 0]
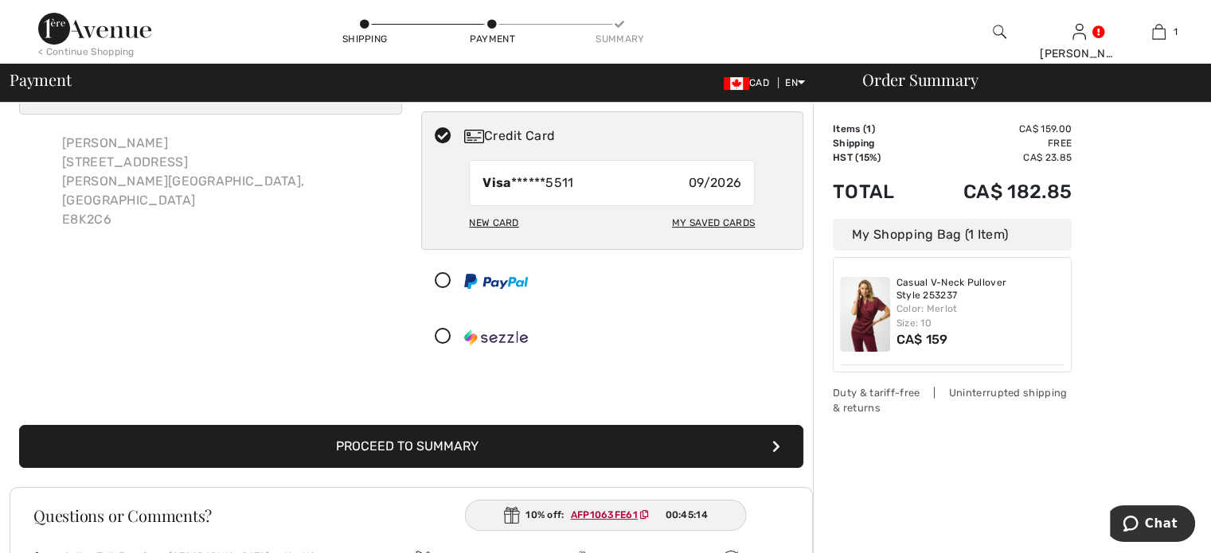
click at [501, 236] on div "New Card" at bounding box center [493, 222] width 49 height 27
radio input "true"
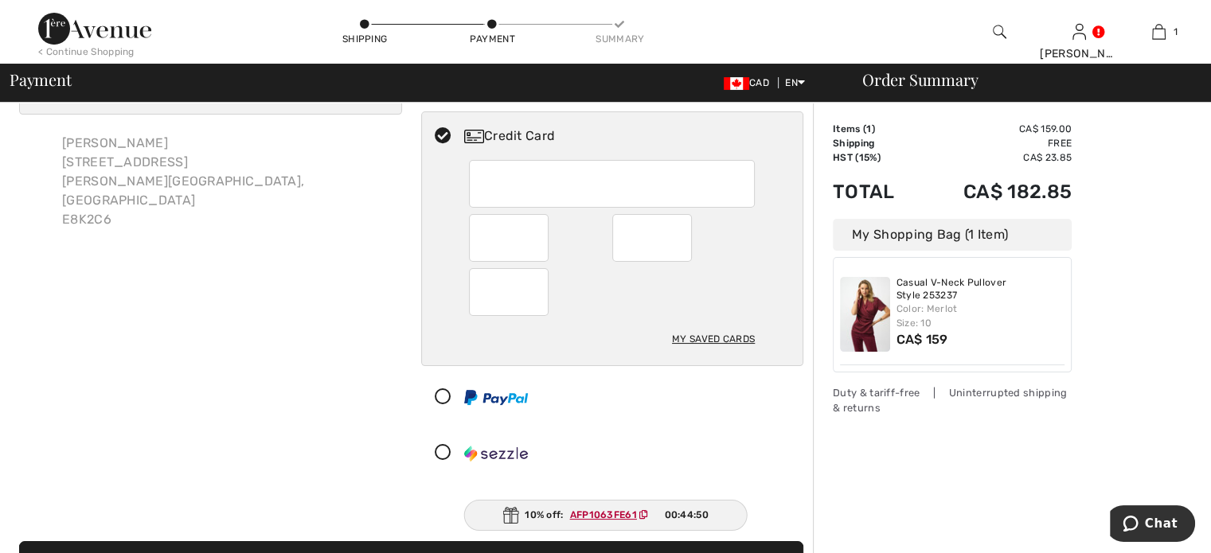
click at [336, 305] on div "Billing Address Shipping and Billing Addresses are the same [PERSON_NAME] [STRE…" at bounding box center [211, 263] width 402 height 442
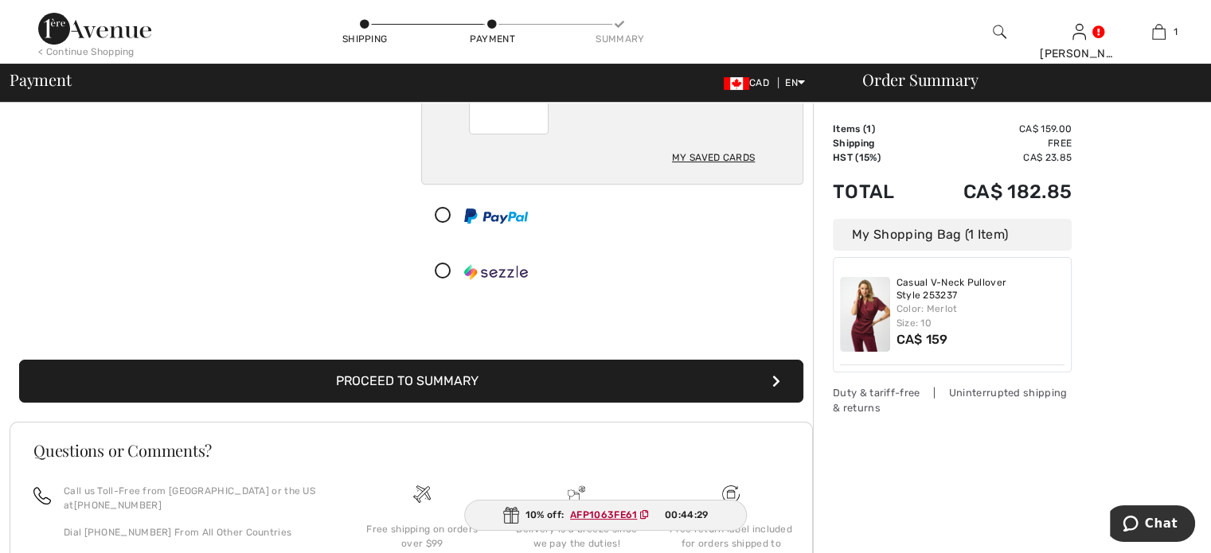
scroll to position [318, 0]
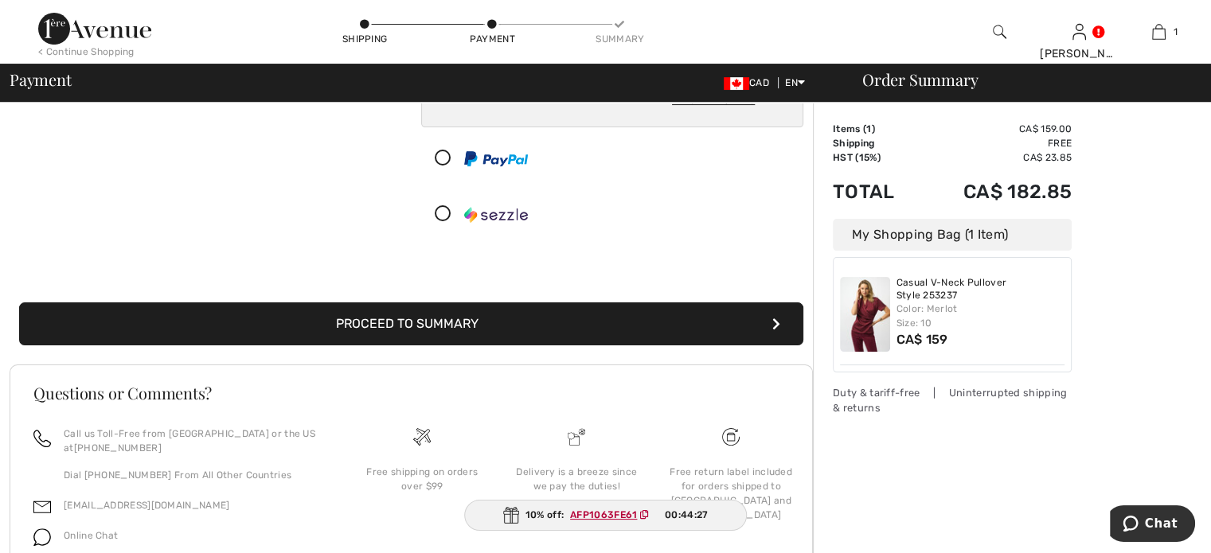
click at [423, 345] on button "Proceed to Summary" at bounding box center [411, 323] width 784 height 43
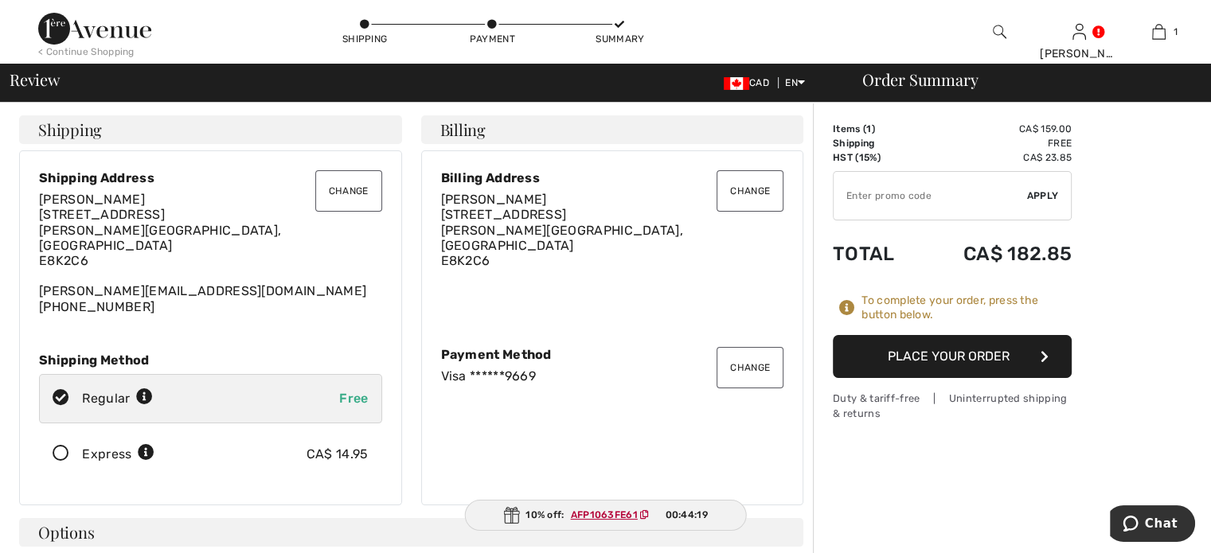
click at [869, 213] on input "TEXT" at bounding box center [929, 196] width 193 height 48
type input "GC005038979"
click at [1045, 203] on span "Apply" at bounding box center [1043, 196] width 32 height 14
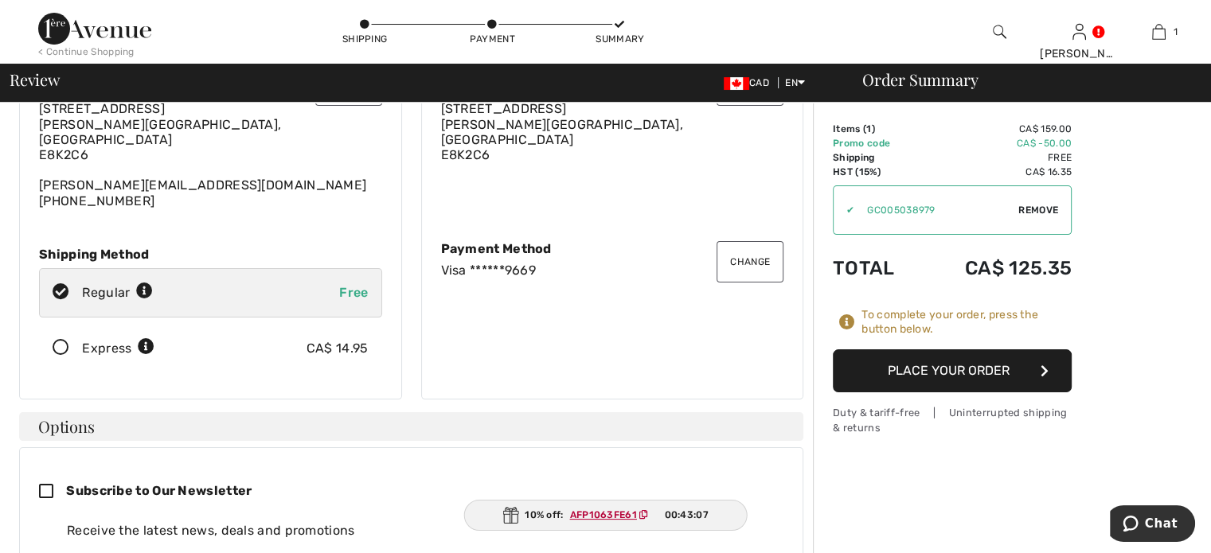
scroll to position [80, 0]
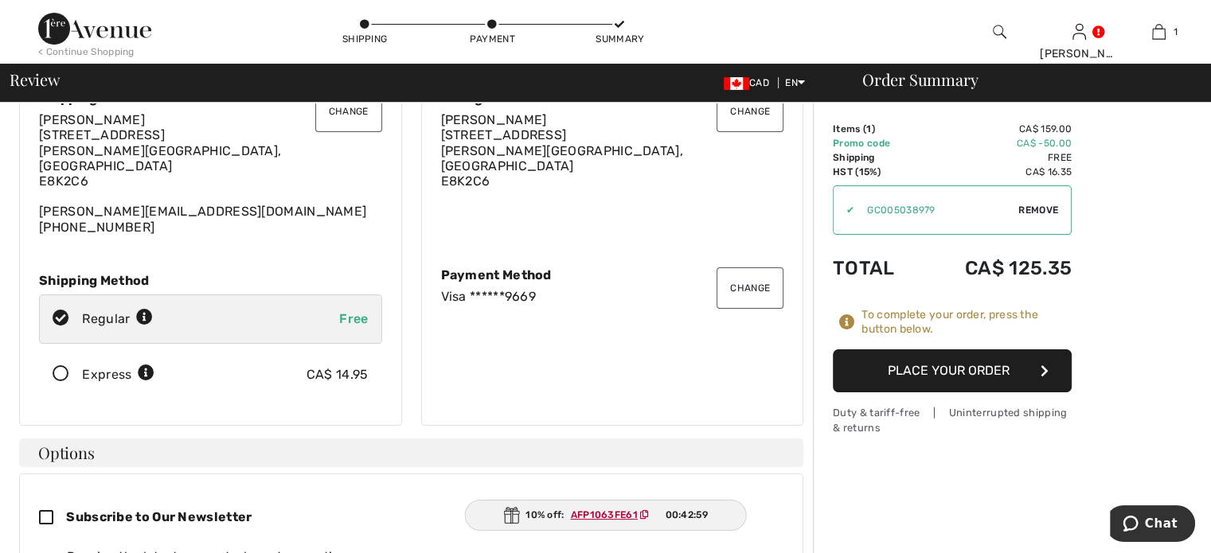
click at [940, 392] on button "Place Your Order" at bounding box center [952, 370] width 239 height 43
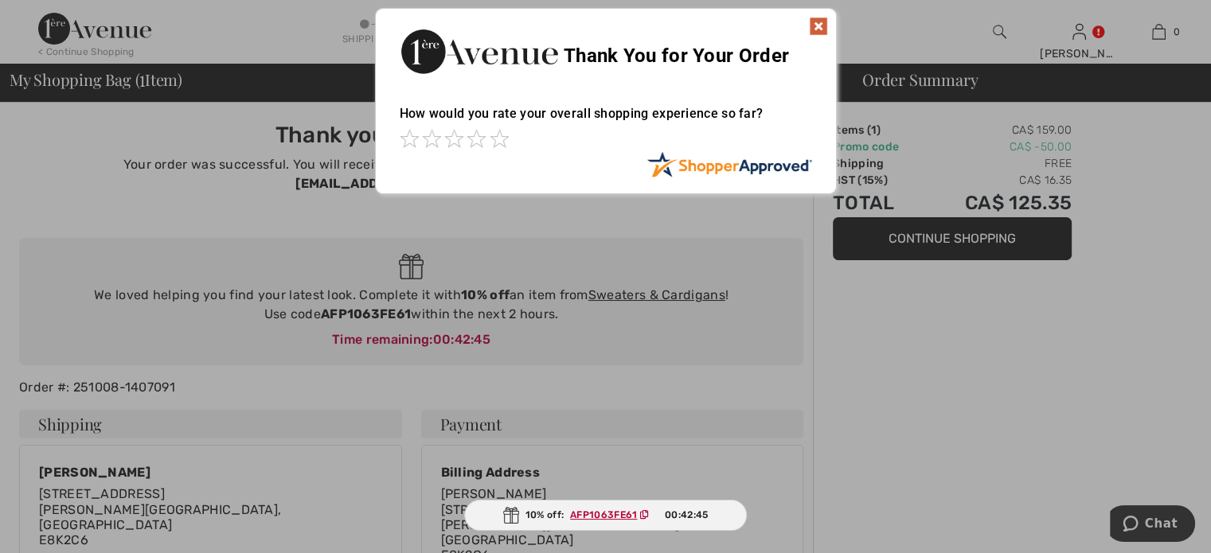
click at [819, 23] on img at bounding box center [818, 26] width 19 height 19
